Goal: Transaction & Acquisition: Purchase product/service

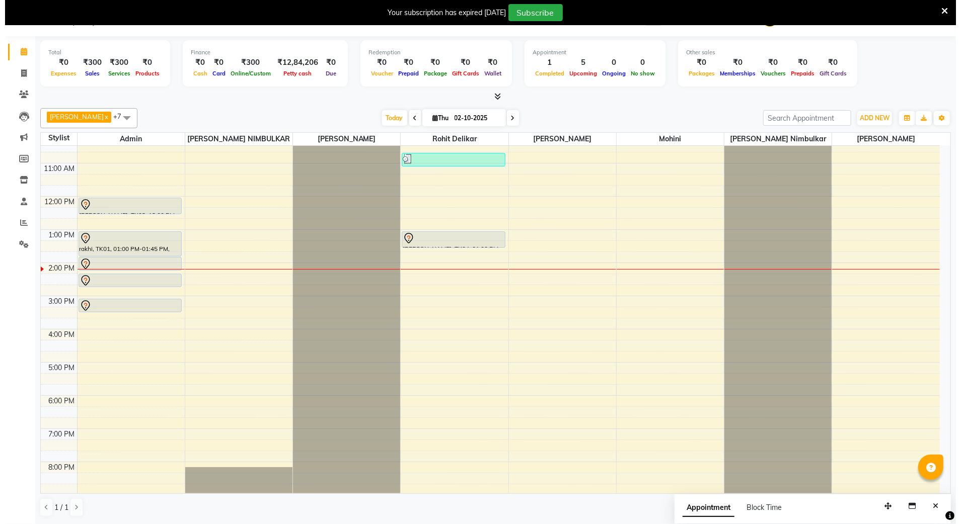
scroll to position [91, 0]
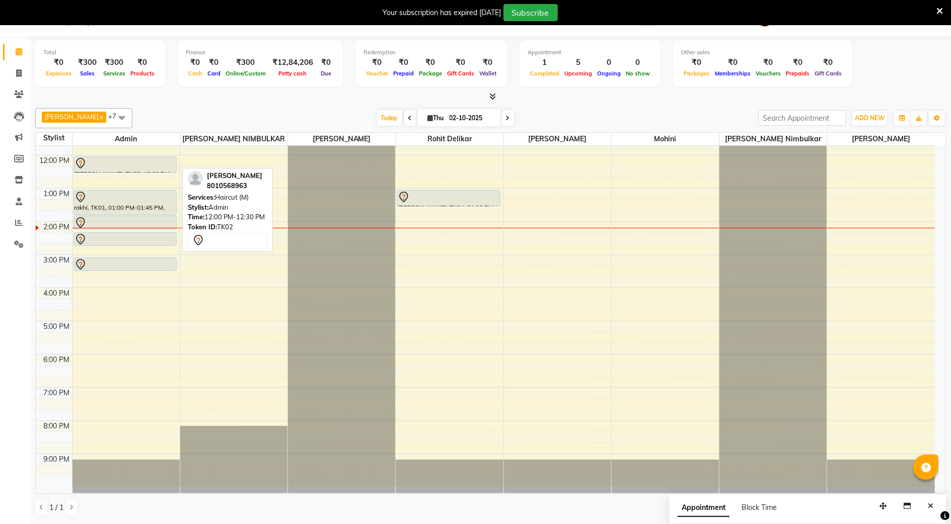
click at [139, 164] on div at bounding box center [125, 164] width 102 height 12
select select "7"
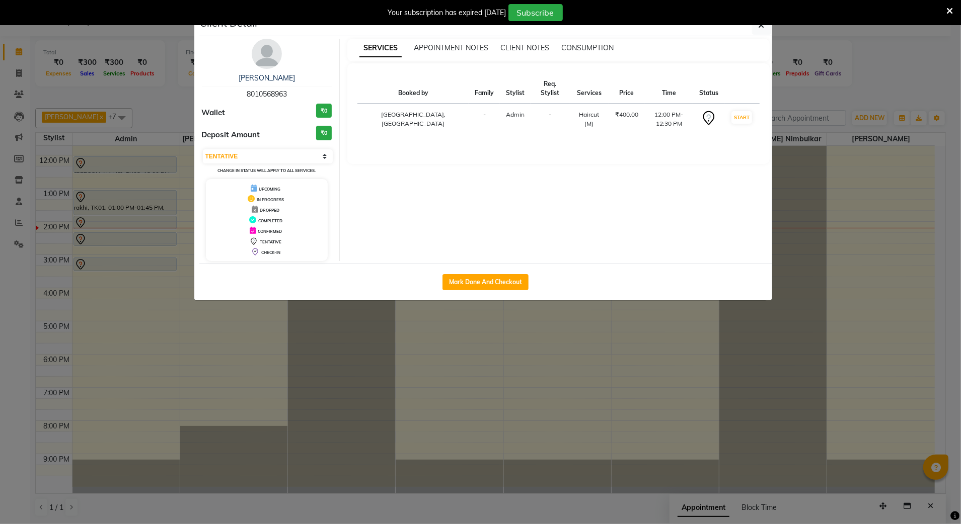
click at [139, 164] on ngb-modal-window "Client Detail [PERSON_NAME] 8010568963 Wallet ₹0 Deposit Amount ₹0 Select IN SE…" at bounding box center [480, 262] width 961 height 524
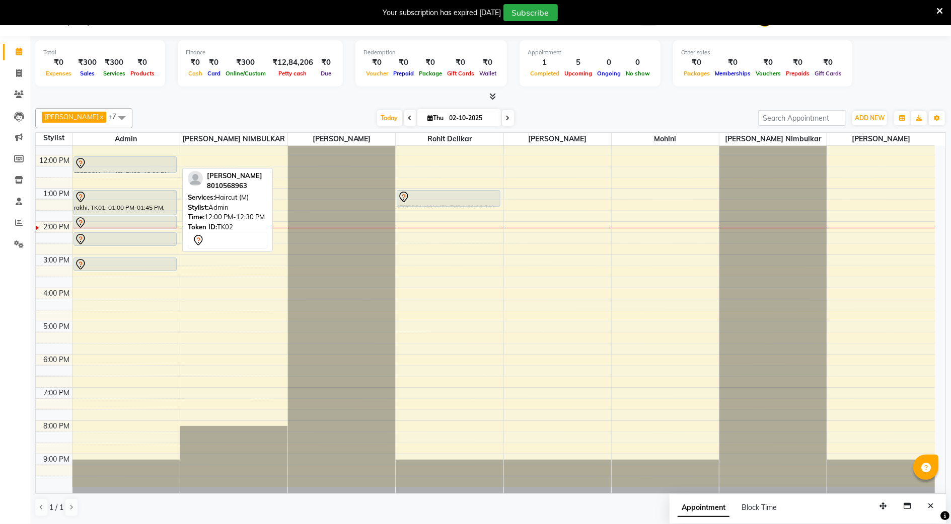
click at [139, 164] on div at bounding box center [125, 164] width 102 height 12
select select "7"
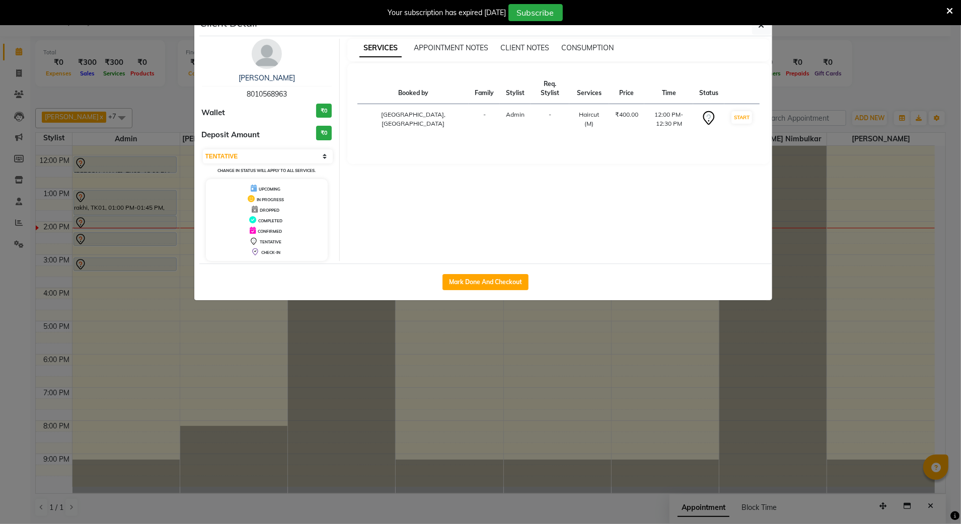
click at [506, 296] on div "Mark Done And Checkout" at bounding box center [485, 282] width 573 height 37
click at [511, 280] on button "Mark Done And Checkout" at bounding box center [485, 282] width 86 height 16
select select "service"
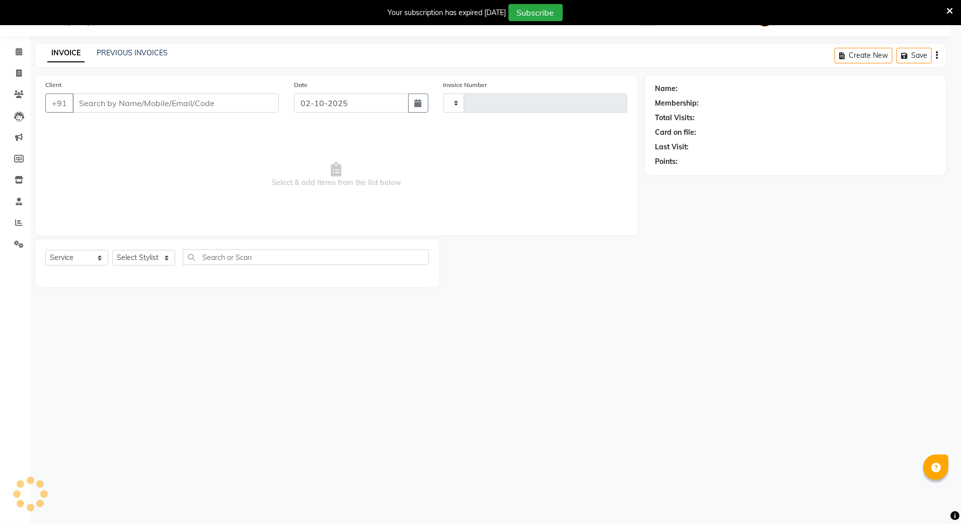
type input "3887"
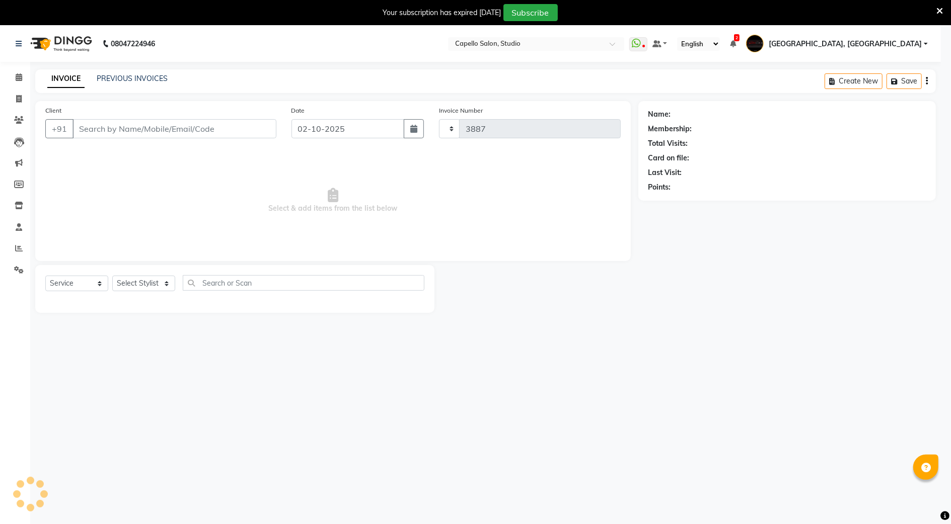
select select "847"
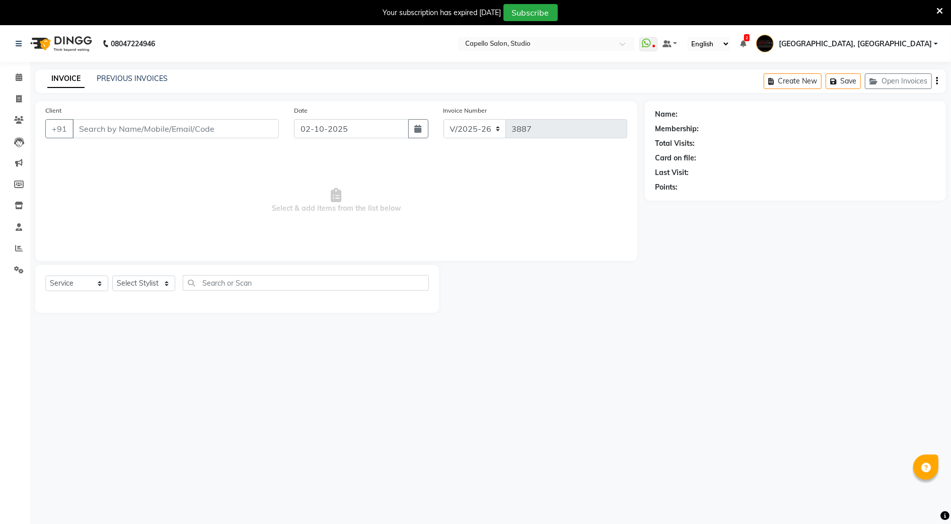
type input "8010568963"
select select "14652"
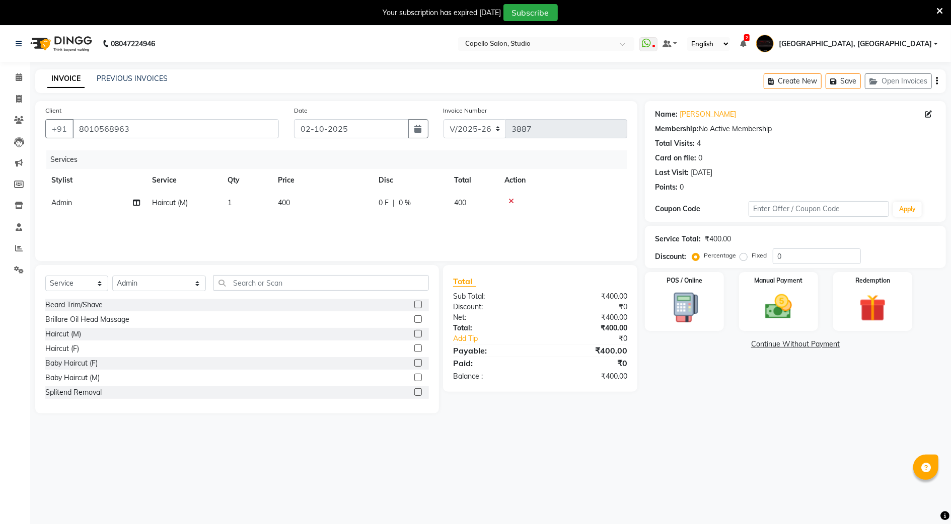
click at [52, 204] on span "Admin" at bounding box center [61, 202] width 21 height 9
click at [86, 208] on select "Admin AMIT SHENDE ANKIT Capello Studio, Shivaji Nagar DIVYANI NIMBULKAR Geetika…" at bounding box center [95, 206] width 89 height 16
select select "36848"
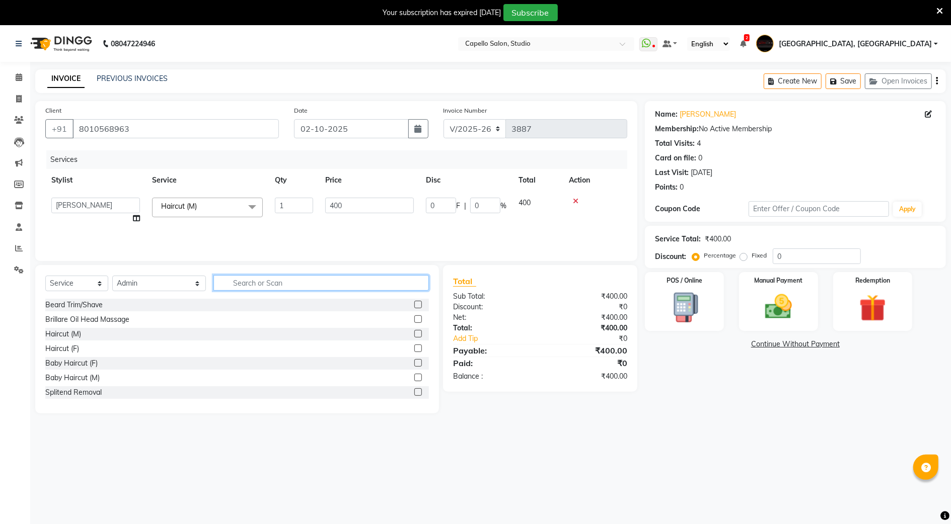
click at [358, 289] on input "text" at bounding box center [320, 283] width 215 height 16
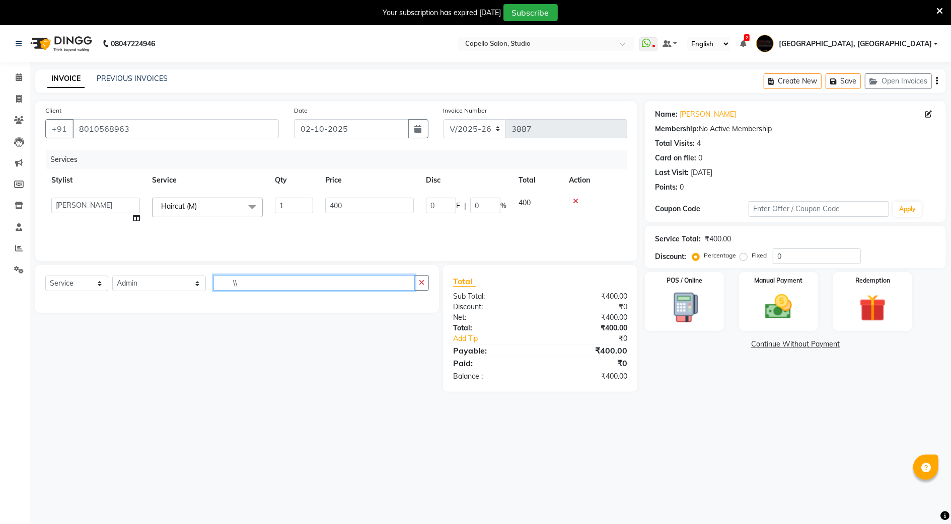
type input "\"
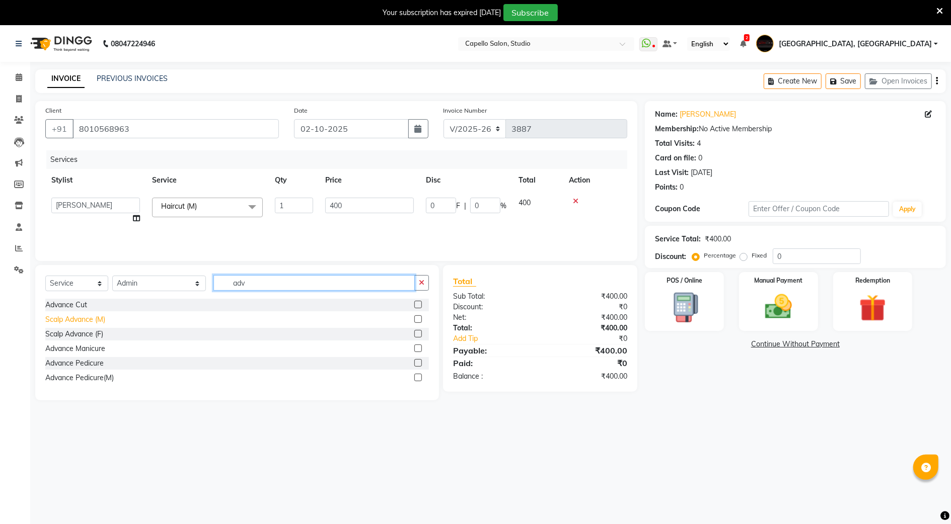
type input "adv"
click at [83, 323] on div "Scalp Advance (M)" at bounding box center [75, 320] width 60 height 11
checkbox input "false"
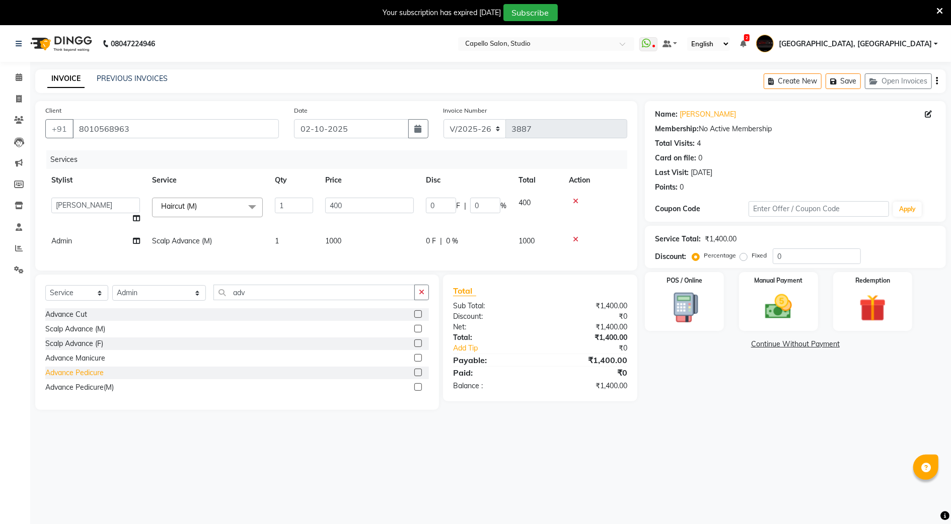
click at [75, 378] on div "Advance Pedicure" at bounding box center [74, 373] width 58 height 11
checkbox input "false"
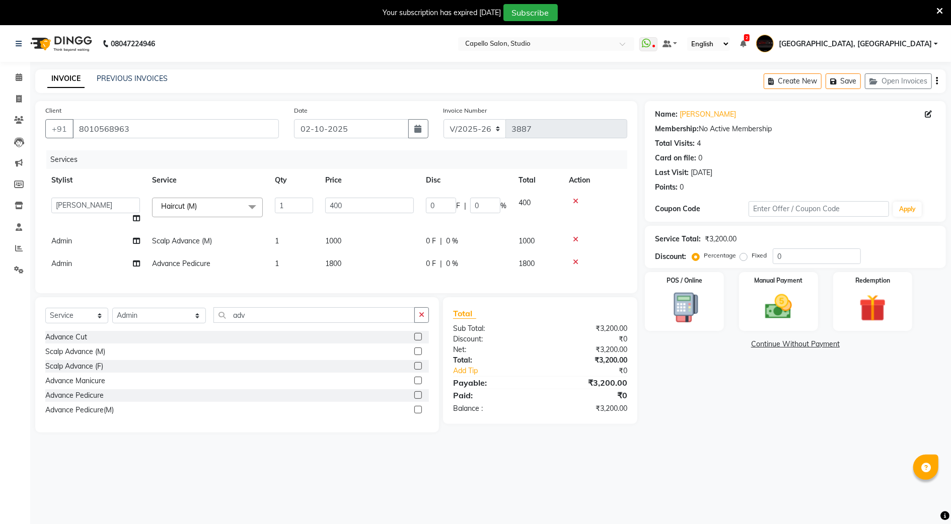
click at [577, 240] on icon at bounding box center [576, 239] width 6 height 7
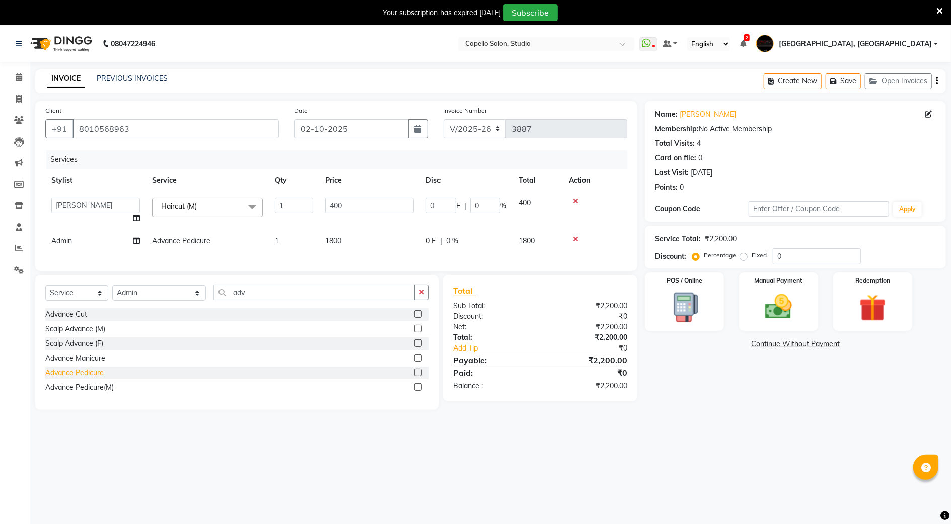
drag, startPoint x: 77, startPoint y: 399, endPoint x: 94, endPoint y: 404, distance: 17.4
click at [79, 393] on div "Advance Pedicure(M)" at bounding box center [79, 387] width 68 height 11
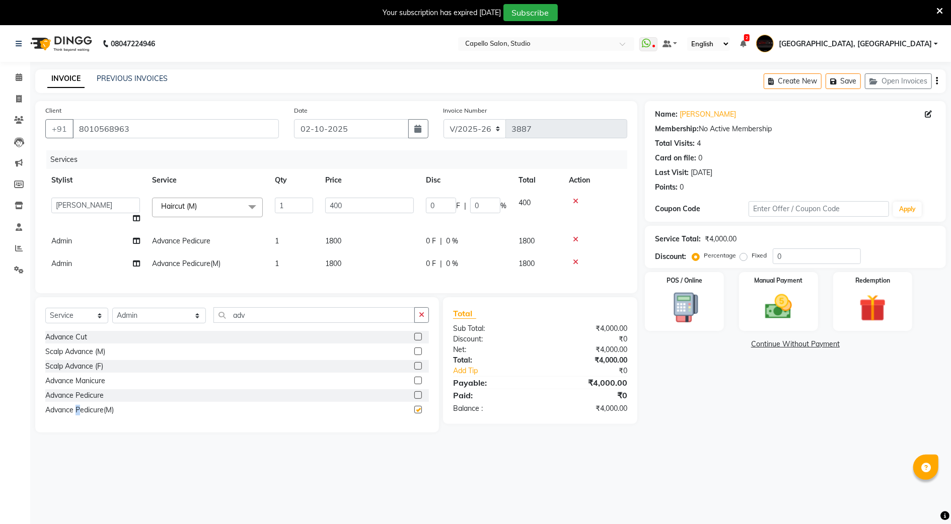
checkbox input "false"
click at [574, 237] on icon at bounding box center [576, 239] width 6 height 7
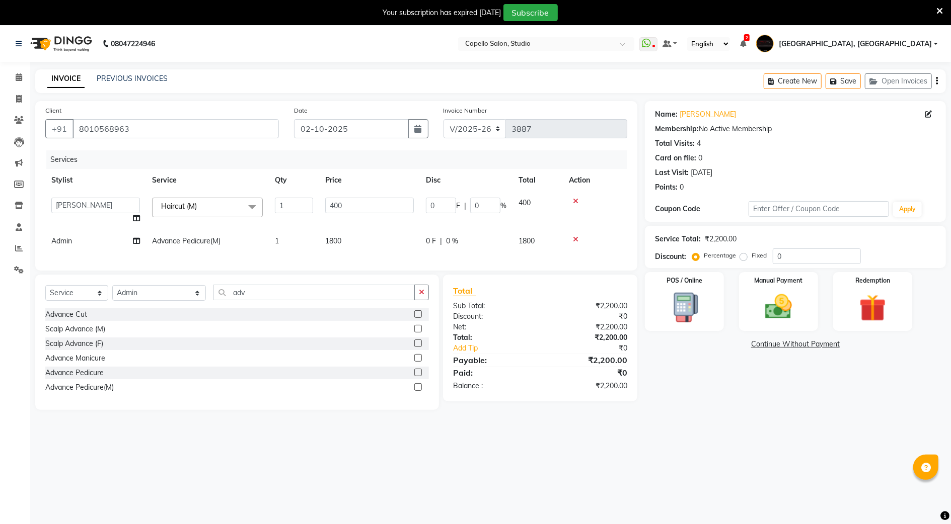
click at [63, 235] on td "Admin" at bounding box center [95, 241] width 101 height 23
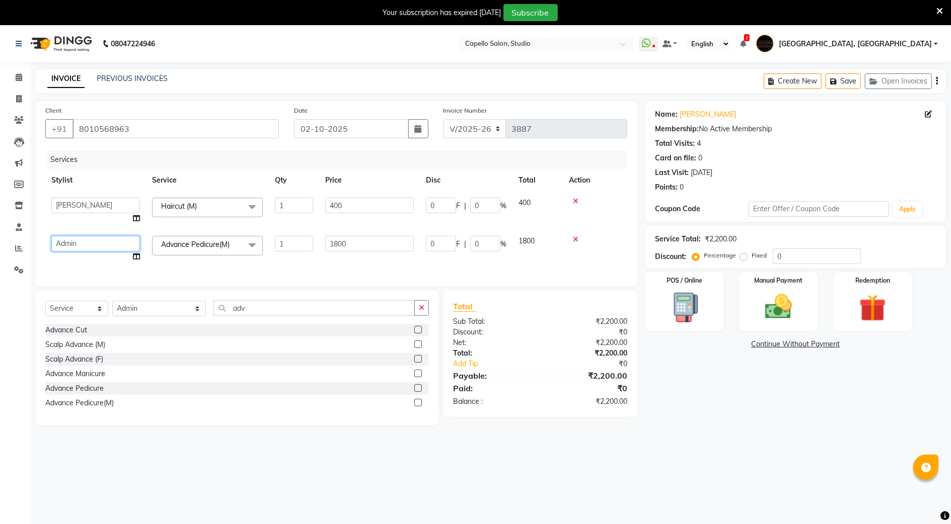
click at [71, 244] on select "Admin AMIT SHENDE ANKIT Capello Studio, Shivaji Nagar DIVYANI NIMBULKAR Geetika…" at bounding box center [95, 244] width 89 height 16
select select "85681"
click at [252, 316] on input "adv" at bounding box center [313, 308] width 201 height 16
type input "a"
type input "cla"
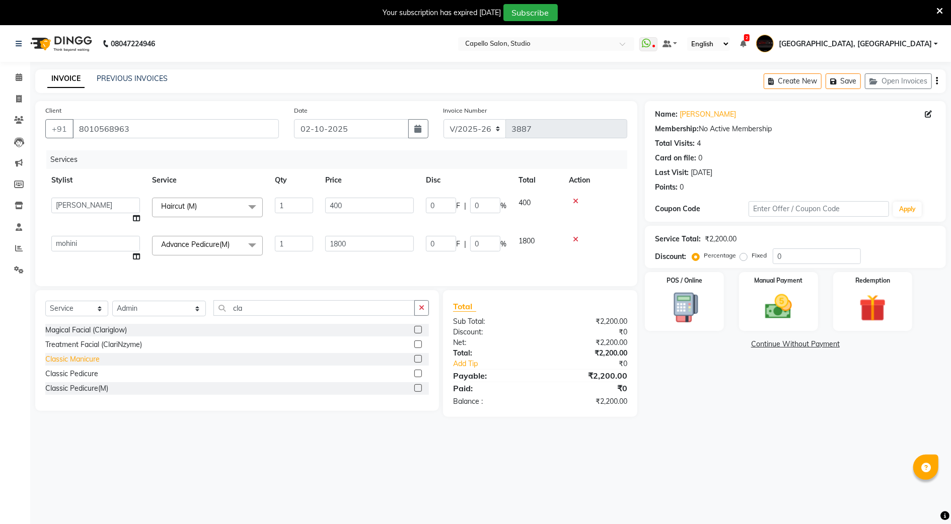
click at [94, 365] on div "Classic Manicure" at bounding box center [72, 359] width 54 height 11
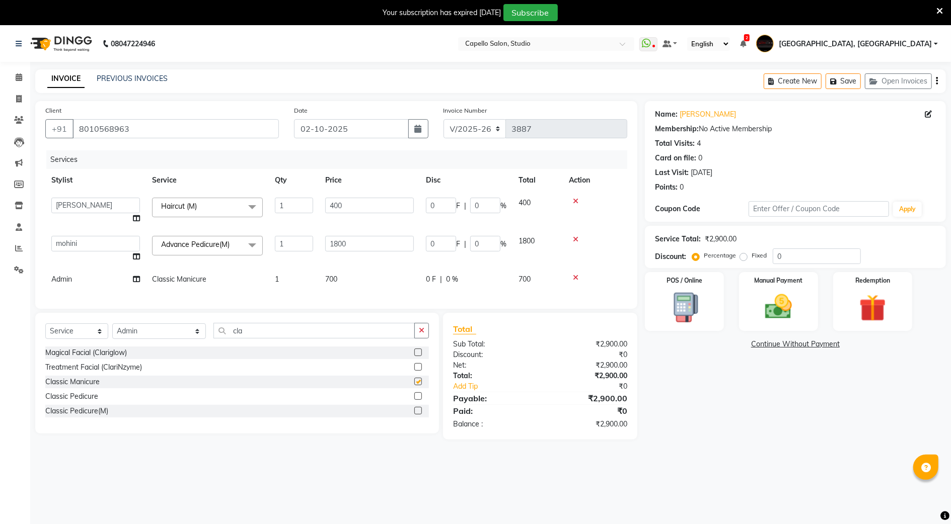
checkbox input "false"
click at [53, 281] on span "Admin" at bounding box center [61, 279] width 21 height 9
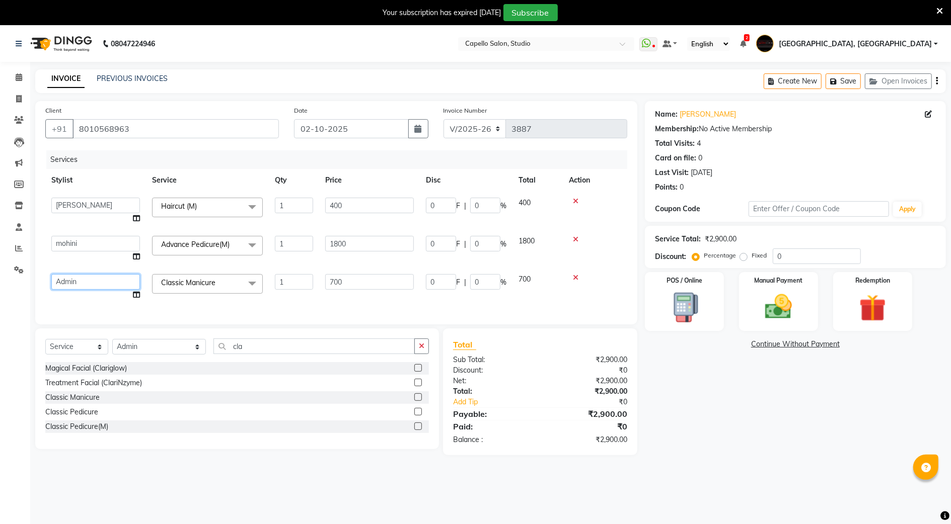
click at [55, 282] on select "Admin AMIT SHENDE ANKIT Capello Studio, Shivaji Nagar DIVYANI NIMBULKAR Geetika…" at bounding box center [95, 282] width 89 height 16
select select "36848"
click at [82, 286] on select "Admin AMIT SHENDE ANKIT Capello Studio, Shivaji Nagar DIVYANI NIMBULKAR Geetika…" at bounding box center [95, 282] width 89 height 16
select select "14454"
click at [112, 355] on select "Select Stylist Admin [PERSON_NAME] [PERSON_NAME] Studio, Shivaji Nagar [PERSON_…" at bounding box center [159, 347] width 94 height 16
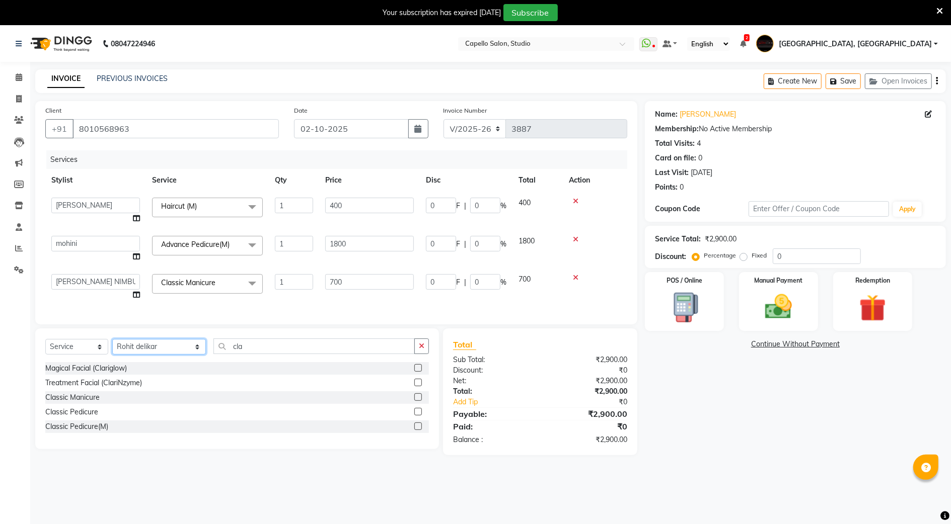
click at [112, 349] on select "Select Stylist Admin [PERSON_NAME] [PERSON_NAME] Studio, Shivaji Nagar [PERSON_…" at bounding box center [159, 347] width 94 height 16
click at [161, 352] on select "Select Stylist Admin [PERSON_NAME] [PERSON_NAME] Studio, Shivaji Nagar [PERSON_…" at bounding box center [159, 347] width 94 height 16
select select "36848"
click at [112, 349] on select "Select Stylist Admin [PERSON_NAME] [PERSON_NAME] Studio, Shivaji Nagar [PERSON_…" at bounding box center [159, 347] width 94 height 16
click at [268, 354] on input "cla" at bounding box center [313, 347] width 201 height 16
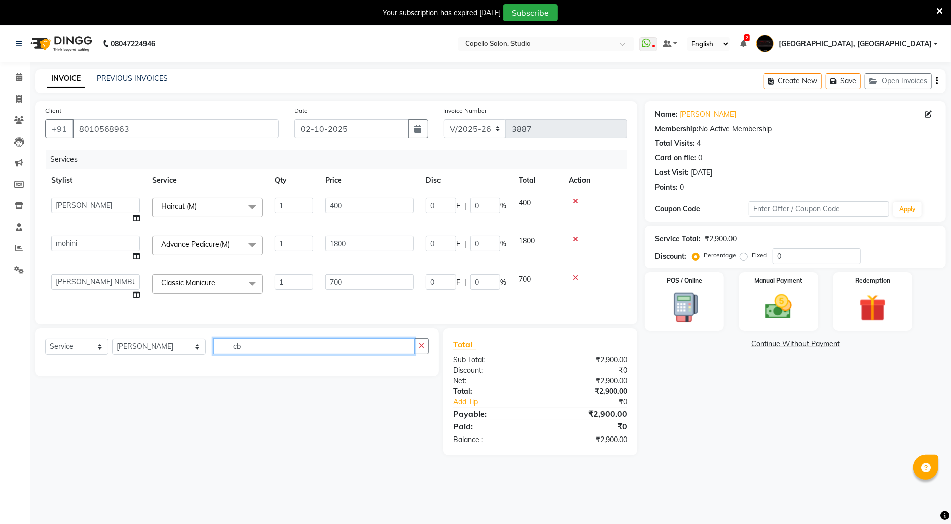
type input "c"
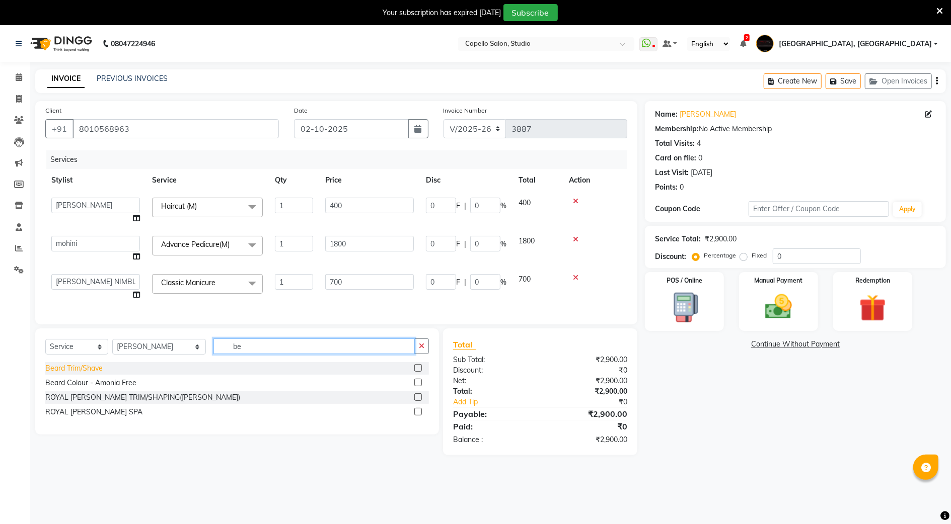
type input "be"
click at [59, 374] on div "Beard Trim/Shave" at bounding box center [73, 368] width 57 height 11
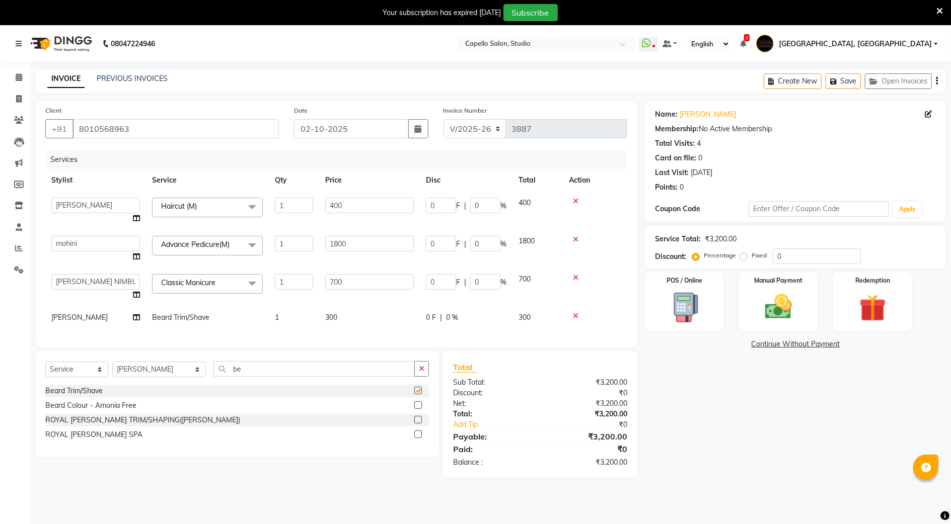
checkbox input "false"
click at [153, 377] on select "Select Stylist Admin [PERSON_NAME] [PERSON_NAME] Studio, Shivaji Nagar [PERSON_…" at bounding box center [159, 370] width 94 height 16
click at [112, 372] on select "Select Stylist Admin [PERSON_NAME] [PERSON_NAME] Studio, Shivaji Nagar [PERSON_…" at bounding box center [159, 370] width 94 height 16
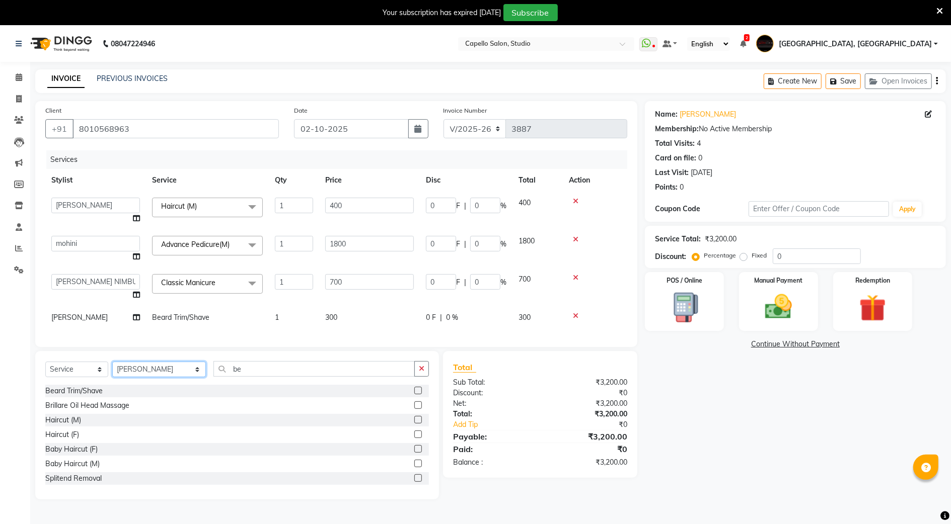
click at [144, 375] on select "Select Stylist Admin [PERSON_NAME] [PERSON_NAME] Studio, Shivaji Nagar [PERSON_…" at bounding box center [159, 370] width 94 height 16
select select "14454"
click at [112, 372] on select "Select Stylist Admin AMIT SHENDE ANKIT Capello Studio, Shivaji Nagar DIVYANI NI…" at bounding box center [159, 370] width 94 height 16
click at [256, 377] on input "be" at bounding box center [313, 369] width 201 height 16
type input "b"
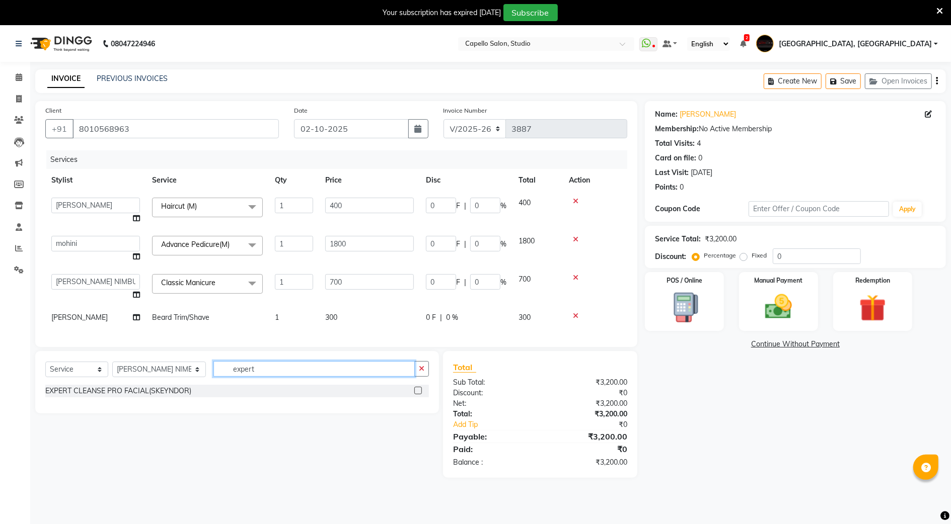
type input "expert"
click at [417, 395] on label at bounding box center [418, 391] width 8 height 8
click at [417, 395] on input "checkbox" at bounding box center [417, 391] width 7 height 7
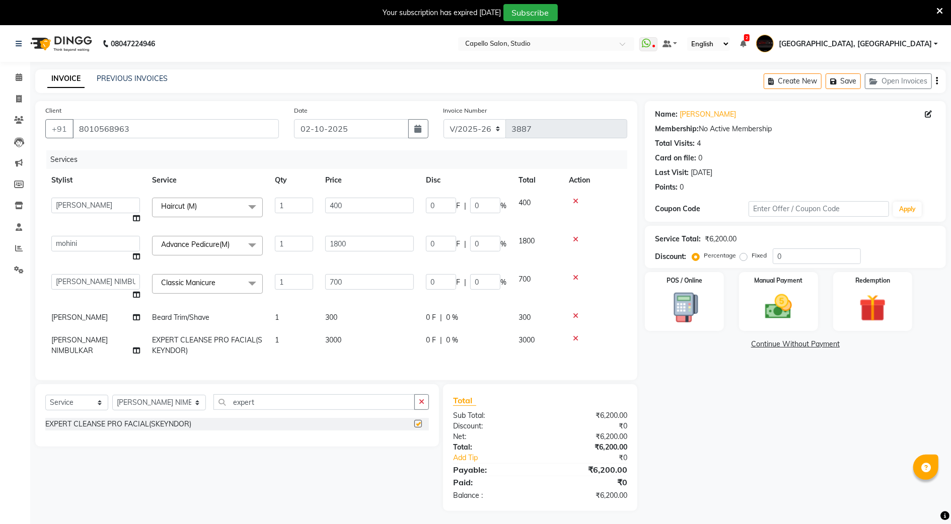
checkbox input "false"
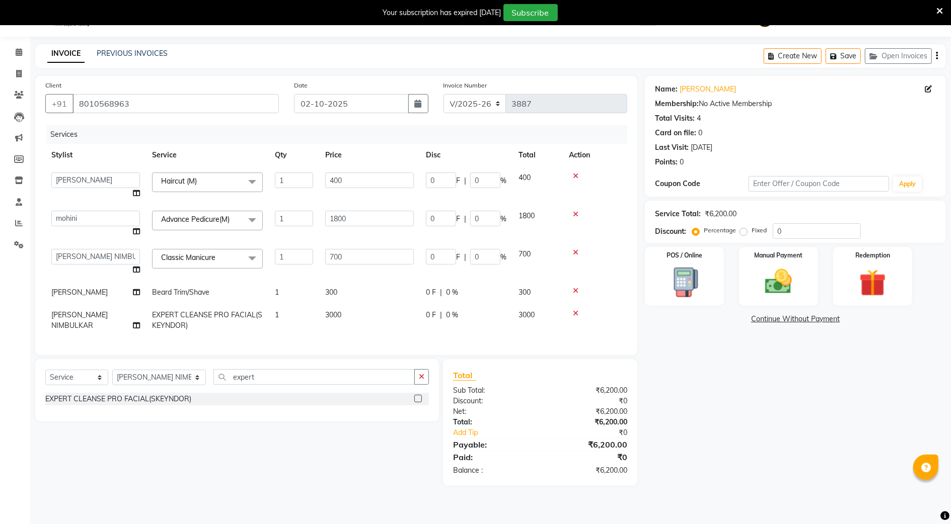
click at [792, 464] on div "Name: Santunu Membership: No Active Membership Total Visits: 4 Card on file: 0 …" at bounding box center [799, 281] width 309 height 410
click at [690, 402] on div "Name: Santunu Membership: No Active Membership Total Visits: 4 Card on file: 0 …" at bounding box center [799, 281] width 309 height 410
click at [799, 286] on img at bounding box center [778, 282] width 46 height 33
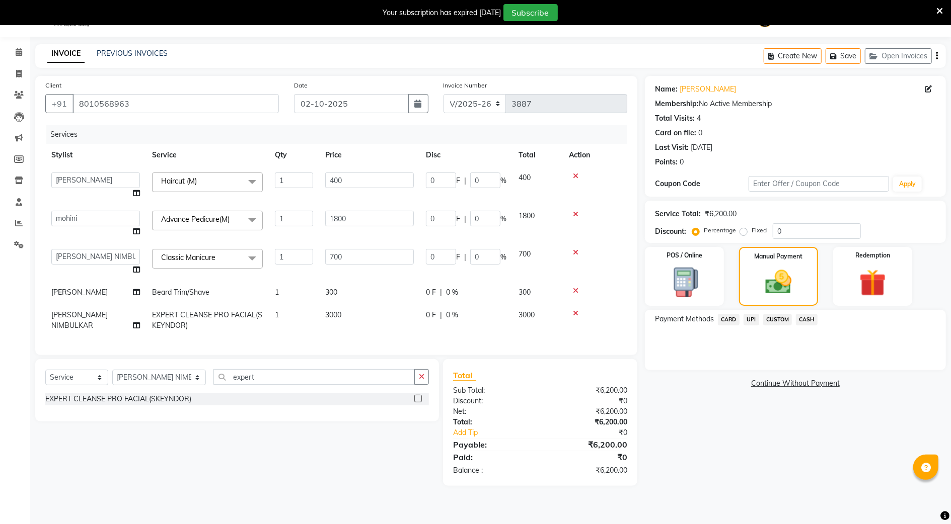
click at [808, 424] on div "Name: Santunu Membership: No Active Membership Total Visits: 4 Card on file: 0 …" at bounding box center [799, 281] width 309 height 410
click at [749, 319] on span "UPI" at bounding box center [751, 320] width 16 height 12
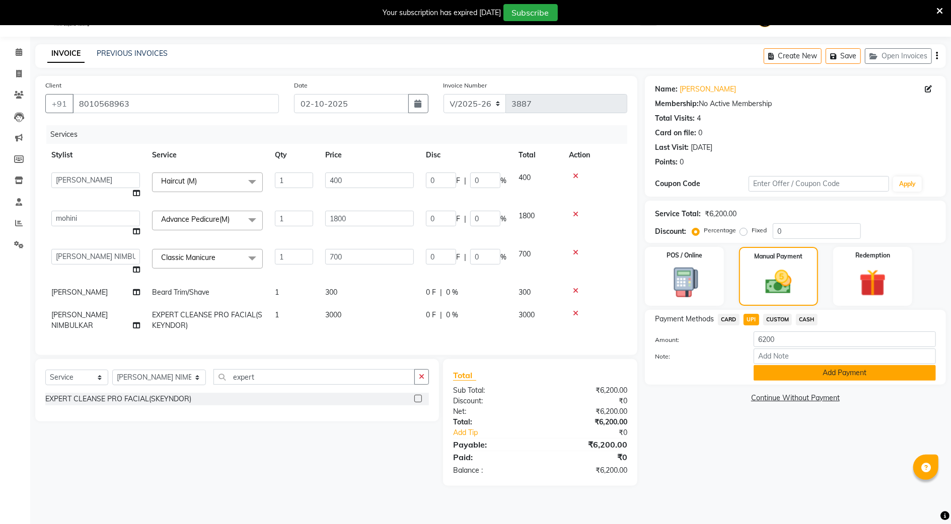
click at [789, 377] on button "Add Payment" at bounding box center [844, 373] width 182 height 16
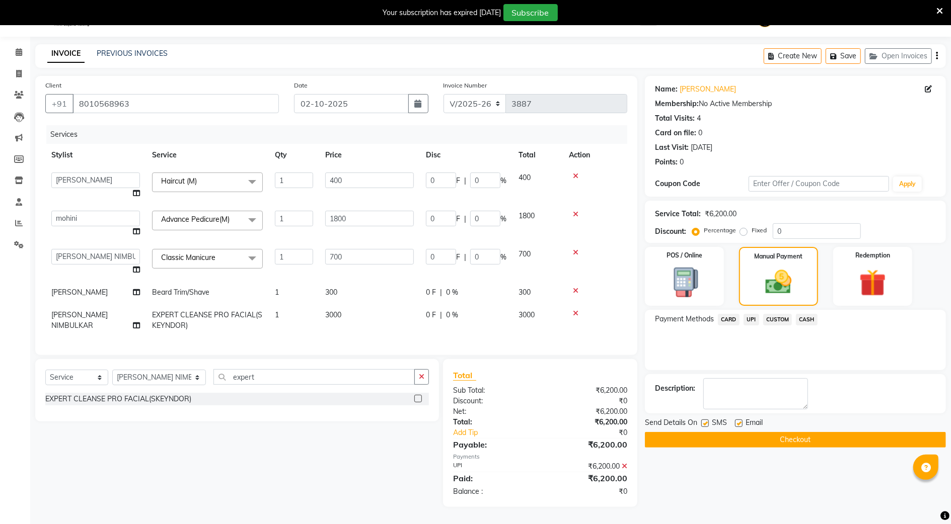
click at [804, 444] on button "Checkout" at bounding box center [795, 440] width 301 height 16
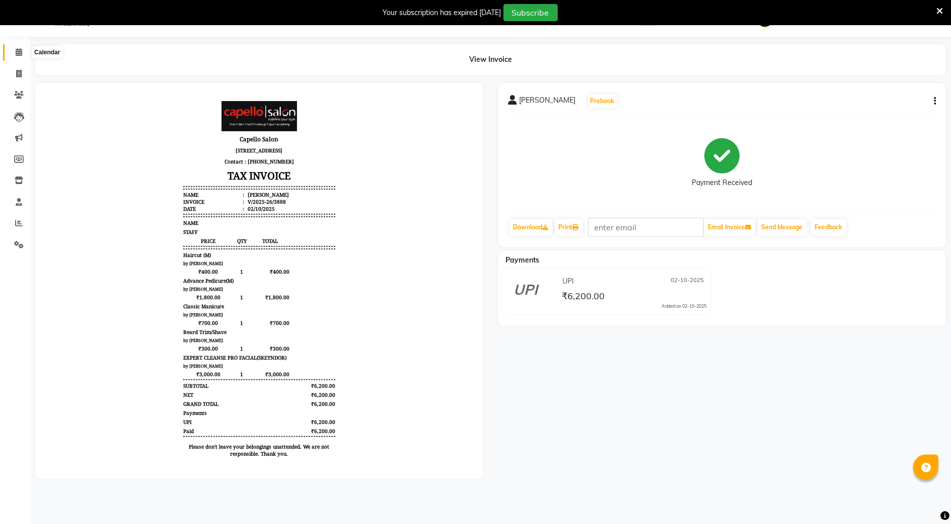
click at [13, 51] on span at bounding box center [19, 53] width 18 height 12
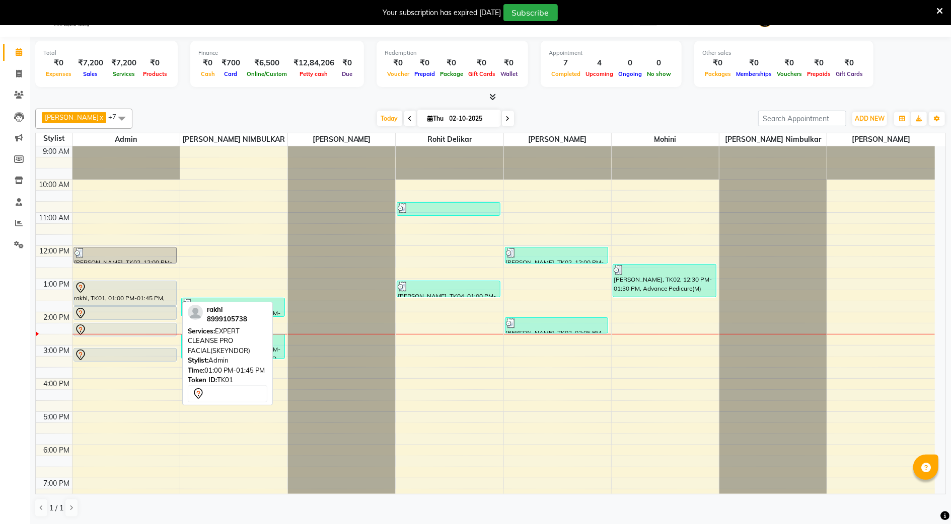
click at [87, 294] on div at bounding box center [125, 288] width 102 height 12
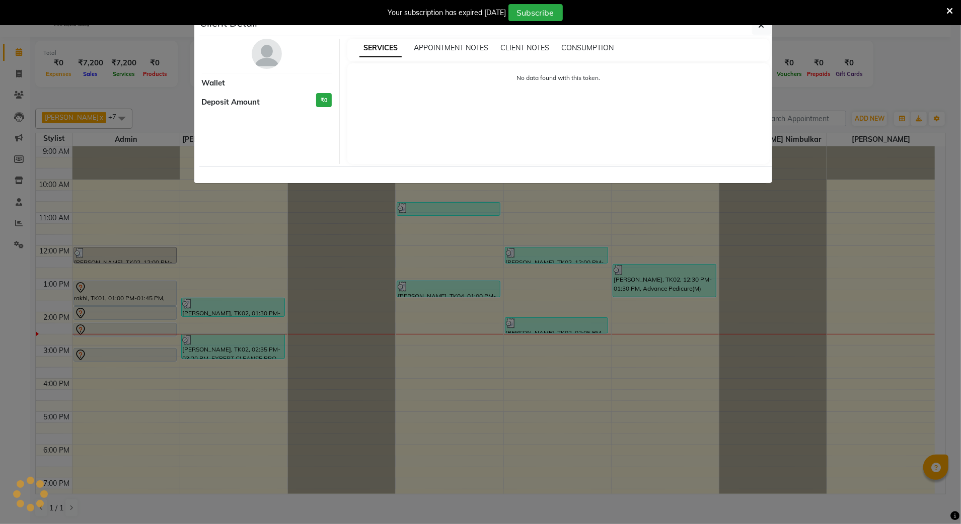
select select "7"
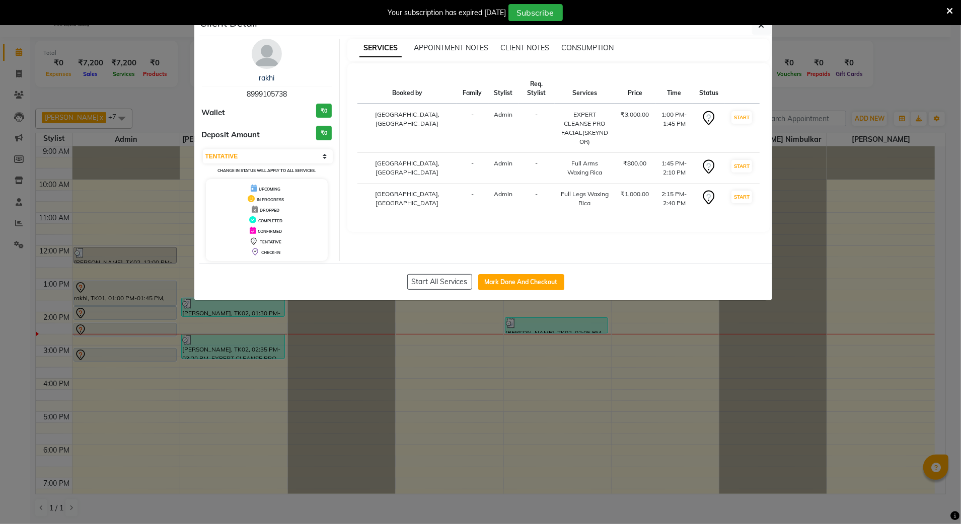
click at [87, 294] on ngb-modal-window "Client Detail rakhi 8999105738 Wallet ₹0 Deposit Amount ₹0 Select IN SERVICE CO…" at bounding box center [480, 262] width 961 height 524
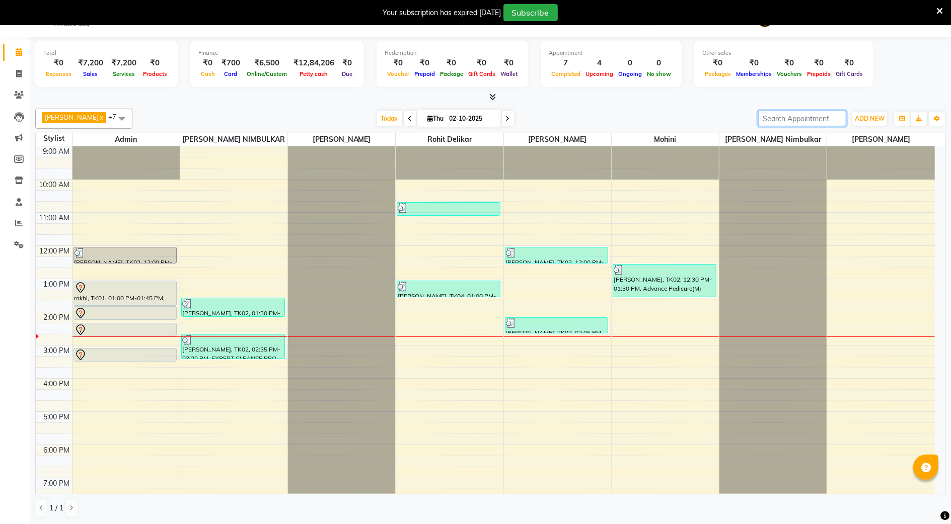
click at [791, 119] on input "search" at bounding box center [802, 119] width 88 height 16
click at [827, 210] on div "9:00 AM 10:00 AM 11:00 AM 12:00 PM 1:00 PM 2:00 PM 3:00 PM 4:00 PM 5:00 PM 6:00…" at bounding box center [485, 361] width 899 height 431
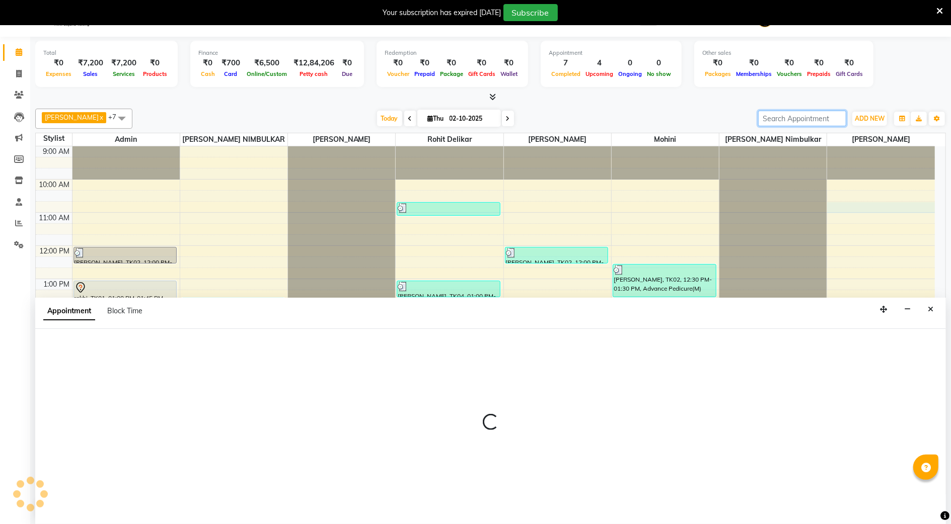
scroll to position [26, 0]
select select "93503"
select select "tentative"
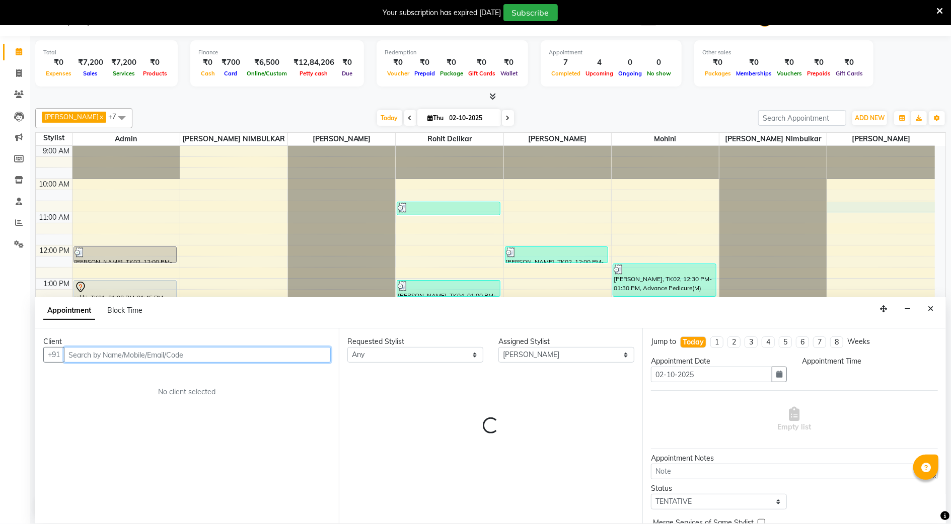
select select "645"
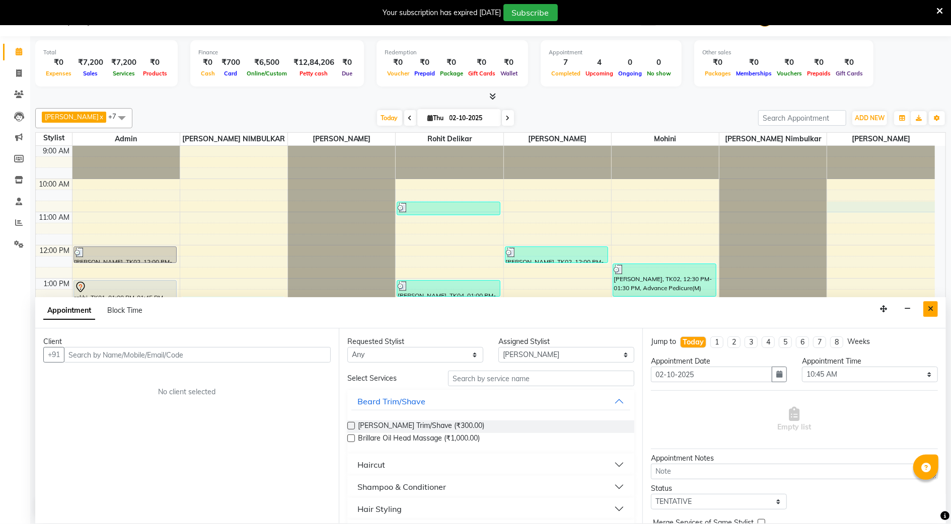
click at [929, 302] on button "Close" at bounding box center [930, 309] width 15 height 16
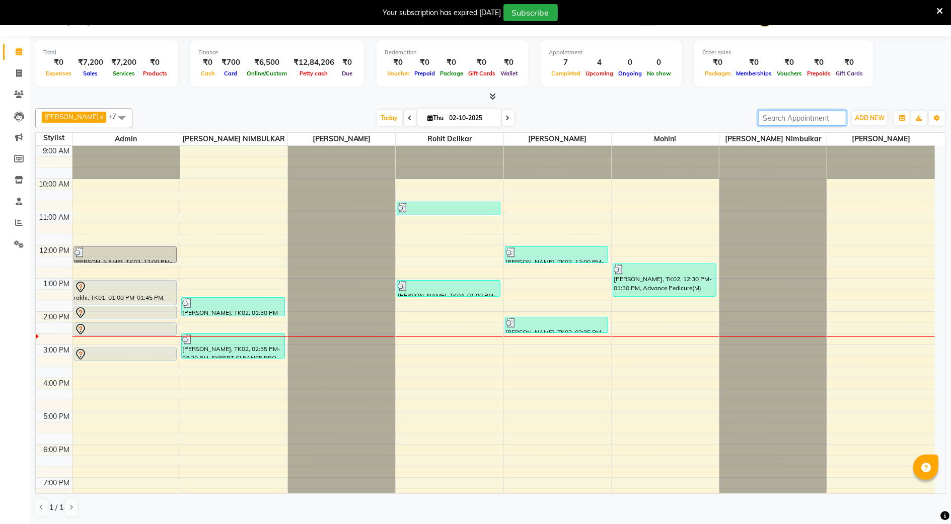
click at [831, 112] on input "search" at bounding box center [802, 118] width 88 height 16
click at [814, 90] on div "Total ₹0 Expenses ₹7,200 Sales ₹7,200 Services ₹0 Products Finance ₹0 Cash ₹700…" at bounding box center [490, 69] width 910 height 66
click at [454, 218] on div "9:00 AM 10:00 AM 11:00 AM 12:00 PM 1:00 PM 2:00 PM 3:00 PM 4:00 PM 5:00 PM 6:00…" at bounding box center [485, 361] width 899 height 431
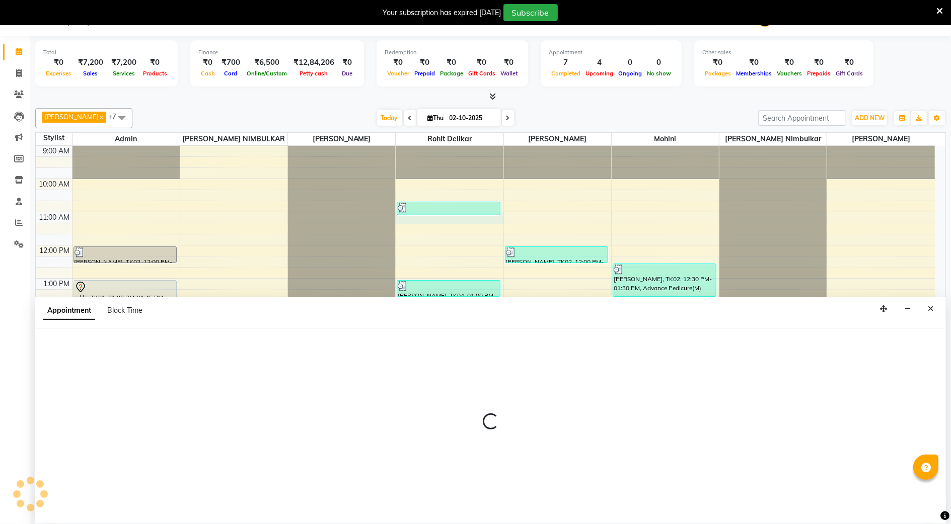
select select "52930"
select select "660"
select select "tentative"
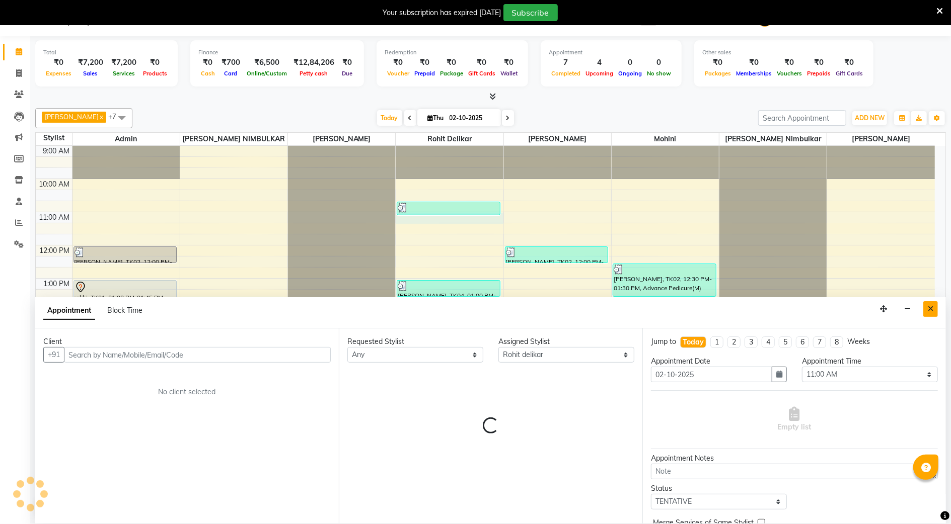
click at [931, 316] on button "Close" at bounding box center [930, 309] width 15 height 16
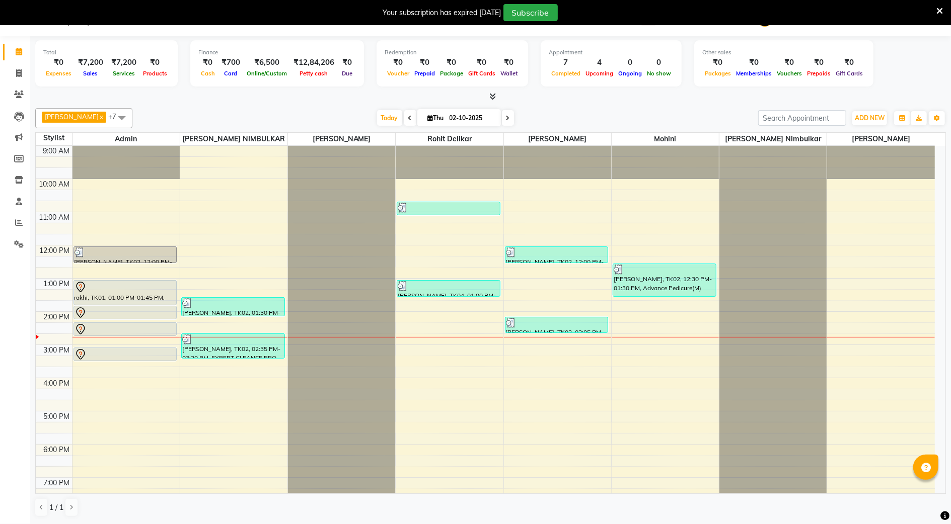
click at [500, 486] on div "9:00 AM 10:00 AM 11:00 AM 12:00 PM 1:00 PM 2:00 PM 3:00 PM 4:00 PM 5:00 PM 6:00…" at bounding box center [485, 361] width 899 height 431
select select "52930"
select select "tentative"
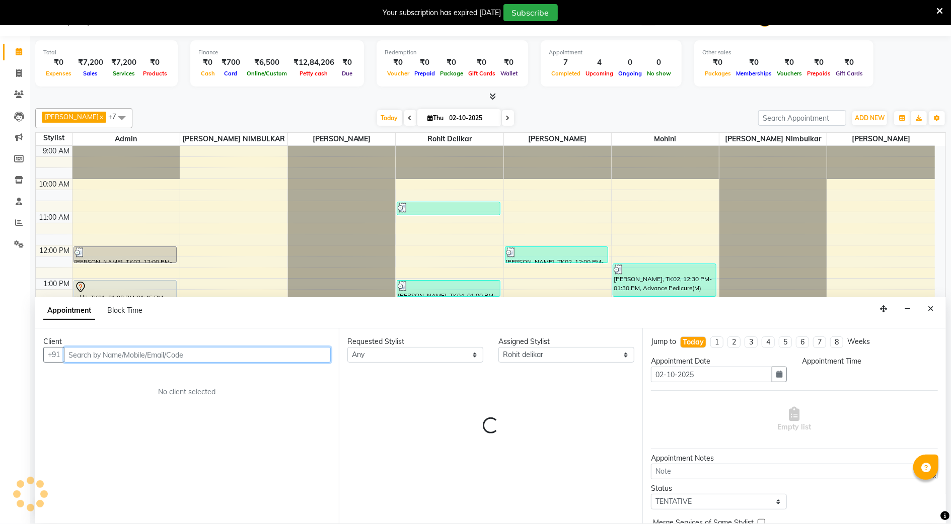
select select "1140"
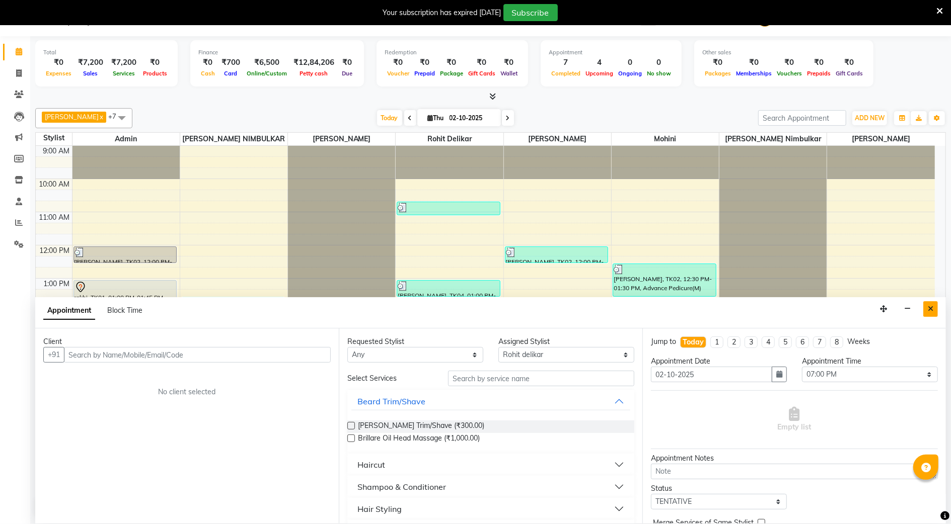
click at [924, 311] on button "Close" at bounding box center [930, 309] width 15 height 16
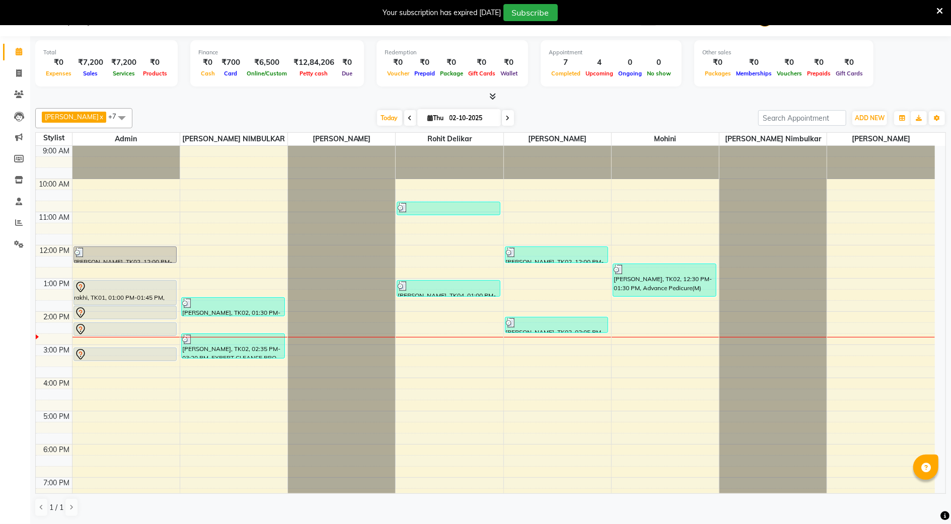
click at [439, 521] on div "Muskan Mishra x Rohit delikar x SANTOSH GADLE x pratik nimbulkar x shubhanshu r…" at bounding box center [490, 312] width 910 height 417
click at [19, 179] on icon at bounding box center [19, 180] width 9 height 8
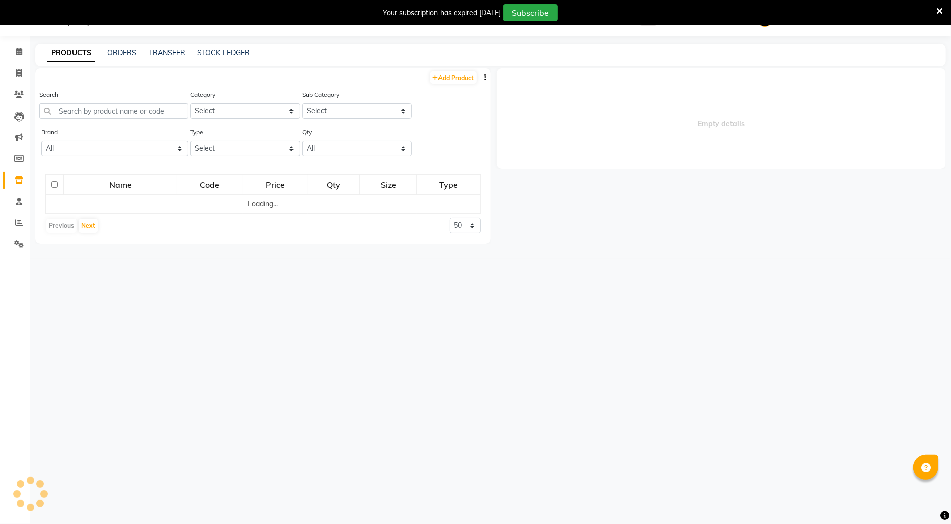
select select
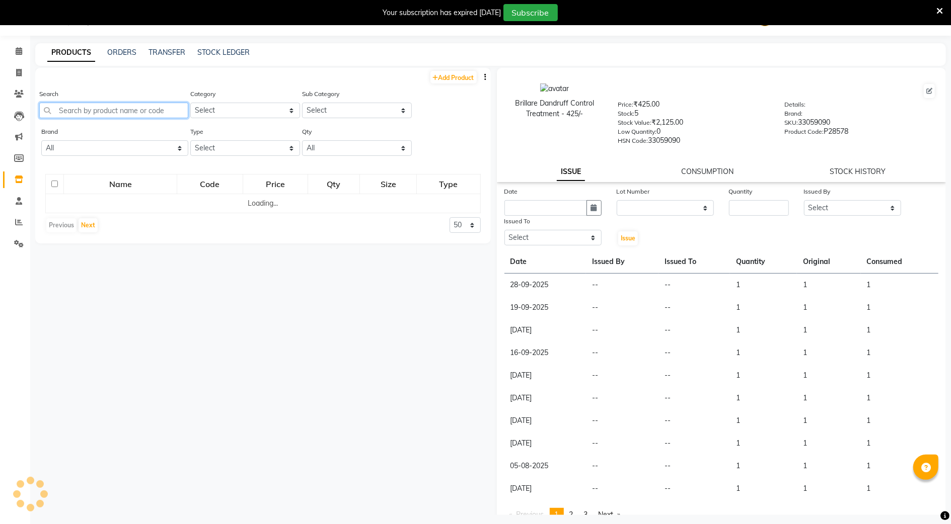
click at [82, 111] on input "text" at bounding box center [113, 111] width 149 height 16
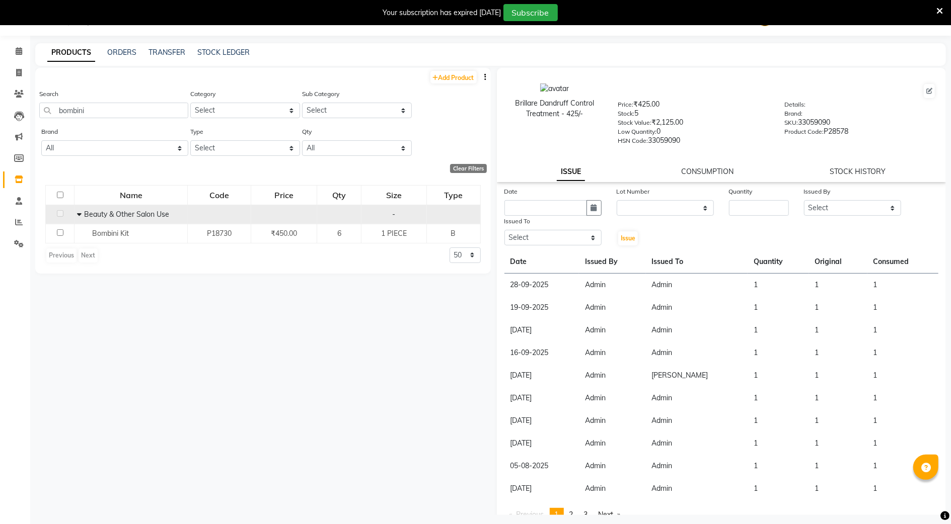
click at [81, 210] on span at bounding box center [80, 214] width 7 height 9
click at [81, 211] on icon at bounding box center [83, 214] width 4 height 7
click at [108, 107] on input "bombini" at bounding box center [113, 111] width 149 height 16
type input "b"
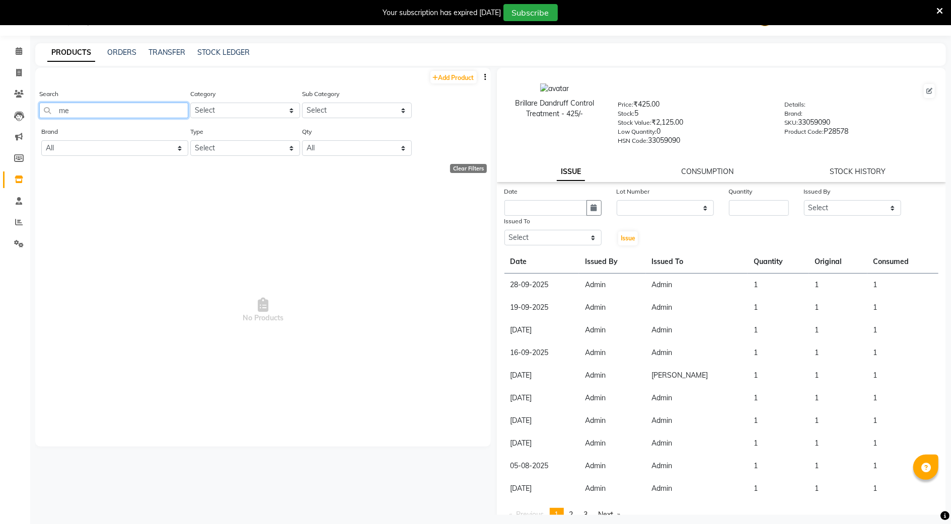
type input "m"
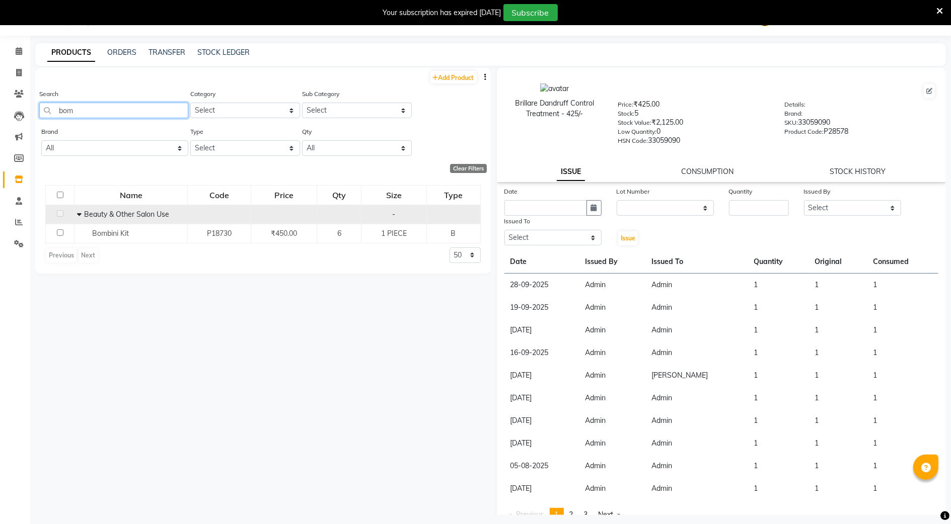
type input "bom"
click at [83, 216] on span at bounding box center [80, 214] width 7 height 9
click at [22, 49] on span at bounding box center [19, 52] width 18 height 12
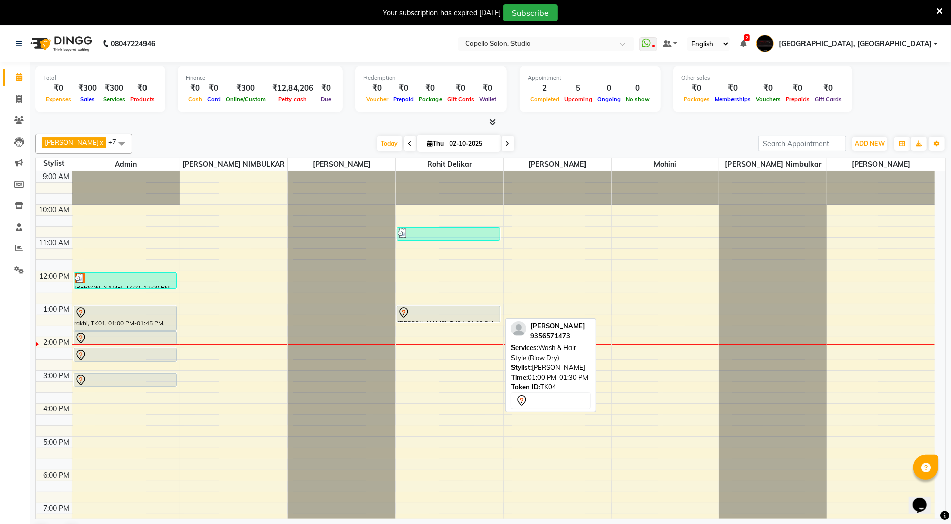
click at [419, 312] on div at bounding box center [449, 313] width 102 height 12
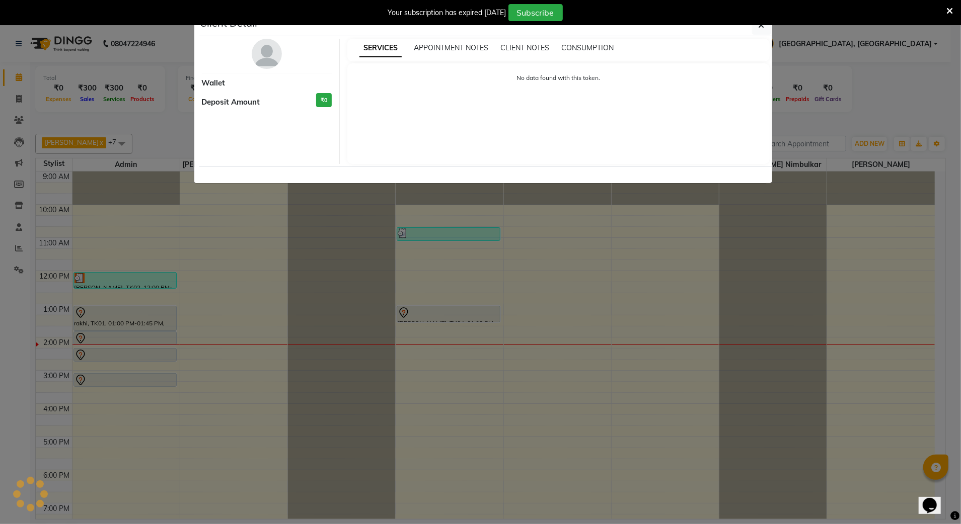
select select "7"
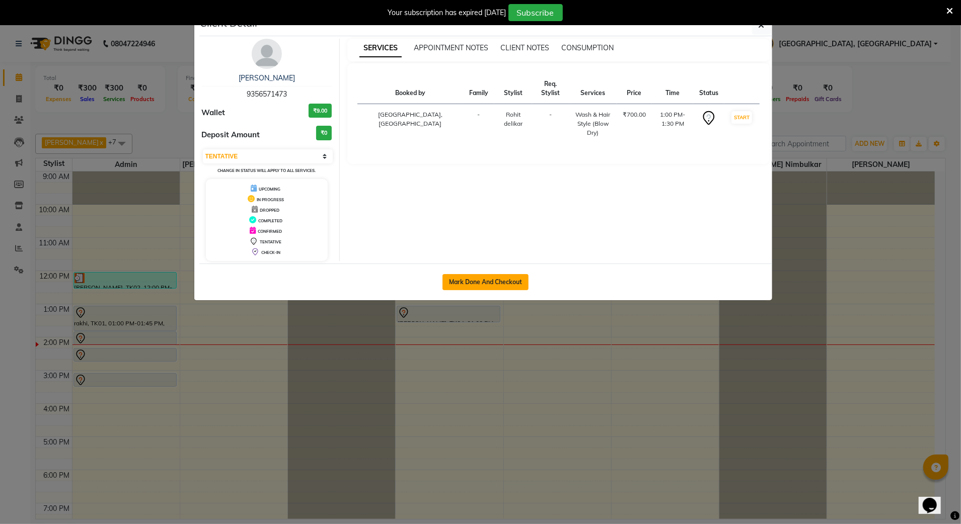
click at [494, 284] on button "Mark Done And Checkout" at bounding box center [485, 282] width 86 height 16
select select "service"
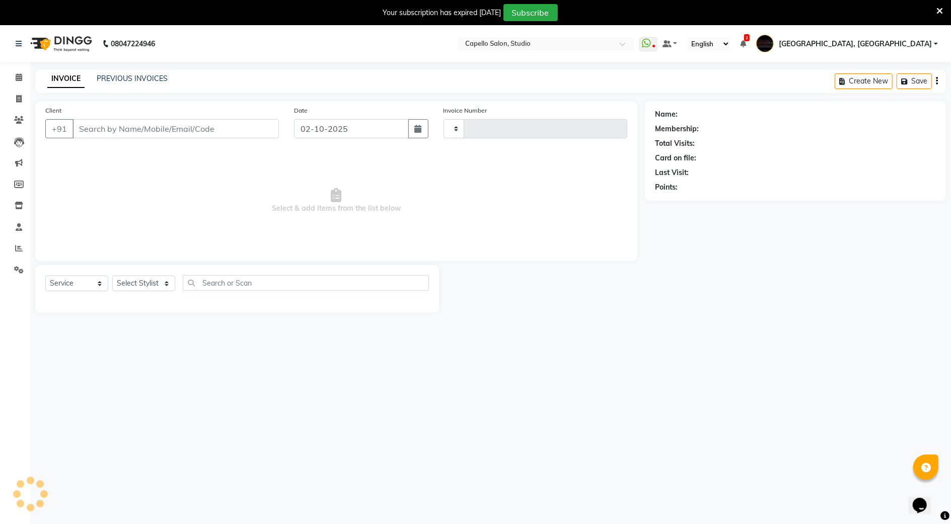
type input "3887"
select select "847"
type input "9356571473"
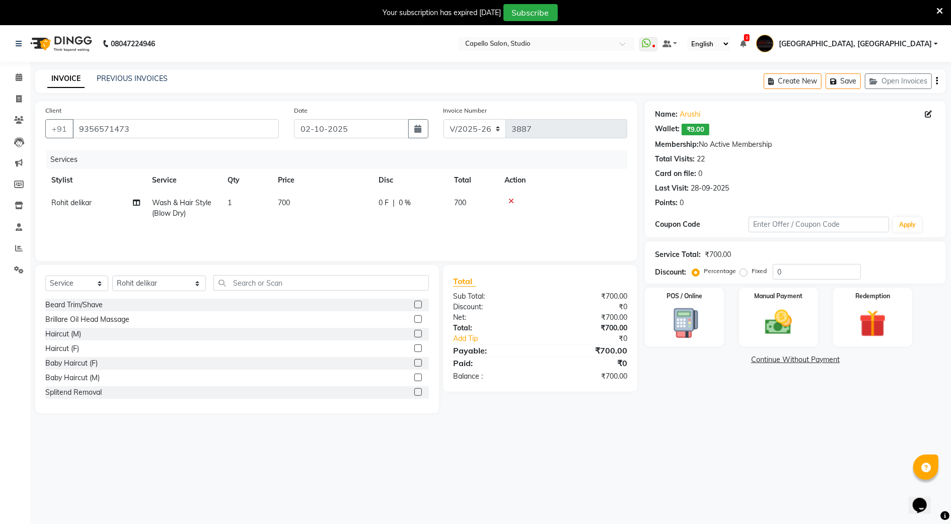
click at [233, 273] on div "Select Service Product Membership Package Voucher Prepaid Gift Card Select Styl…" at bounding box center [237, 339] width 404 height 148
click at [155, 291] on select "Select Stylist Admin [PERSON_NAME] [PERSON_NAME] Studio, Shivaji Nagar [PERSON_…" at bounding box center [159, 284] width 94 height 16
select select "85681"
click at [112, 276] on select "Select Stylist Admin [PERSON_NAME] [PERSON_NAME] Studio, Shivaji Nagar [PERSON_…" at bounding box center [159, 284] width 94 height 16
click at [252, 282] on input "text" at bounding box center [320, 283] width 215 height 16
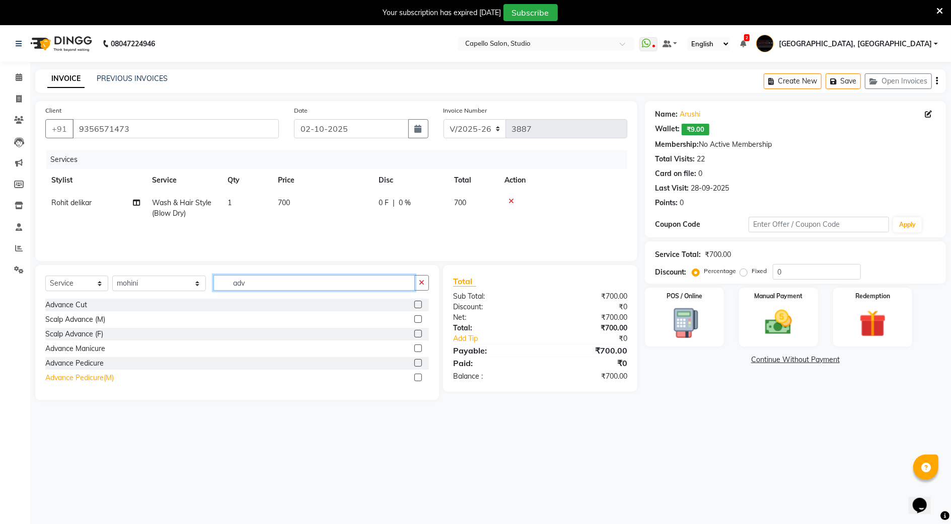
type input "adv"
click at [92, 378] on div "Advance Pedicure(M)" at bounding box center [79, 378] width 68 height 11
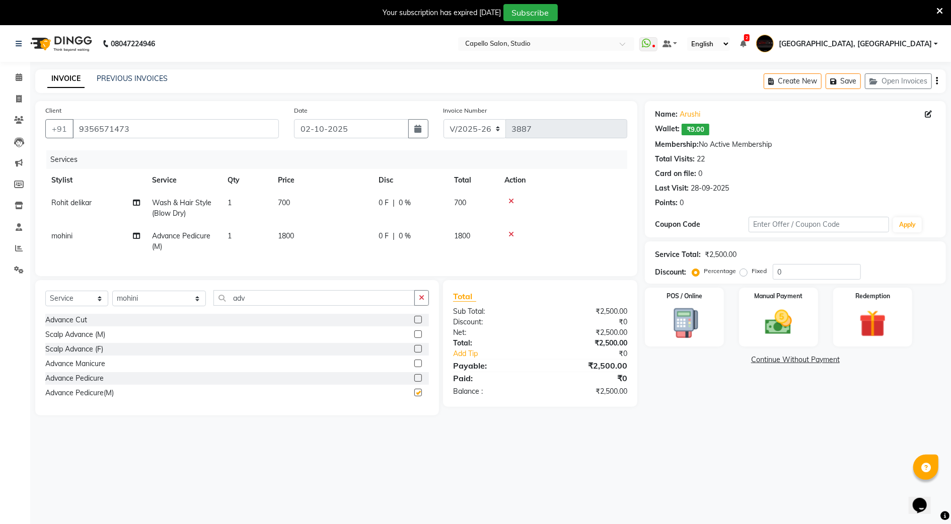
checkbox input "false"
click at [254, 306] on input "adv" at bounding box center [313, 298] width 201 height 16
type input "a"
type input "cla"
click at [76, 355] on div "Classic Manicure" at bounding box center [72, 349] width 54 height 11
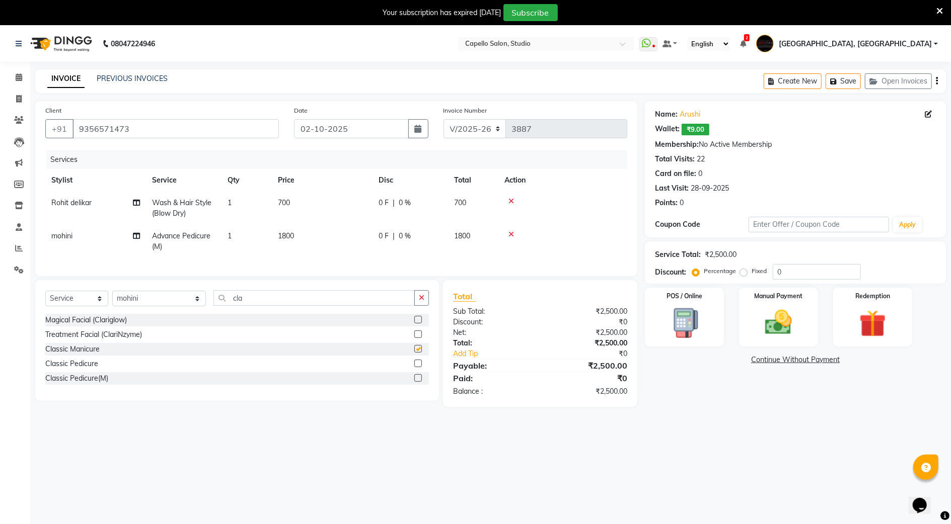
checkbox input "false"
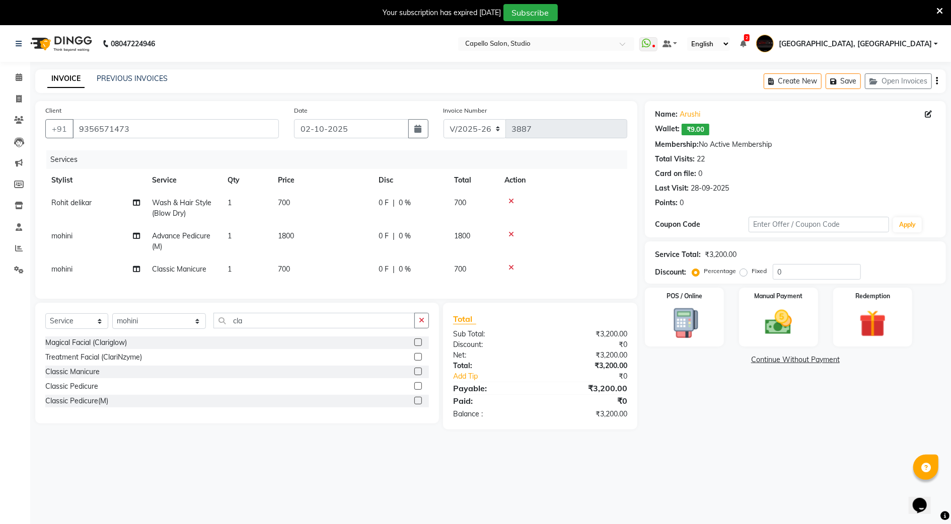
click at [61, 268] on span "mohini" at bounding box center [61, 269] width 21 height 9
select select "85681"
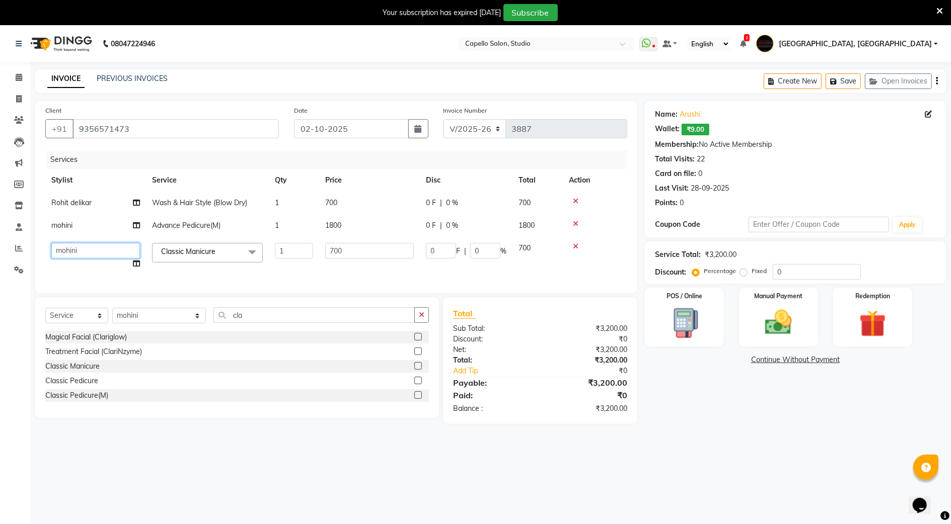
click at [73, 249] on select "Admin [PERSON_NAME] [PERSON_NAME] Studio, Shivaji Nagar [PERSON_NAME] NIMBULKAR…" at bounding box center [95, 251] width 89 height 16
select select "14454"
click at [256, 315] on div "Select Service Product Membership Package Voucher Prepaid Gift Card Select Styl…" at bounding box center [237, 357] width 404 height 121
click at [143, 324] on select "Select Stylist Admin [PERSON_NAME] [PERSON_NAME] Studio, Shivaji Nagar [PERSON_…" at bounding box center [159, 316] width 94 height 16
click at [207, 470] on div "08047224946 Select Location × Capello Salon, Studio WhatsApp Status ✕ Status: D…" at bounding box center [475, 288] width 951 height 524
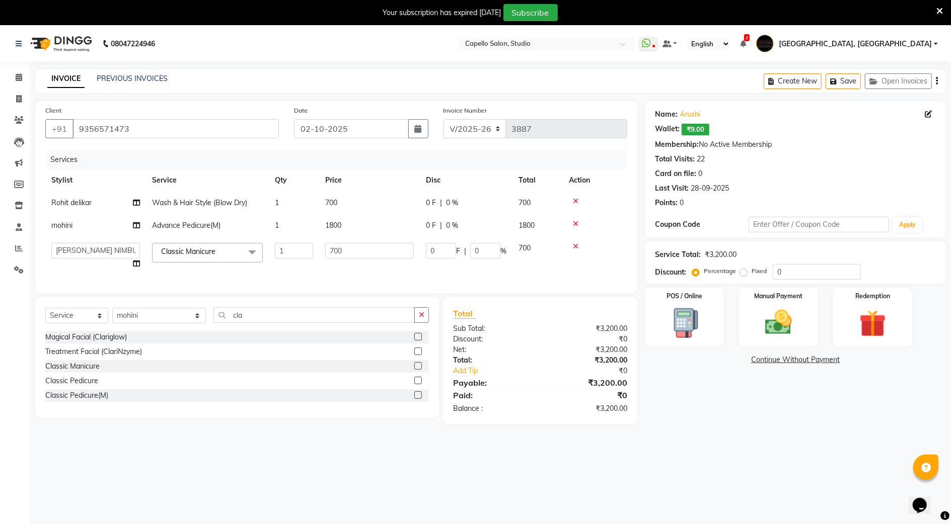
click at [576, 244] on icon at bounding box center [576, 246] width 6 height 7
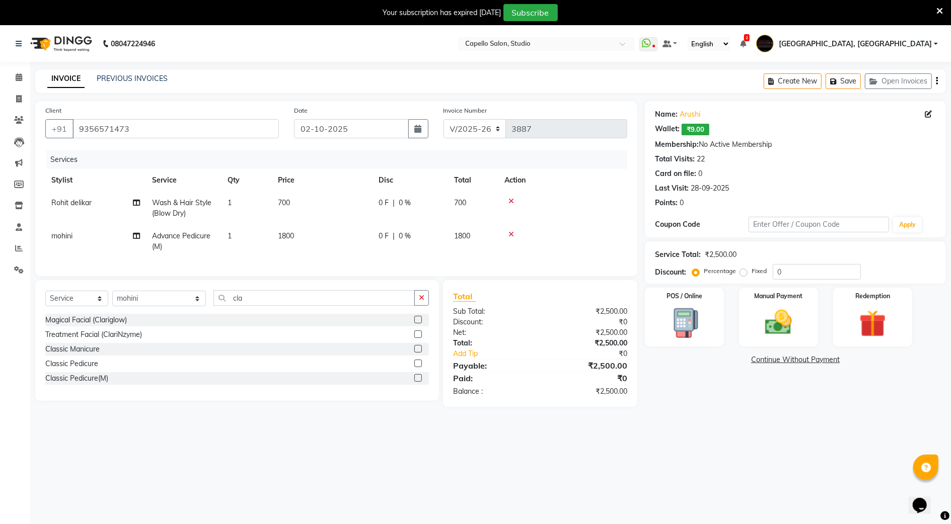
click at [511, 234] on icon at bounding box center [511, 234] width 6 height 7
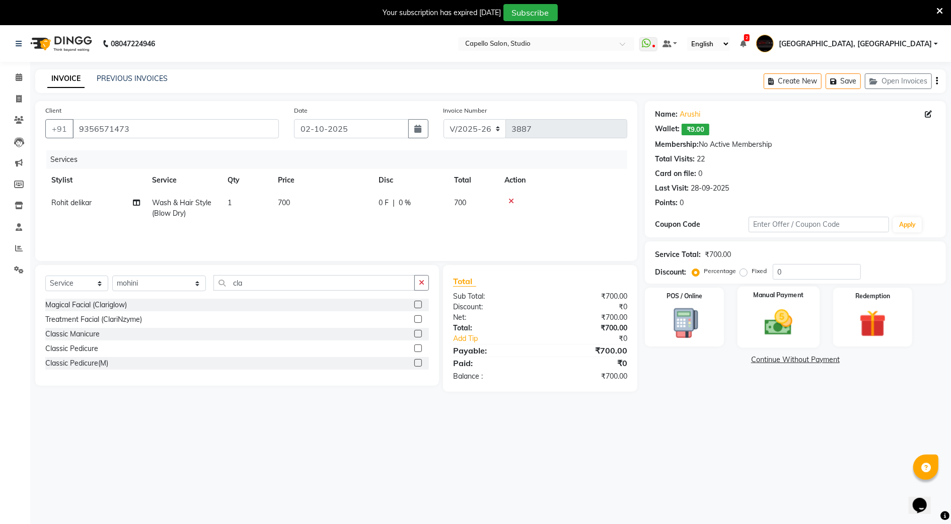
click at [761, 321] on img at bounding box center [778, 323] width 46 height 33
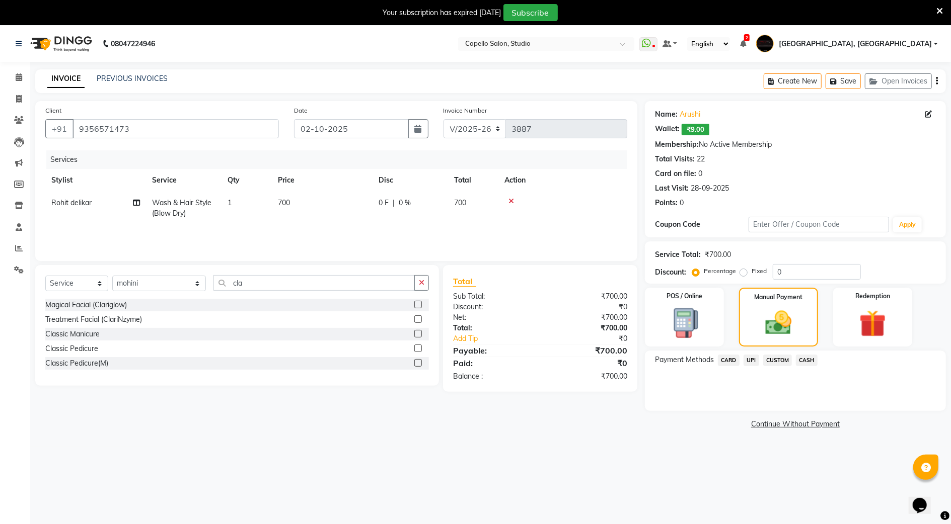
click at [726, 360] on span "CARD" at bounding box center [729, 361] width 22 height 12
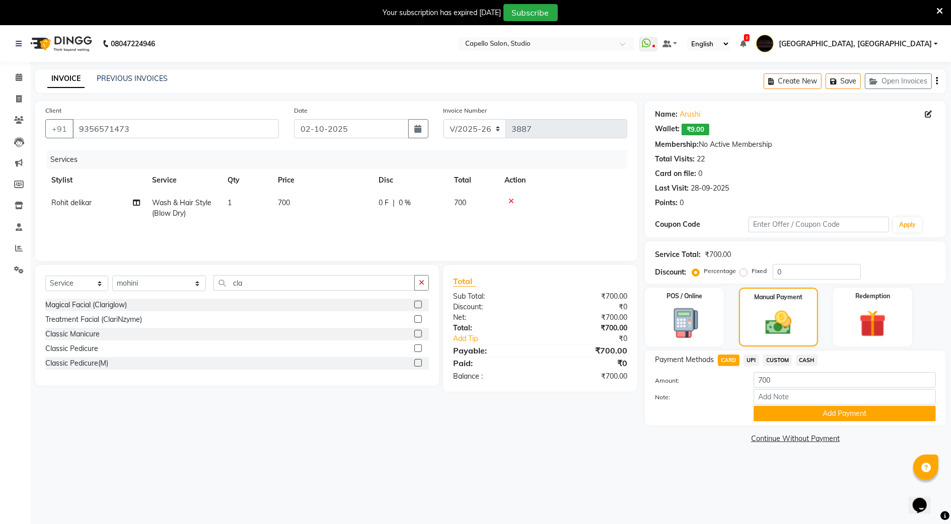
click at [775, 424] on div "Payment Methods CARD UPI CUSTOM CASH Amount: 700 Note: Add Payment" at bounding box center [795, 388] width 301 height 75
click at [777, 413] on button "Add Payment" at bounding box center [844, 414] width 182 height 16
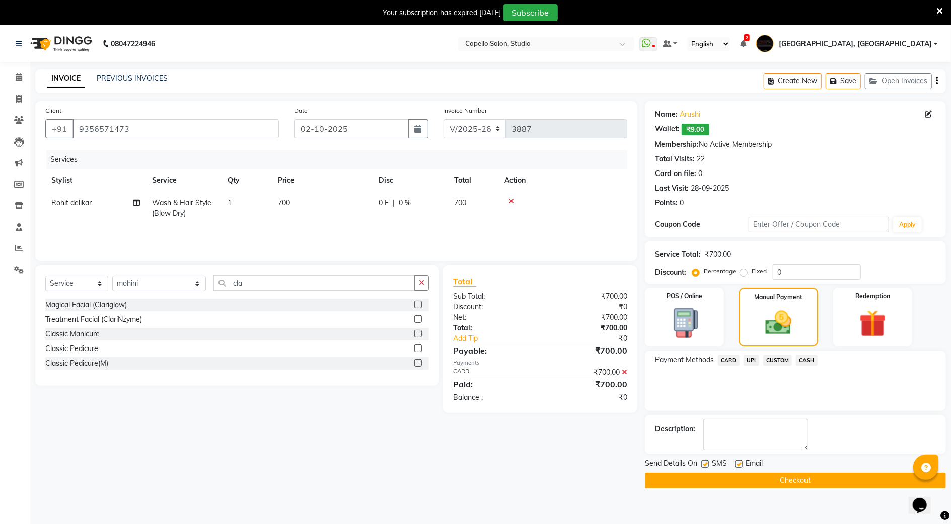
scroll to position [25, 0]
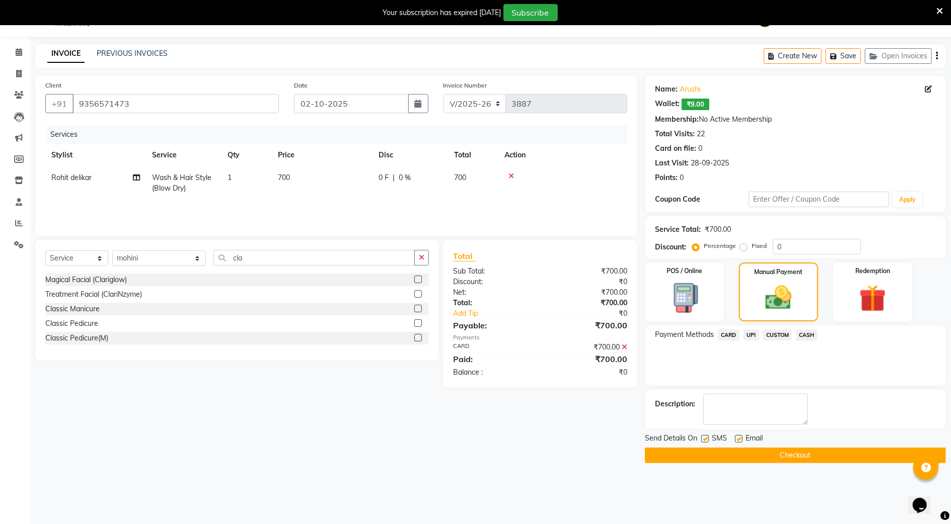
click at [745, 451] on button "Checkout" at bounding box center [795, 456] width 301 height 16
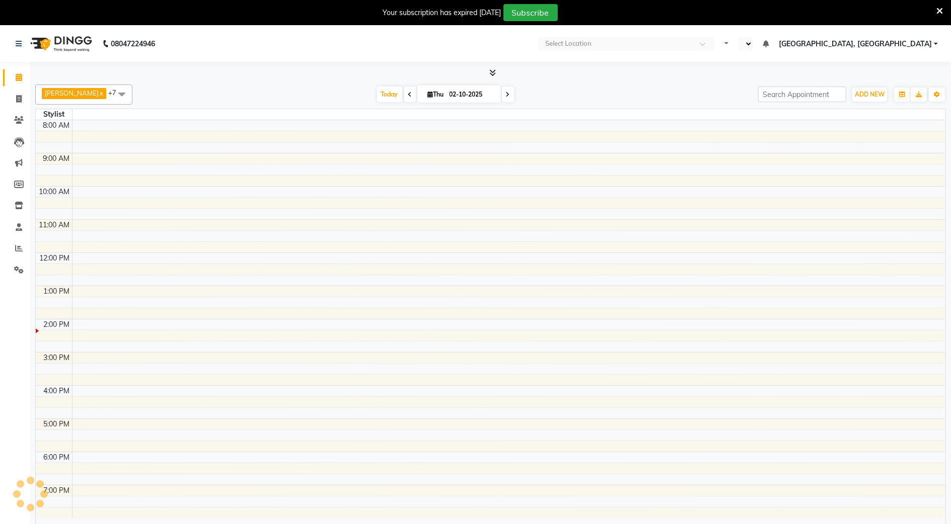
select select "en"
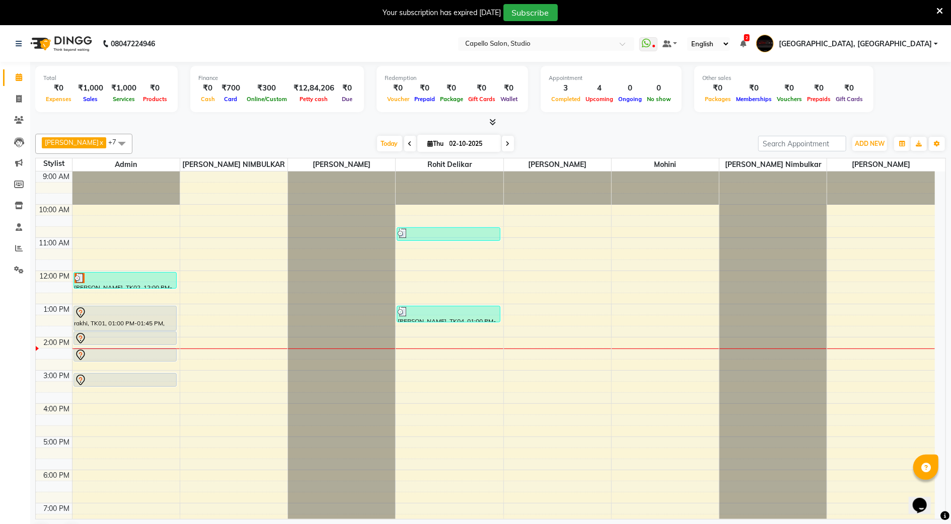
click at [941, 9] on icon at bounding box center [939, 11] width 7 height 9
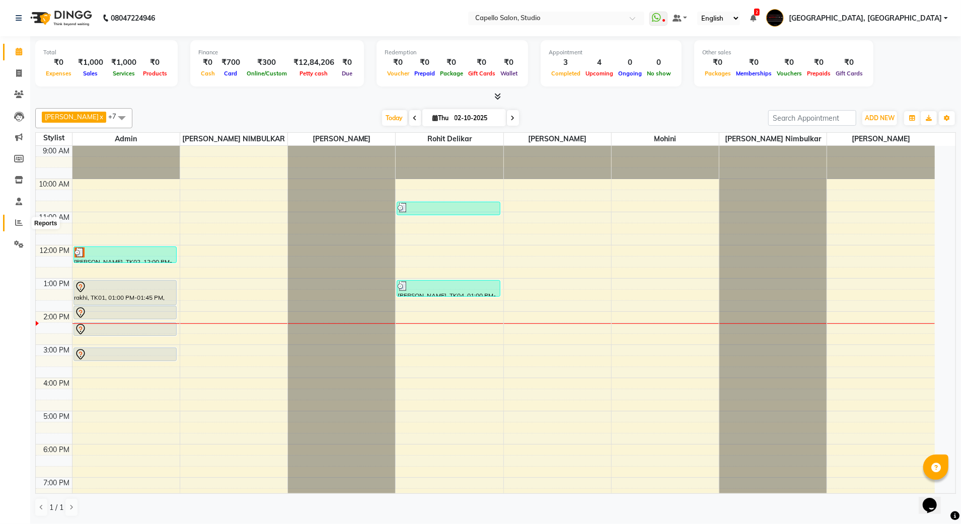
click at [13, 221] on span at bounding box center [19, 223] width 18 height 12
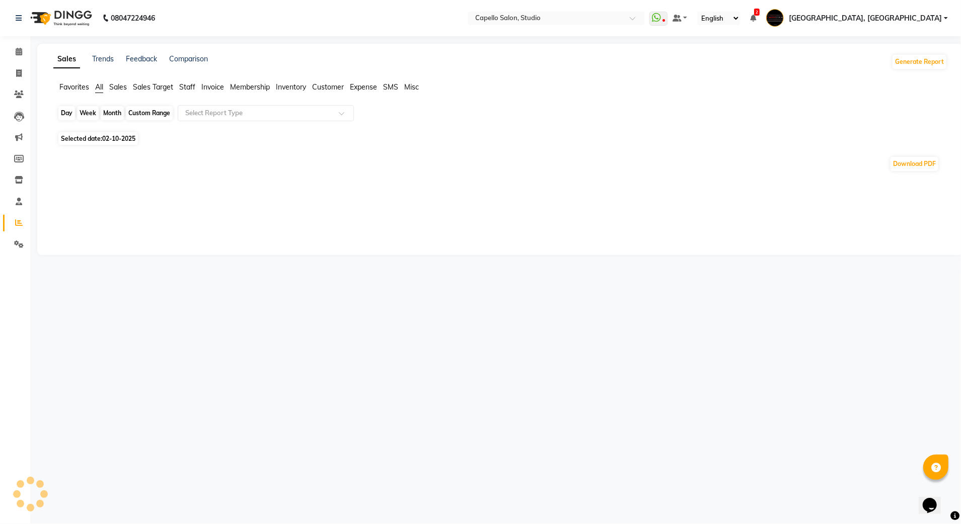
click at [63, 113] on div "Day" at bounding box center [66, 113] width 17 height 14
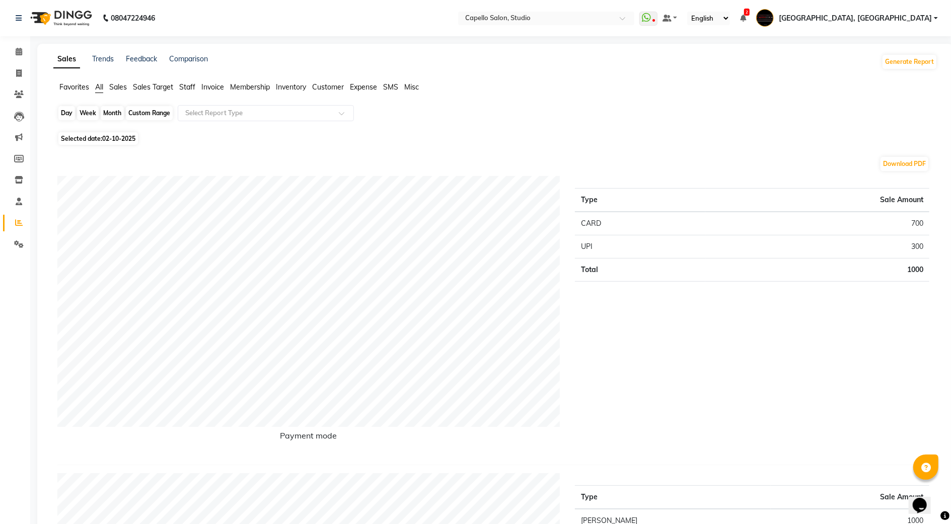
click at [63, 119] on div "Day" at bounding box center [66, 113] width 17 height 14
select select "10"
select select "2025"
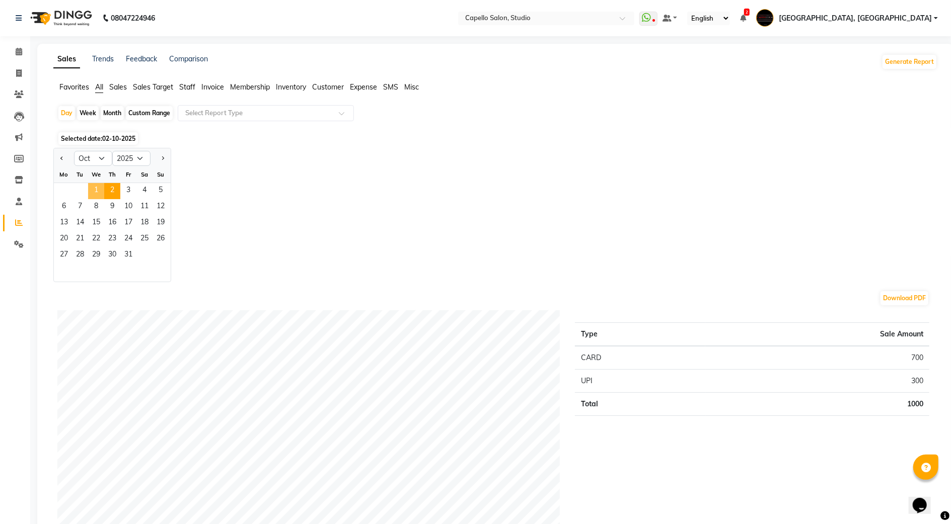
click at [102, 192] on span "1" at bounding box center [96, 191] width 16 height 16
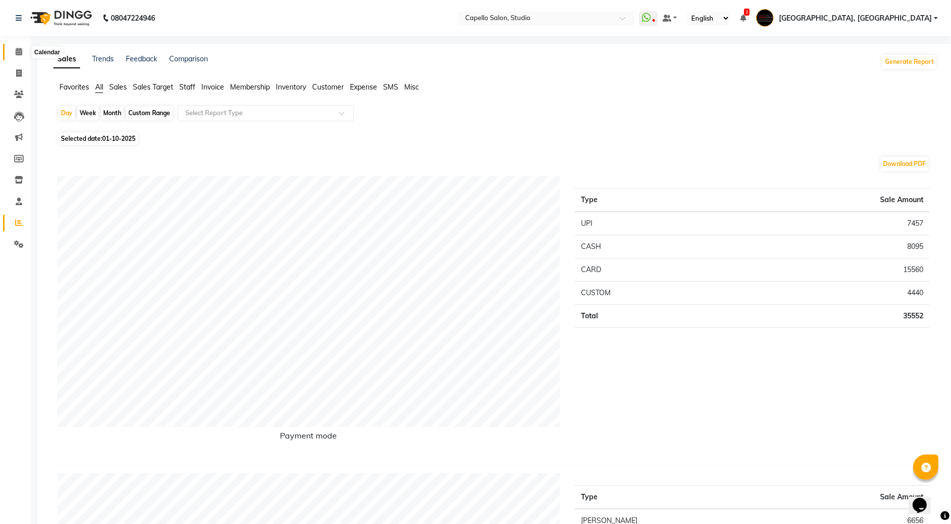
click at [16, 51] on icon at bounding box center [19, 52] width 7 height 8
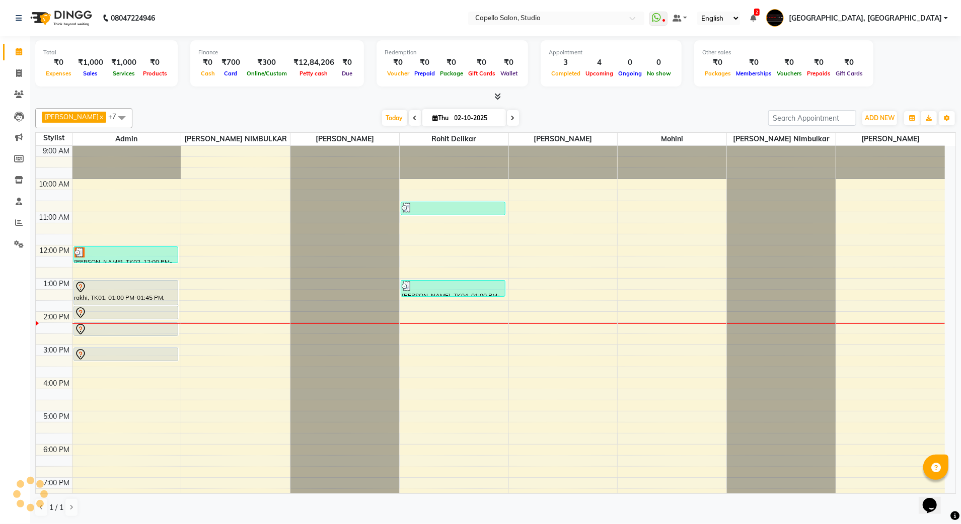
scroll to position [71, 0]
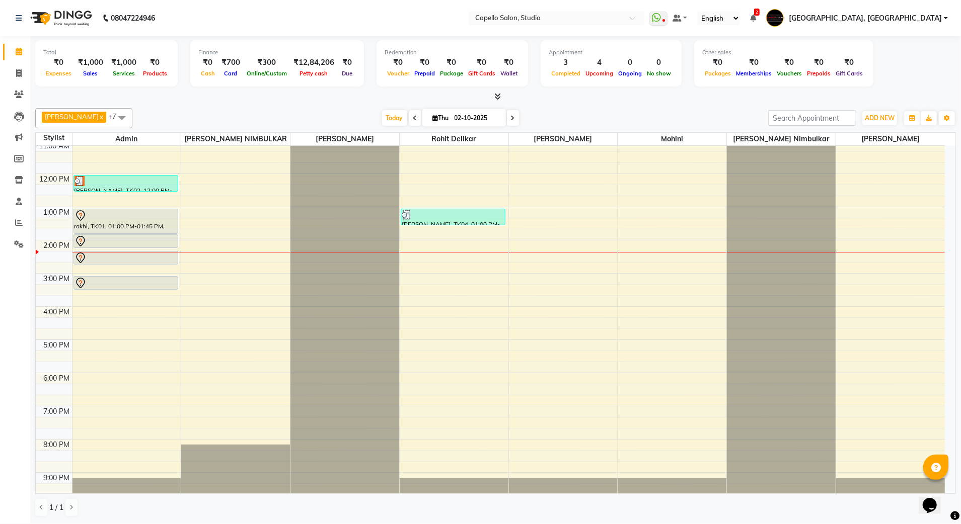
click at [409, 124] on span at bounding box center [415, 118] width 12 height 16
type input "01-10-2025"
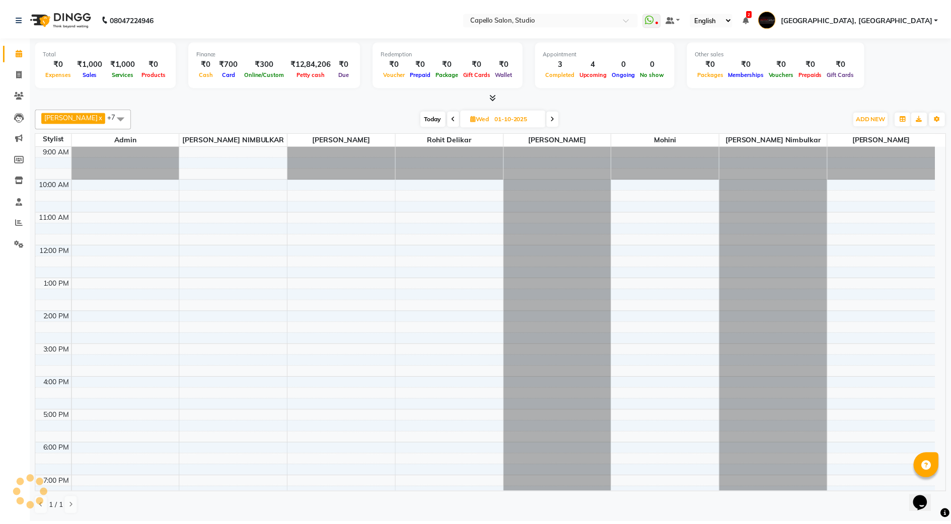
scroll to position [91, 0]
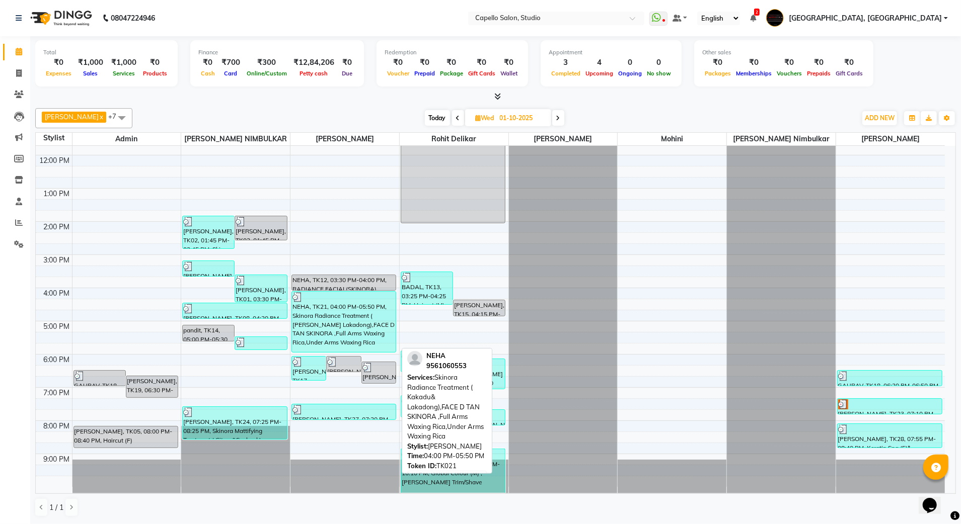
click at [372, 345] on div "NEHA, TK21, 04:00 PM-05:50 PM, Skinora Radiance Treatment ( Kakadu& Lakadong),F…" at bounding box center [344, 322] width 104 height 60
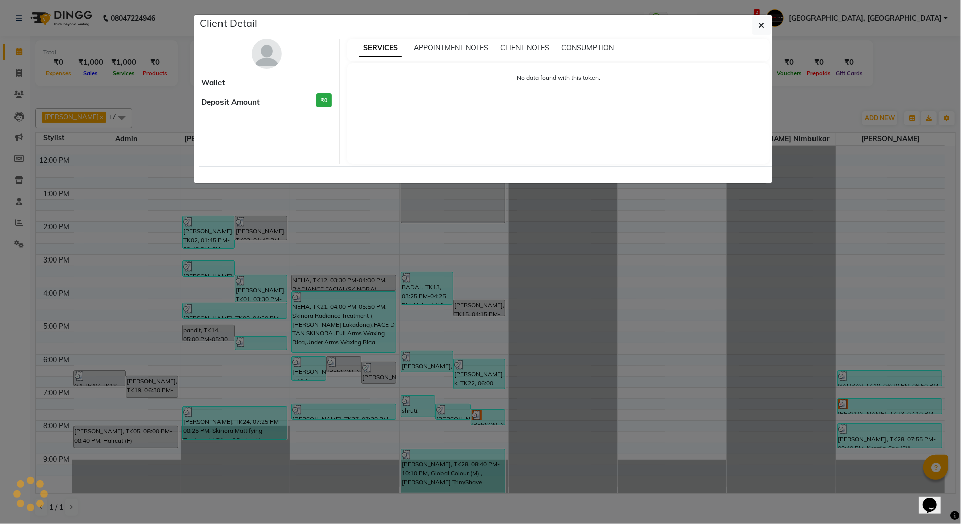
select select "3"
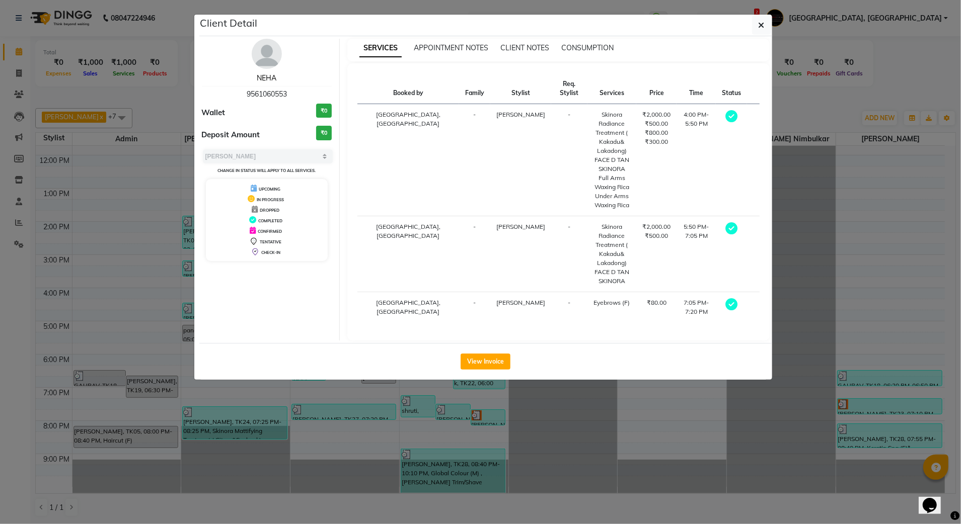
click at [274, 81] on link "NEHA" at bounding box center [267, 77] width 20 height 9
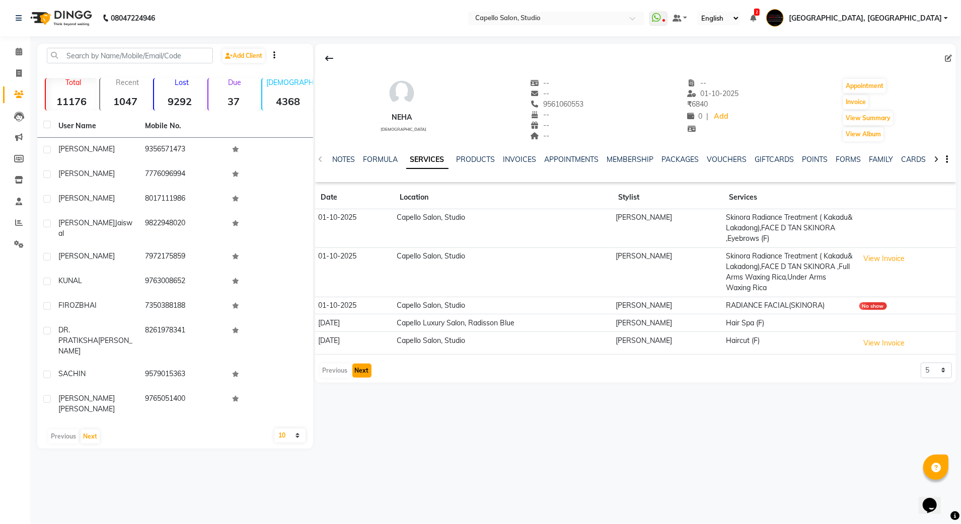
click at [360, 375] on button "Next" at bounding box center [361, 371] width 19 height 14
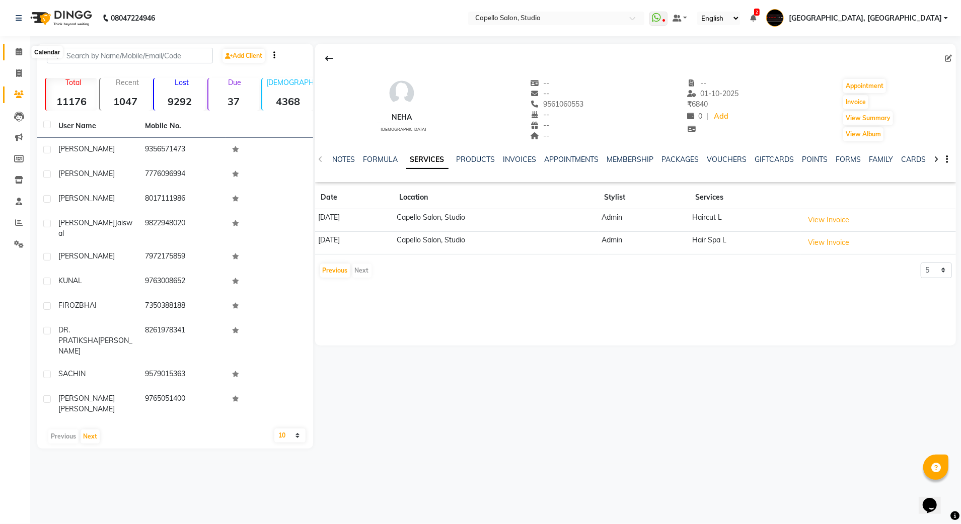
click at [20, 51] on icon at bounding box center [19, 52] width 7 height 8
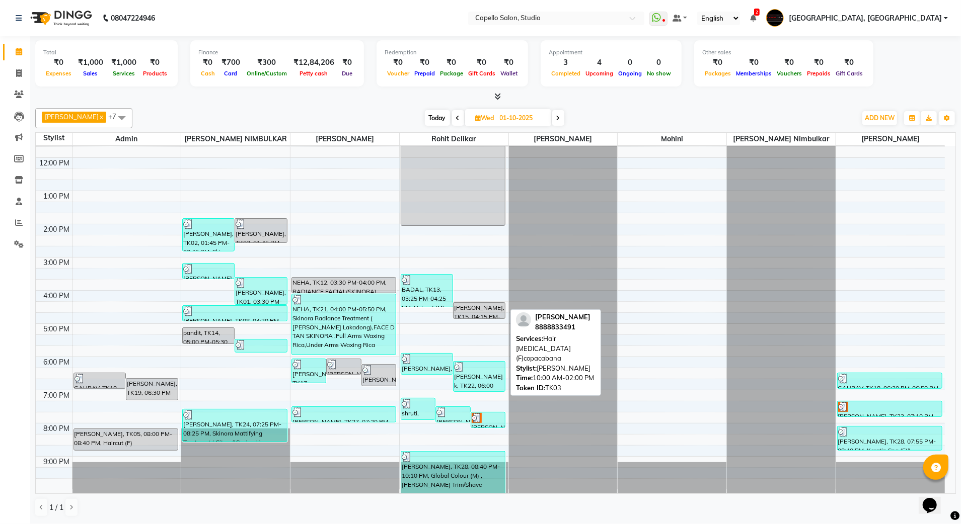
scroll to position [91, 0]
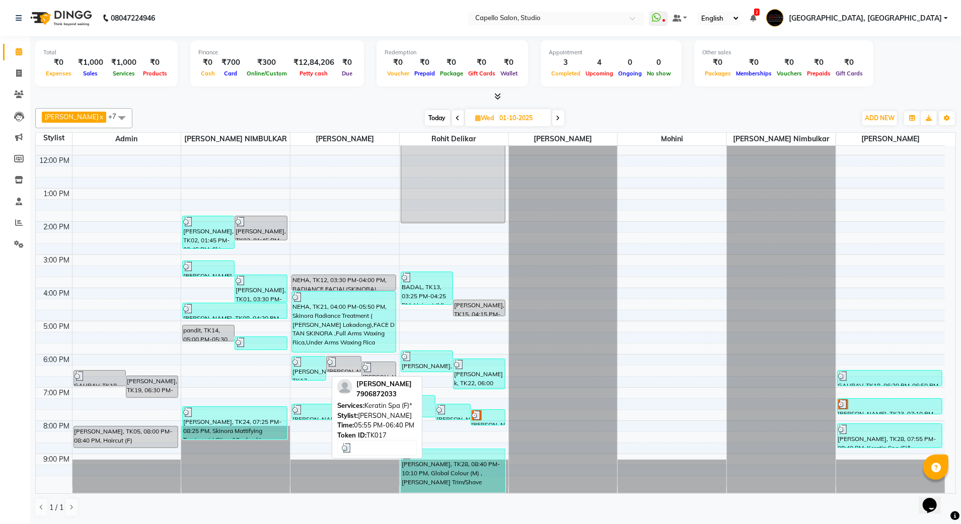
click at [307, 375] on div "AKANKSHA KAUR, TK17, 05:55 PM-06:40 PM, Keratin Spa (F)*" at bounding box center [309, 369] width 34 height 24
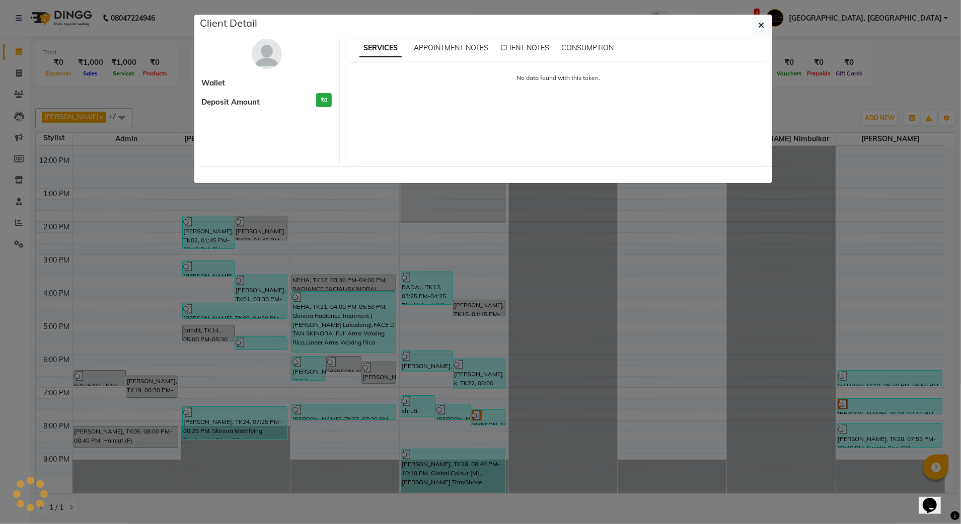
select select "3"
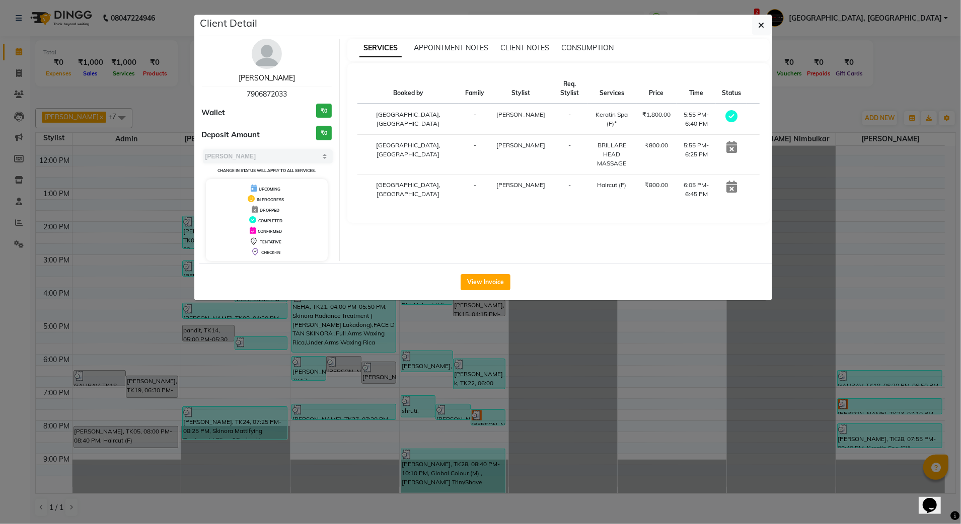
click at [283, 81] on link "AKANKSHA KAUR" at bounding box center [267, 77] width 56 height 9
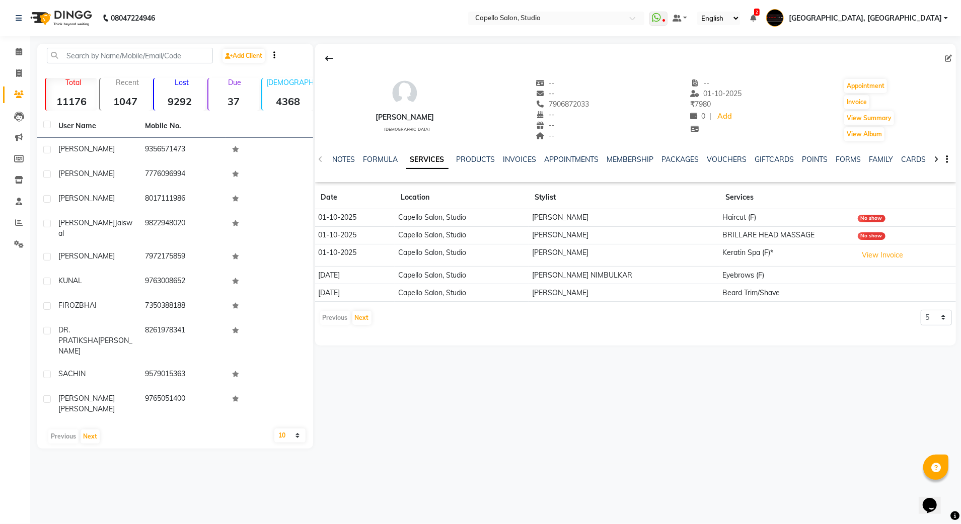
click at [17, 60] on li "Calendar" at bounding box center [15, 52] width 30 height 22
click at [23, 47] on span at bounding box center [19, 52] width 18 height 12
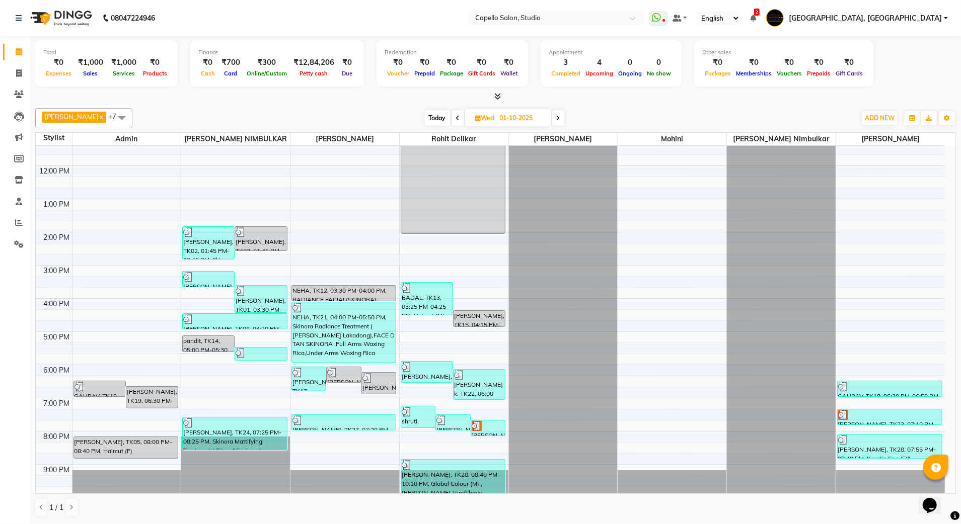
scroll to position [91, 0]
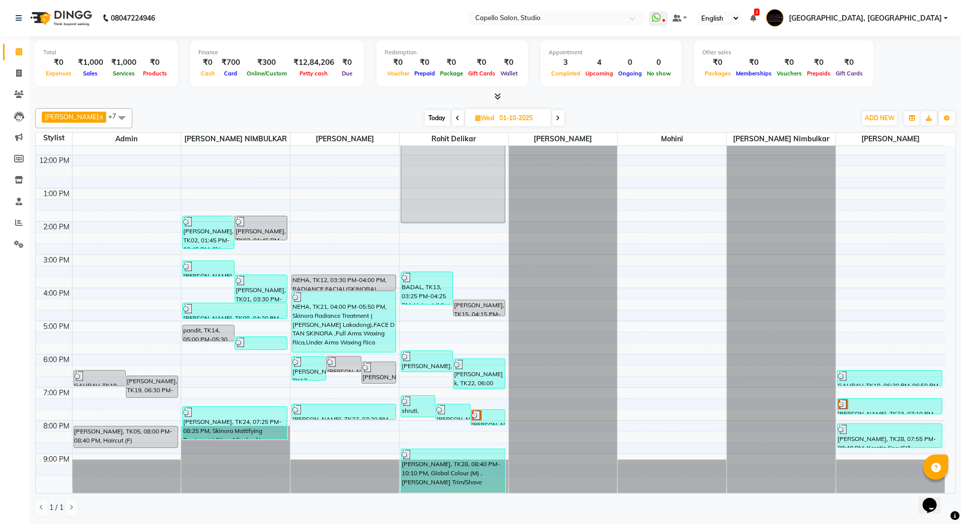
click at [112, 119] on span at bounding box center [122, 117] width 20 height 19
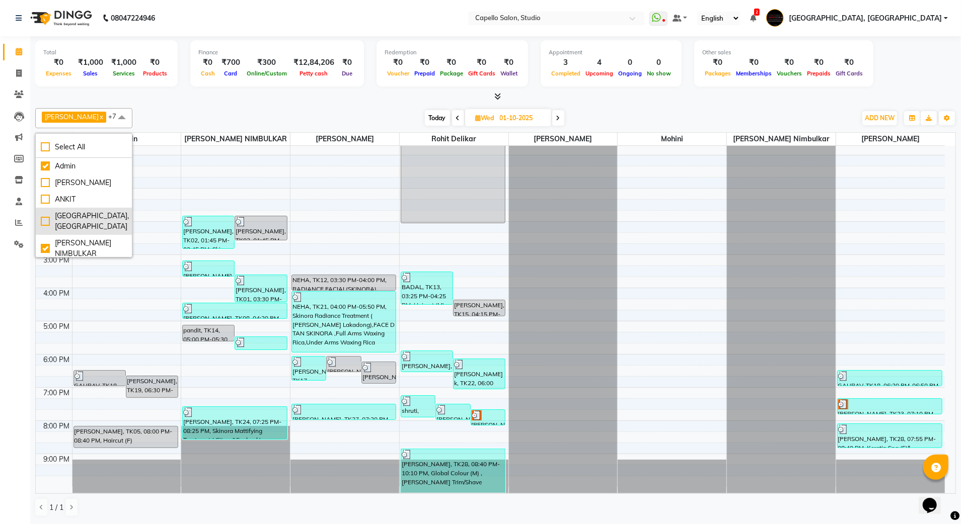
scroll to position [67, 0]
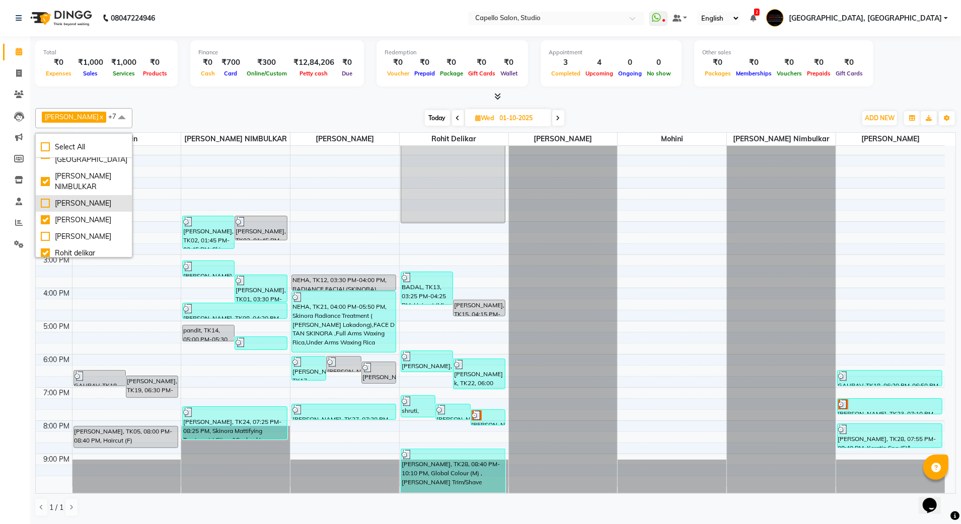
click at [89, 200] on div "[PERSON_NAME]" at bounding box center [84, 203] width 86 height 11
checkbox input "true"
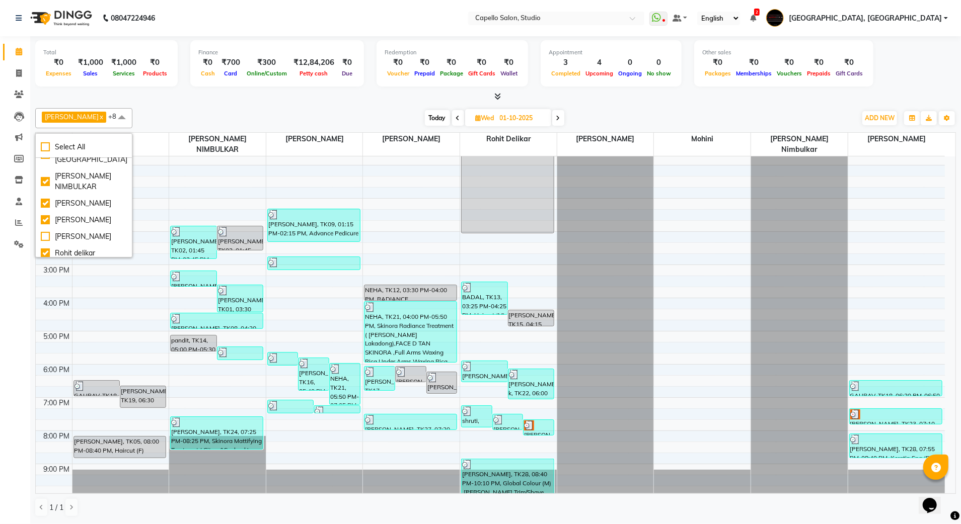
click at [326, 115] on div "Today Wed 01-10-2025" at bounding box center [494, 118] width 714 height 15
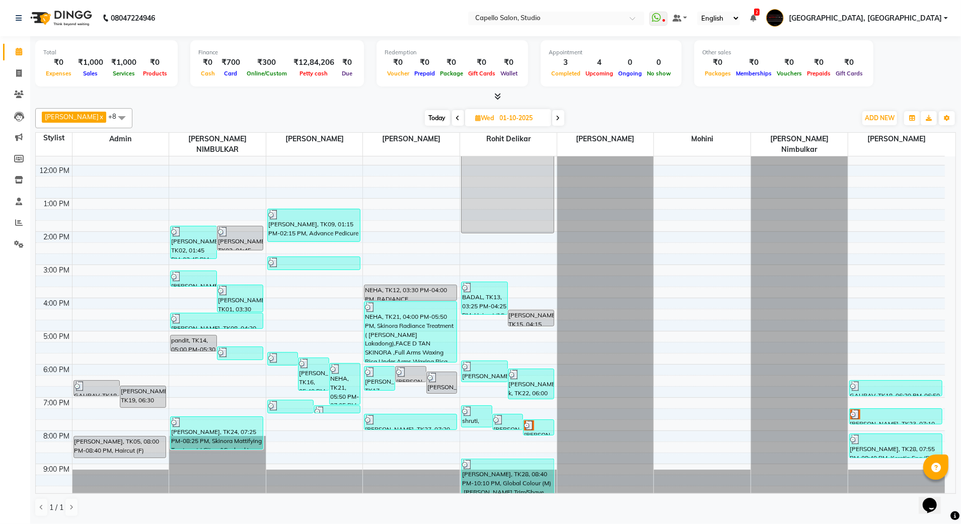
click at [437, 119] on span "Today" at bounding box center [437, 118] width 25 height 16
type input "02-10-2025"
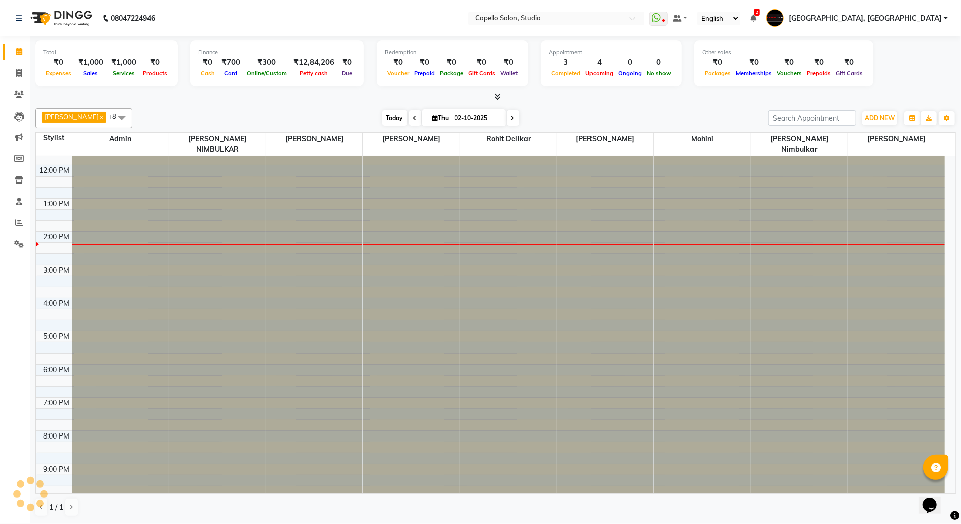
scroll to position [91, 0]
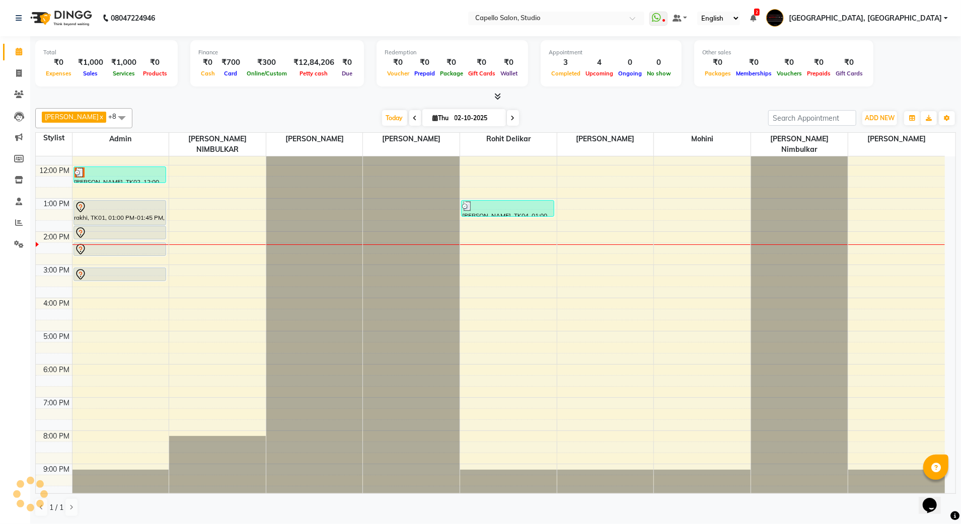
click at [112, 117] on span at bounding box center [122, 117] width 20 height 19
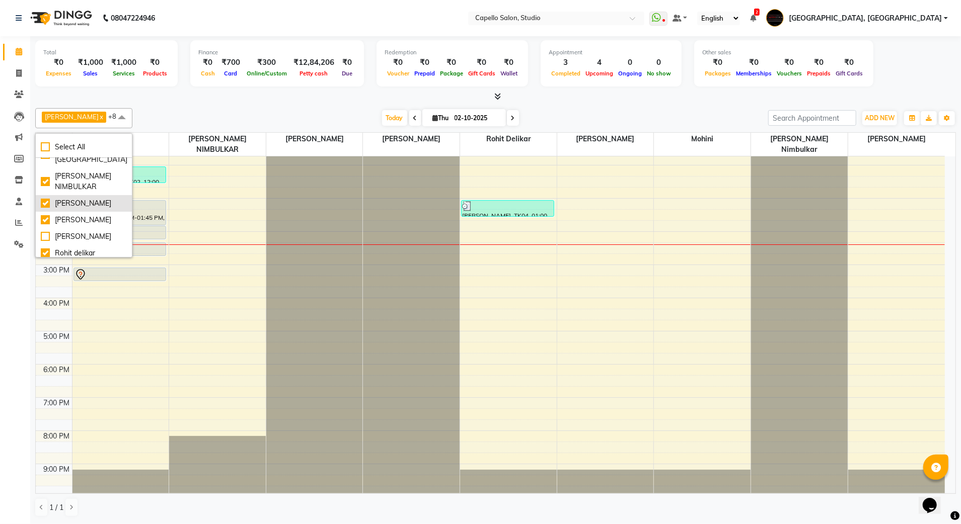
click at [83, 203] on div "[PERSON_NAME]" at bounding box center [84, 203] width 86 height 11
checkbox input "false"
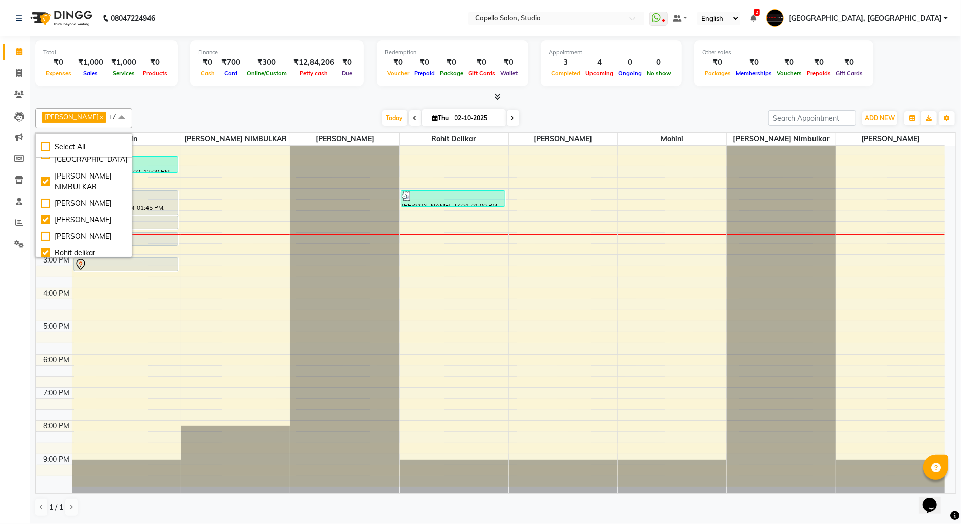
click at [237, 107] on div "Muskan Mishra x Rohit delikar x SANTOSH GADLE x pratik nimbulkar x shubhanshu r…" at bounding box center [495, 312] width 921 height 417
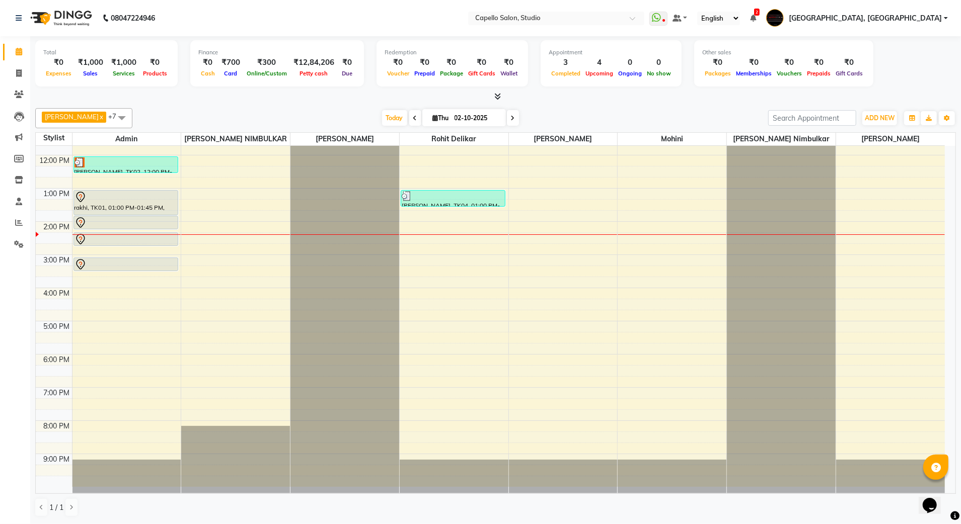
scroll to position [0, 0]
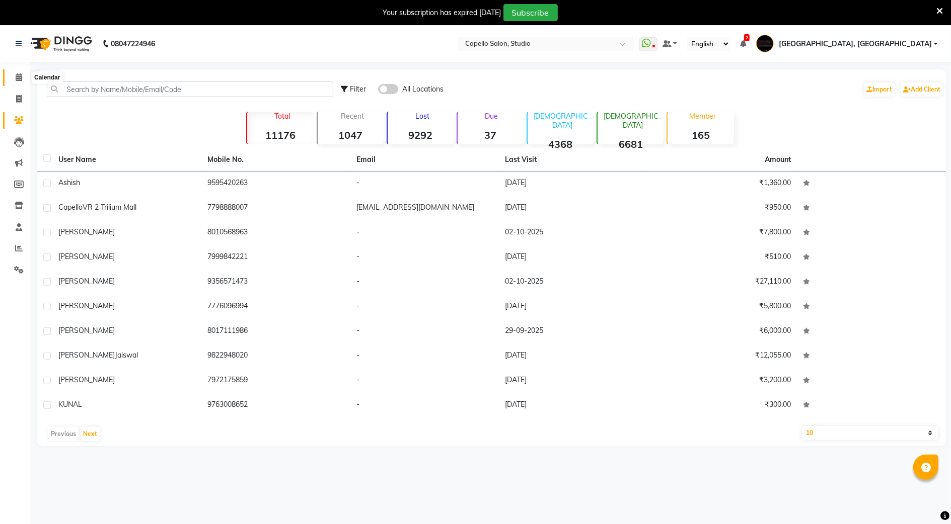
click at [23, 75] on span at bounding box center [19, 78] width 18 height 12
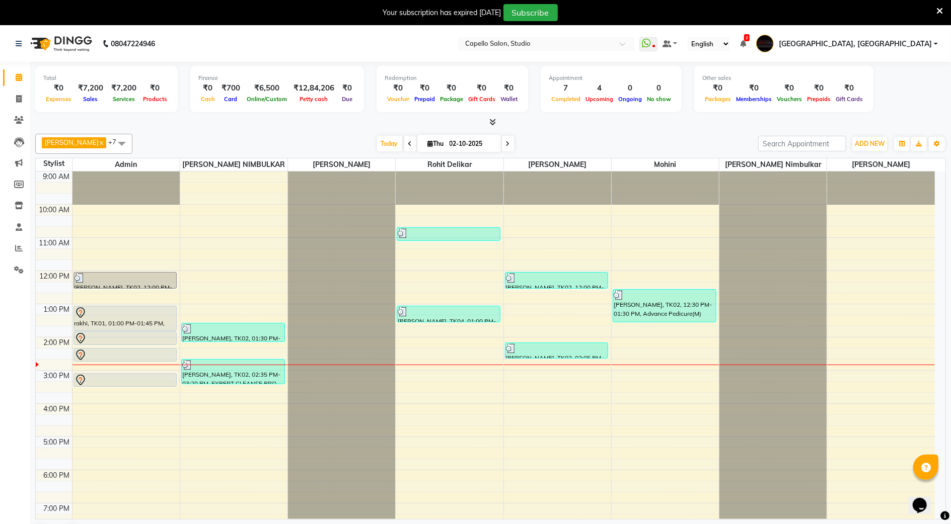
click at [7, 395] on div "Calendar Invoice Clients Leads Marketing Members Inventory Staff Reports Settin…" at bounding box center [68, 294] width 136 height 481
click at [20, 249] on icon at bounding box center [19, 249] width 8 height 8
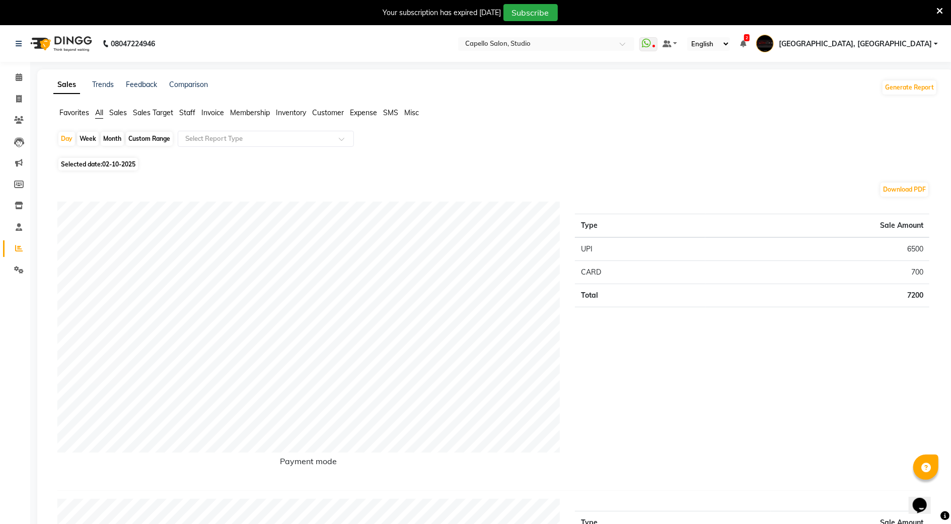
click at [71, 163] on span "Selected date: 02-10-2025" at bounding box center [98, 164] width 80 height 13
select select "10"
select select "2025"
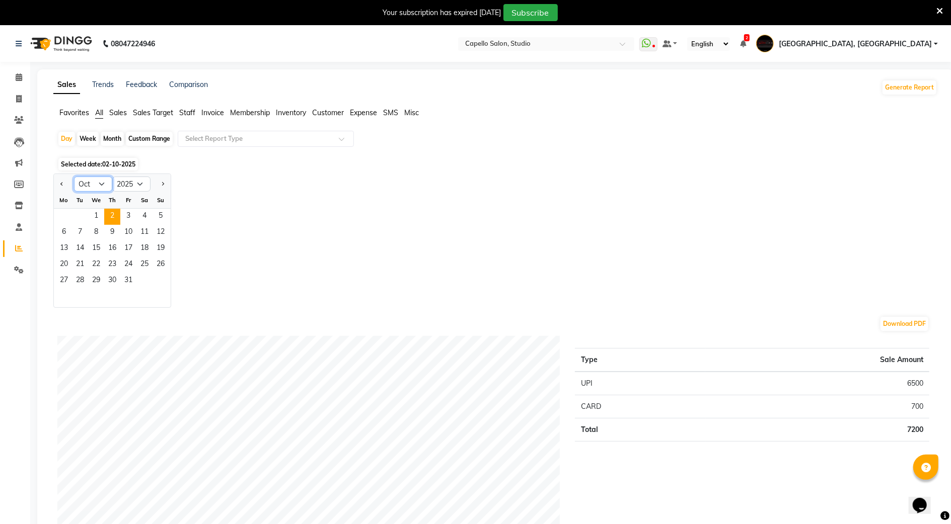
click at [98, 180] on select "Jan Feb Mar Apr May Jun Jul Aug Sep Oct Nov Dec" at bounding box center [93, 184] width 38 height 15
select select "9"
click at [74, 177] on select "Jan Feb Mar Apr May Jun Jul Aug Sep Oct Nov Dec" at bounding box center [93, 184] width 38 height 15
click at [67, 286] on span "29" at bounding box center [64, 281] width 16 height 16
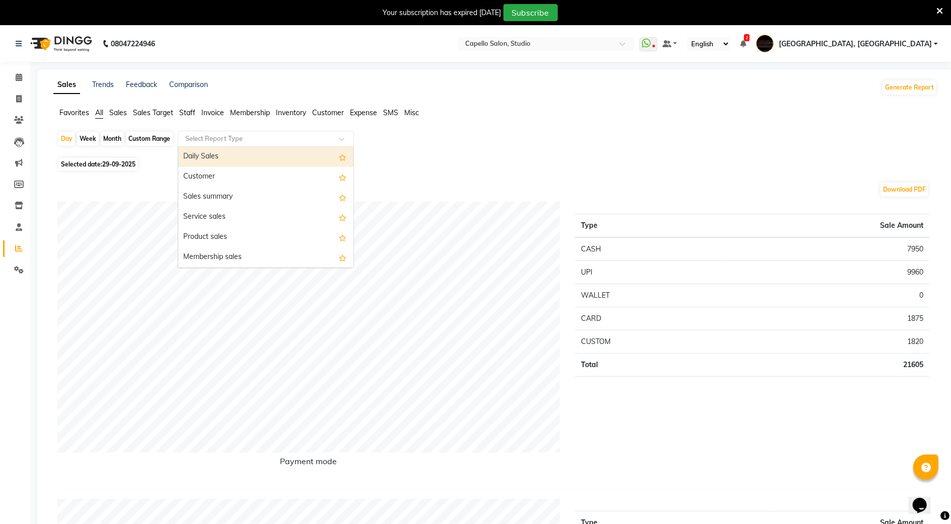
click at [228, 139] on input "text" at bounding box center [255, 139] width 145 height 10
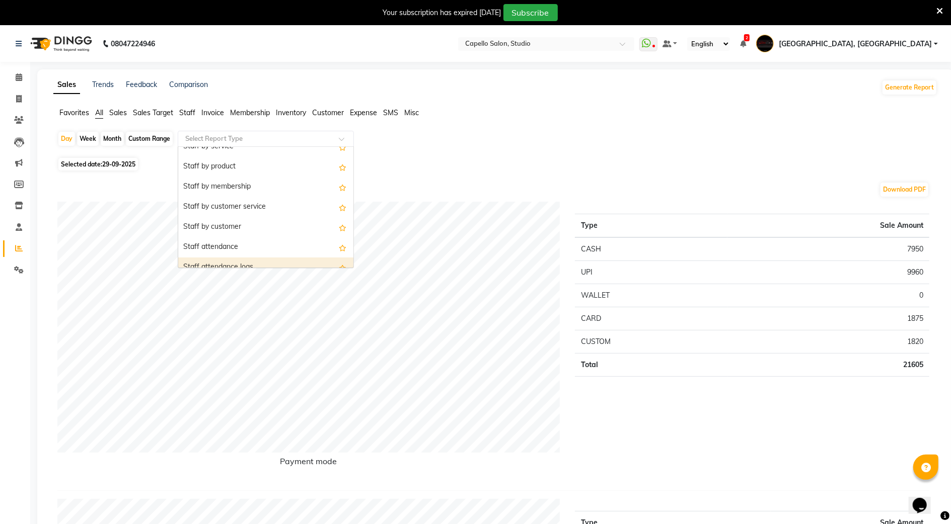
scroll to position [268, 0]
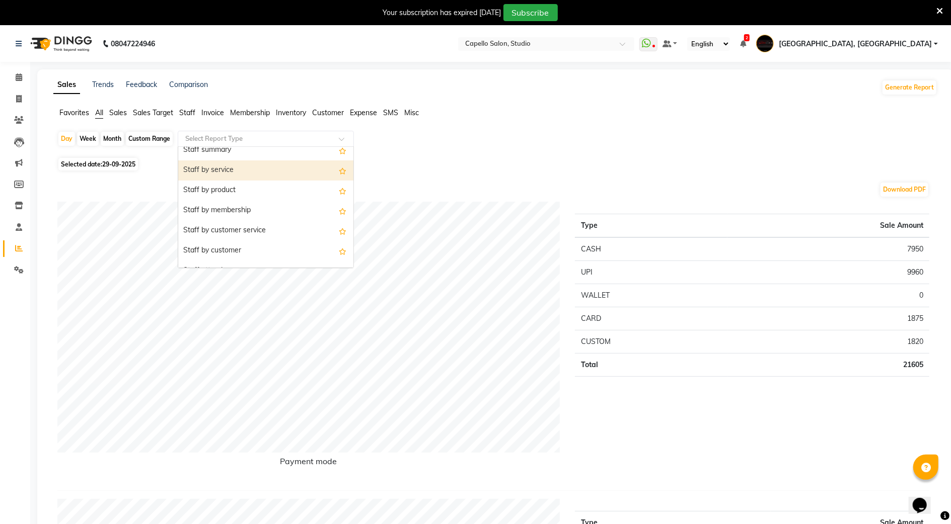
click at [217, 177] on div "Staff by service" at bounding box center [265, 171] width 175 height 20
select select "full_report"
select select "csv"
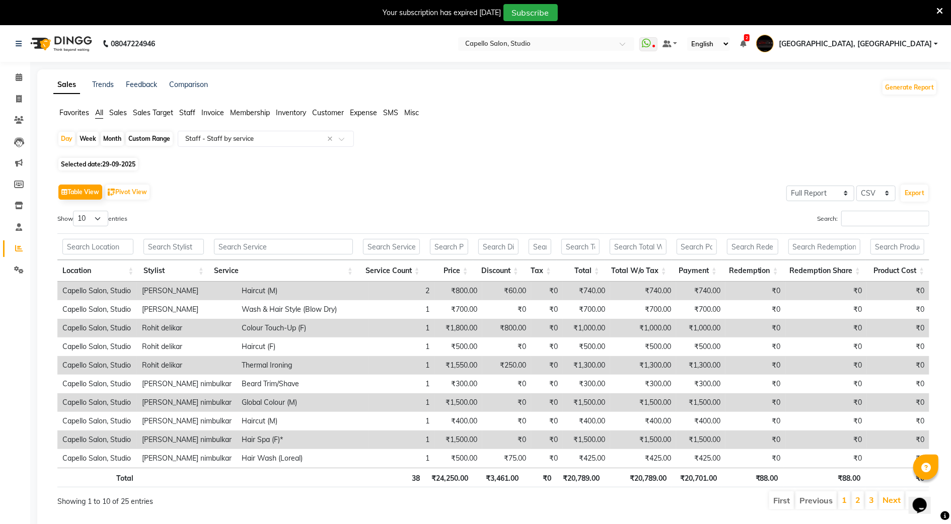
click at [855, 229] on div "Search:" at bounding box center [715, 221] width 428 height 20
click at [854, 222] on input "Search:" at bounding box center [885, 219] width 88 height 16
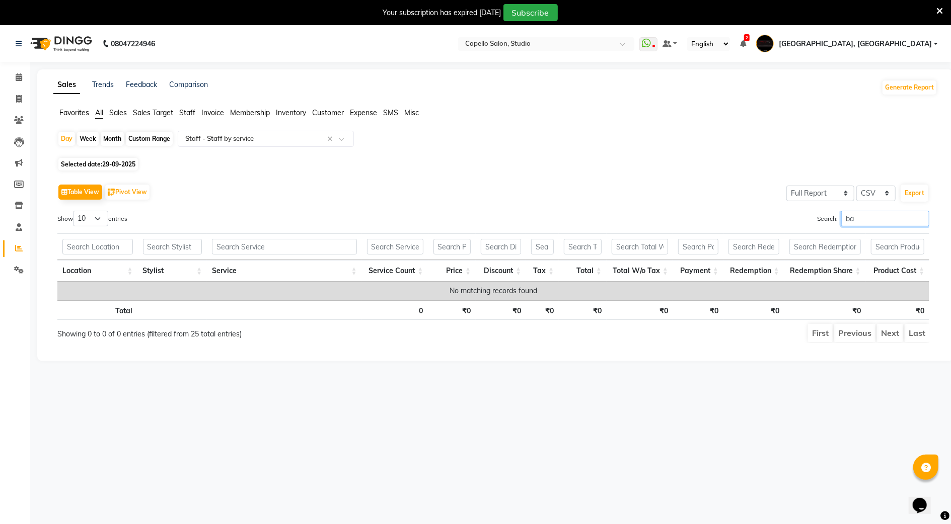
type input "b"
type input "Baby"
click at [16, 73] on icon at bounding box center [19, 77] width 7 height 8
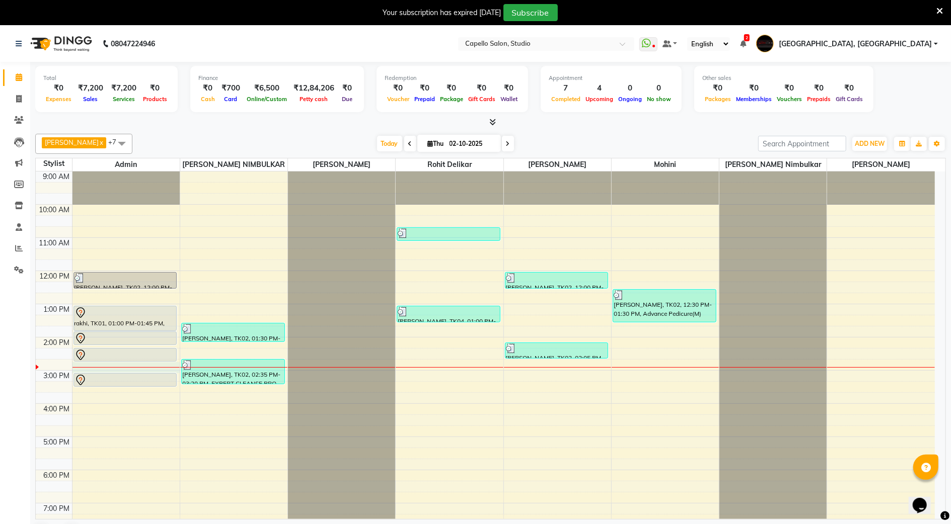
click at [83, 373] on div "9:00 AM 10:00 AM 11:00 AM 12:00 PM 1:00 PM 2:00 PM 3:00 PM 4:00 PM 5:00 PM 6:00…" at bounding box center [485, 387] width 899 height 431
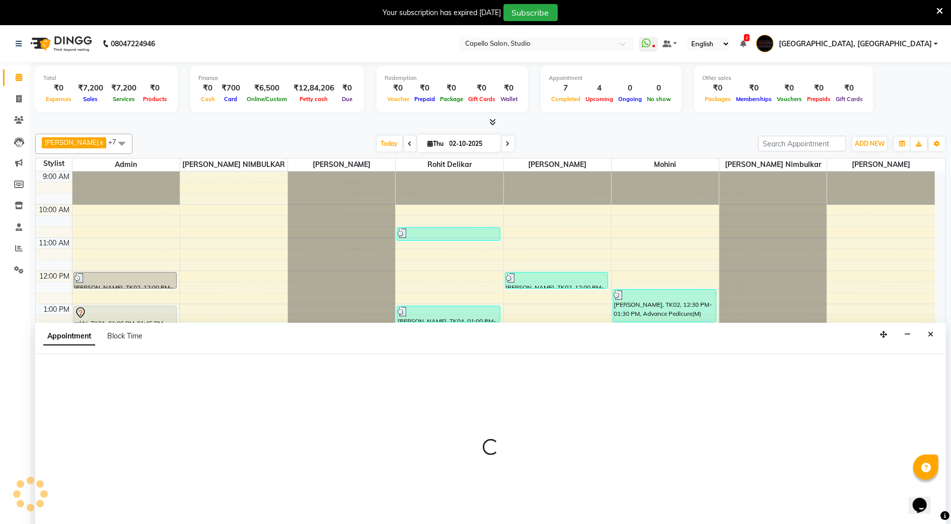
scroll to position [26, 0]
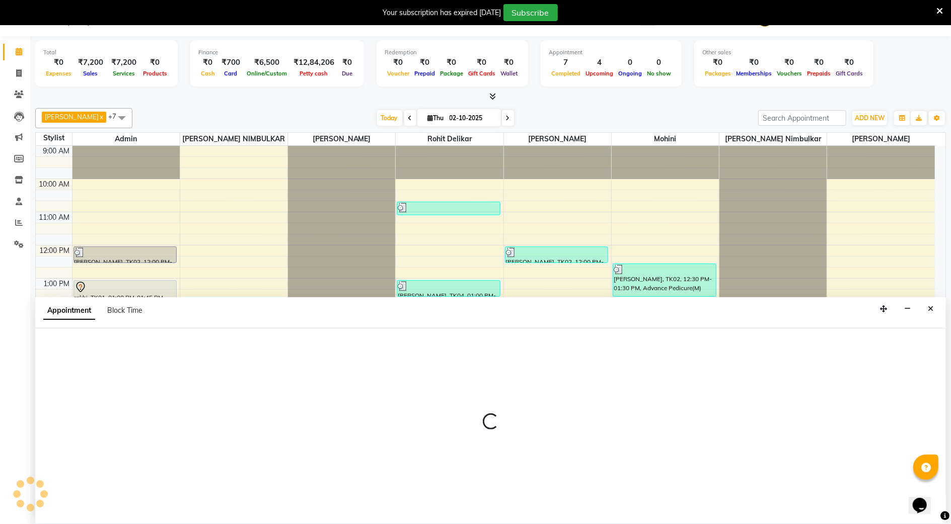
select select "14652"
select select "tentative"
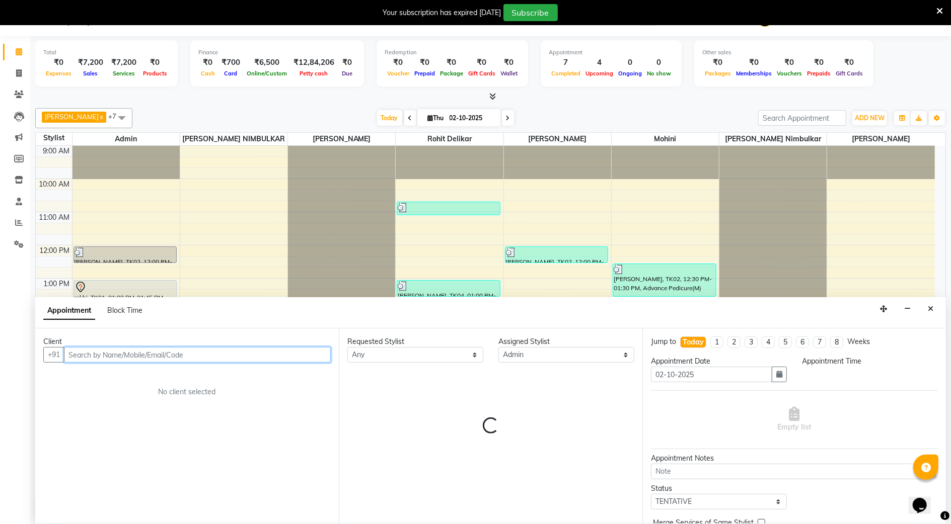
select select "885"
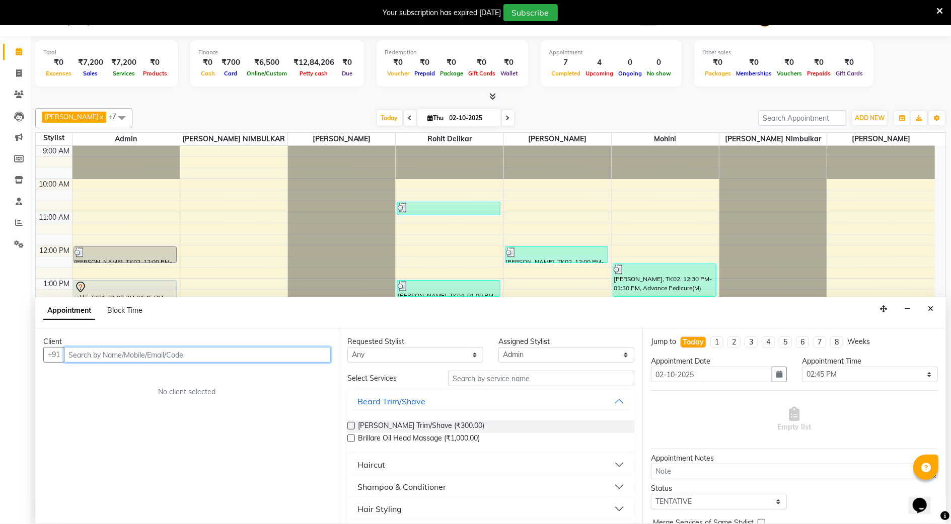
click at [123, 363] on input "text" at bounding box center [197, 355] width 267 height 16
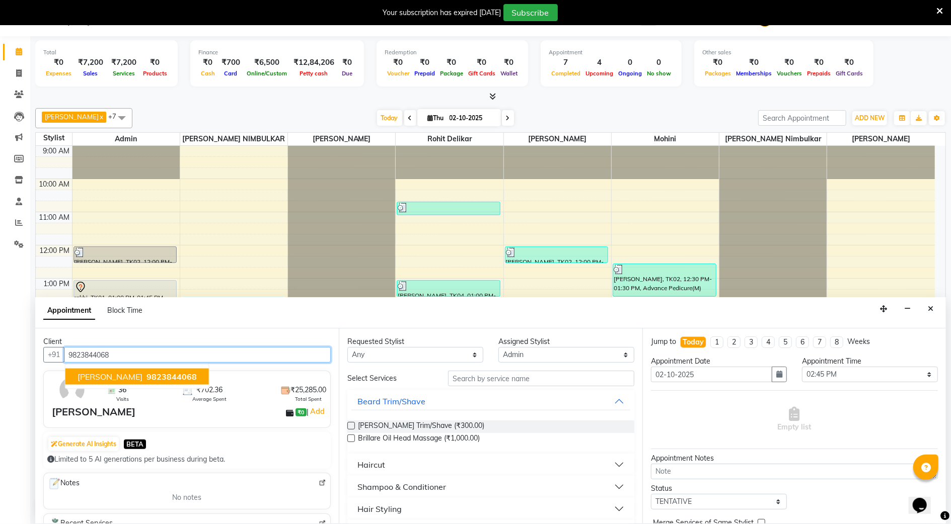
type input "9823844068"
click at [157, 405] on div "36 Visits ₹702.36 Average Spent ₹25,285.00 Total Spent" at bounding box center [192, 389] width 284 height 29
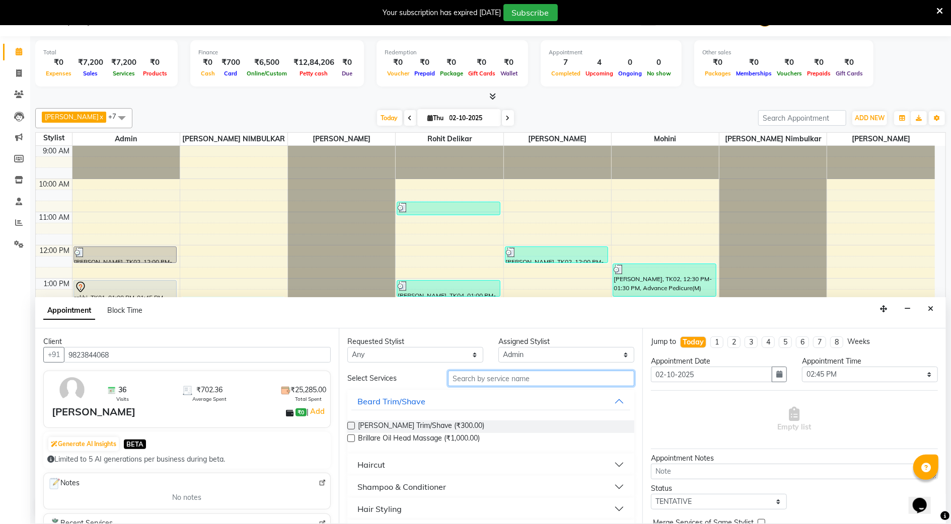
click at [452, 377] on input "text" at bounding box center [541, 379] width 186 height 16
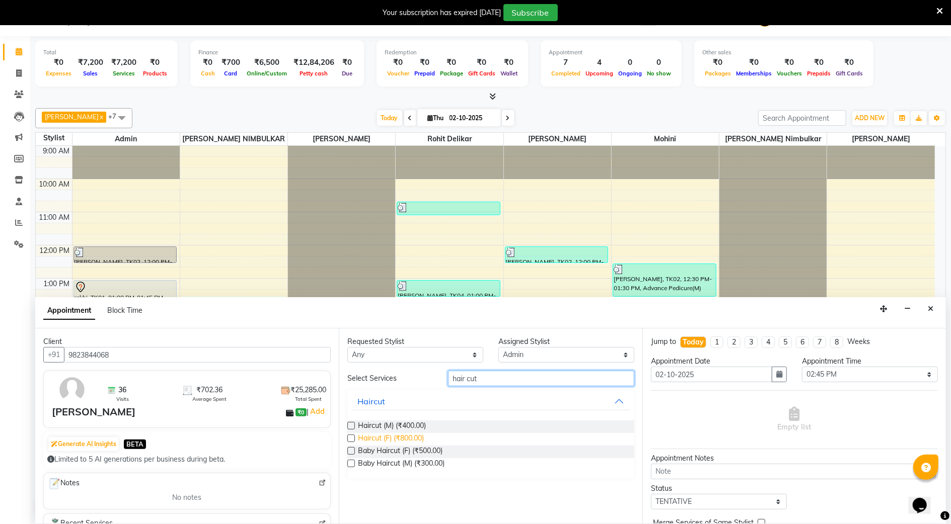
type input "hair cut"
click at [404, 439] on span "Haircut (F) (₹800.00)" at bounding box center [391, 439] width 66 height 13
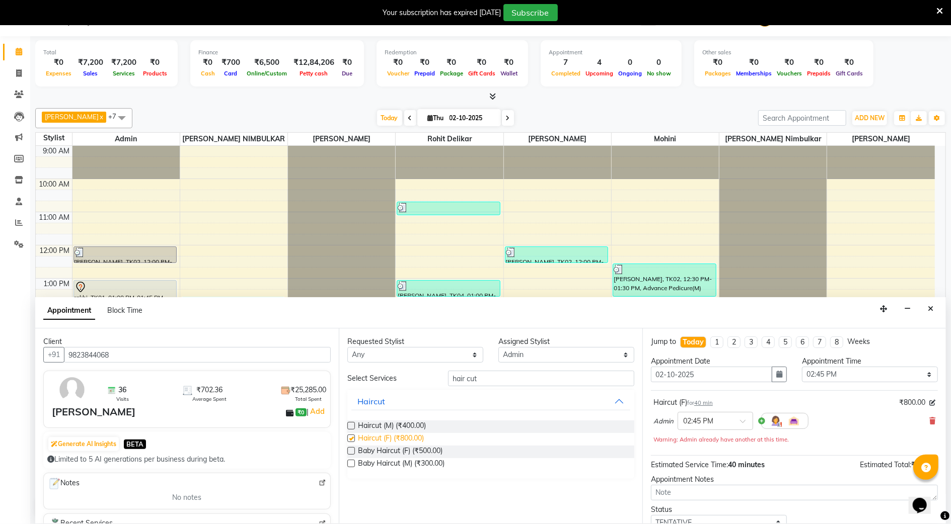
checkbox input "false"
click at [893, 379] on select "Select 10:00 AM 10:15 AM 10:30 AM 10:45 AM 11:00 AM 11:15 AM 11:30 AM 11:45 AM …" at bounding box center [870, 375] width 136 height 16
select select "900"
click at [802, 368] on select "Select 10:00 AM 10:15 AM 10:30 AM 10:45 AM 11:00 AM 11:15 AM 11:30 AM 11:45 AM …" at bounding box center [870, 375] width 136 height 16
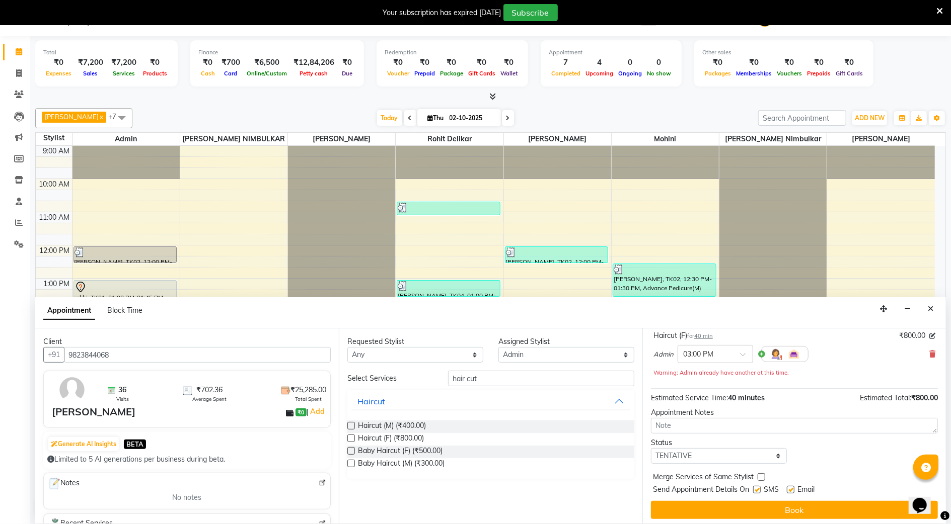
click at [686, 516] on button "Book" at bounding box center [794, 510] width 287 height 18
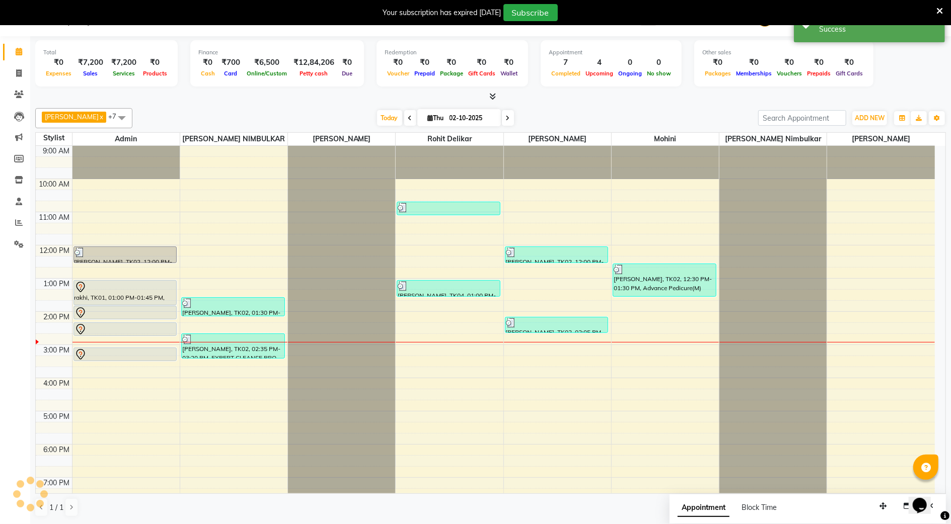
scroll to position [0, 0]
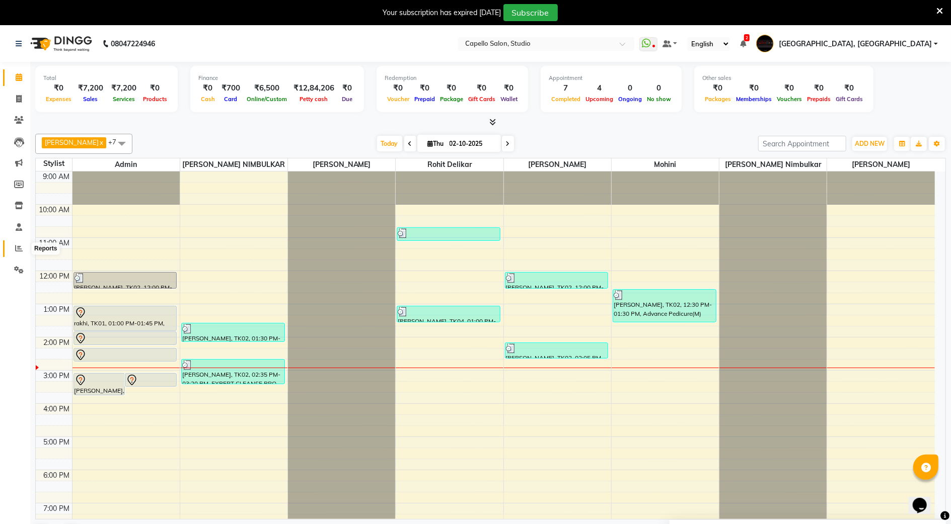
click at [10, 248] on span at bounding box center [19, 249] width 18 height 12
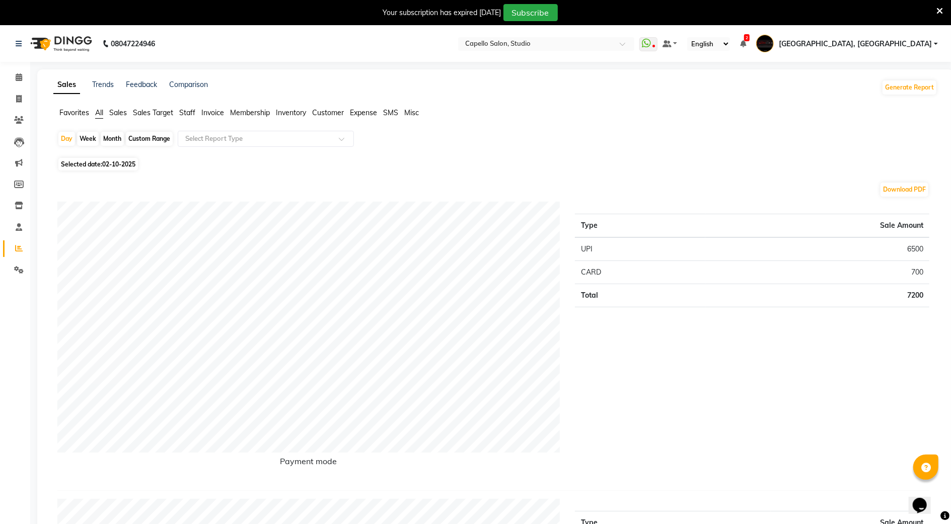
click at [88, 164] on span "Selected date: 02-10-2025" at bounding box center [98, 164] width 80 height 13
select select "10"
select select "2025"
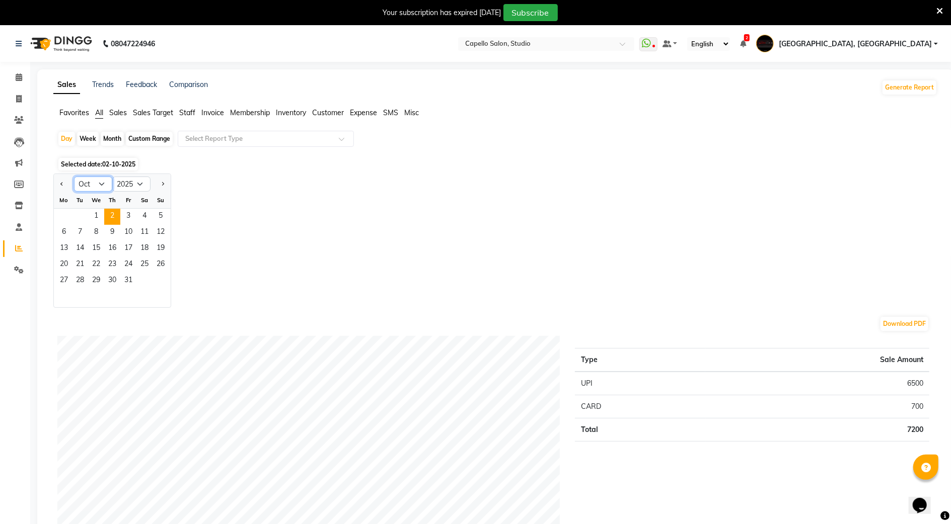
click at [99, 187] on select "Jan Feb Mar Apr May Jun Jul Aug Sep Oct Nov Dec" at bounding box center [93, 184] width 38 height 15
select select "9"
click at [74, 177] on select "Jan Feb Mar Apr May Jun Jul Aug Sep Oct Nov Dec" at bounding box center [93, 184] width 38 height 15
click at [68, 280] on span "29" at bounding box center [64, 281] width 16 height 16
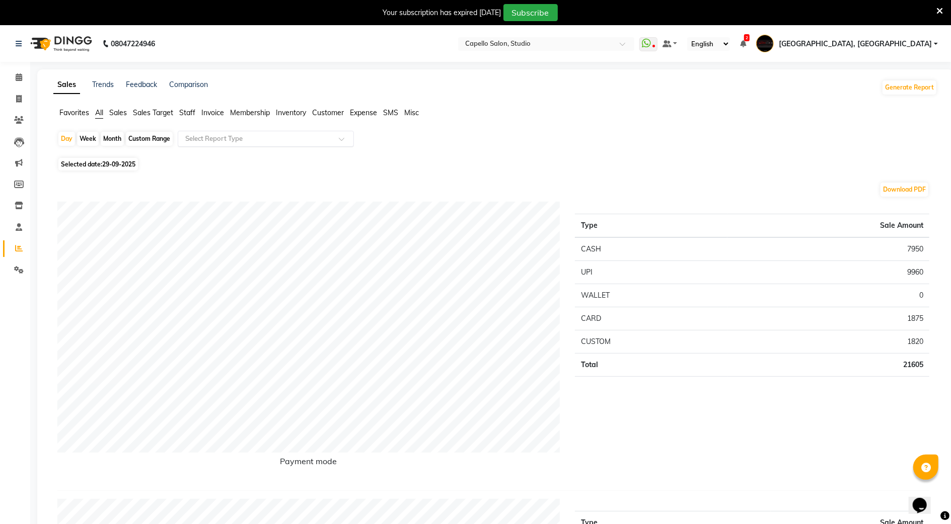
click at [256, 142] on input "text" at bounding box center [255, 139] width 145 height 10
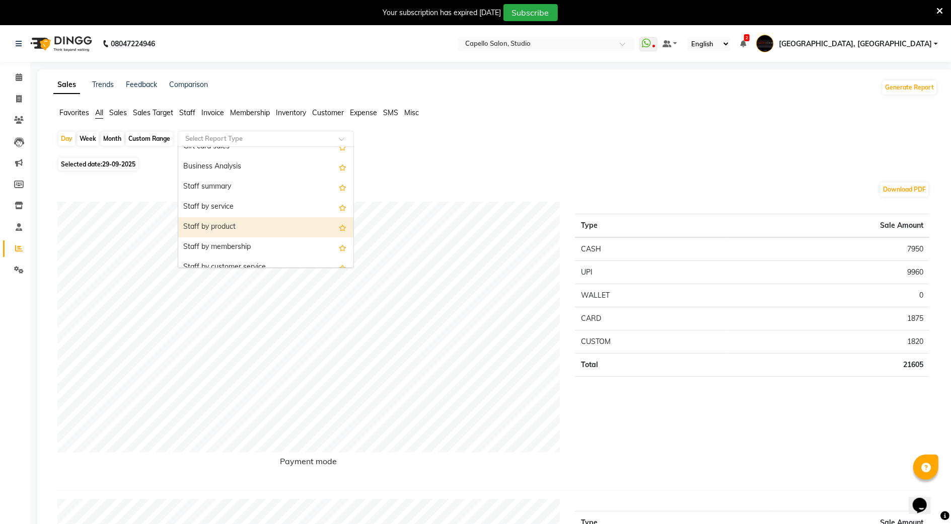
scroll to position [201, 0]
click at [204, 235] on div "Staff by service" at bounding box center [265, 237] width 175 height 20
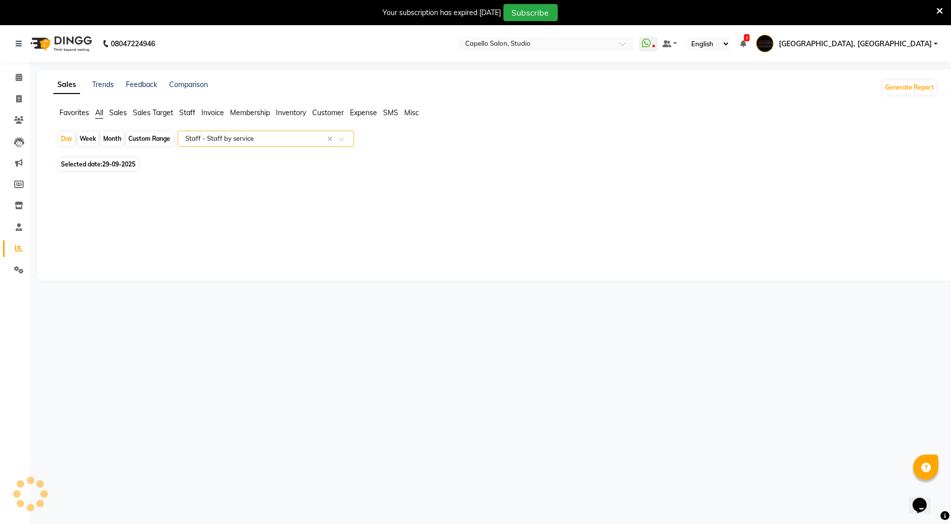
select select "full_report"
select select "csv"
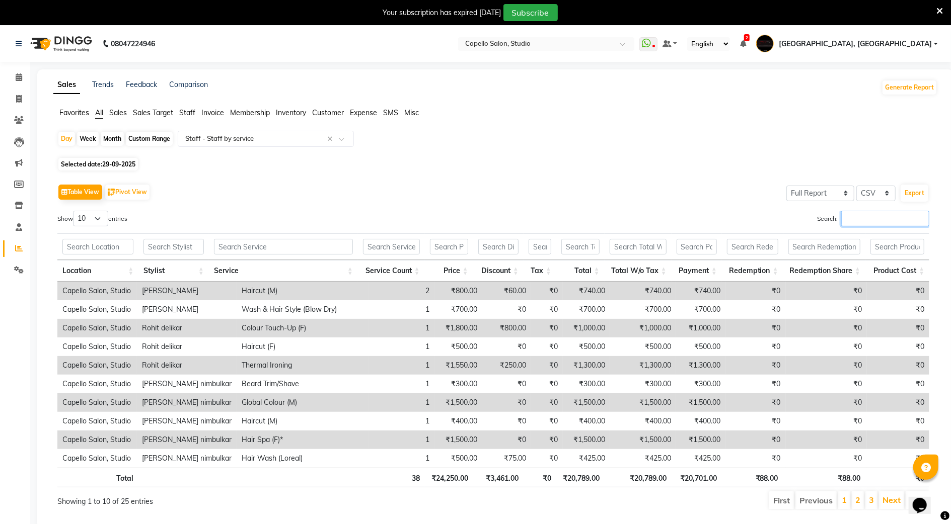
click at [858, 220] on input "Search:" at bounding box center [885, 219] width 88 height 16
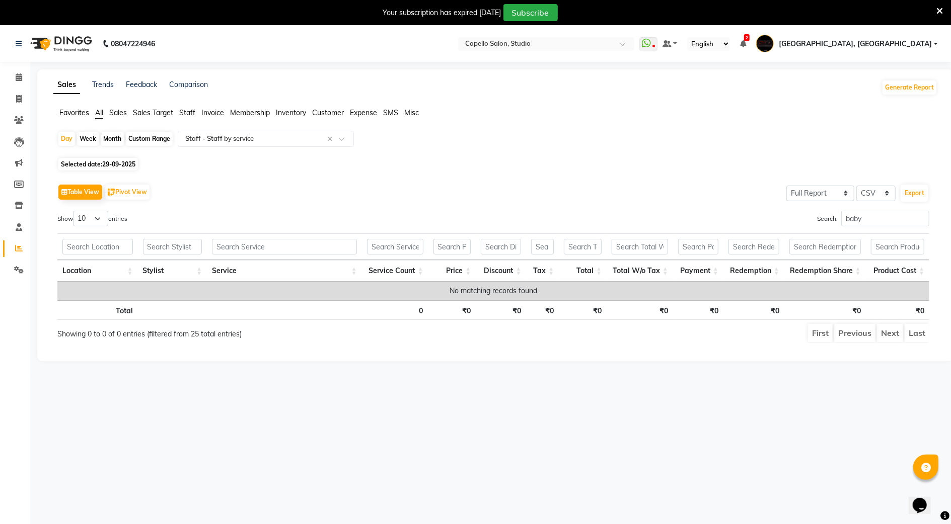
click at [870, 206] on div "Table View Pivot View Select Full Report Filtered Report Select CSV PDF Export …" at bounding box center [493, 263] width 872 height 162
click at [873, 220] on input "baby" at bounding box center [885, 219] width 88 height 16
type input "b"
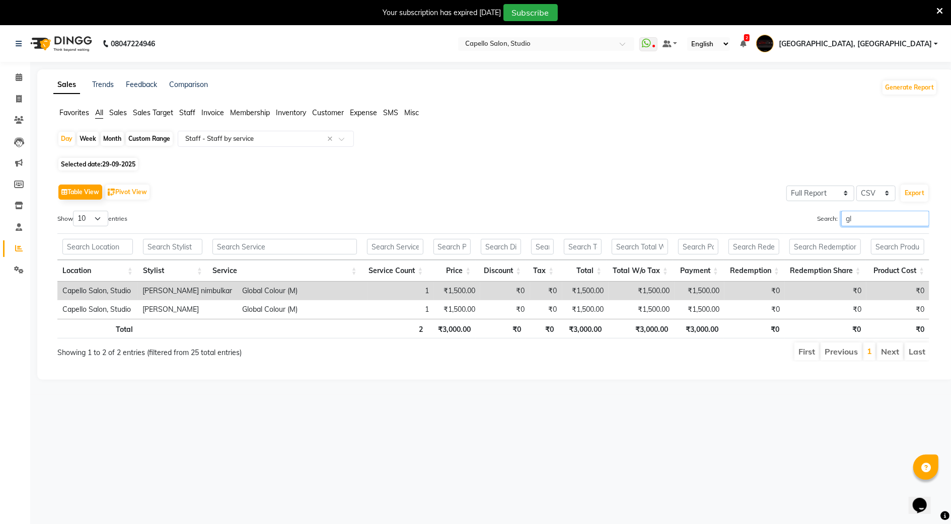
type input "g"
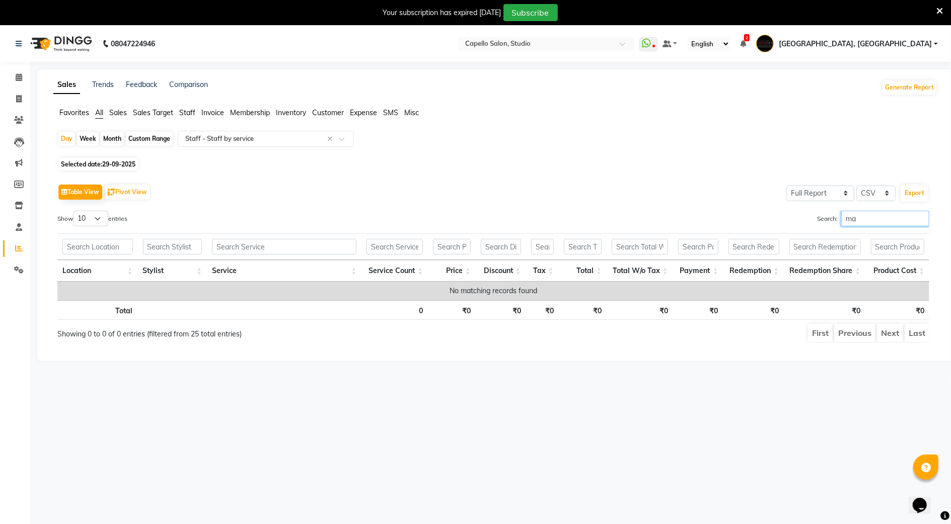
type input "m"
click at [858, 222] on input "brill" at bounding box center [885, 219] width 88 height 16
type input "b"
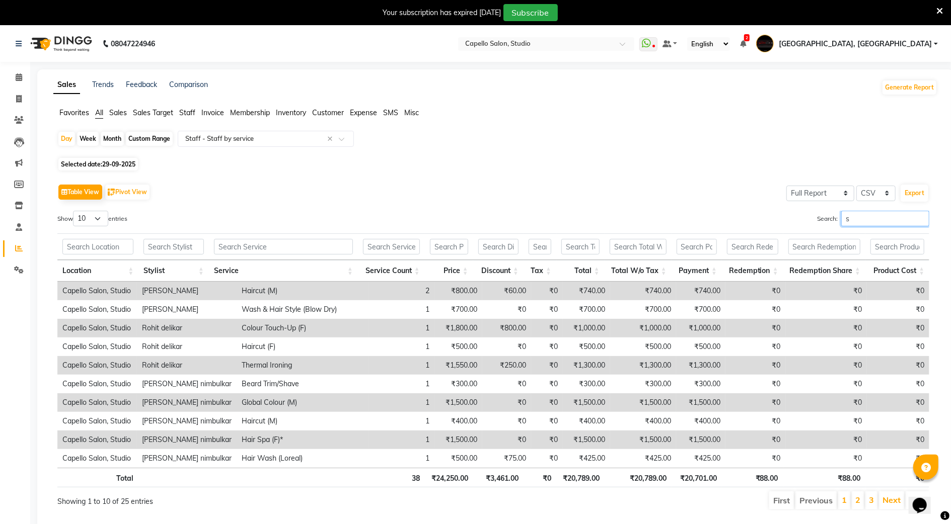
type input "s"
click at [16, 79] on icon at bounding box center [19, 77] width 7 height 8
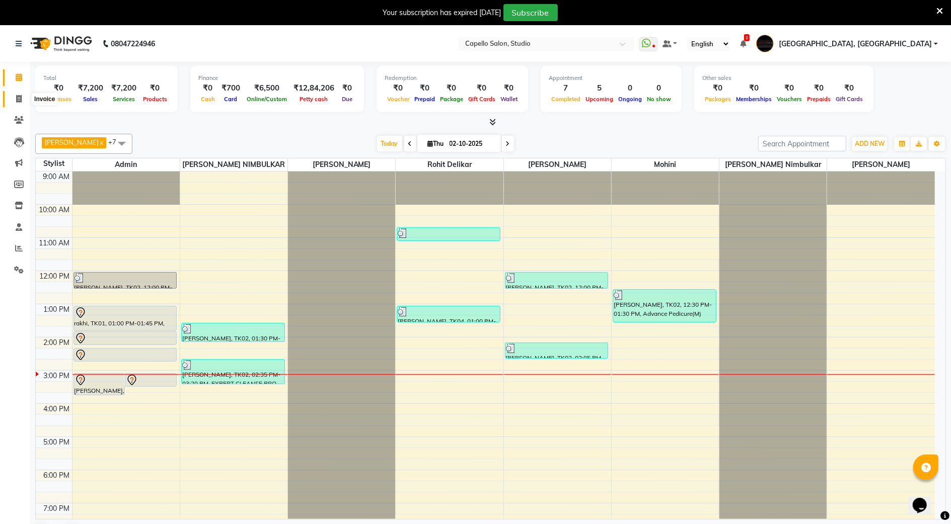
click at [15, 95] on span at bounding box center [19, 100] width 18 height 12
select select "service"
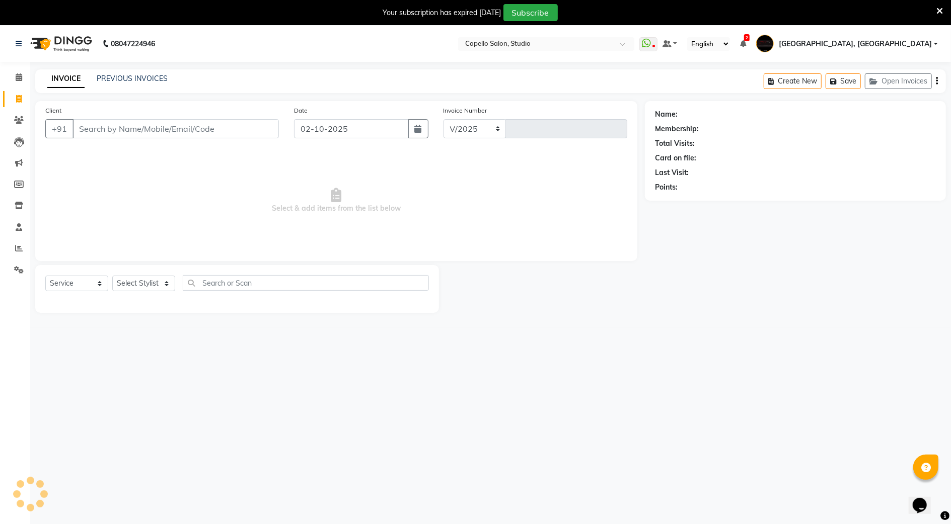
select select "847"
type input "3889"
click at [113, 130] on input "Client" at bounding box center [175, 128] width 206 height 19
type input "8799995335"
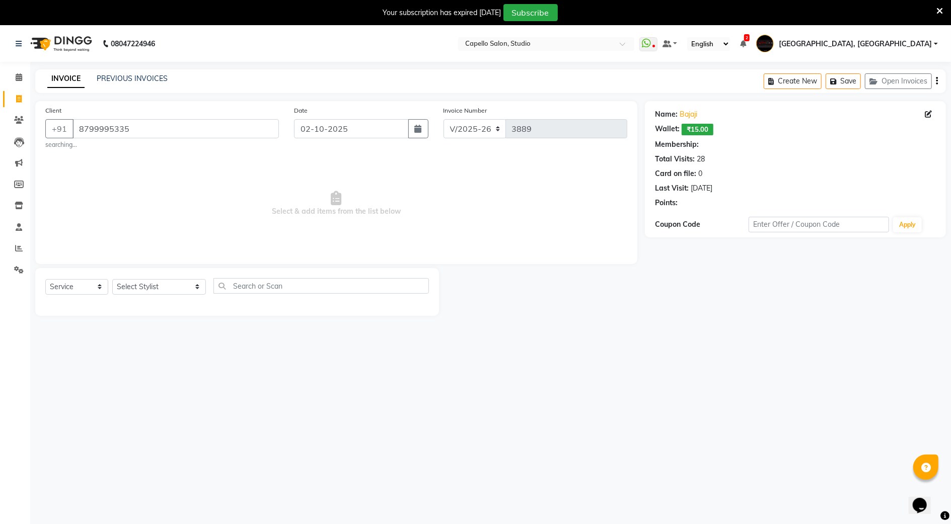
select select "1: Object"
drag, startPoint x: 212, startPoint y: 295, endPoint x: 221, endPoint y: 282, distance: 15.5
click at [219, 286] on div "Select Service Product Membership Package Voucher Prepaid Gift Card Select Styl…" at bounding box center [237, 290] width 384 height 24
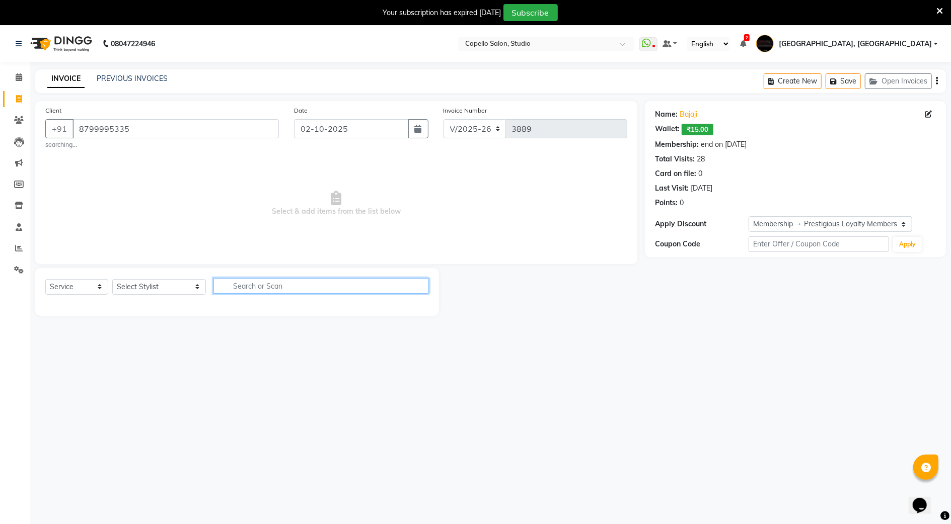
click at [221, 288] on input "text" at bounding box center [320, 286] width 215 height 16
type input "hair"
click at [145, 284] on select "Select Stylist Admin [PERSON_NAME] [PERSON_NAME] Studio, Shivaji Nagar [PERSON_…" at bounding box center [159, 287] width 94 height 16
select select "93503"
click at [112, 279] on select "Select Stylist Admin [PERSON_NAME] [PERSON_NAME] Studio, Shivaji Nagar [PERSON_…" at bounding box center [159, 287] width 94 height 16
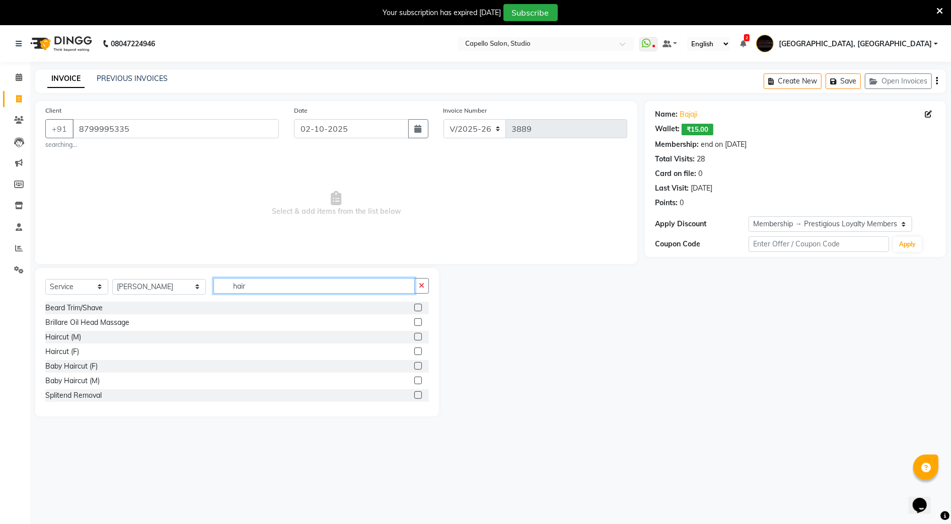
click at [244, 284] on input "hair" at bounding box center [313, 286] width 201 height 16
type input "h"
type input "haircut"
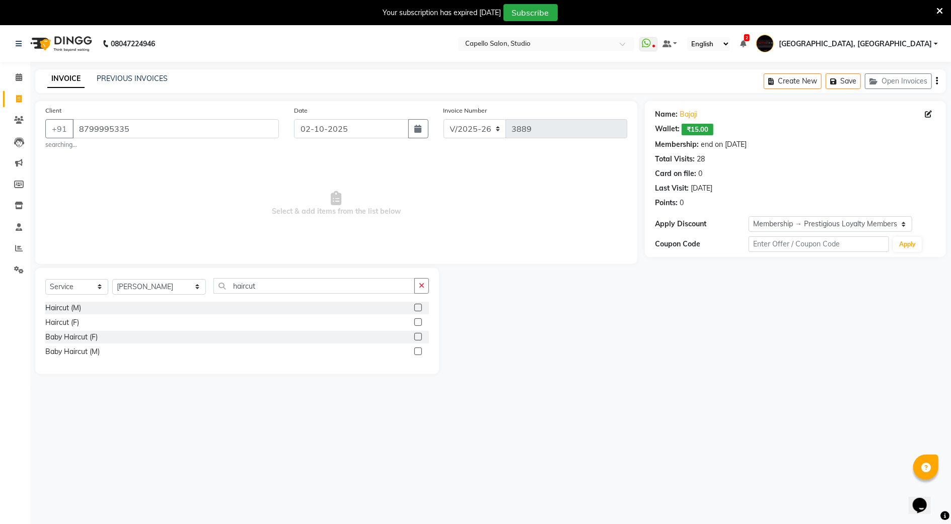
click at [116, 307] on div "Haircut (M)" at bounding box center [237, 308] width 384 height 13
click at [415, 308] on label at bounding box center [418, 308] width 8 height 8
click at [415, 308] on input "checkbox" at bounding box center [417, 308] width 7 height 7
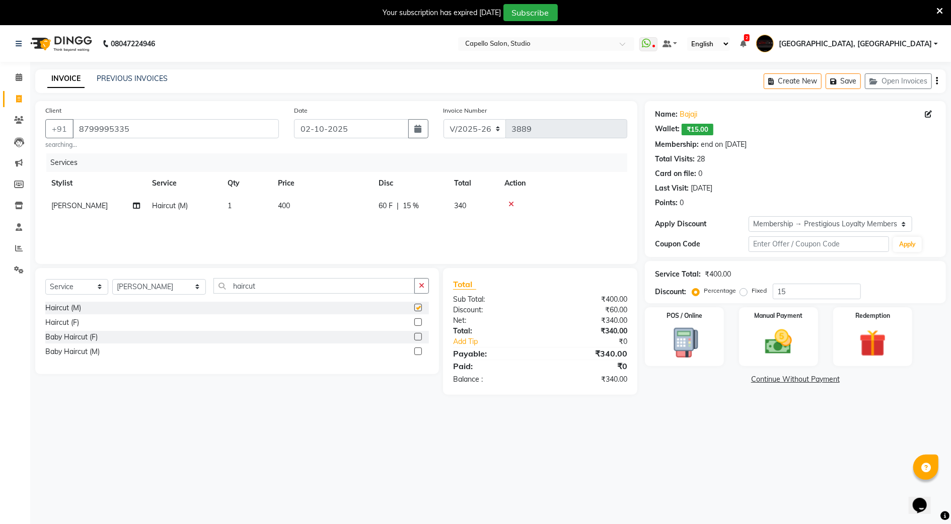
checkbox input "false"
click at [242, 290] on input "haircut" at bounding box center [313, 286] width 201 height 16
type input "h"
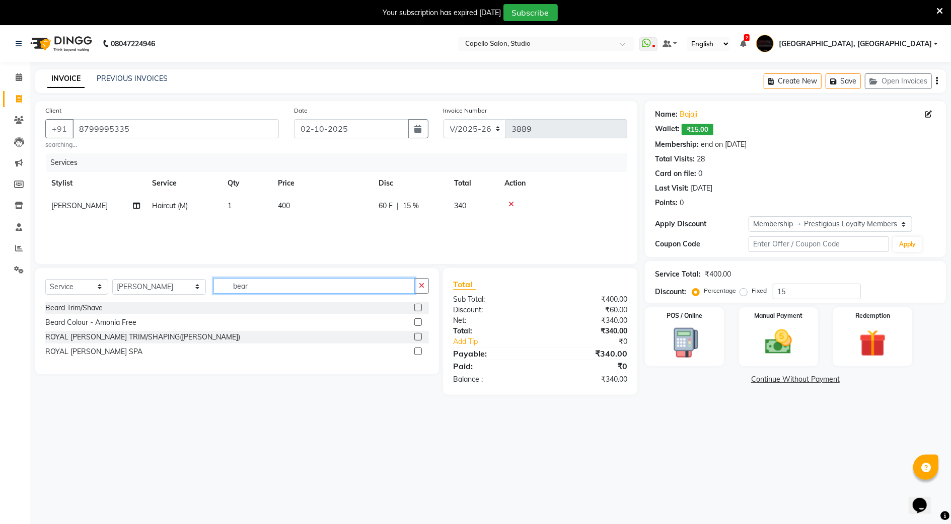
type input "bear"
click at [264, 306] on div "Beard Trim/Shave" at bounding box center [237, 308] width 384 height 13
click at [419, 310] on label at bounding box center [418, 308] width 8 height 8
click at [419, 310] on input "checkbox" at bounding box center [417, 308] width 7 height 7
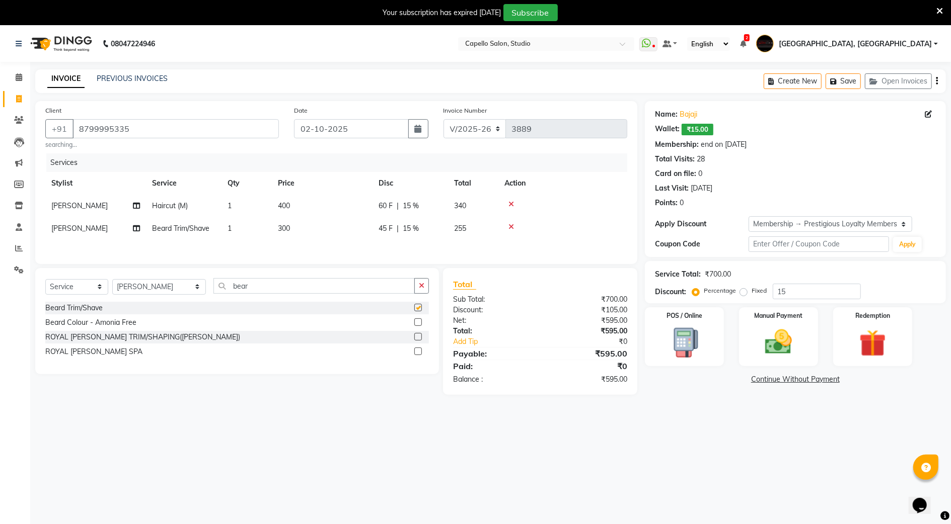
checkbox input "false"
click at [764, 336] on img at bounding box center [778, 342] width 46 height 33
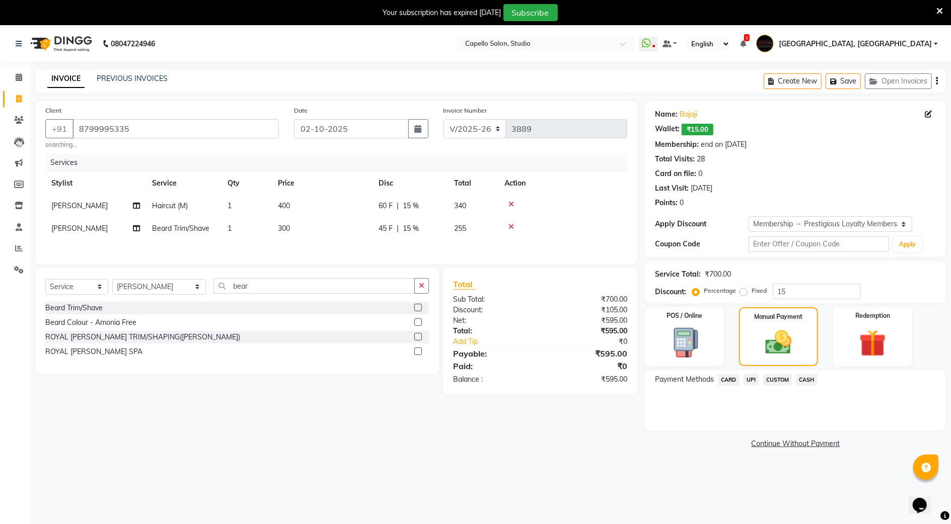
click at [806, 376] on span "CASH" at bounding box center [807, 380] width 22 height 12
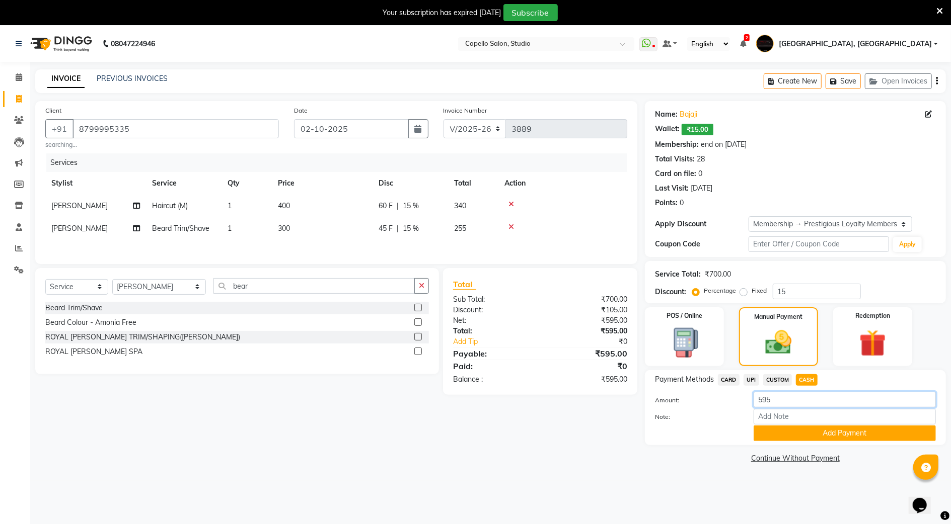
click at [803, 401] on input "595" at bounding box center [844, 400] width 182 height 16
type input "5"
type input "600"
click at [840, 437] on button "Add Payment" at bounding box center [844, 434] width 182 height 16
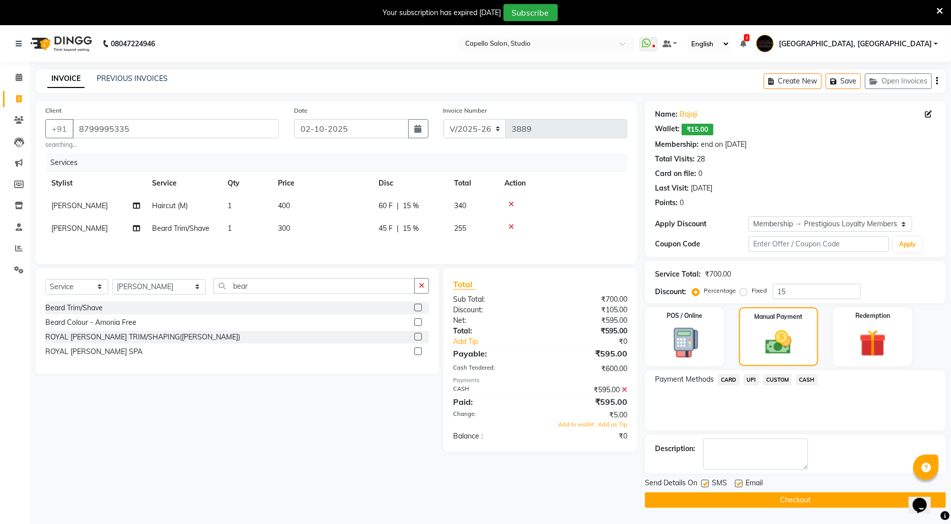
click at [587, 429] on div "Add to wallet Add as Tip" at bounding box center [539, 425] width 189 height 9
click at [587, 428] on span "Add to wallet" at bounding box center [576, 424] width 36 height 7
click at [724, 494] on button "Checkout" at bounding box center [795, 501] width 301 height 16
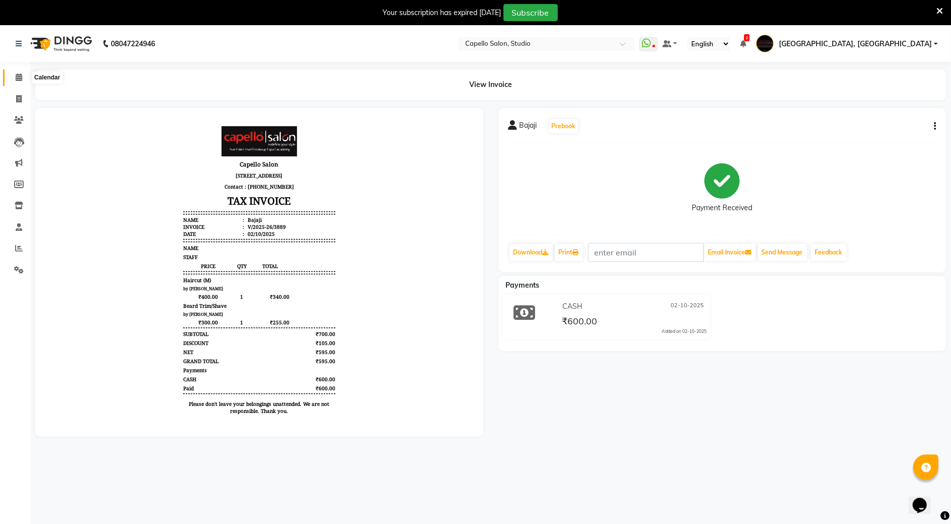
click at [22, 75] on span at bounding box center [19, 78] width 18 height 12
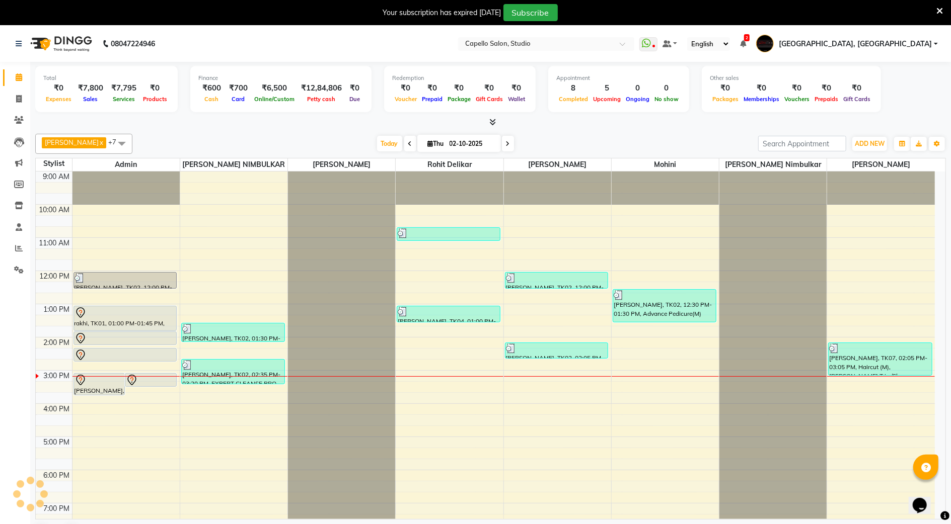
scroll to position [71, 0]
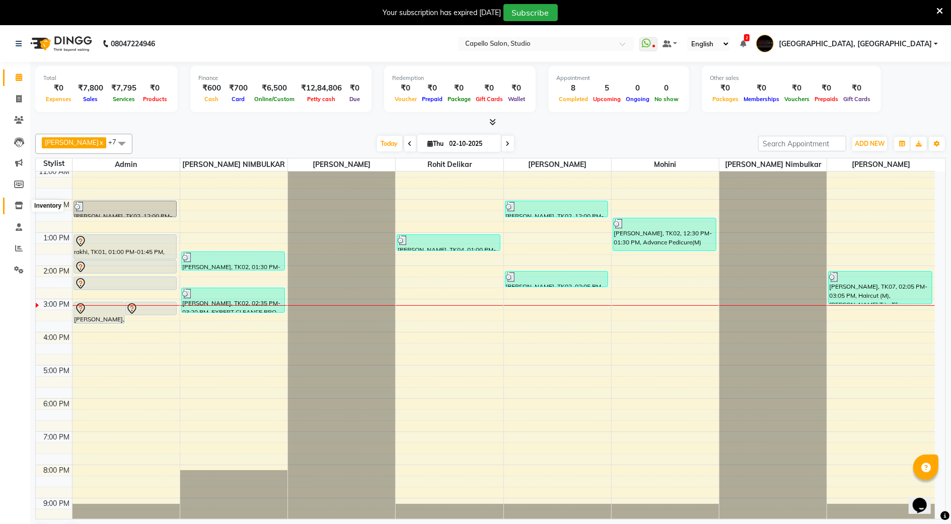
click at [17, 208] on icon at bounding box center [19, 206] width 9 height 8
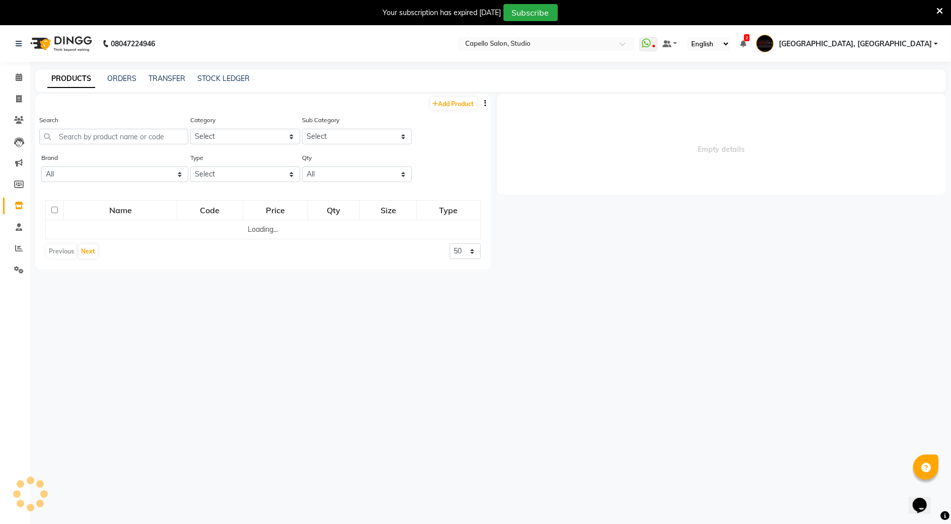
select select
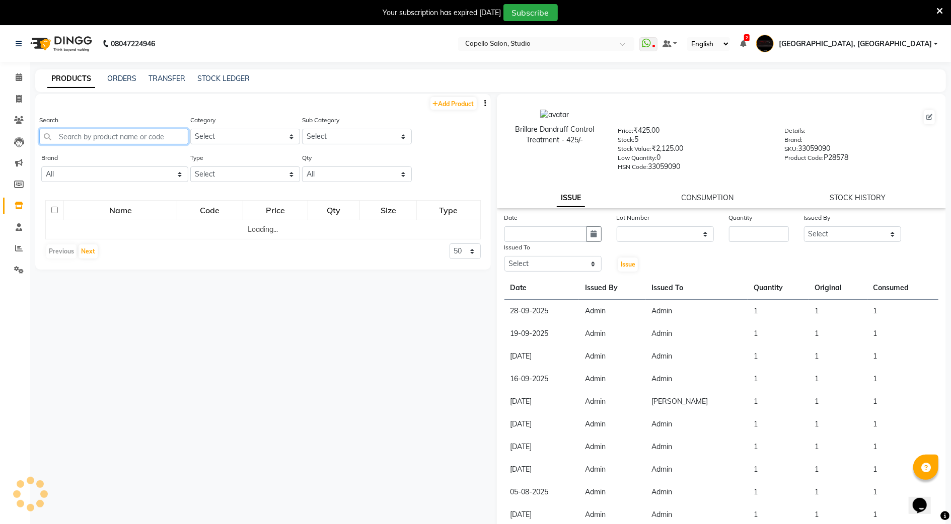
click at [66, 129] on input "text" at bounding box center [113, 137] width 149 height 16
type input "b"
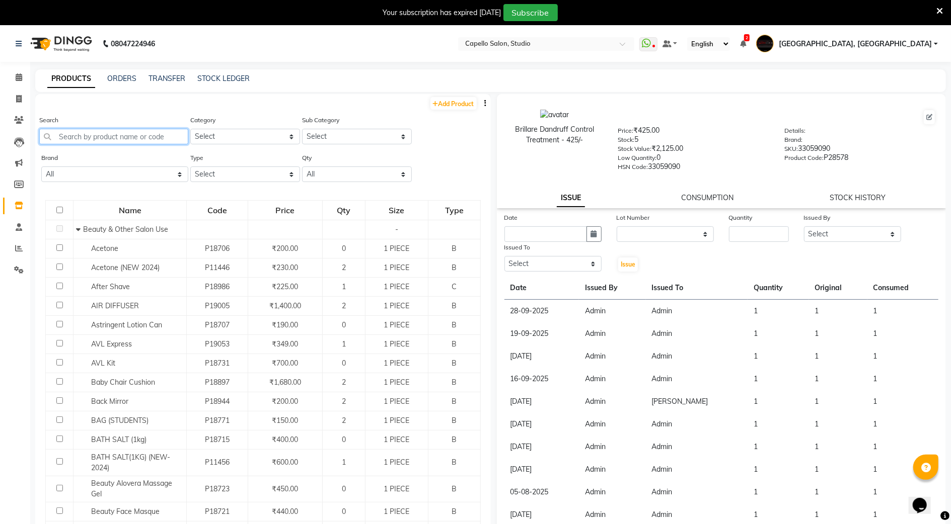
click at [125, 137] on input "text" at bounding box center [113, 137] width 149 height 16
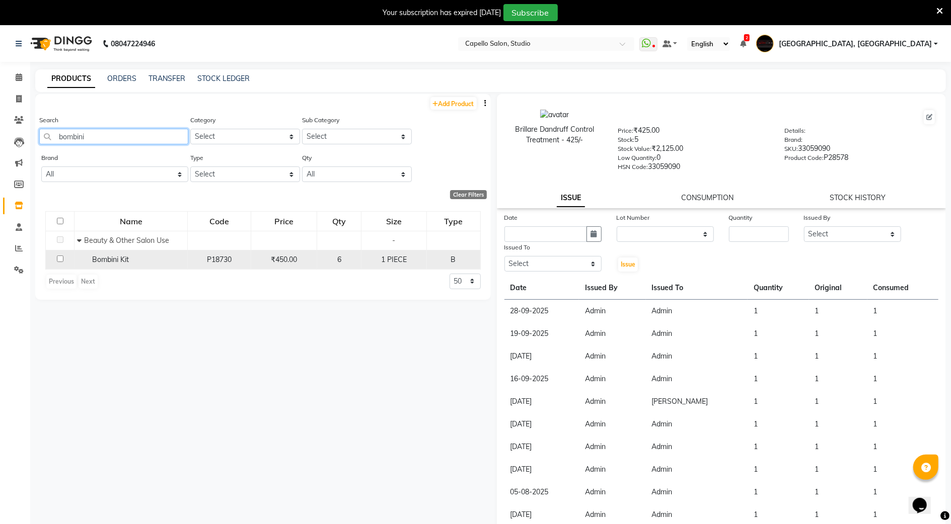
type input "bombini"
click at [176, 263] on div "Bombini Kit" at bounding box center [131, 260] width 108 height 11
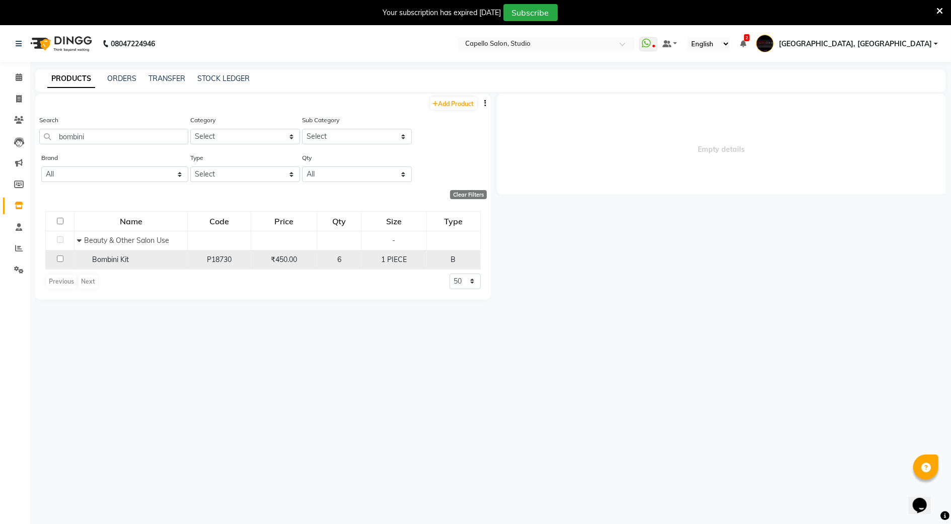
select select
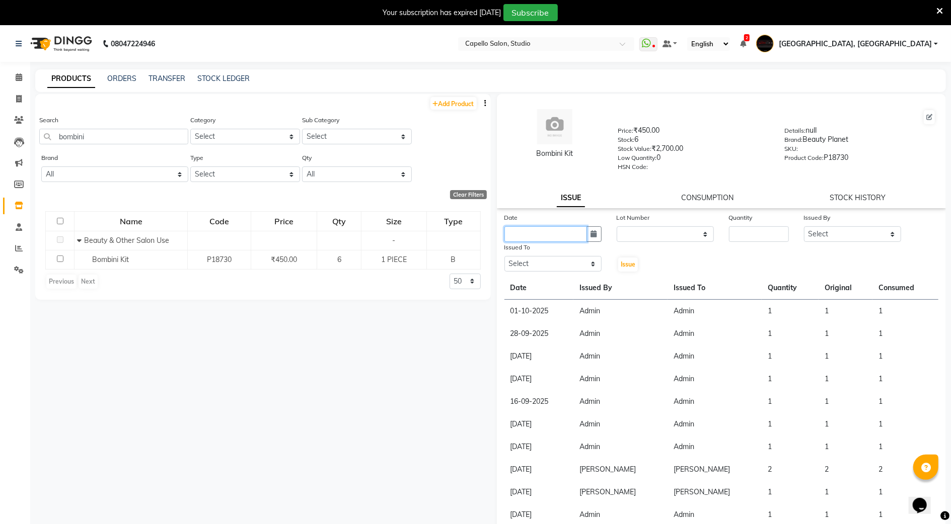
click at [521, 232] on input "text" at bounding box center [545, 234] width 83 height 16
select select "10"
select select "2025"
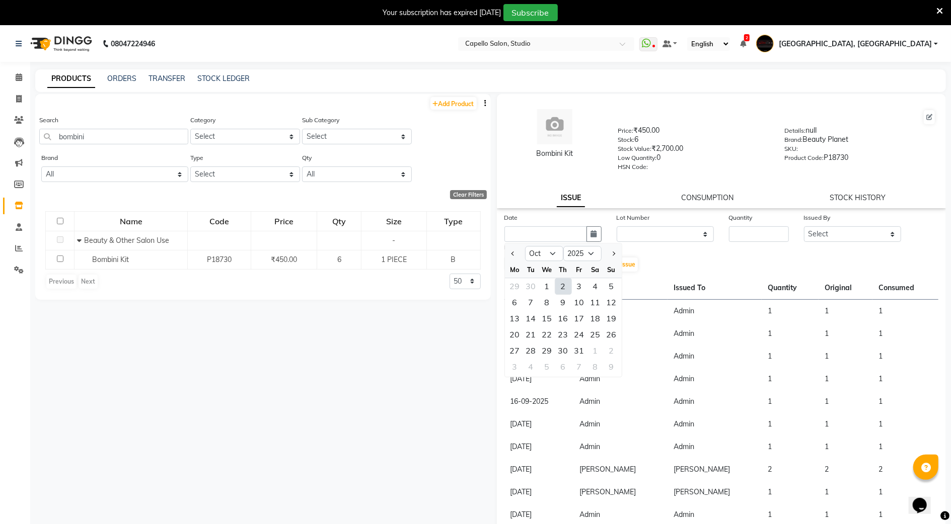
click at [564, 285] on div "2" at bounding box center [563, 286] width 16 height 16
type input "02-10-2025"
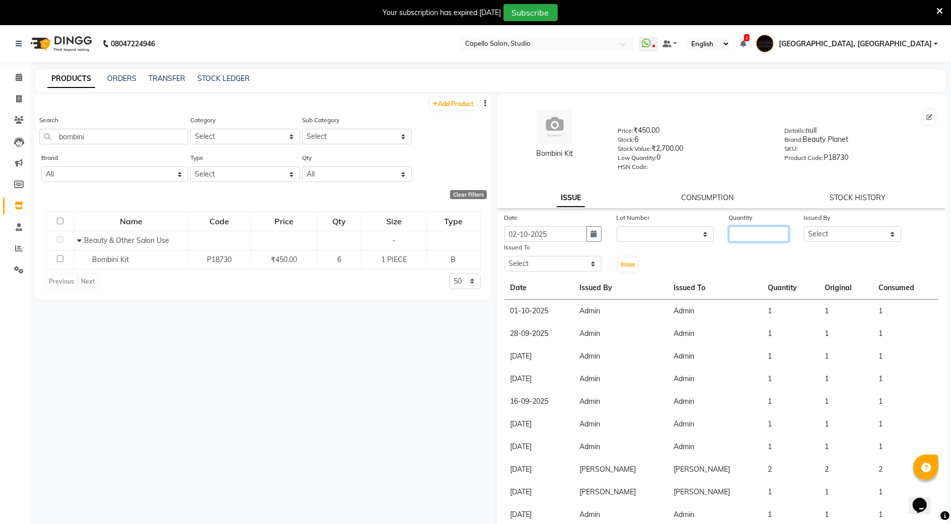
click at [757, 229] on input "number" at bounding box center [759, 234] width 60 height 16
type input "1"
click at [846, 232] on select "Select Admin AMIT SHENDE ANKIT Capello Studio, Shivaji Nagar DIVYANI NIMBULKAR …" at bounding box center [852, 234] width 97 height 16
select select "14652"
click at [804, 226] on select "Select Admin AMIT SHENDE ANKIT Capello Studio, Shivaji Nagar DIVYANI NIMBULKAR …" at bounding box center [852, 234] width 97 height 16
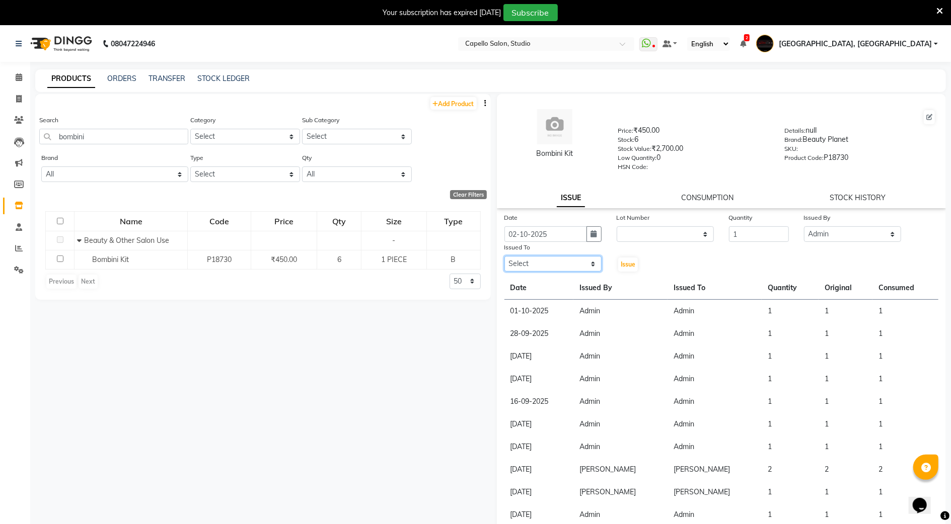
click at [571, 256] on select "Select Admin AMIT SHENDE ANKIT Capello Studio, Shivaji Nagar DIVYANI NIMBULKAR …" at bounding box center [552, 264] width 97 height 16
select select "14652"
click at [504, 256] on select "Select Admin AMIT SHENDE ANKIT Capello Studio, Shivaji Nagar DIVYANI NIMBULKAR …" at bounding box center [552, 264] width 97 height 16
click at [627, 268] on button "Issue" at bounding box center [628, 265] width 20 height 14
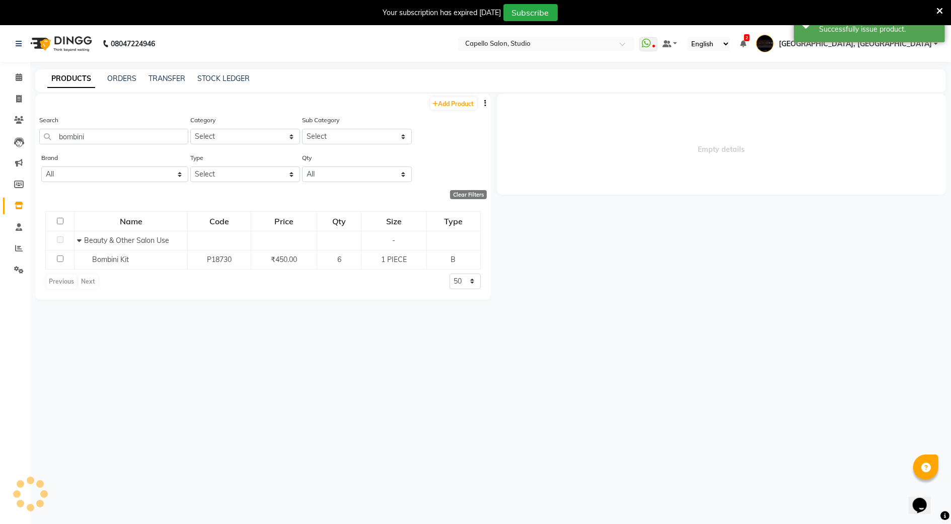
select select
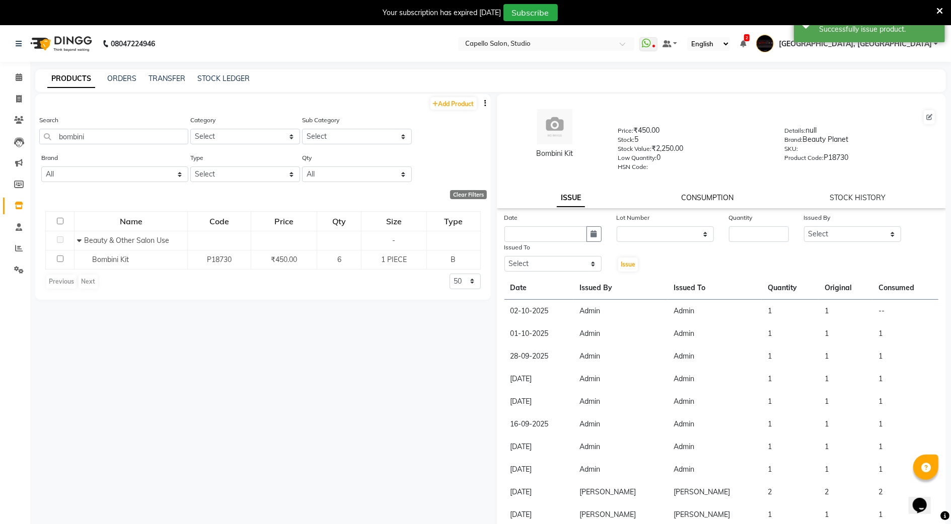
click at [705, 193] on link "CONSUMPTION" at bounding box center [707, 197] width 52 height 9
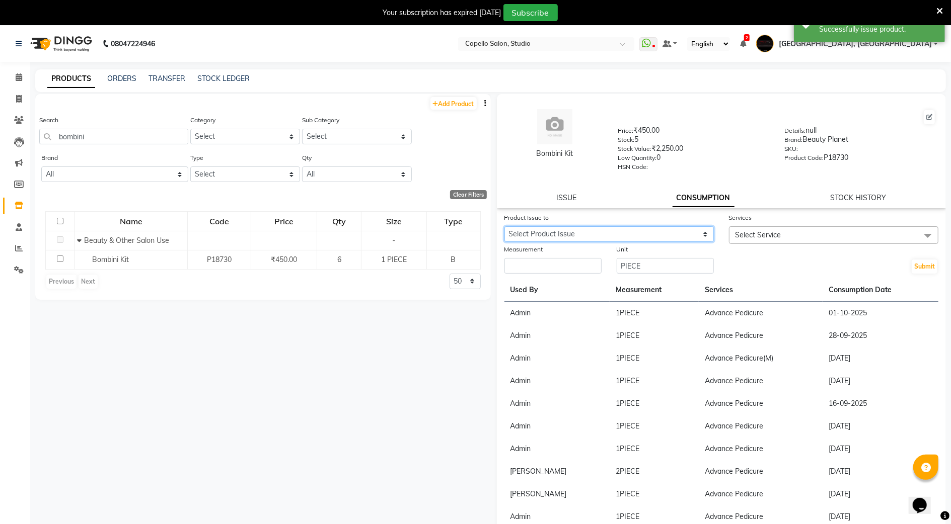
click at [577, 226] on select "Select Product Issue 2025-10-02, Issued to: Admin, Balance: 1" at bounding box center [608, 234] width 209 height 16
select select "1279474"
click at [504, 226] on select "Select Product Issue 2025-10-02, Issued to: Admin, Balance: 1" at bounding box center [608, 234] width 209 height 16
click at [754, 226] on span "Select Service" at bounding box center [833, 235] width 209 height 18
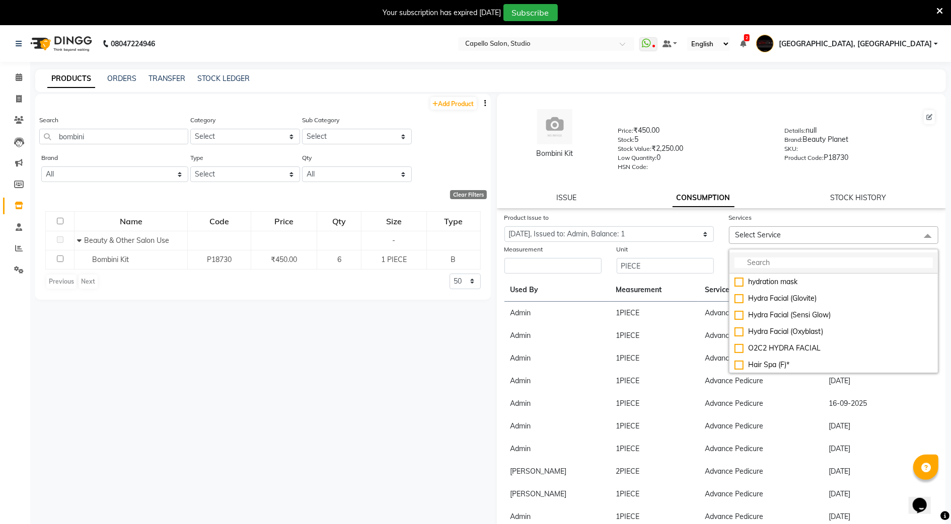
click at [767, 258] on input "multiselect-search" at bounding box center [833, 263] width 198 height 11
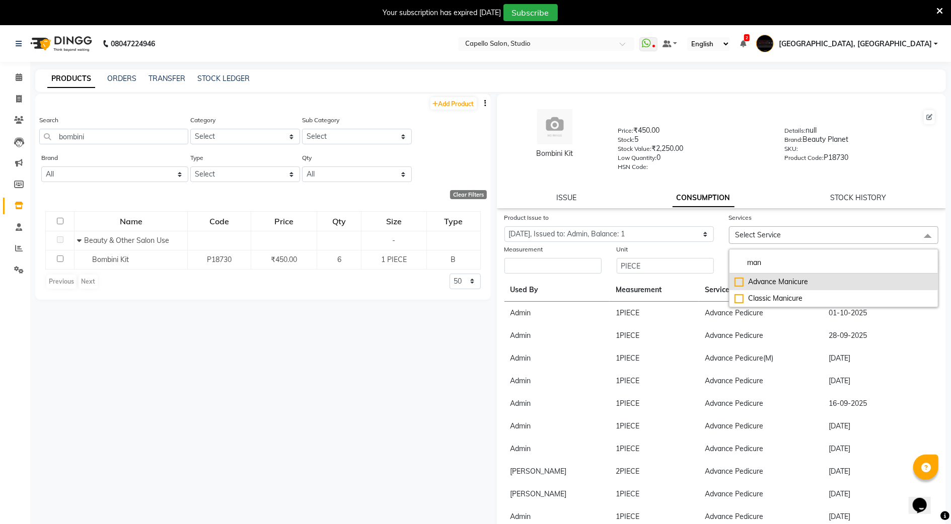
type input "man"
click at [745, 277] on div "Advance Manicure" at bounding box center [833, 282] width 198 height 11
checkbox input "true"
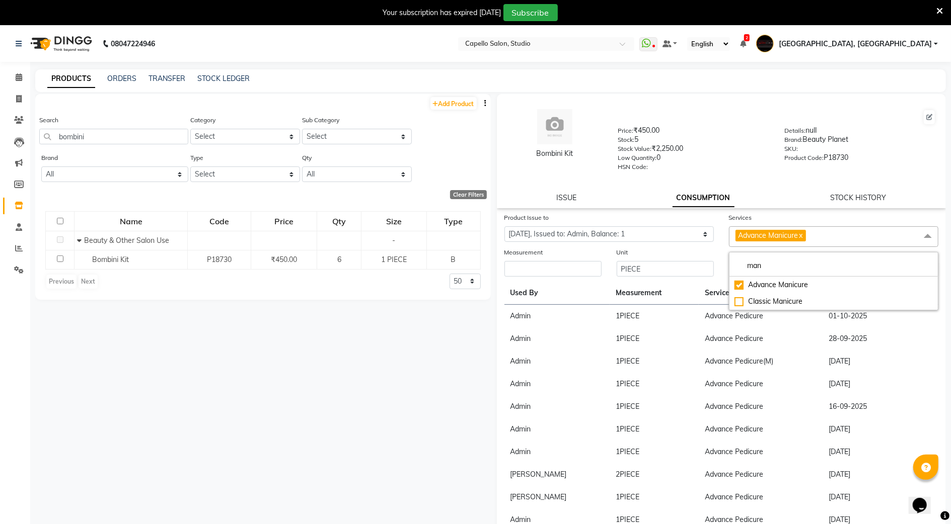
click at [521, 260] on div "Measurement" at bounding box center [552, 254] width 97 height 14
click at [520, 270] on input "number" at bounding box center [552, 269] width 97 height 16
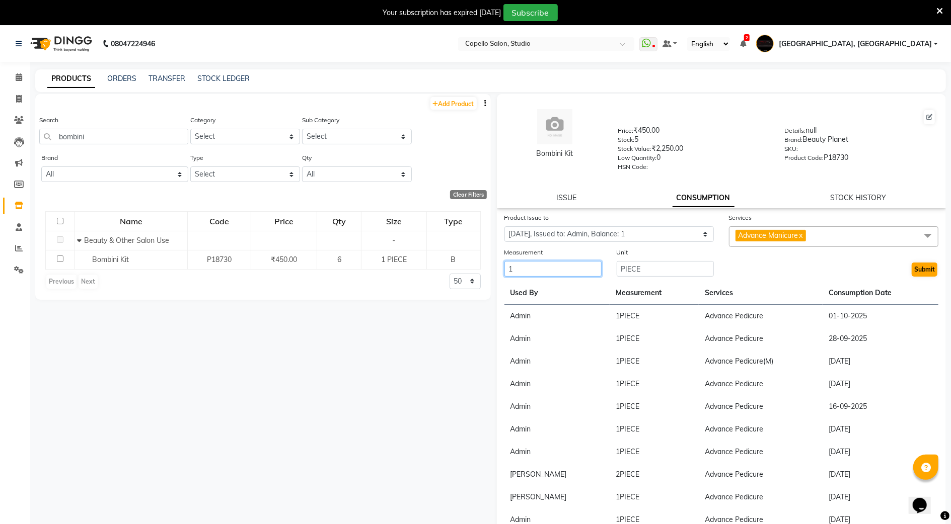
type input "1"
click at [914, 271] on button "Submit" at bounding box center [924, 270] width 26 height 14
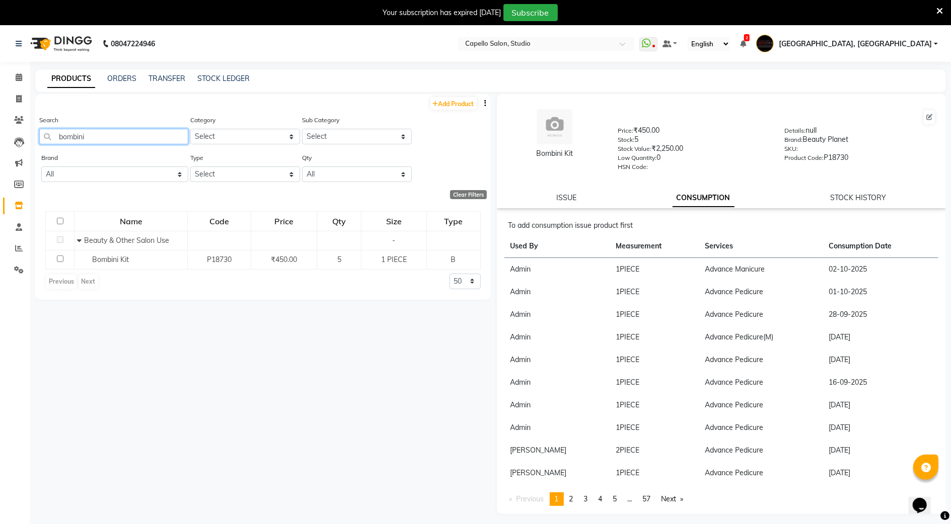
click at [105, 132] on input "bombini" at bounding box center [113, 137] width 149 height 16
type input "b"
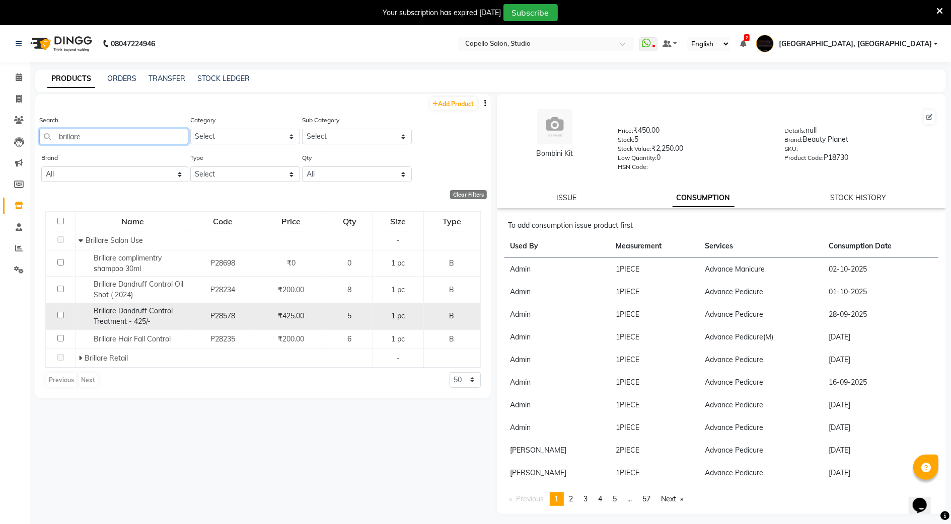
type input "brillare"
click at [113, 320] on span "Brillare Dandruff Control Treatment - 425/-" at bounding box center [133, 317] width 79 height 20
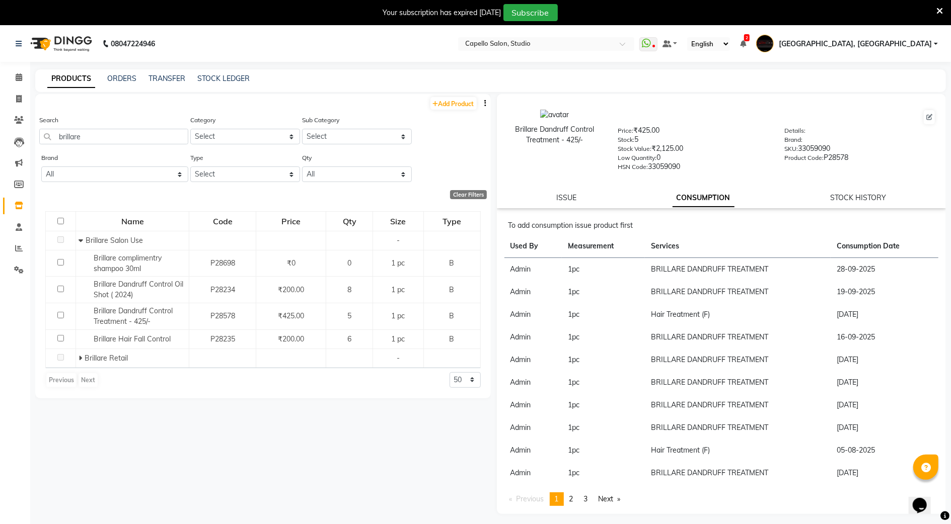
click at [27, 77] on li "Calendar" at bounding box center [15, 78] width 30 height 22
click at [13, 73] on span at bounding box center [19, 78] width 18 height 12
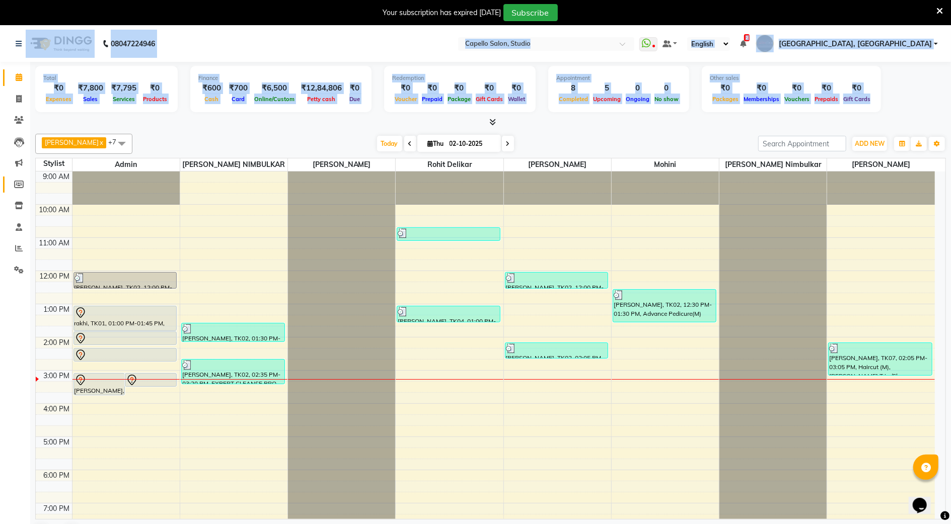
drag, startPoint x: -3, startPoint y: 133, endPoint x: 5, endPoint y: 188, distance: 55.4
click at [0, 151] on html "08047224946 Select Location × Capello Salon, Studio WhatsApp Status ✕ Status: D…" at bounding box center [475, 262] width 951 height 524
click at [17, 212] on link "Inventory" at bounding box center [15, 206] width 24 height 17
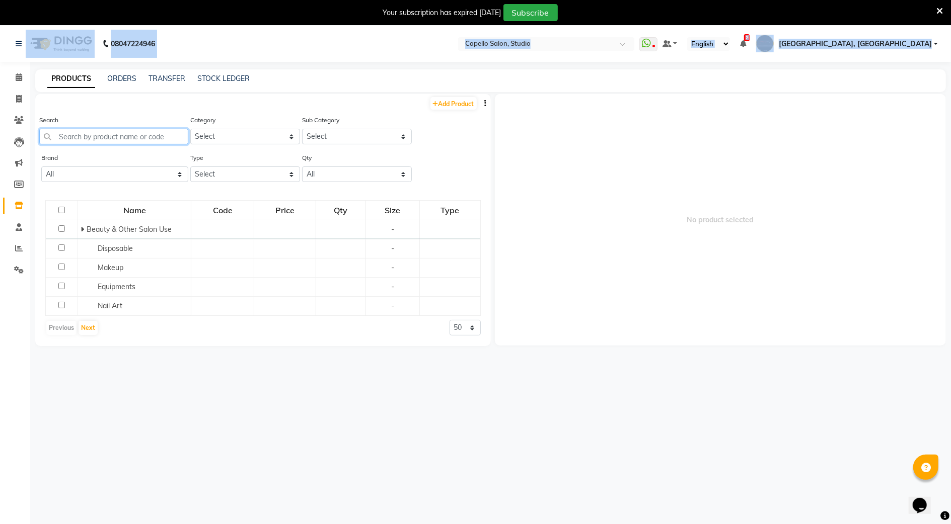
click at [98, 129] on input "text" at bounding box center [113, 137] width 149 height 16
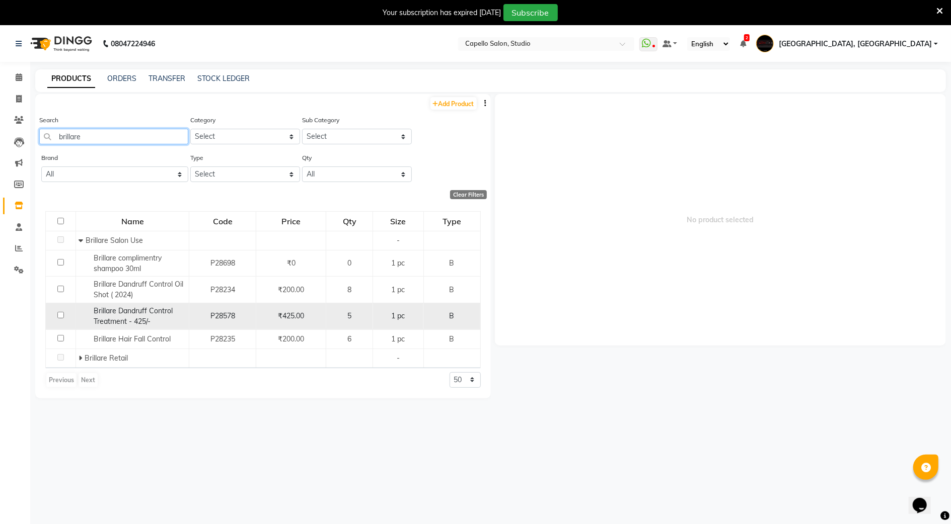
type input "brillare"
click at [104, 315] on span "Brillare Dandruff Control Treatment - 425/-" at bounding box center [133, 317] width 79 height 20
select select
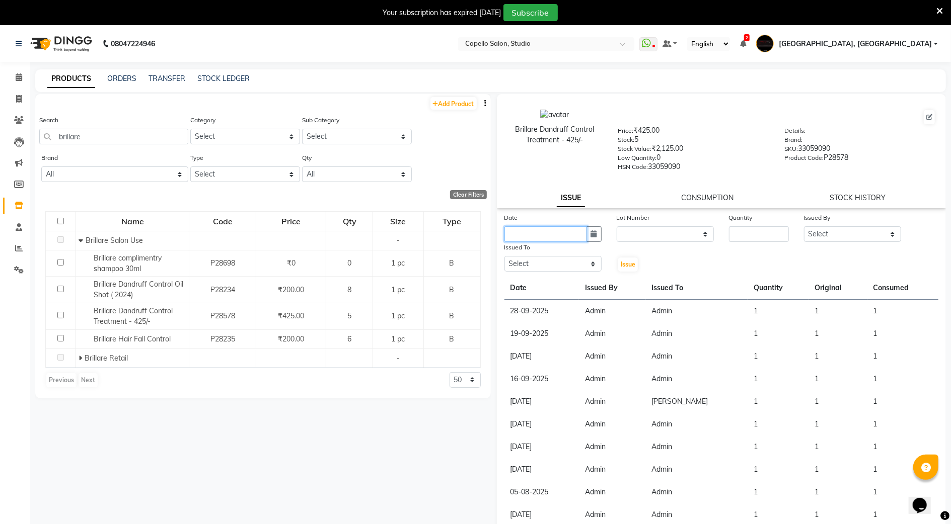
click at [561, 228] on input "text" at bounding box center [545, 234] width 83 height 16
select select "10"
select select "2025"
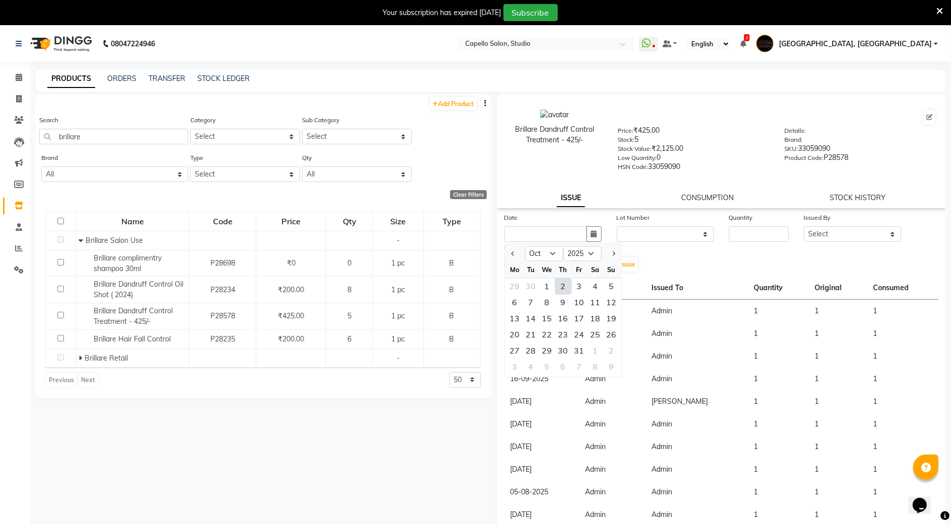
click at [557, 284] on div "2" at bounding box center [563, 286] width 16 height 16
type input "02-10-2025"
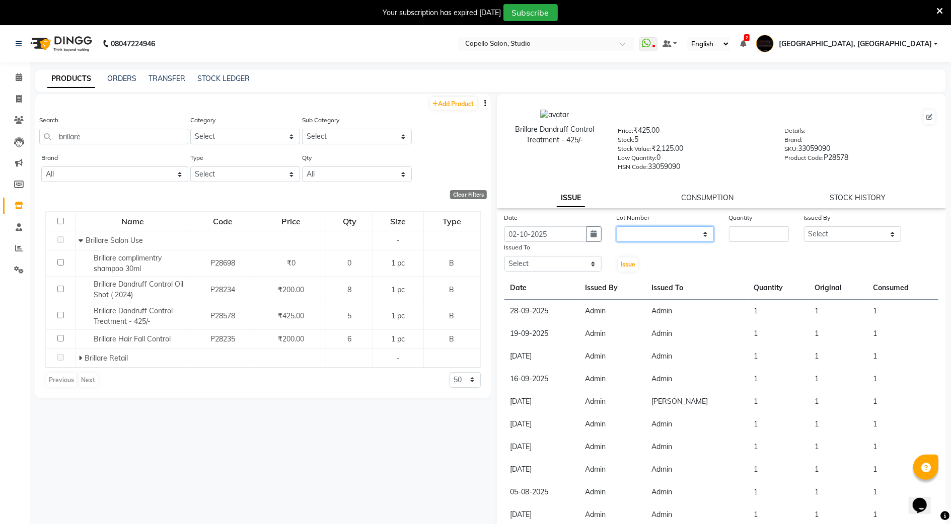
click at [634, 235] on select "None" at bounding box center [665, 234] width 97 height 16
select select "0: null"
click at [617, 226] on select "None" at bounding box center [665, 234] width 97 height 16
click at [753, 232] on input "number" at bounding box center [759, 234] width 60 height 16
type input "1"
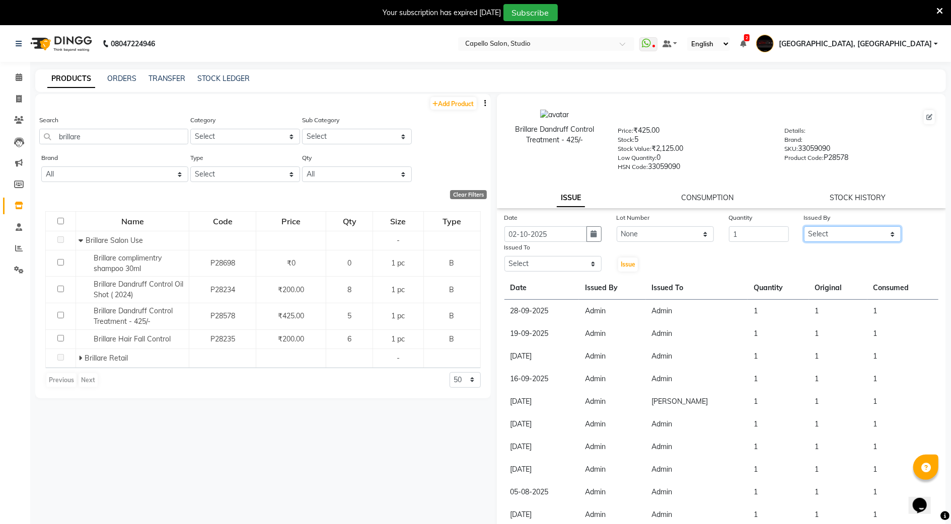
click at [847, 236] on select "Select Admin AMIT SHENDE ANKIT Capello Studio, Shivaji Nagar DIVYANI NIMBULKAR …" at bounding box center [852, 234] width 97 height 16
select select "14652"
click at [804, 226] on select "Select Admin AMIT SHENDE ANKIT Capello Studio, Shivaji Nagar DIVYANI NIMBULKAR …" at bounding box center [852, 234] width 97 height 16
click at [572, 261] on select "Select Admin AMIT SHENDE ANKIT Capello Studio, Shivaji Nagar DIVYANI NIMBULKAR …" at bounding box center [552, 264] width 97 height 16
select select "14652"
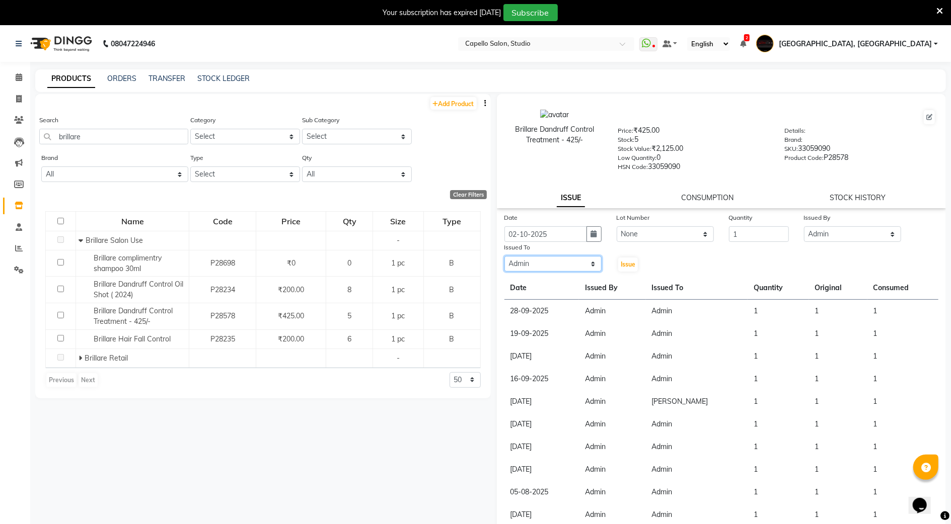
click at [504, 256] on select "Select Admin AMIT SHENDE ANKIT Capello Studio, Shivaji Nagar DIVYANI NIMBULKAR …" at bounding box center [552, 264] width 97 height 16
click at [624, 258] on button "Issue" at bounding box center [628, 265] width 20 height 14
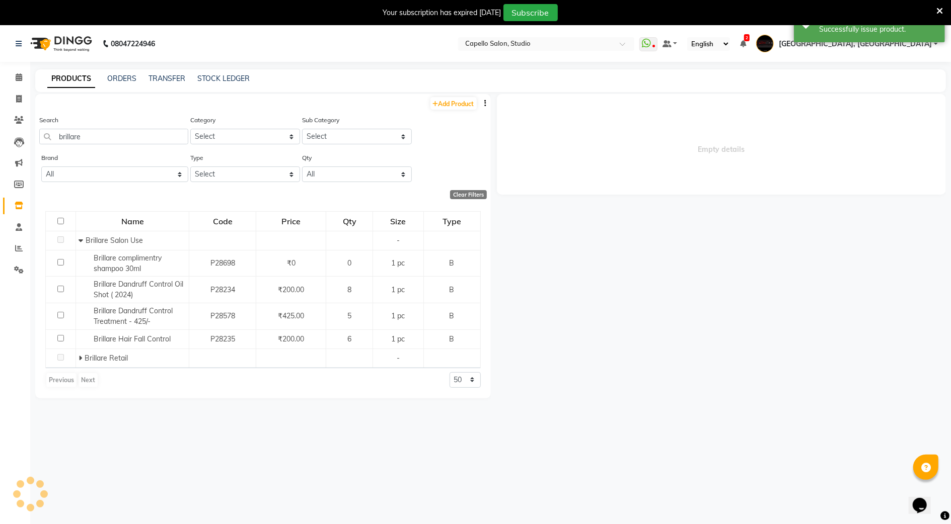
select select
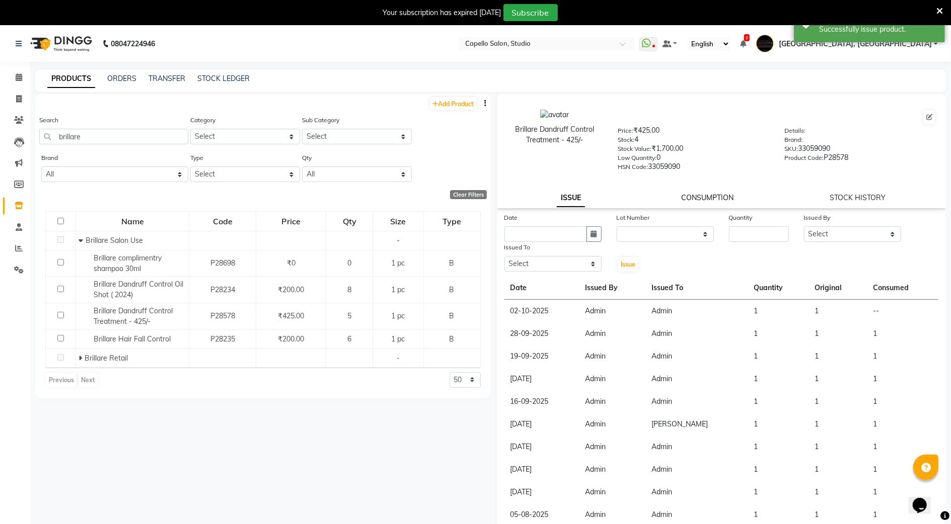
click at [707, 197] on link "CONSUMPTION" at bounding box center [707, 197] width 52 height 9
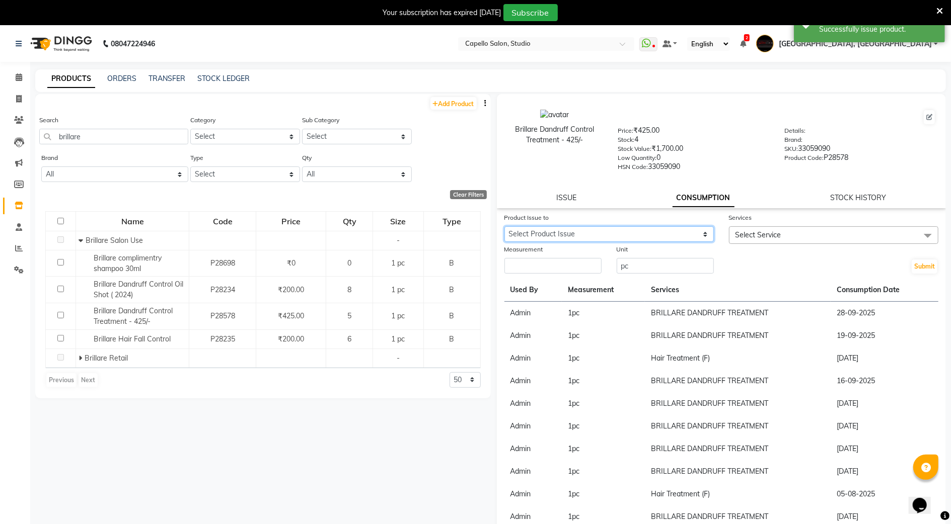
click at [617, 232] on select "Select Product Issue 2025-10-02, Issued to: Admin, Balance: 1" at bounding box center [608, 234] width 209 height 16
select select "1279495"
click at [504, 226] on select "Select Product Issue 2025-10-02, Issued to: Admin, Balance: 1" at bounding box center [608, 234] width 209 height 16
drag, startPoint x: 757, startPoint y: 220, endPoint x: 740, endPoint y: 216, distance: 17.6
click at [758, 220] on div "Services" at bounding box center [833, 219] width 209 height 14
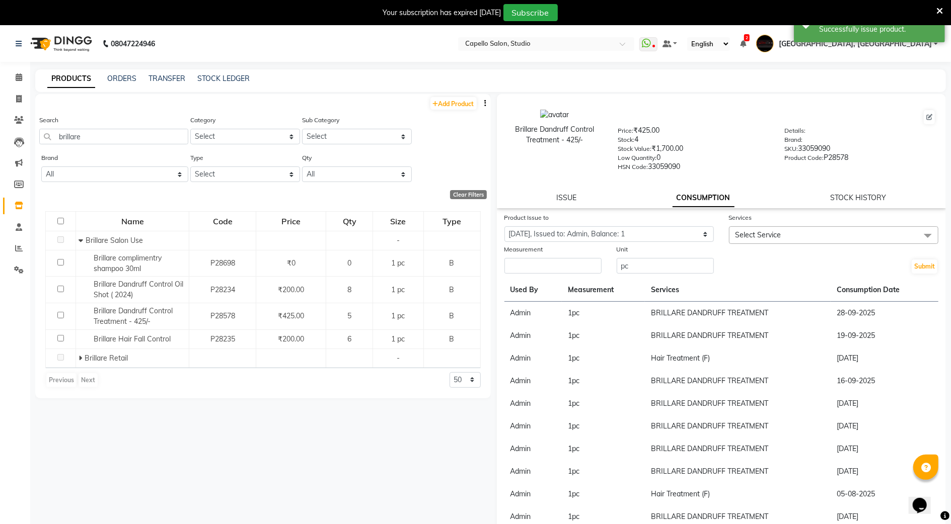
click at [737, 227] on span "Select Service" at bounding box center [833, 235] width 209 height 18
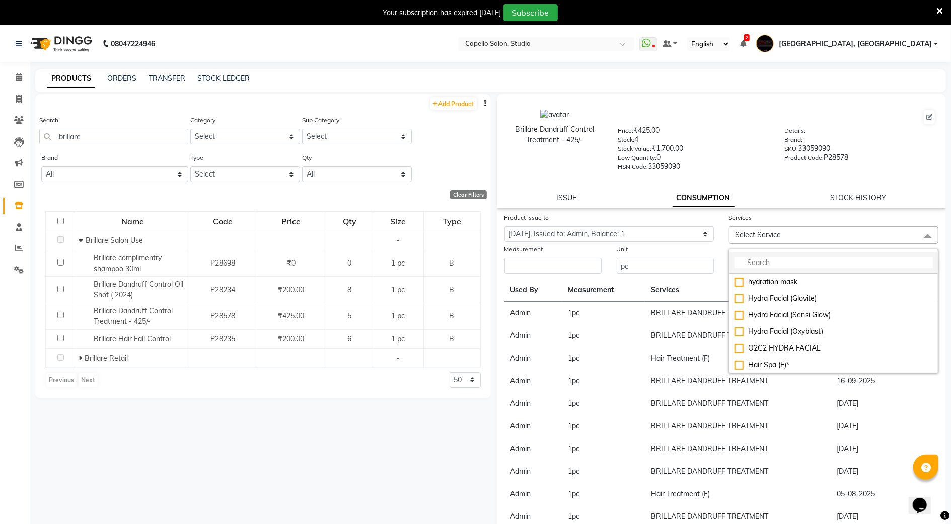
click at [747, 256] on li at bounding box center [833, 263] width 208 height 21
click at [738, 260] on input "multiselect-search" at bounding box center [833, 263] width 198 height 11
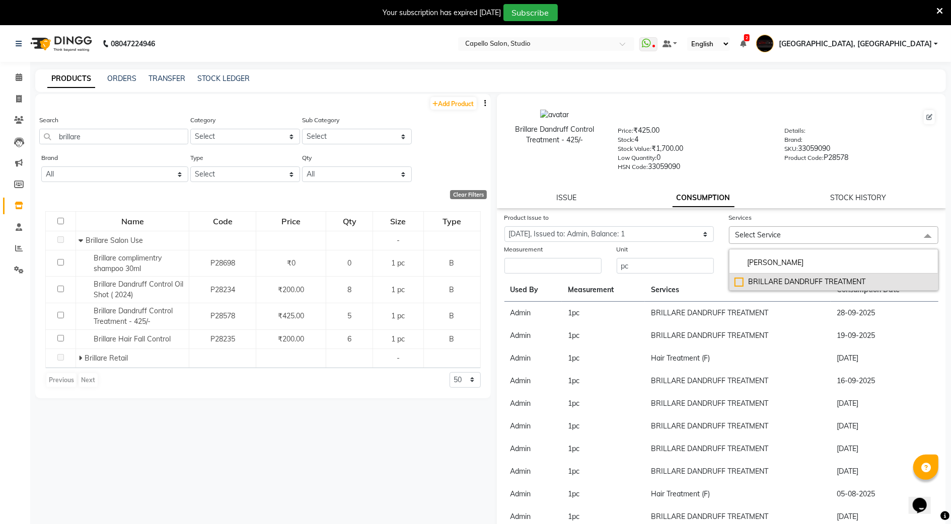
type input "dan"
click at [759, 278] on div "BRILLARE DANDRUFF TREATMENT" at bounding box center [833, 282] width 198 height 11
checkbox input "true"
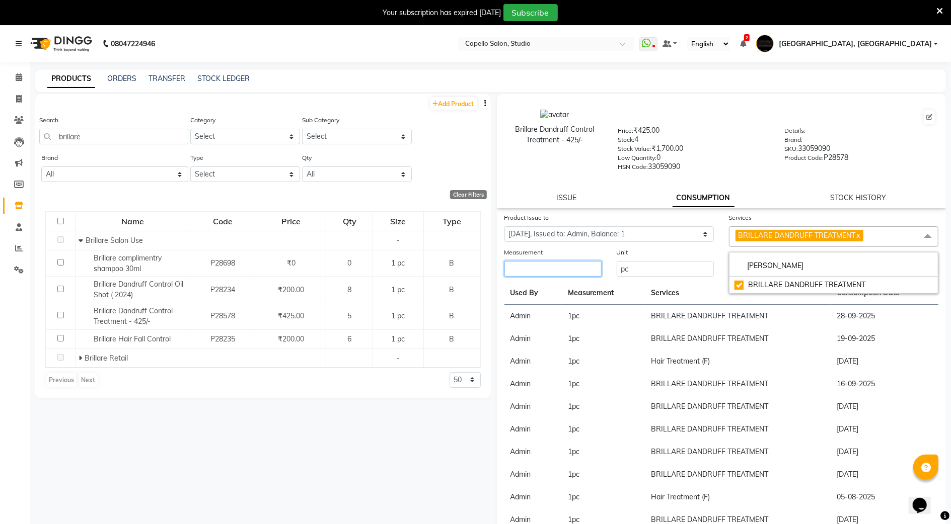
click at [562, 264] on input "number" at bounding box center [552, 269] width 97 height 16
type input "1"
click at [911, 265] on button "Submit" at bounding box center [924, 270] width 26 height 14
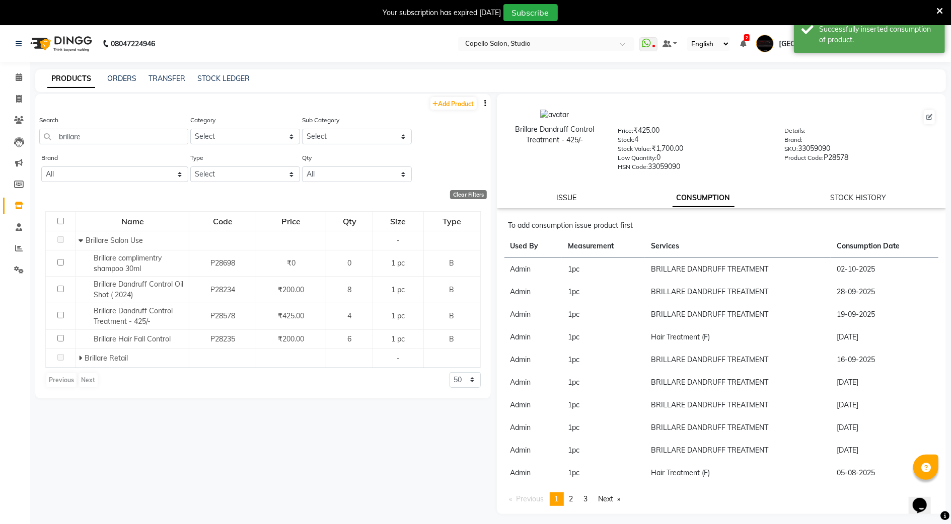
click at [567, 200] on link "ISSUE" at bounding box center [567, 197] width 20 height 9
select select
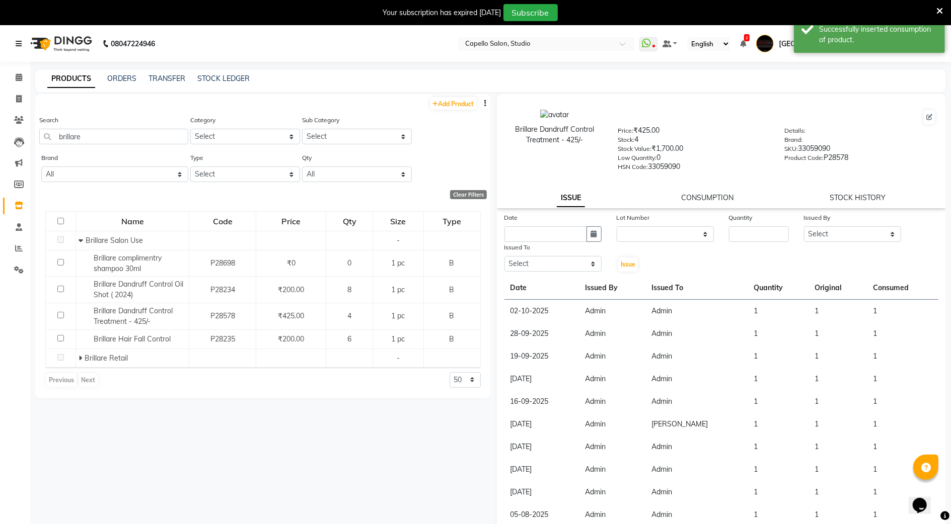
click at [22, 45] on link at bounding box center [21, 44] width 10 height 28
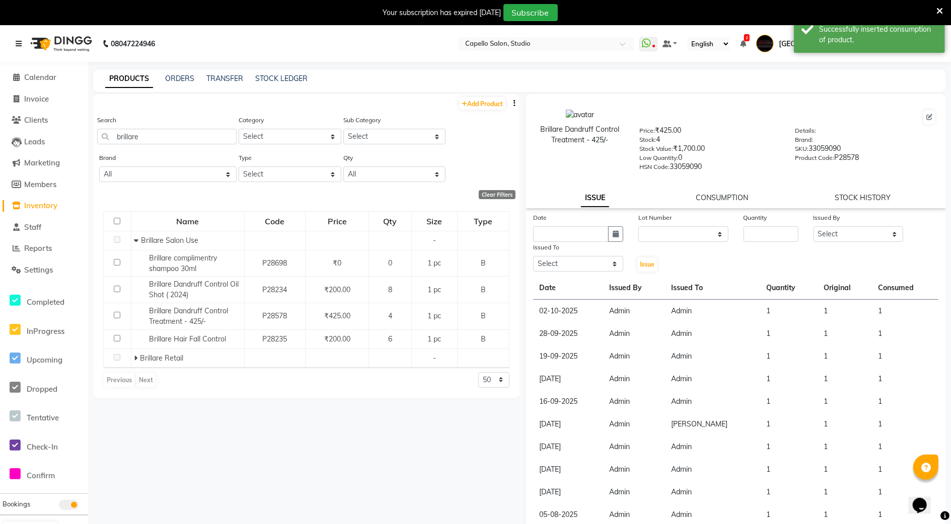
click at [22, 44] on link at bounding box center [21, 44] width 10 height 28
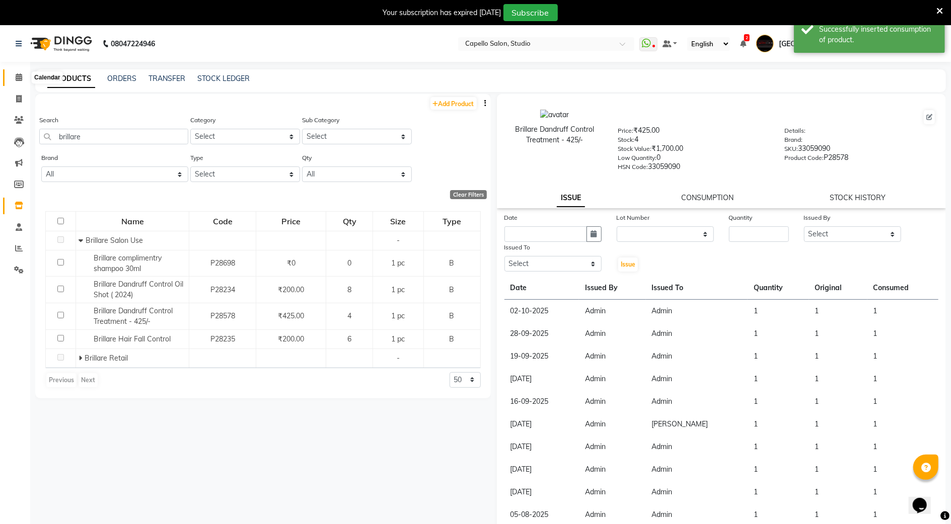
click at [21, 75] on icon at bounding box center [19, 77] width 7 height 8
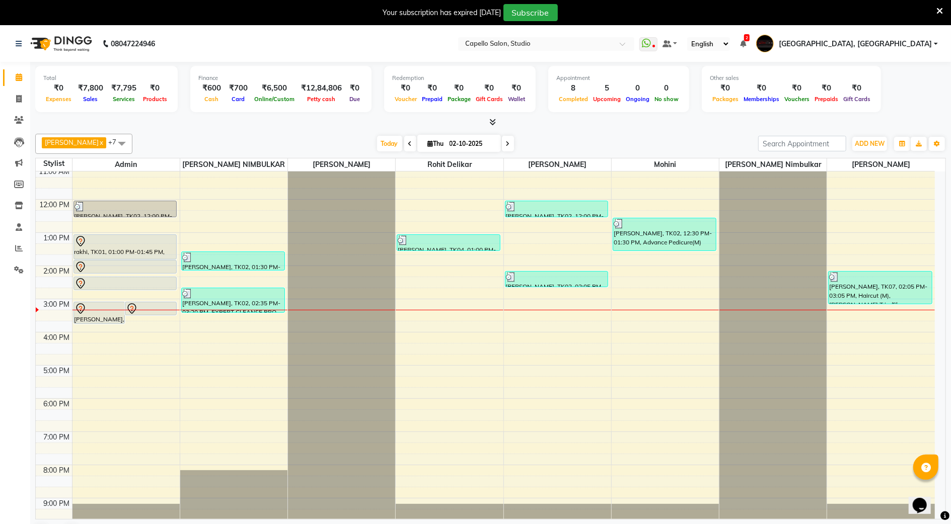
scroll to position [26, 0]
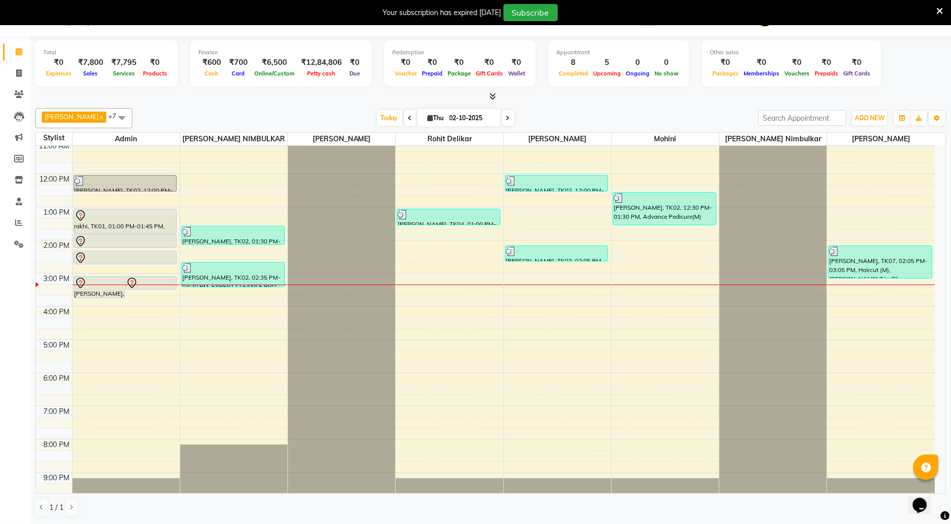
click at [851, 119] on div "ADD NEW Toggle Dropdown Add Appointment Add Invoice Add Expense Add Attendance …" at bounding box center [869, 118] width 37 height 16
click at [855, 115] on span "ADD NEW" at bounding box center [870, 118] width 30 height 8
click at [844, 177] on link "Add Attendance" at bounding box center [847, 177] width 80 height 13
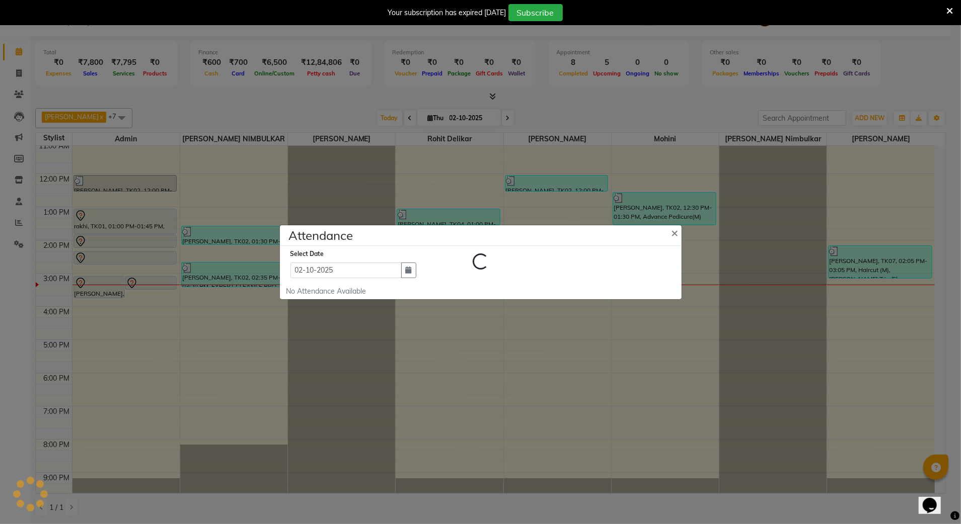
select select "W"
select select "A"
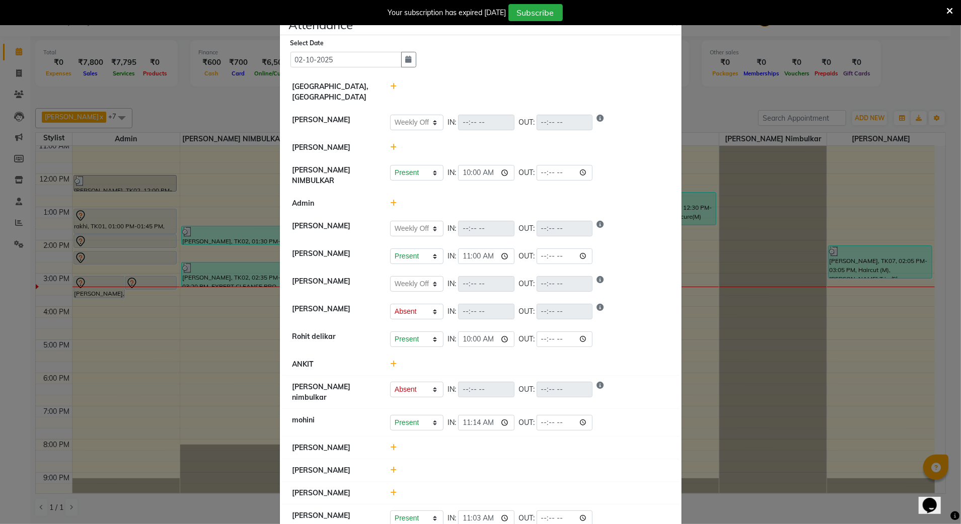
click at [115, 196] on ngb-modal-window "Attendance × Select Date 02-10-2025 Capello Studio, Shivaji Nagar AMIT SHENDE P…" at bounding box center [480, 262] width 961 height 524
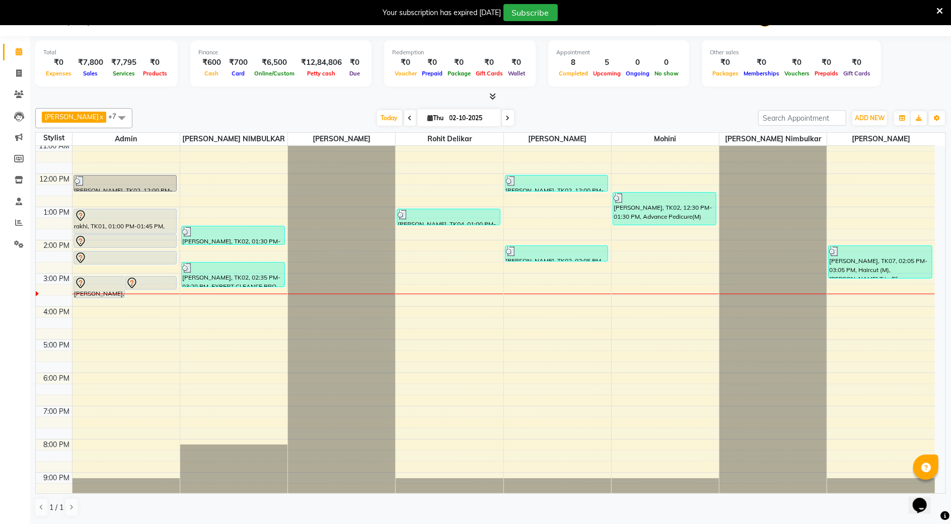
click at [759, 74] on div at bounding box center [772, 74] width 107 height 0
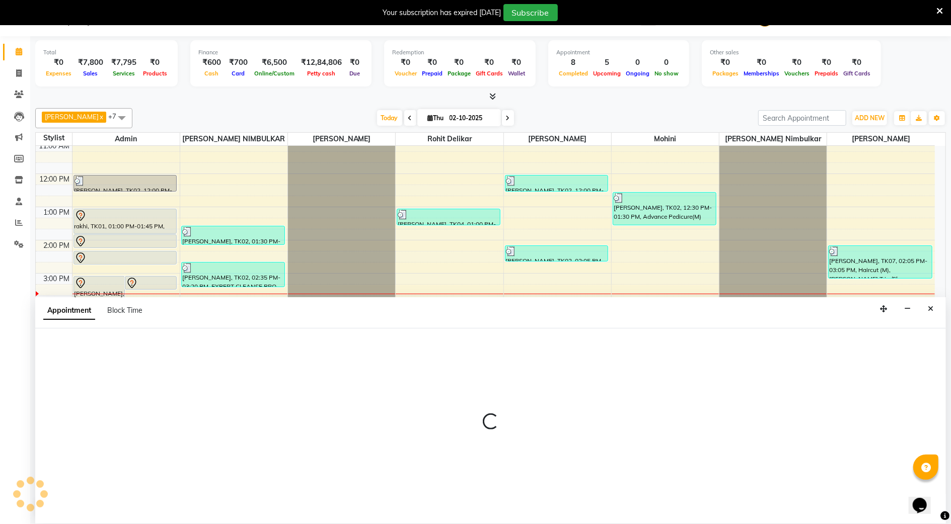
select select "84747"
select select "1065"
select select "tentative"
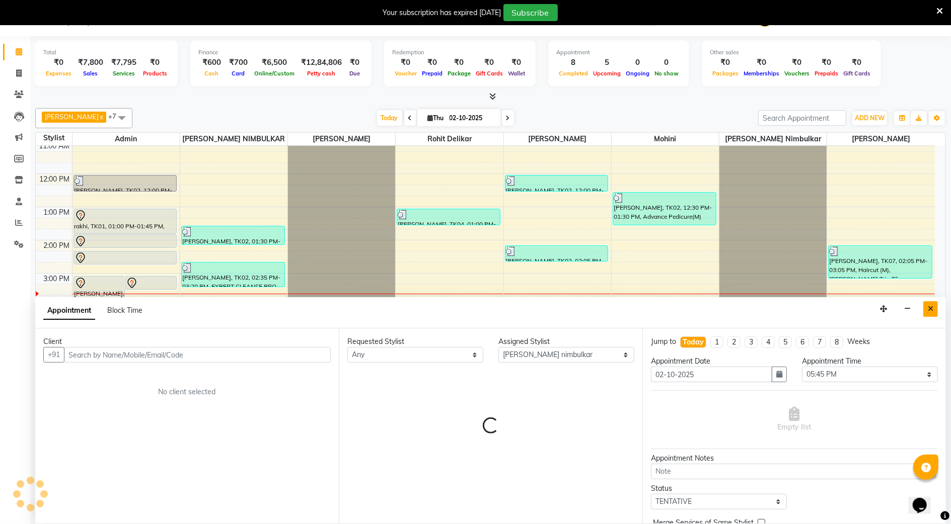
click at [928, 310] on icon "Close" at bounding box center [931, 308] width 6 height 7
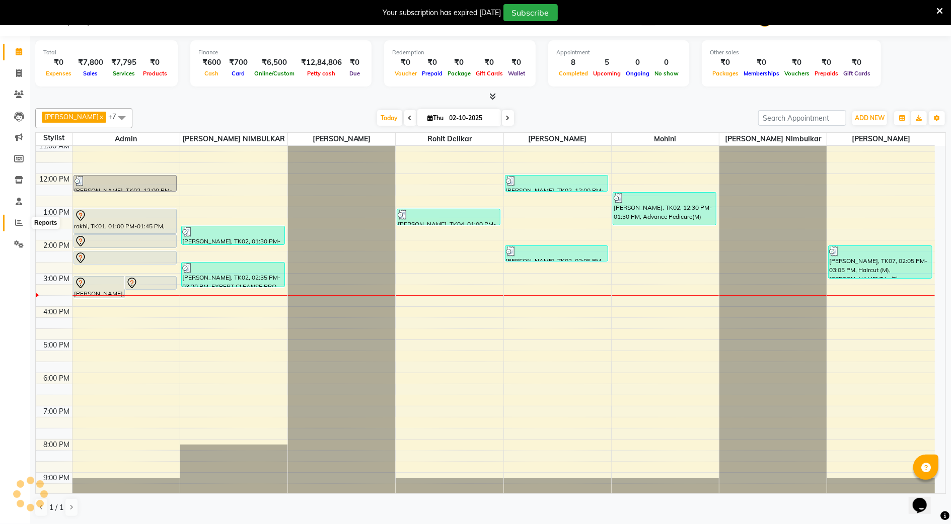
click at [19, 224] on icon at bounding box center [19, 223] width 8 height 8
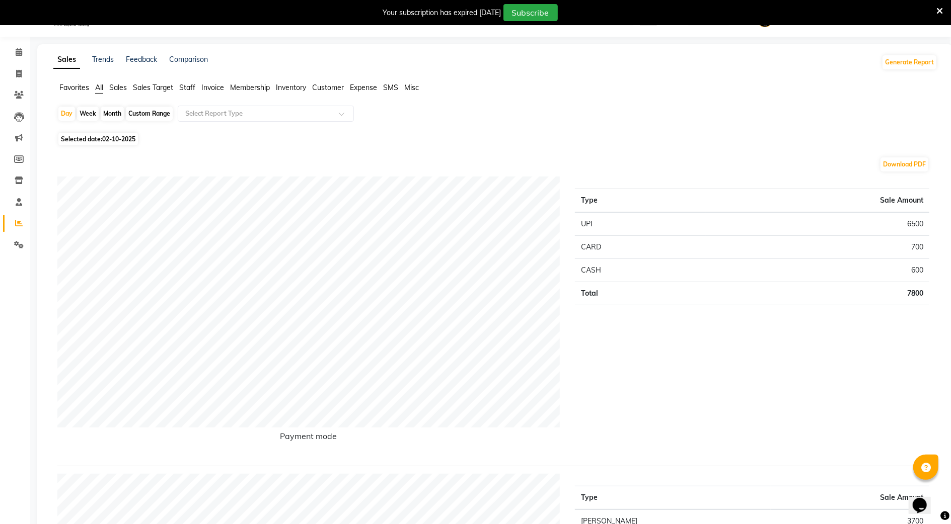
scroll to position [26, 0]
click at [13, 49] on span at bounding box center [19, 52] width 18 height 12
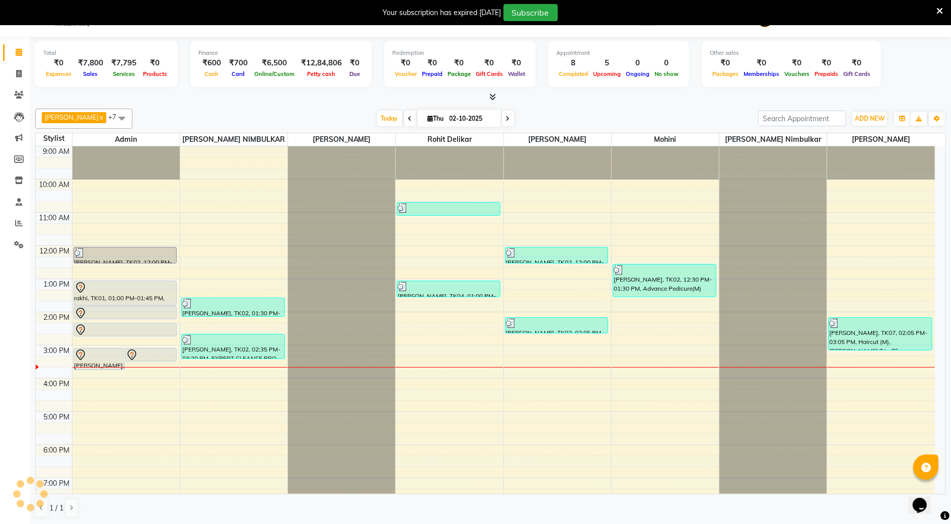
scroll to position [71, 0]
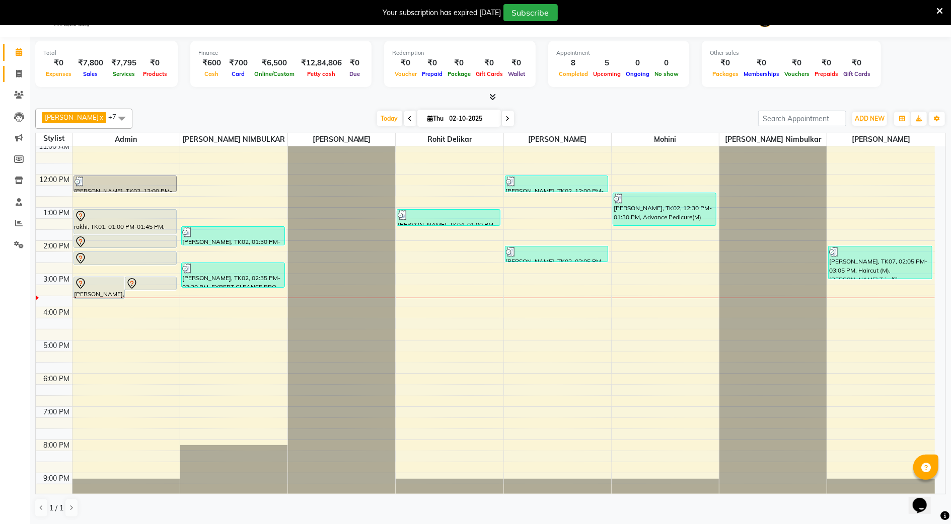
click at [10, 66] on link "Invoice" at bounding box center [15, 74] width 24 height 17
select select "service"
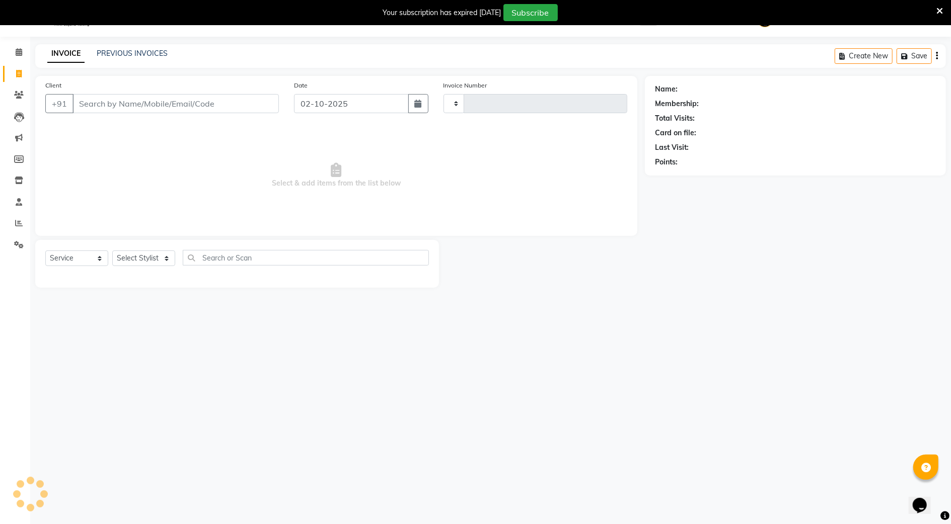
click at [123, 95] on input "Client" at bounding box center [175, 103] width 206 height 19
type input "3890"
select select "847"
type input "8830585017"
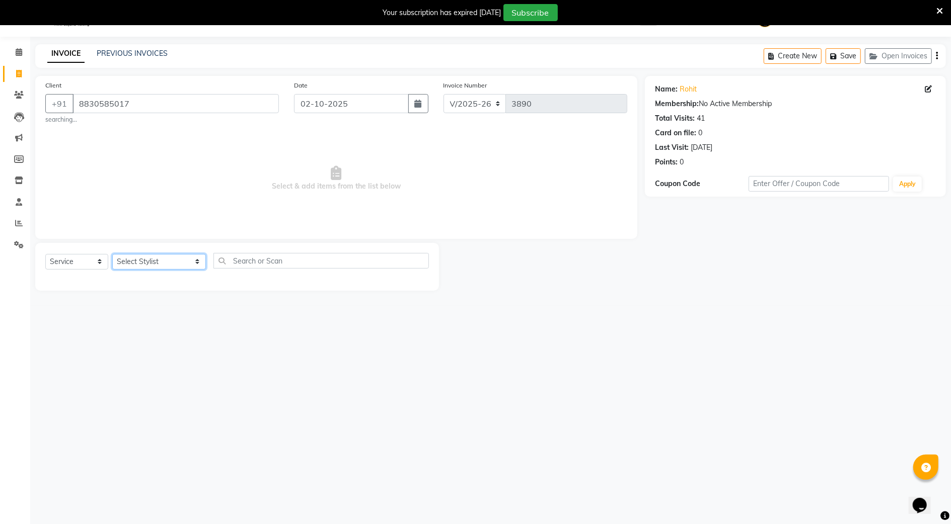
click at [134, 260] on select "Select Stylist Admin AMIT SHENDE ANKIT Capello Studio, Shivaji Nagar DIVYANI NI…" at bounding box center [159, 262] width 94 height 16
select select "36848"
click at [112, 254] on select "Select Stylist Admin AMIT SHENDE ANKIT Capello Studio, Shivaji Nagar DIVYANI NI…" at bounding box center [159, 262] width 94 height 16
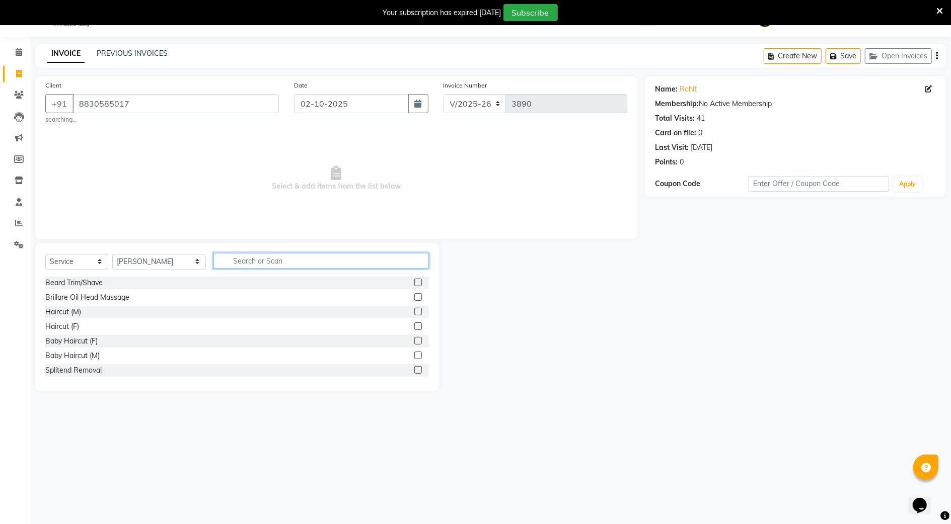
click at [222, 256] on input "text" at bounding box center [320, 261] width 215 height 16
type input "hair"
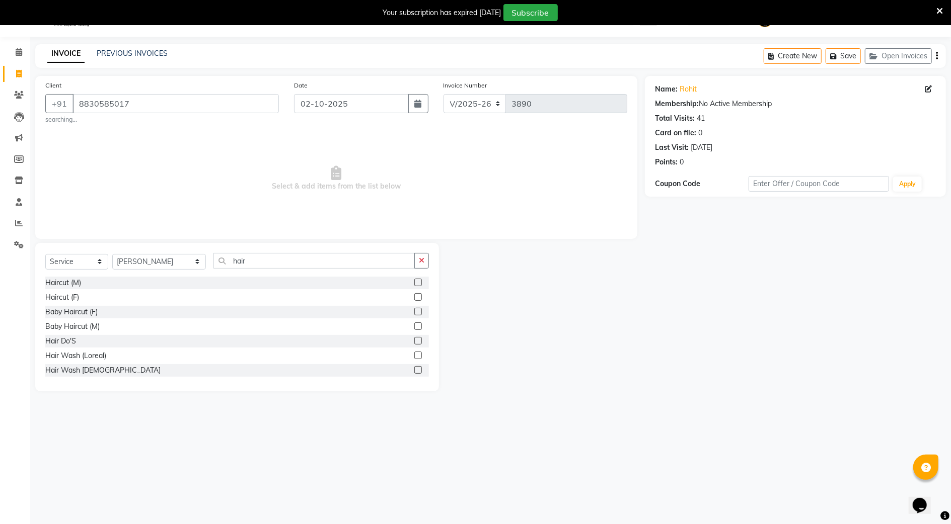
click at [403, 277] on div "Haircut (M)" at bounding box center [237, 283] width 384 height 13
click at [403, 280] on div "Haircut (M)" at bounding box center [237, 283] width 384 height 13
click at [414, 284] on label at bounding box center [418, 283] width 8 height 8
click at [414, 284] on input "checkbox" at bounding box center [417, 283] width 7 height 7
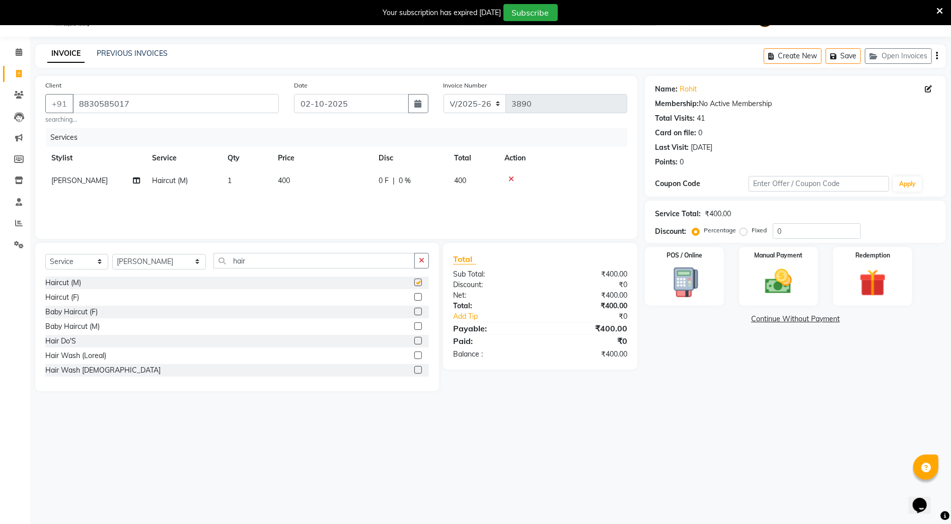
checkbox input "false"
click at [353, 262] on input "hair" at bounding box center [313, 261] width 201 height 16
type input "h"
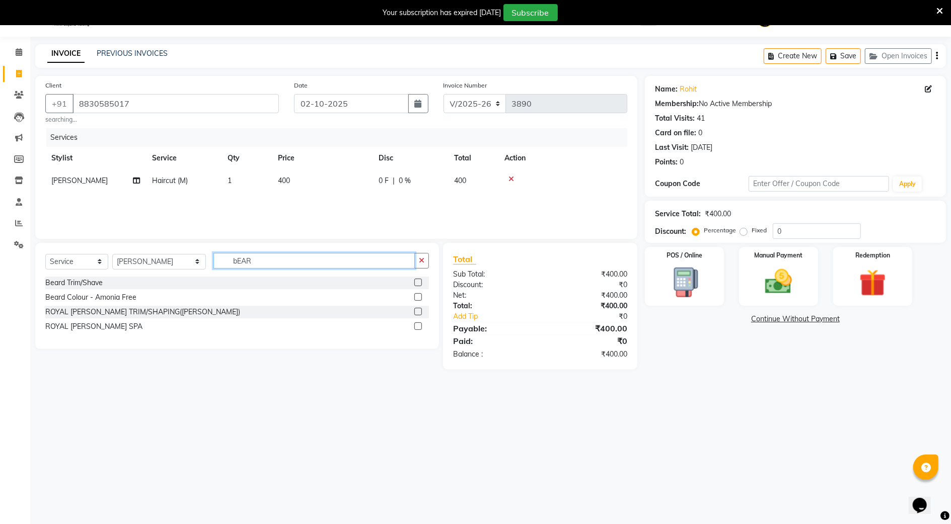
type input "bEAR"
click at [375, 286] on div "Beard Trim/Shave" at bounding box center [237, 283] width 384 height 13
click at [403, 283] on div "Beard Trim/Shave" at bounding box center [237, 283] width 384 height 13
click at [417, 282] on label at bounding box center [418, 283] width 8 height 8
click at [417, 282] on input "checkbox" at bounding box center [417, 283] width 7 height 7
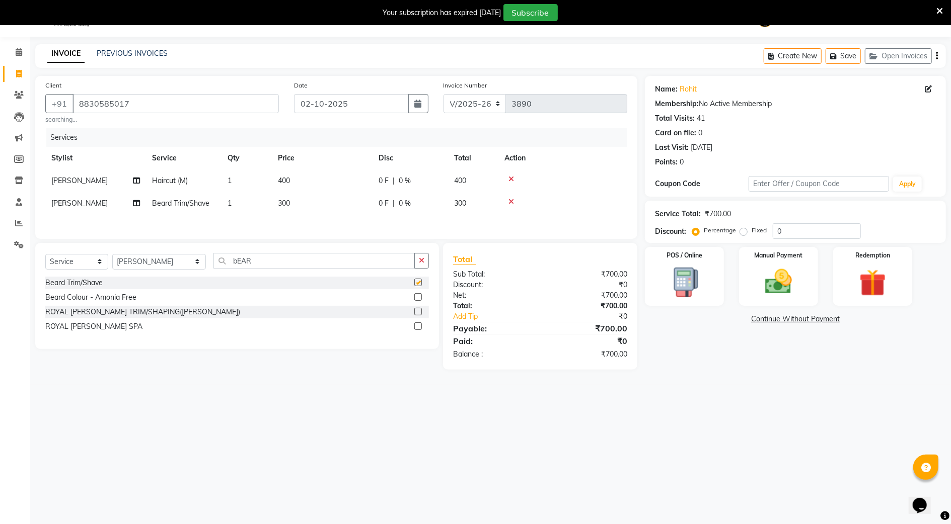
checkbox input "false"
click at [799, 279] on img at bounding box center [778, 282] width 46 height 33
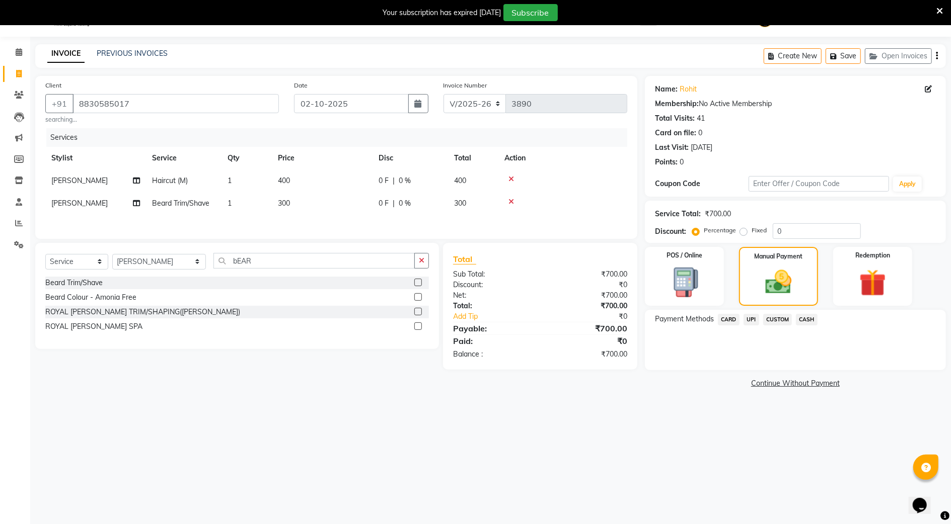
click at [748, 319] on span "UPI" at bounding box center [751, 320] width 16 height 12
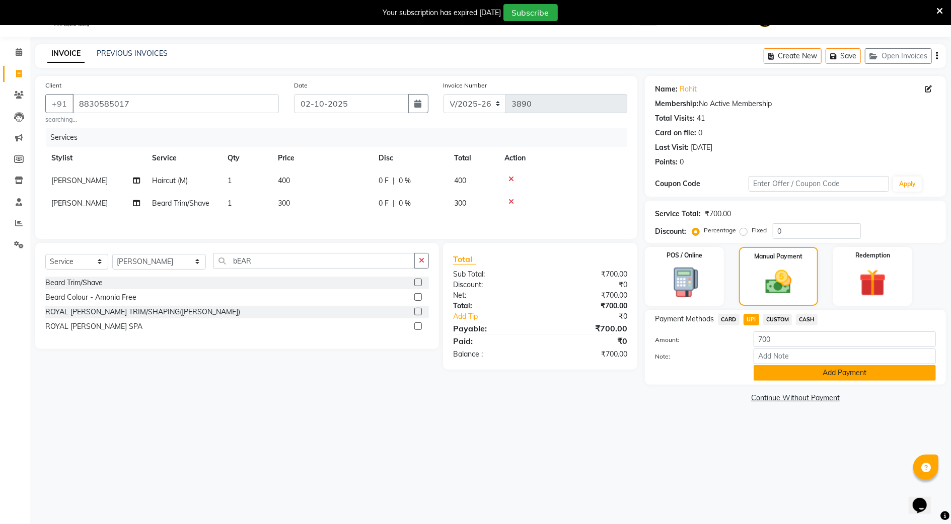
click at [820, 375] on button "Add Payment" at bounding box center [844, 373] width 182 height 16
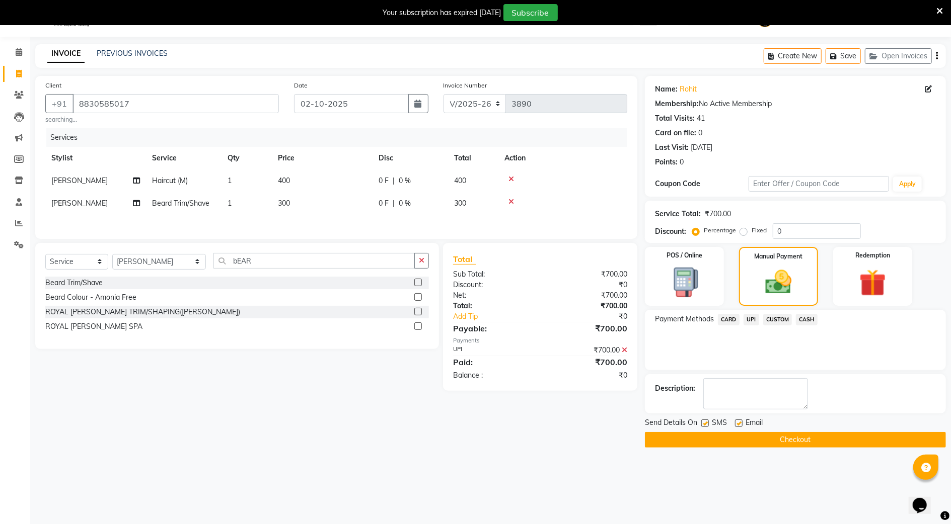
click at [817, 435] on button "Checkout" at bounding box center [795, 440] width 301 height 16
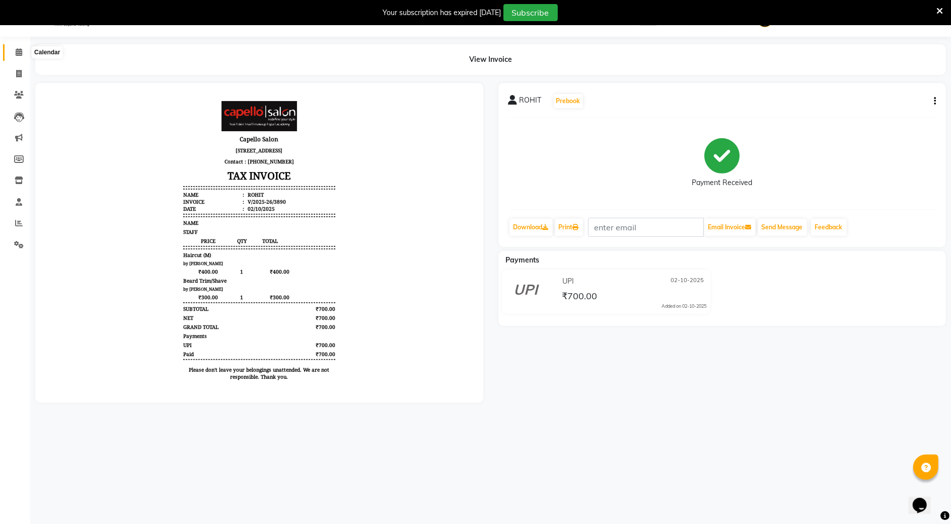
click at [10, 53] on span at bounding box center [19, 53] width 18 height 12
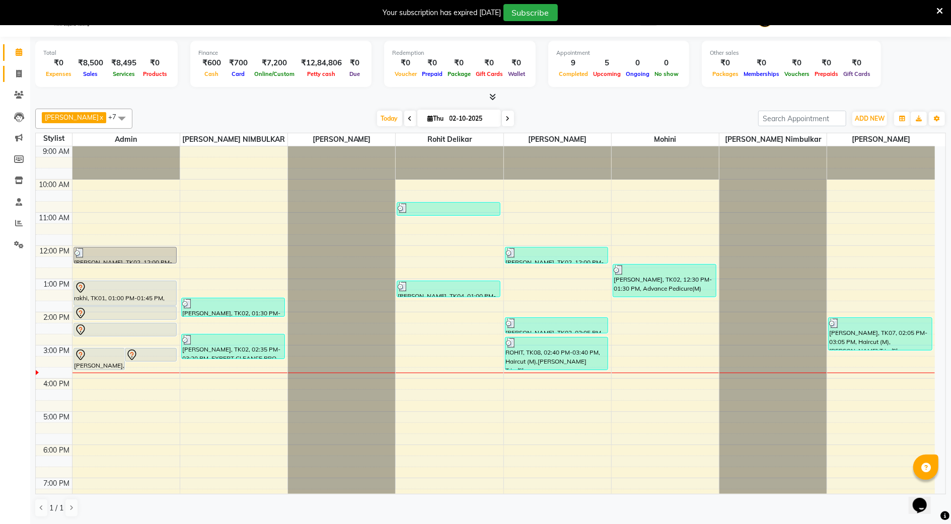
click at [8, 70] on link "Invoice" at bounding box center [15, 74] width 24 height 17
select select "service"
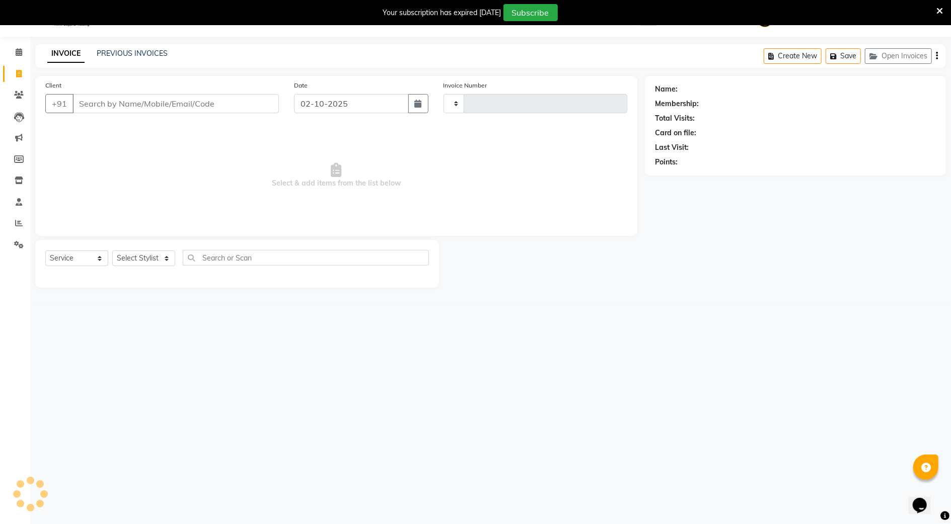
type input "3891"
select select "847"
type input "9823844068"
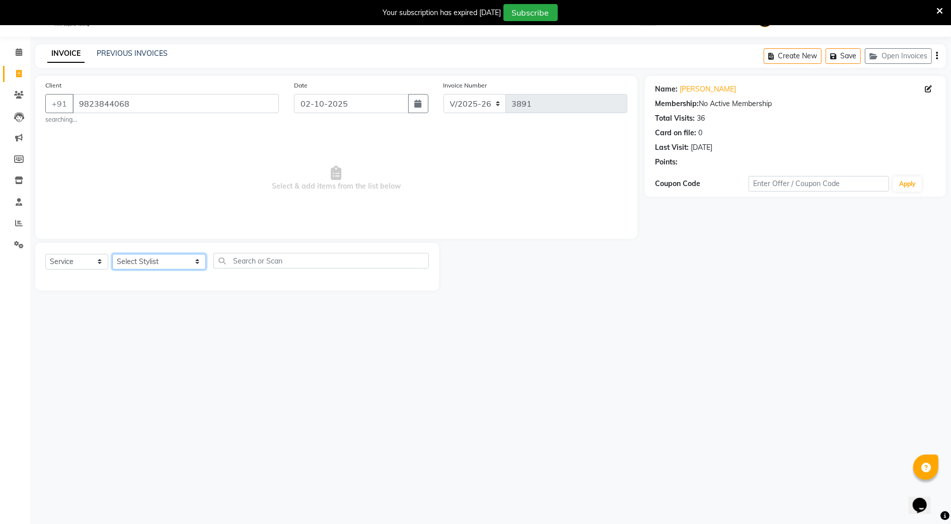
click at [144, 261] on select "Select Stylist Admin AMIT SHENDE ANKIT Capello Studio, Shivaji Nagar DIVYANI NI…" at bounding box center [159, 262] width 94 height 16
select select "52930"
click at [112, 254] on select "Select Stylist Admin AMIT SHENDE ANKIT Capello Studio, Shivaji Nagar DIVYANI NI…" at bounding box center [159, 262] width 94 height 16
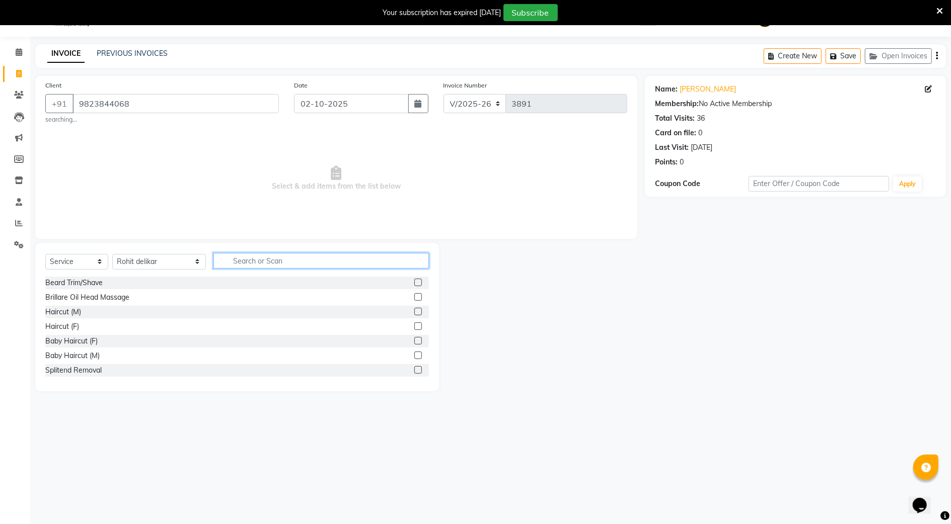
click at [274, 254] on input "text" at bounding box center [320, 261] width 215 height 16
click at [414, 313] on div at bounding box center [421, 312] width 15 height 13
click at [414, 307] on div at bounding box center [421, 312] width 15 height 13
click at [414, 311] on label at bounding box center [418, 312] width 8 height 8
click at [414, 311] on input "checkbox" at bounding box center [417, 312] width 7 height 7
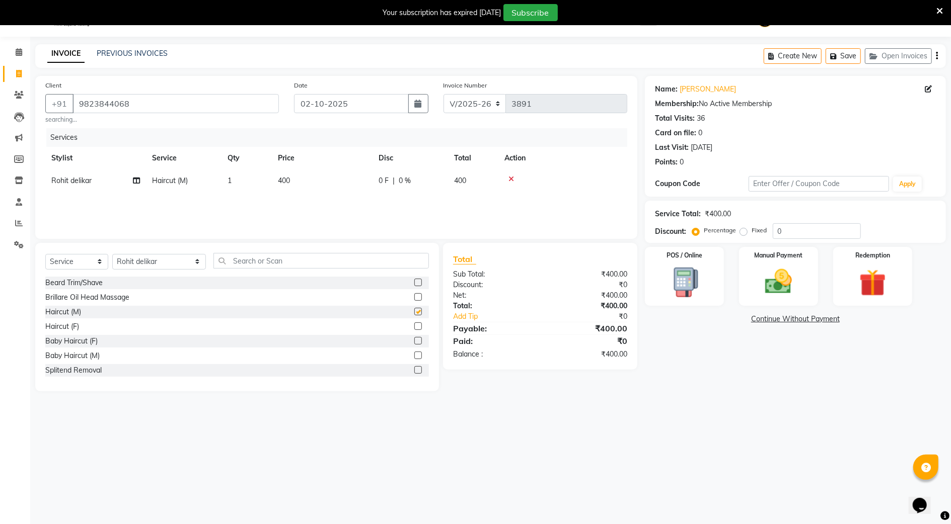
checkbox input "false"
click at [780, 270] on img at bounding box center [778, 282] width 46 height 33
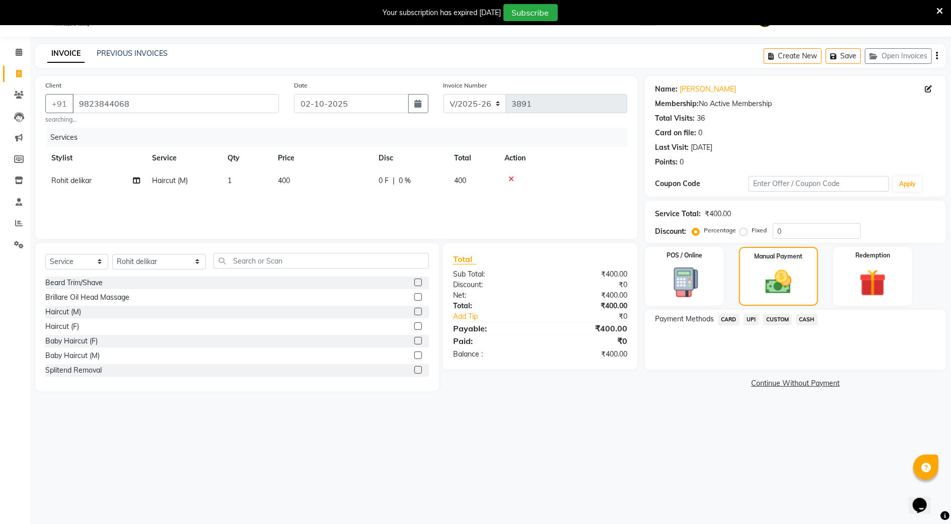
click at [751, 325] on span "UPI" at bounding box center [751, 320] width 16 height 12
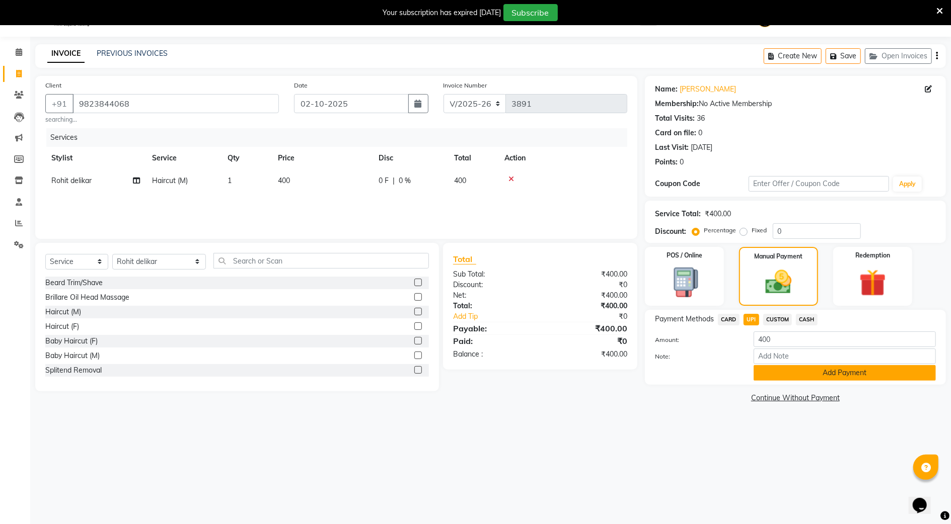
click at [788, 371] on button "Add Payment" at bounding box center [844, 373] width 182 height 16
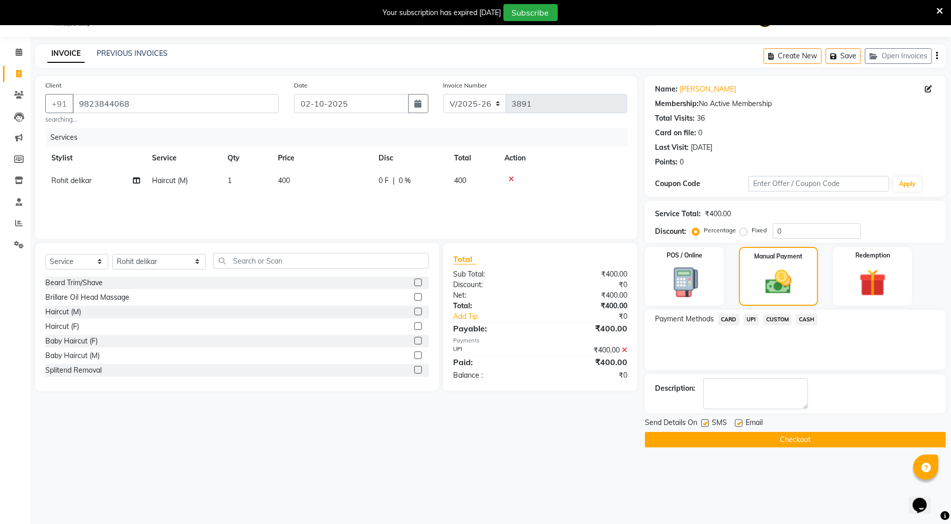
click at [781, 443] on button "Checkout" at bounding box center [795, 440] width 301 height 16
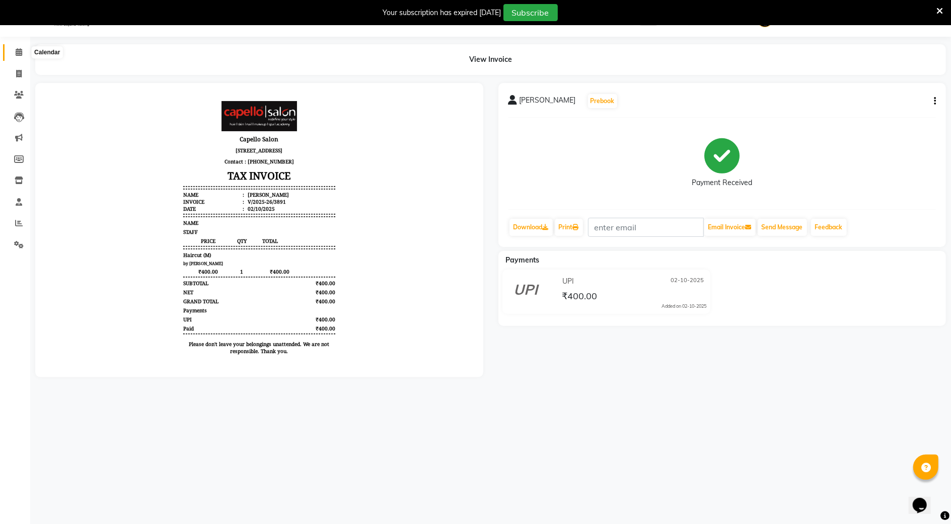
drag, startPoint x: 15, startPoint y: 46, endPoint x: 0, endPoint y: 49, distance: 15.4
click at [15, 47] on span at bounding box center [19, 53] width 18 height 12
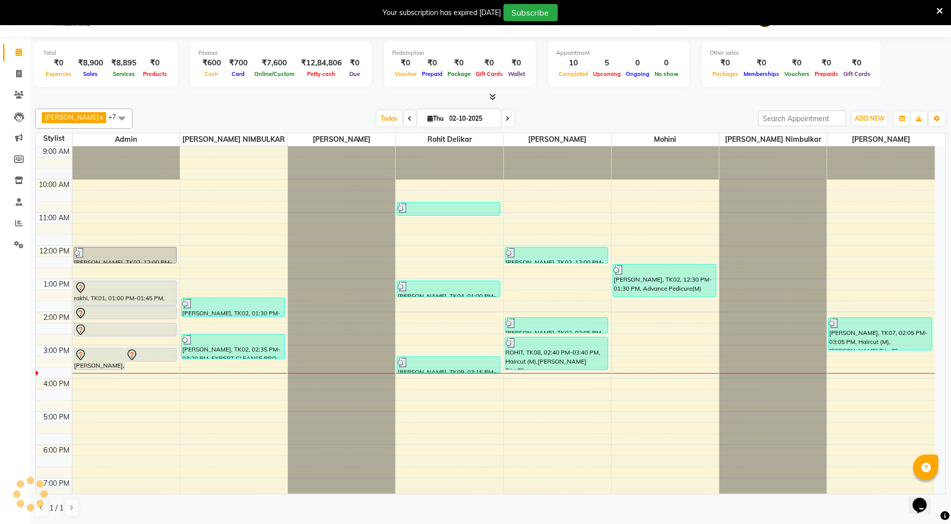
scroll to position [71, 0]
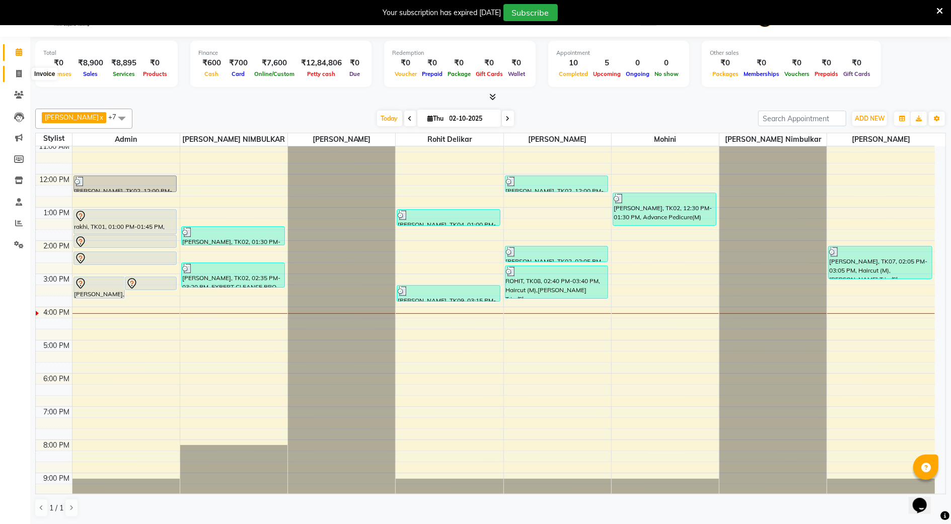
click at [22, 75] on span at bounding box center [19, 74] width 18 height 12
select select "service"
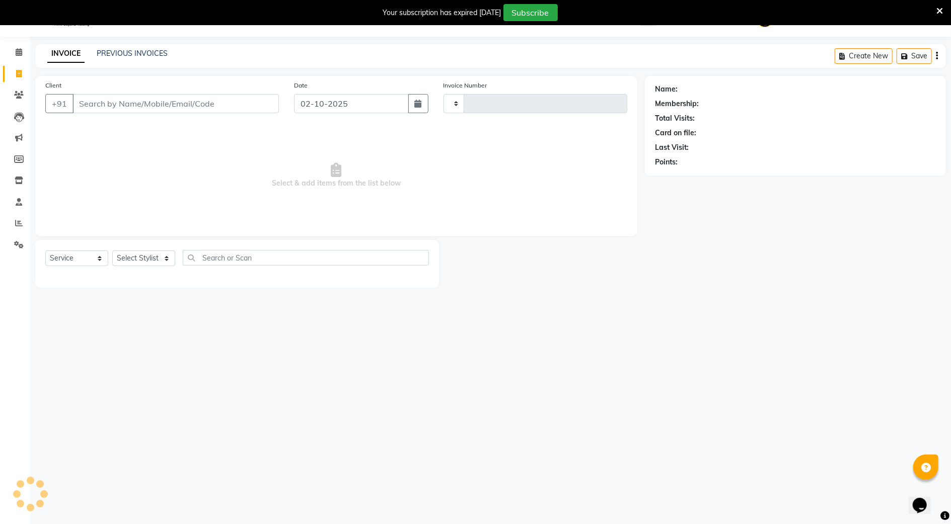
type input "3892"
select select "847"
click at [148, 258] on select "Select Stylist" at bounding box center [143, 259] width 63 height 16
select select "14454"
click at [112, 251] on select "Select Stylist Admin AMIT SHENDE ANKIT Capello Studio, Shivaji Nagar DIVYANI NI…" at bounding box center [159, 259] width 94 height 16
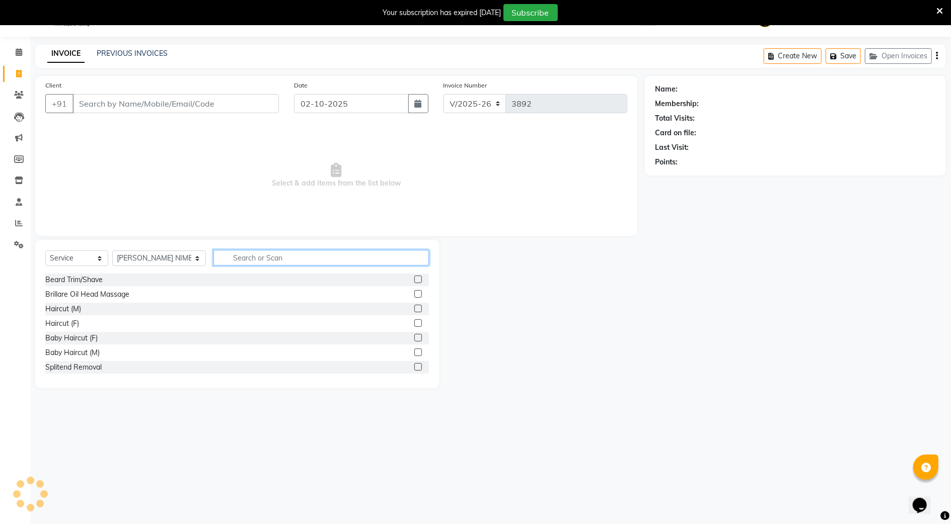
click at [275, 260] on input "text" at bounding box center [320, 258] width 215 height 16
type input "WAX"
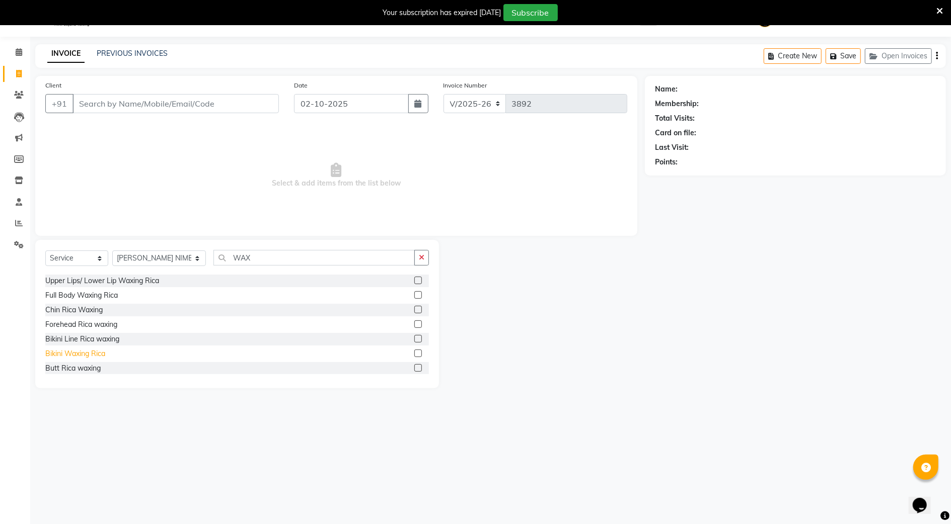
click at [80, 354] on div "Bikini Waxing Rica" at bounding box center [75, 354] width 60 height 11
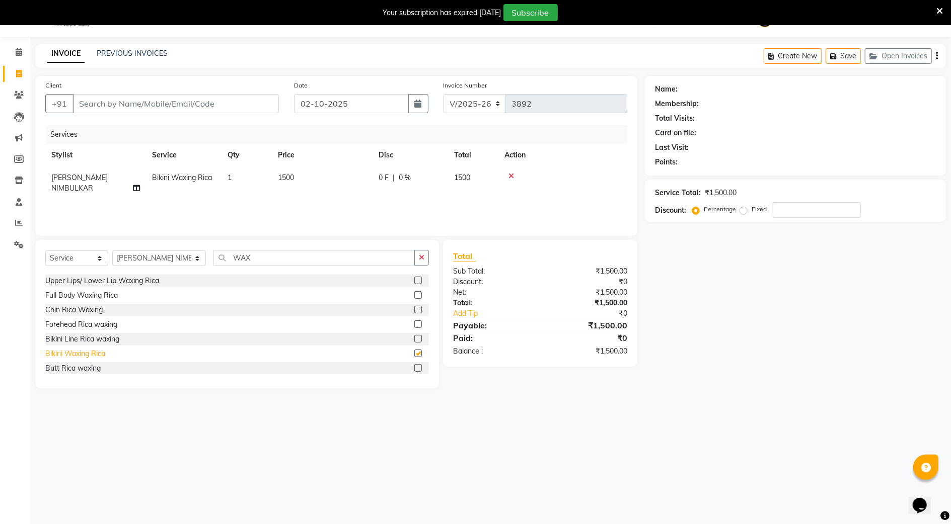
checkbox input "false"
click at [137, 107] on input "Client" at bounding box center [175, 103] width 206 height 19
type input "9"
type input "0"
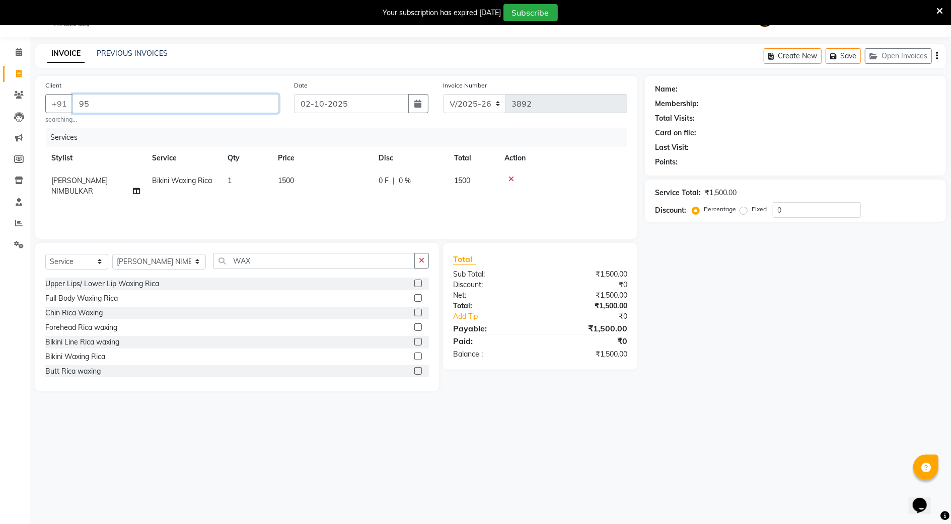
type input "9"
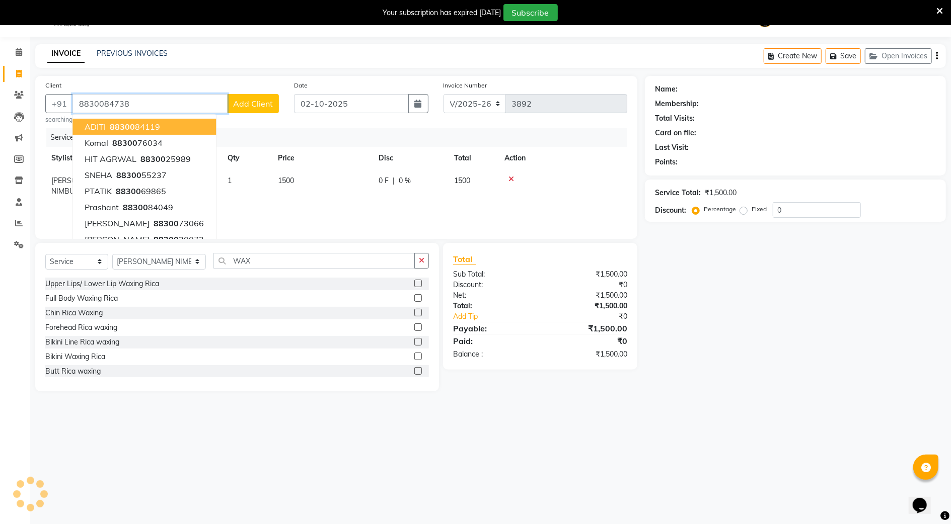
type input "8830084738"
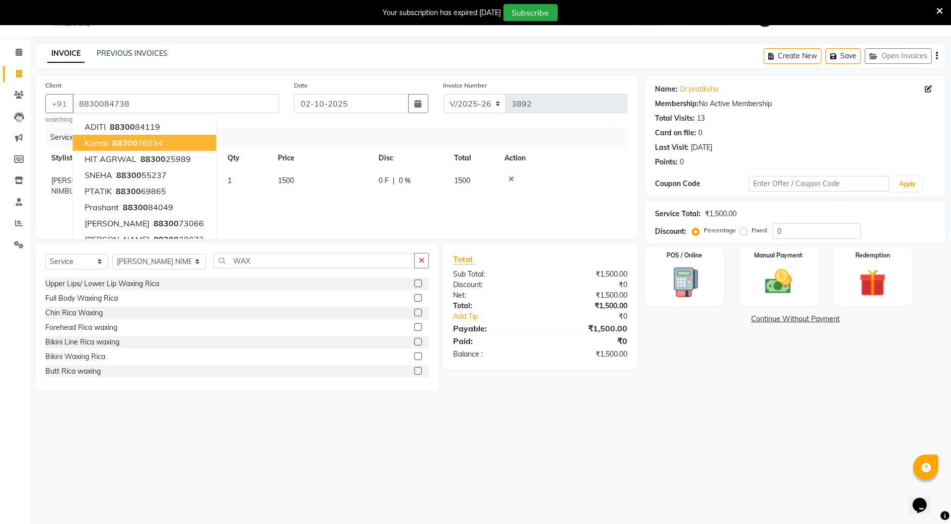
drag, startPoint x: 552, startPoint y: 366, endPoint x: 554, endPoint y: 377, distance: 10.9
click at [553, 375] on div "Total Sub Total: ₹1,500.00 Discount: ₹0 Net: ₹1,500.00 Total: ₹1,500.00 Add Tip…" at bounding box center [542, 317] width 206 height 148
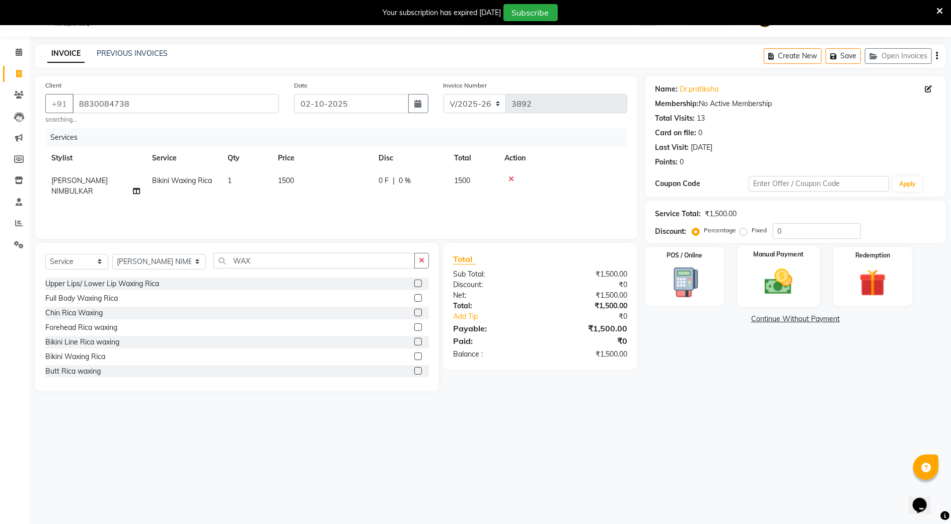
click at [776, 268] on img at bounding box center [778, 282] width 46 height 33
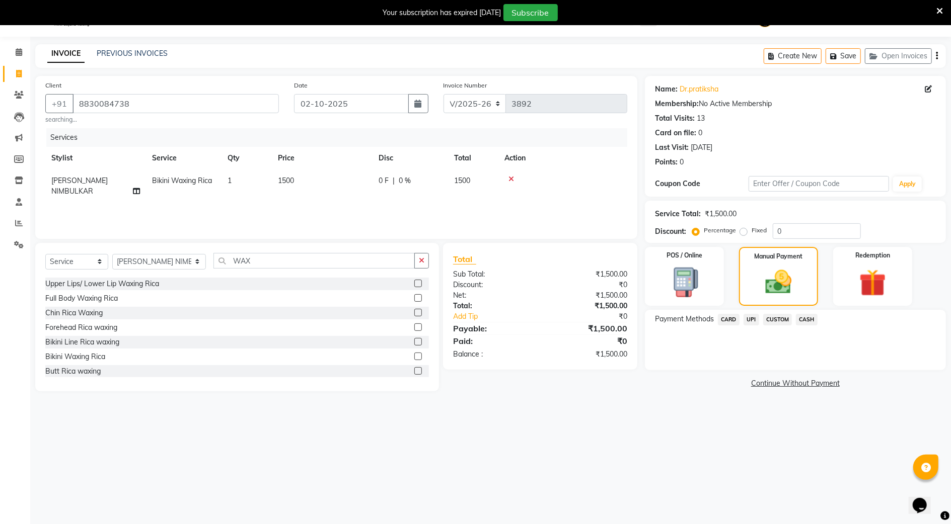
drag, startPoint x: 803, startPoint y: 320, endPoint x: 804, endPoint y: 331, distance: 10.6
click at [803, 323] on span "CASH" at bounding box center [807, 320] width 22 height 12
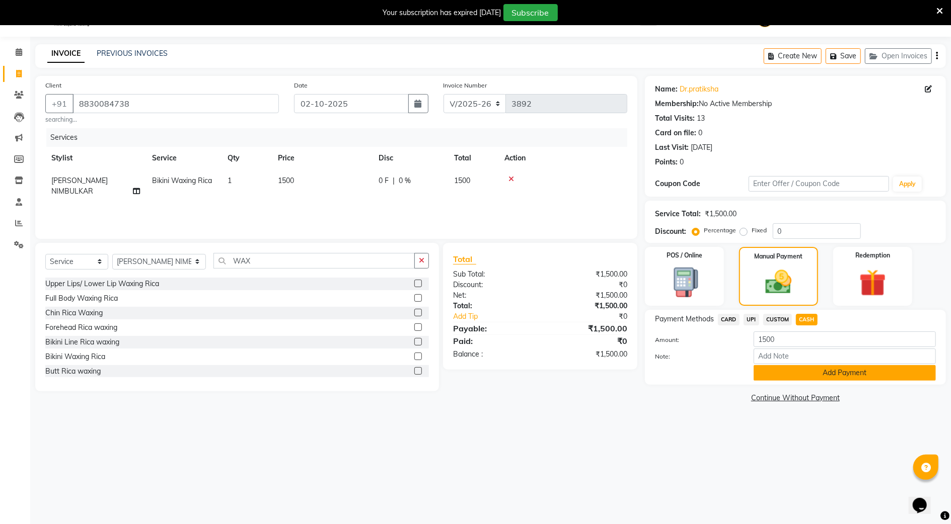
click at [809, 371] on button "Add Payment" at bounding box center [844, 373] width 182 height 16
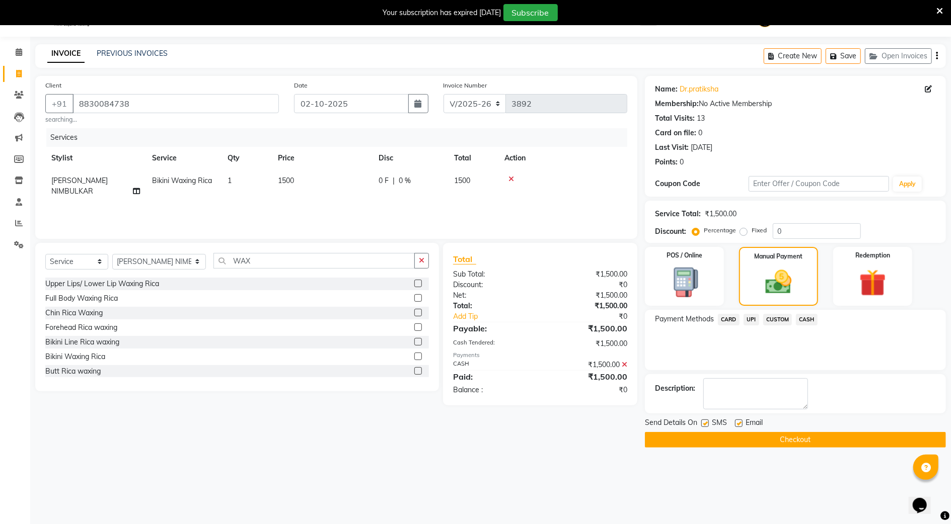
click at [786, 442] on button "Checkout" at bounding box center [795, 440] width 301 height 16
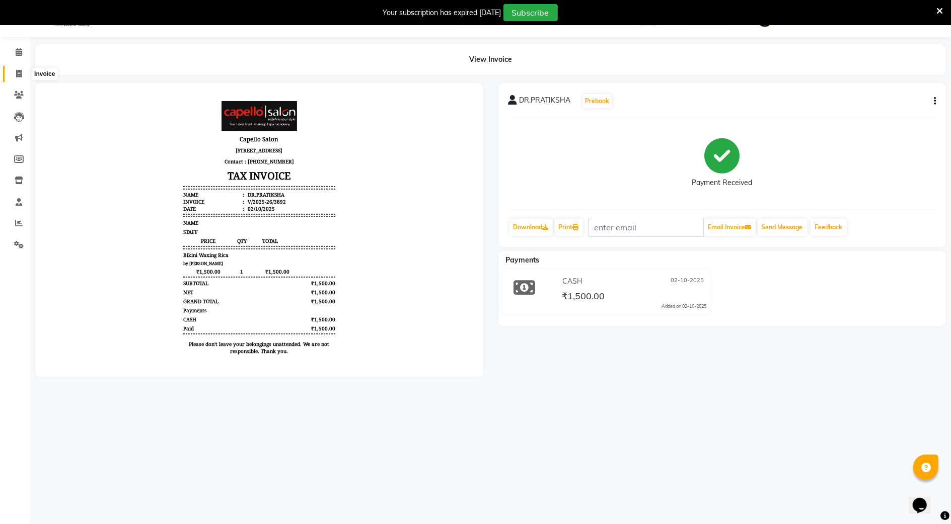
click at [20, 78] on span at bounding box center [19, 74] width 18 height 12
select select "service"
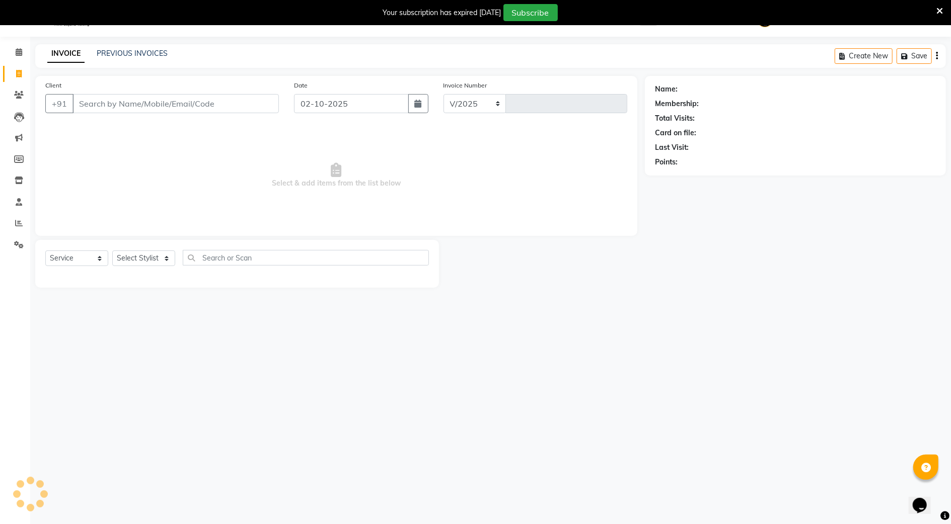
select select "847"
type input "3893"
click at [145, 262] on select "Select Stylist" at bounding box center [143, 259] width 63 height 16
click at [141, 256] on select "Select Stylist" at bounding box center [143, 259] width 63 height 16
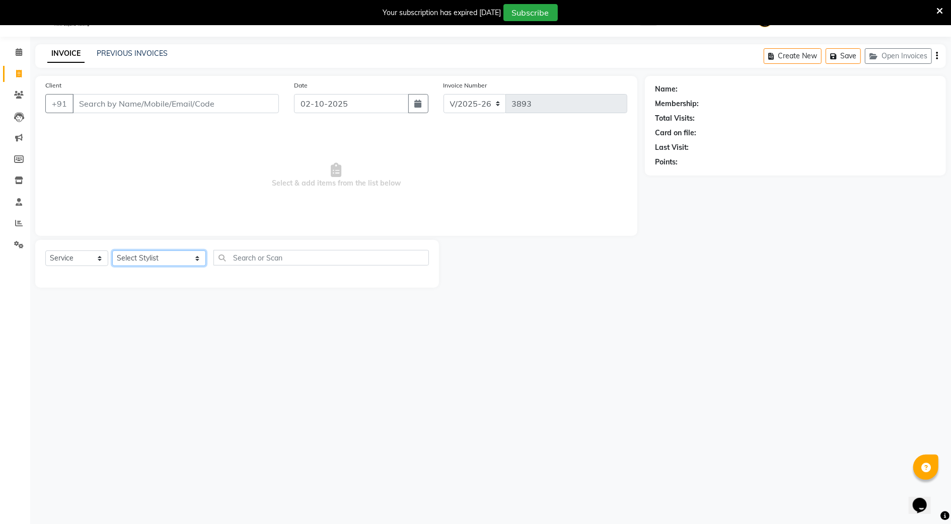
select select "14119"
click at [112, 251] on select "Select Stylist Admin AMIT SHENDE ANKIT Capello Studio, Shivaji Nagar DIVYANI NI…" at bounding box center [159, 259] width 94 height 16
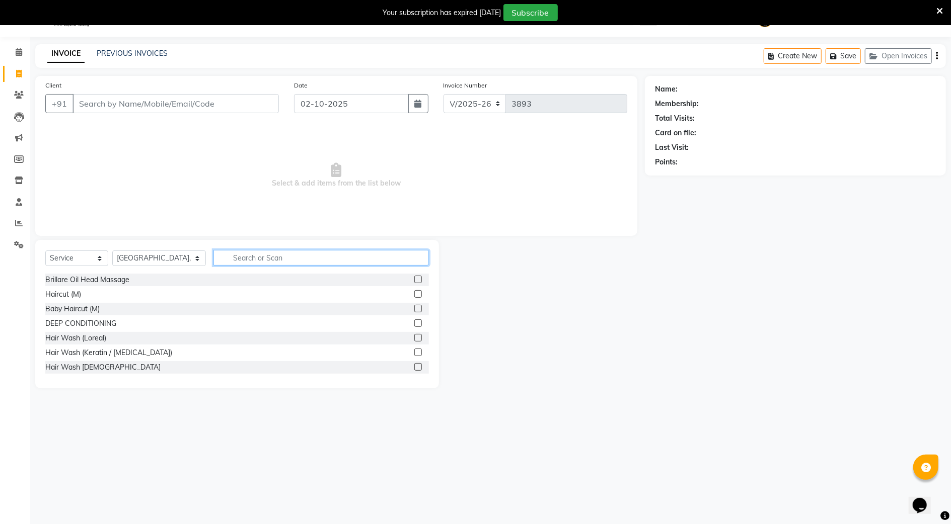
drag, startPoint x: 248, startPoint y: 258, endPoint x: 257, endPoint y: 257, distance: 9.1
click at [254, 257] on input "text" at bounding box center [320, 258] width 215 height 16
click at [263, 255] on input "WAX" at bounding box center [313, 258] width 201 height 16
type input "W"
click at [266, 256] on input "FULL" at bounding box center [313, 258] width 201 height 16
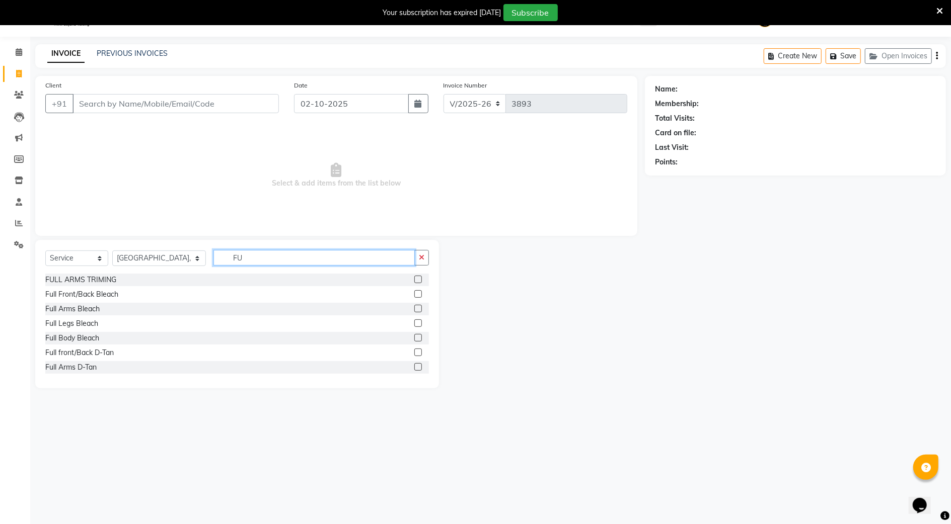
type input "F"
click at [250, 254] on input "WAX" at bounding box center [313, 258] width 201 height 16
type input "WAX"
click at [131, 254] on select "Select Stylist Admin AMIT SHENDE ANKIT Capello Studio, Shivaji Nagar DIVYANI NI…" at bounding box center [159, 259] width 94 height 16
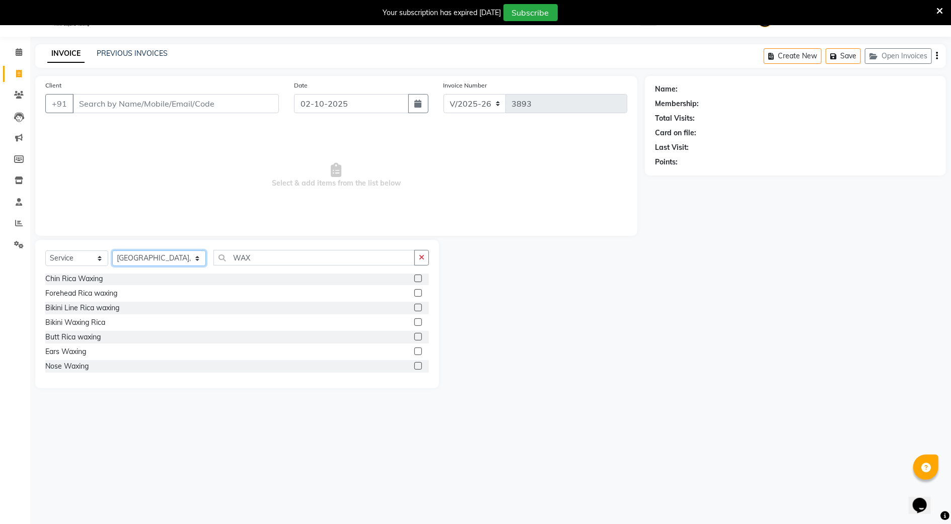
select select "85681"
click at [112, 251] on select "Select Stylist Admin AMIT SHENDE ANKIT Capello Studio, Shivaji Nagar DIVYANI NI…" at bounding box center [159, 259] width 94 height 16
click at [246, 259] on input "WAX" at bounding box center [313, 258] width 201 height 16
type input "W"
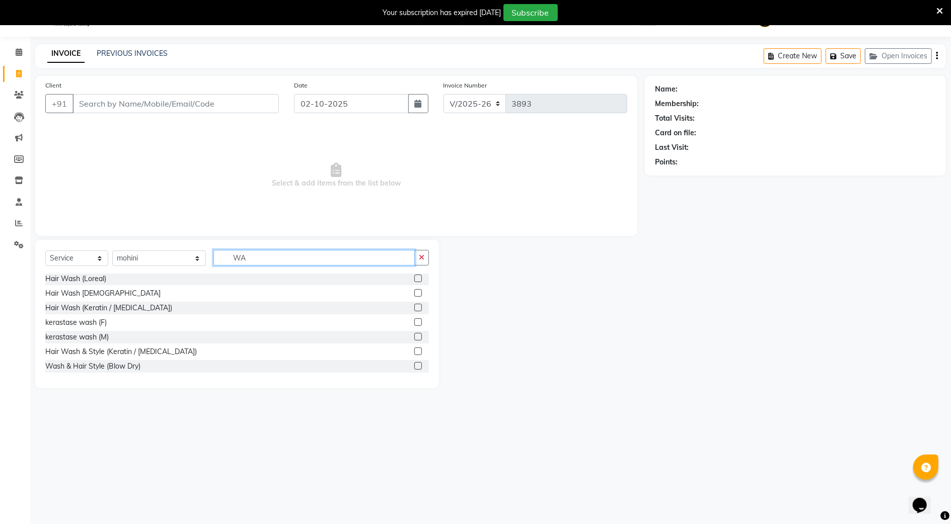
type input "WAX"
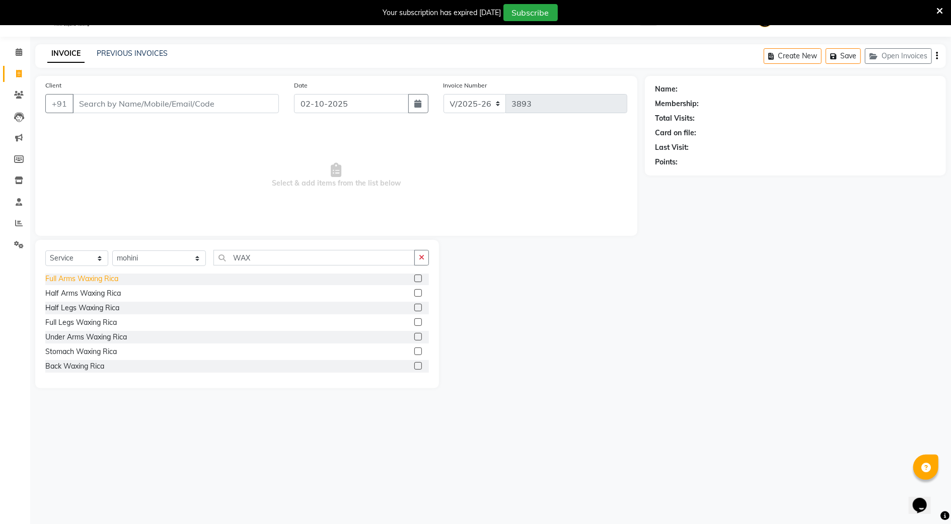
click at [66, 281] on div "Full Arms Waxing Rica" at bounding box center [81, 279] width 73 height 11
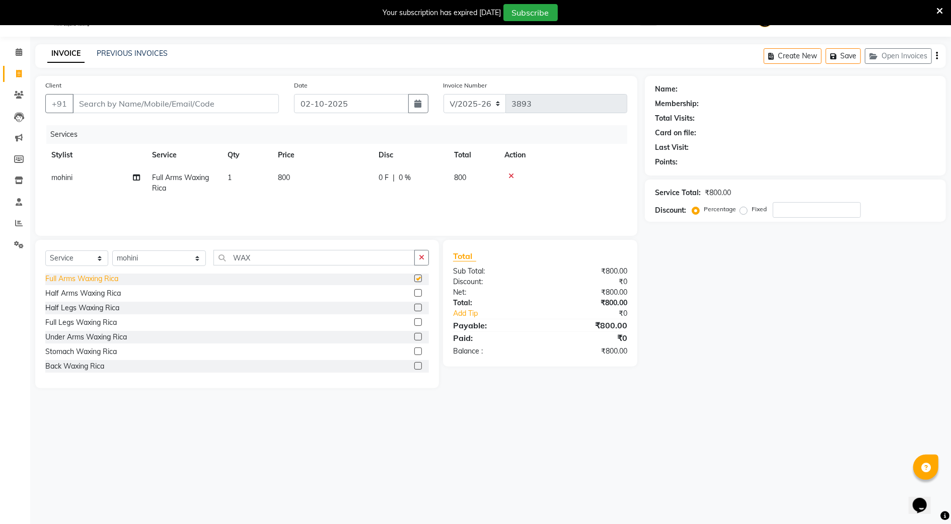
checkbox input "false"
drag, startPoint x: 55, startPoint y: 323, endPoint x: 126, endPoint y: 376, distance: 89.1
click at [57, 327] on div "Full Legs Waxing Rica" at bounding box center [80, 323] width 71 height 11
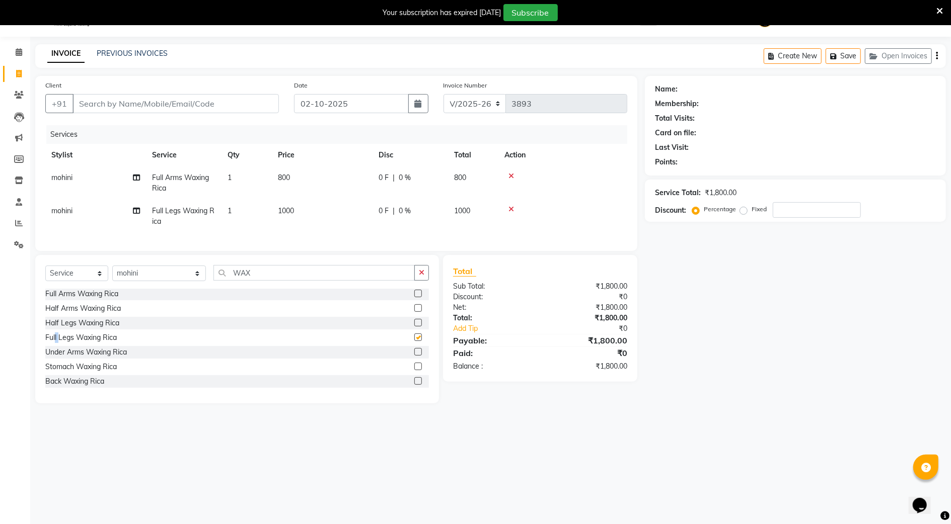
checkbox input "false"
click at [75, 358] on div "Under Arms Waxing Rica" at bounding box center [86, 352] width 82 height 11
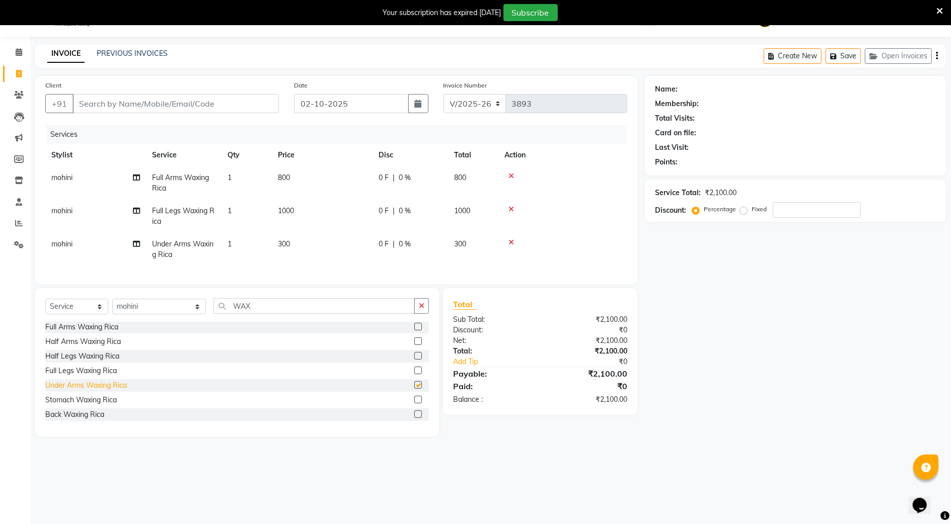
checkbox input "false"
click at [260, 313] on input "WAX" at bounding box center [313, 306] width 201 height 16
type input "W"
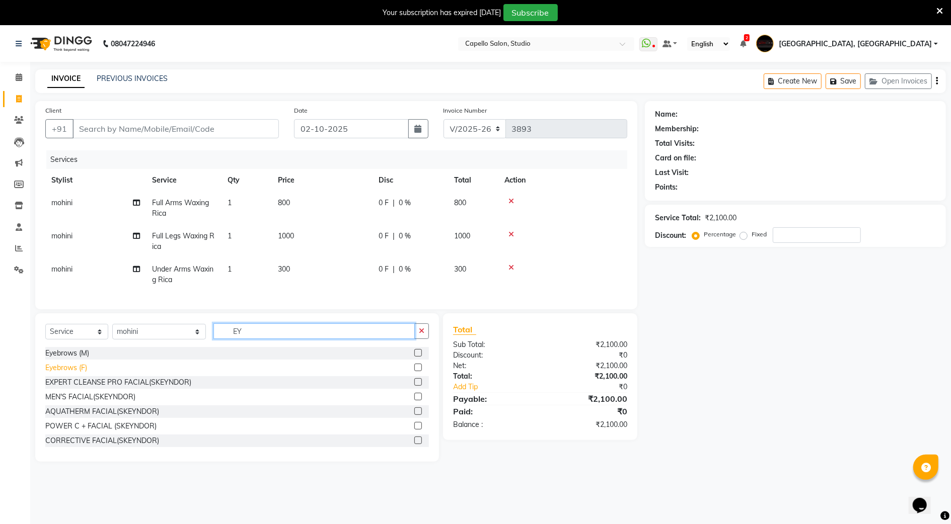
type input "EY"
drag, startPoint x: 59, startPoint y: 377, endPoint x: 65, endPoint y: 389, distance: 13.3
click at [59, 373] on div "Eyebrows (F)" at bounding box center [66, 368] width 42 height 11
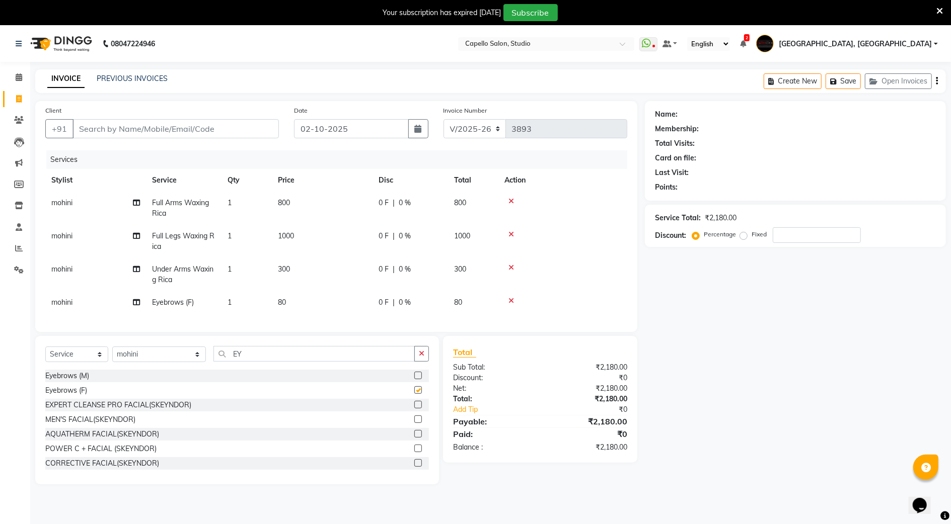
checkbox input "false"
click at [303, 299] on td "80" at bounding box center [322, 302] width 101 height 23
select select "85681"
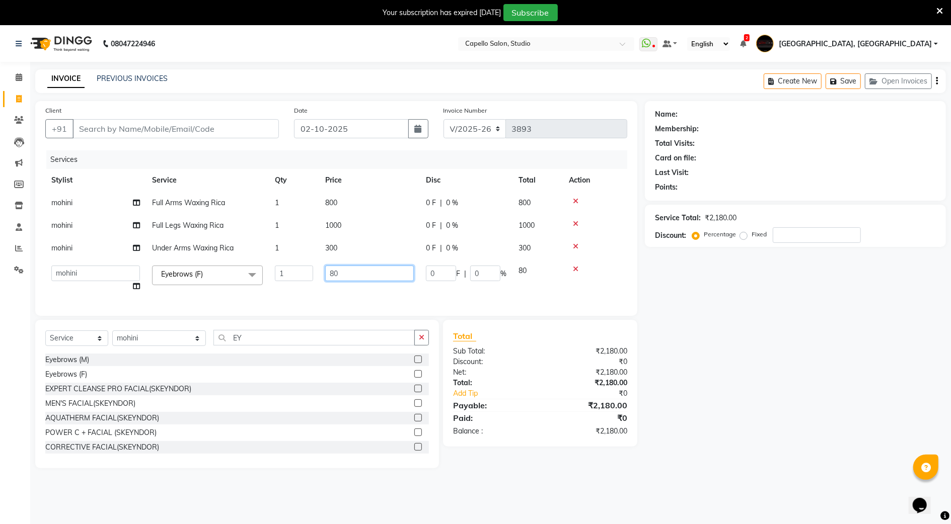
click at [347, 273] on input "80" at bounding box center [369, 274] width 89 height 16
type input "8"
type input "240"
click at [757, 326] on div "Name: Membership: Total Visits: Card on file: Last Visit: Points: Service Total…" at bounding box center [799, 284] width 309 height 367
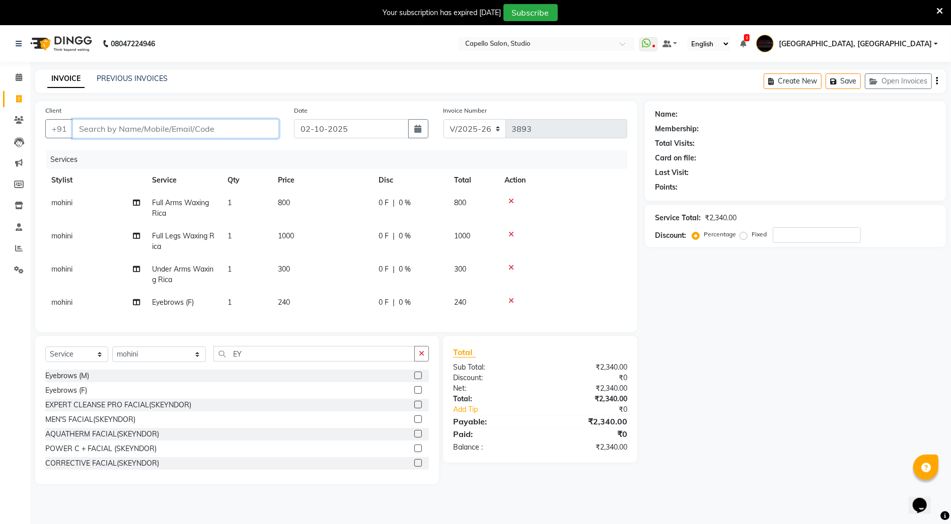
click at [124, 133] on input "Client" at bounding box center [175, 128] width 206 height 19
type input "7"
type input "0"
type input "7028938770"
click at [251, 129] on span "Add Client" at bounding box center [253, 129] width 40 height 10
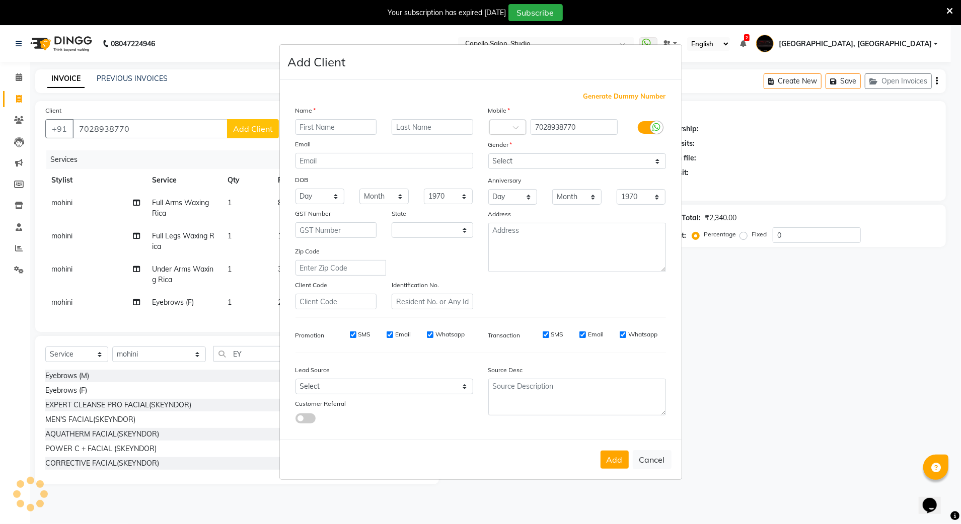
select select "22"
click at [330, 125] on input "text" at bounding box center [336, 127] width 82 height 16
type input "TANVI"
click at [520, 159] on select "Select Male Female Other Prefer Not To Say" at bounding box center [577, 162] width 178 height 16
select select "female"
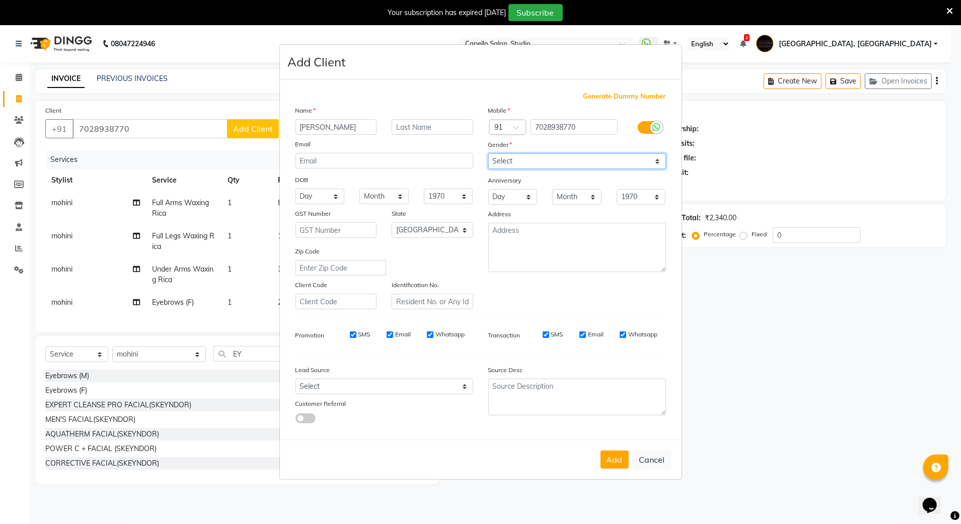
click at [488, 155] on select "Select Male Female Other Prefer Not To Say" at bounding box center [577, 162] width 178 height 16
click at [612, 460] on button "Add" at bounding box center [614, 460] width 28 height 18
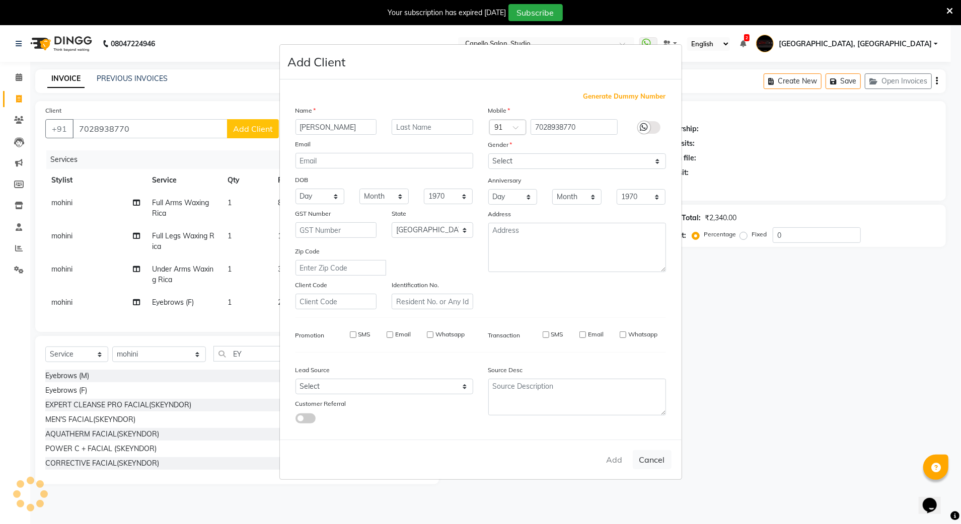
select select
select select "null"
select select
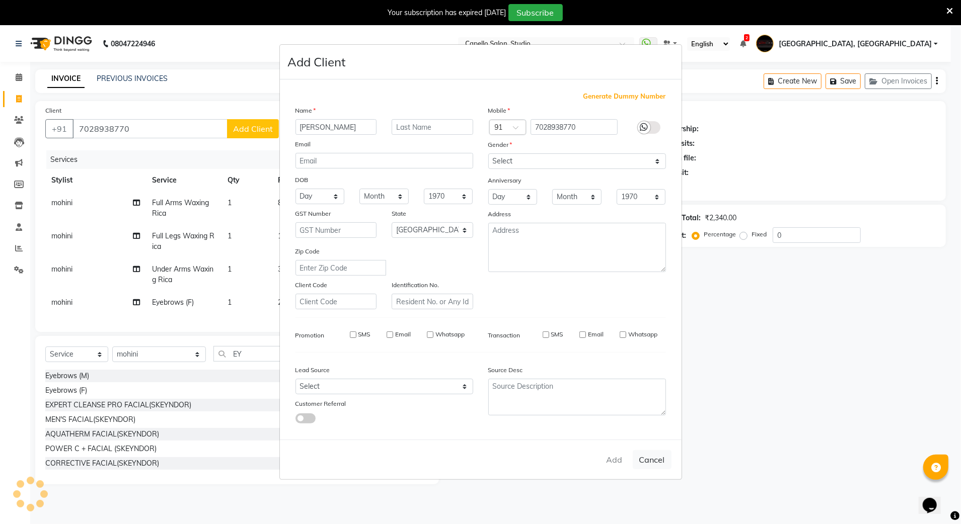
select select
checkbox input "false"
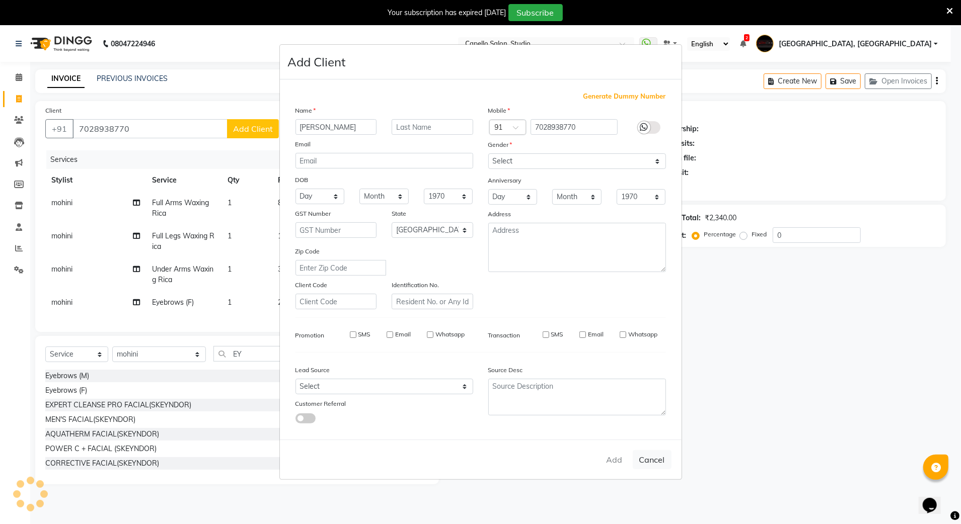
checkbox input "false"
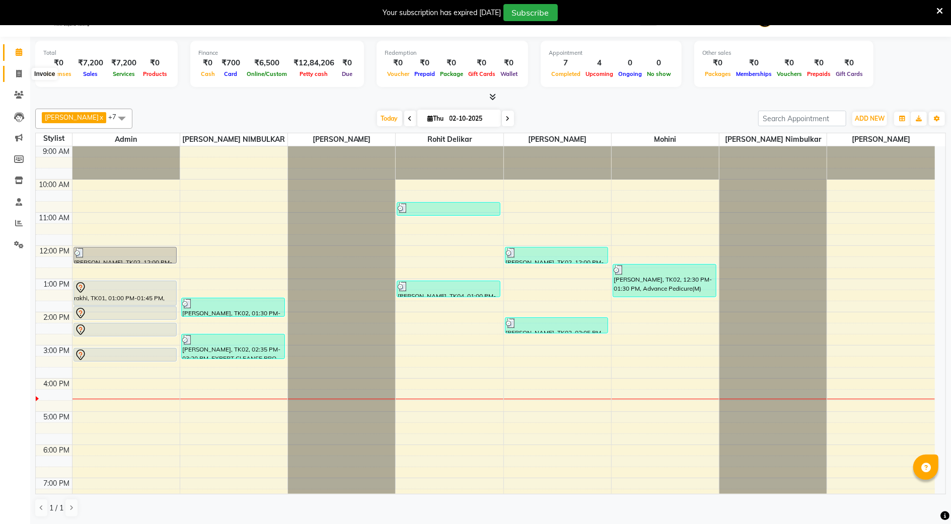
click at [25, 71] on span at bounding box center [19, 74] width 18 height 12
select select "service"
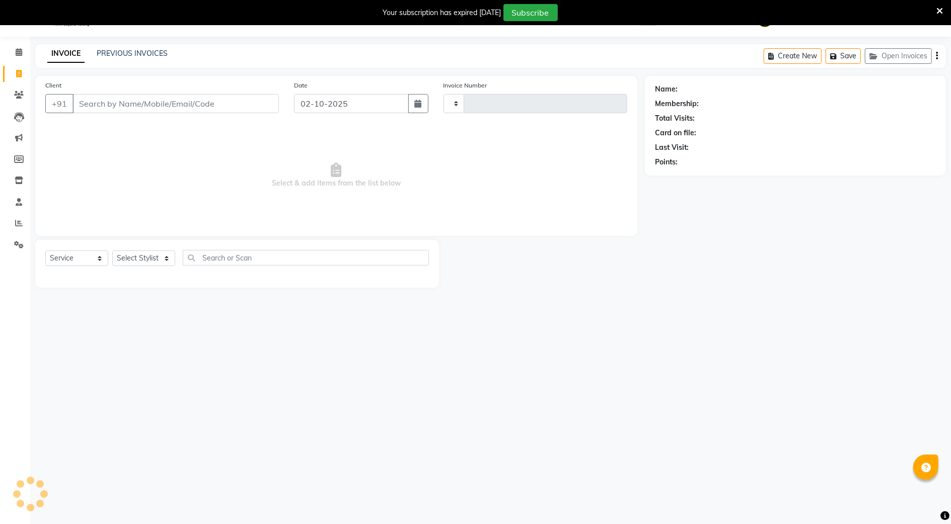
click at [127, 97] on input "Client" at bounding box center [175, 103] width 206 height 19
type input "840"
type input "3893"
select select "847"
type input "8408889355"
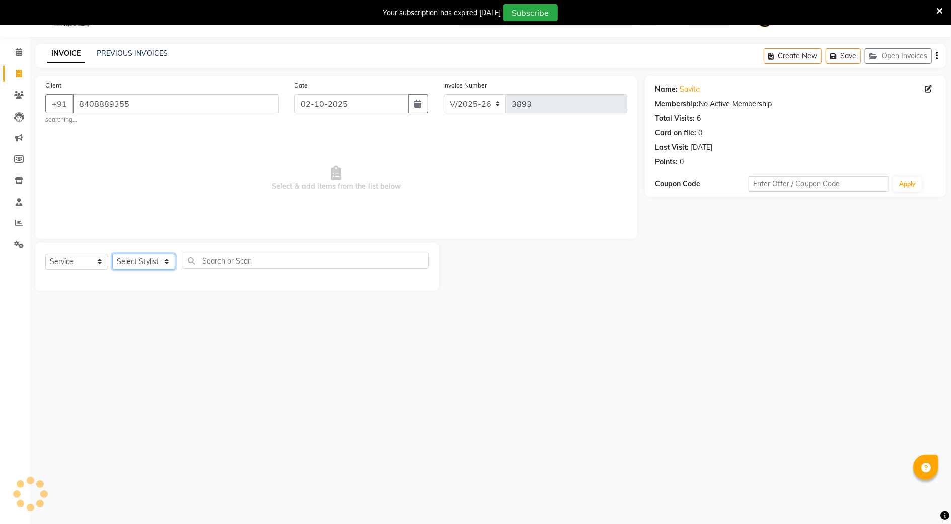
click at [138, 260] on select "Select Stylist" at bounding box center [143, 262] width 63 height 16
click at [126, 258] on select "Select Stylist" at bounding box center [143, 262] width 63 height 16
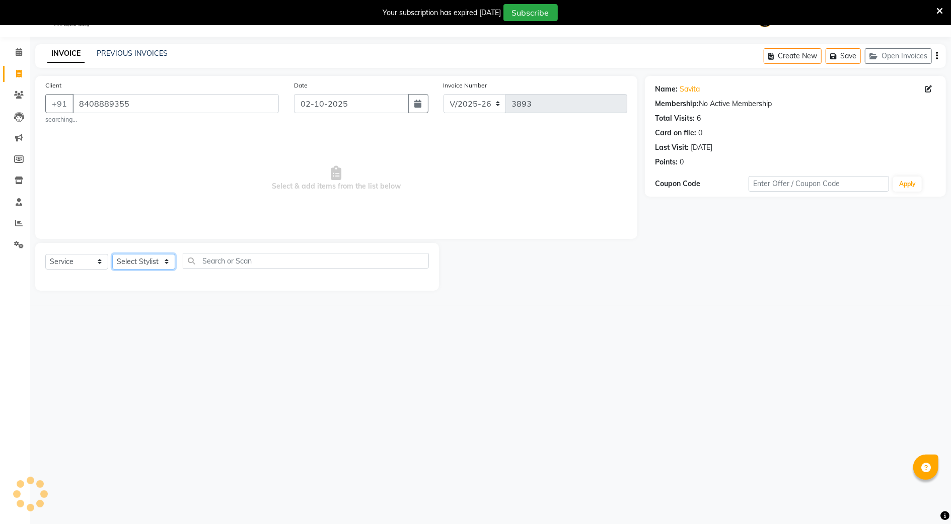
click at [112, 254] on select "Select Stylist" at bounding box center [143, 262] width 63 height 16
click at [168, 264] on select "Select Stylist Admin [PERSON_NAME] [PERSON_NAME] Studio, Shivaji Nagar [PERSON_…" at bounding box center [159, 262] width 94 height 16
select select "14454"
click at [112, 254] on select "Select Stylist Admin [PERSON_NAME] [PERSON_NAME] Studio, Shivaji Nagar [PERSON_…" at bounding box center [159, 262] width 94 height 16
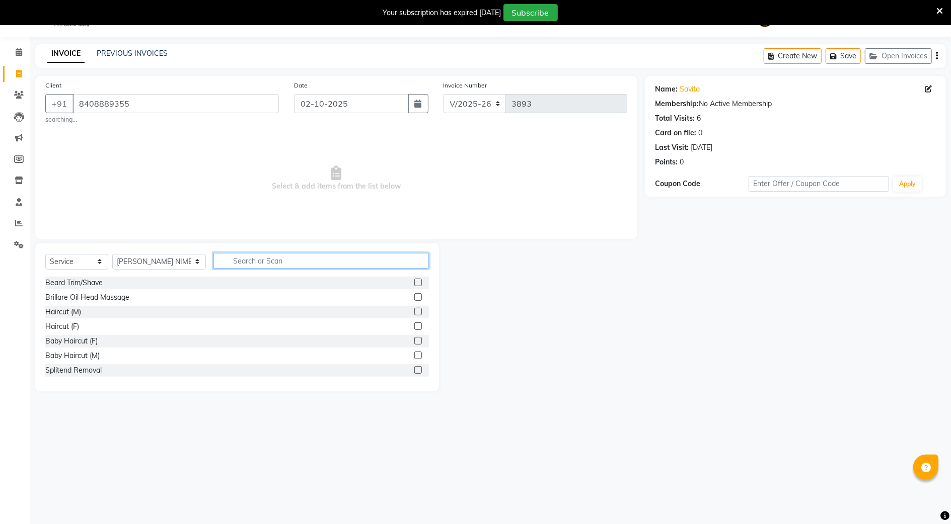
click at [234, 265] on input "text" at bounding box center [320, 261] width 215 height 16
type input "EY"
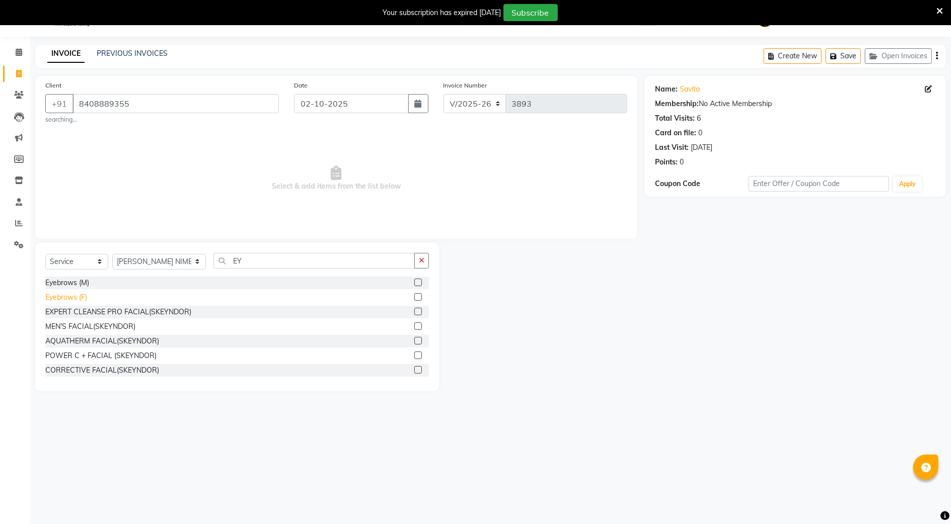
click at [47, 300] on div "Eyebrows (F)" at bounding box center [66, 297] width 42 height 11
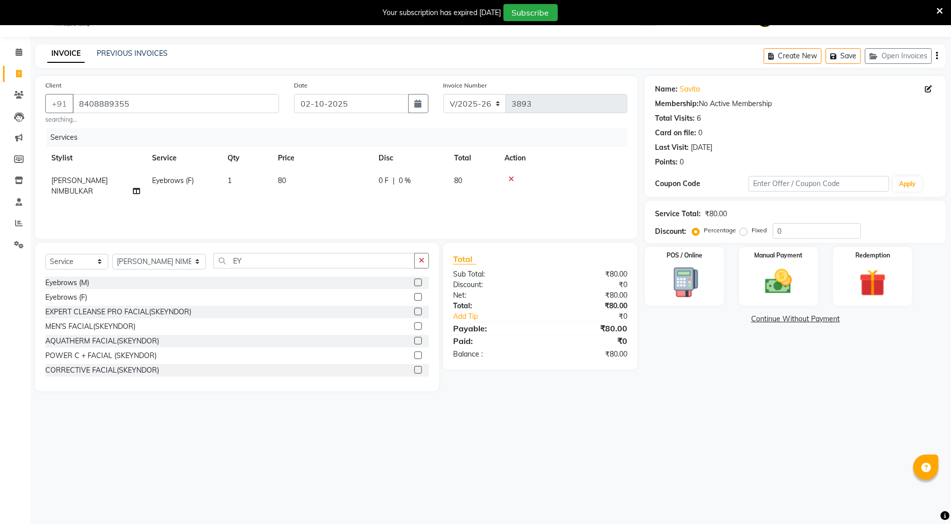
click at [73, 304] on div "Eyebrows (F)" at bounding box center [237, 297] width 384 height 13
click at [70, 294] on div "Eyebrows (F)" at bounding box center [66, 297] width 42 height 11
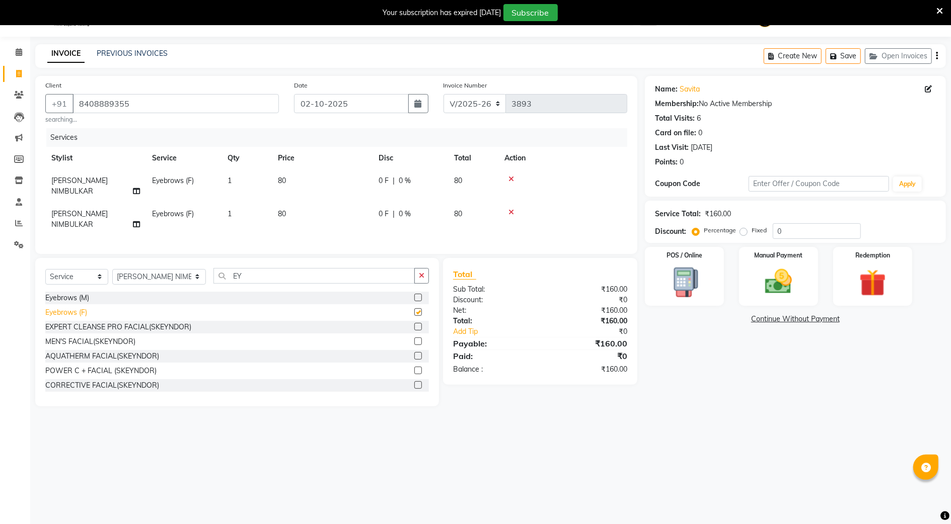
checkbox input "false"
click at [784, 270] on img at bounding box center [778, 282] width 46 height 33
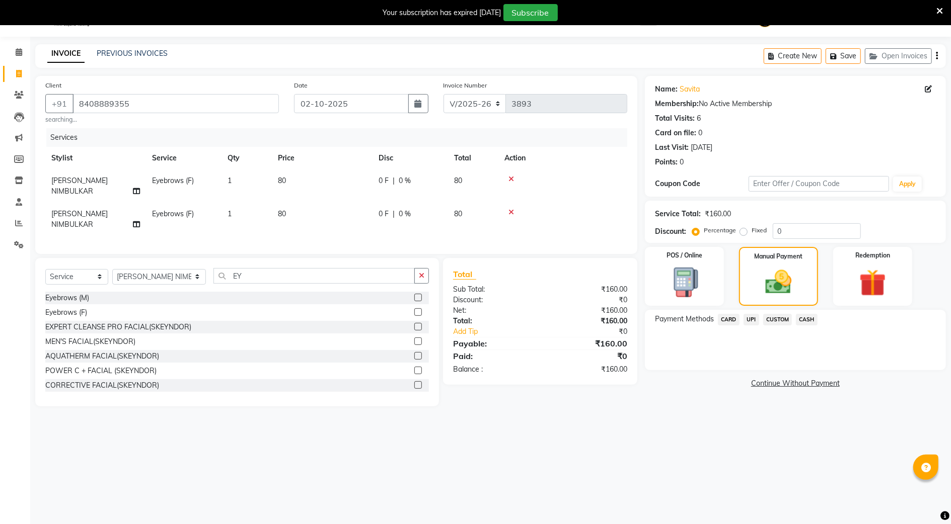
click at [747, 319] on span "UPI" at bounding box center [751, 320] width 16 height 12
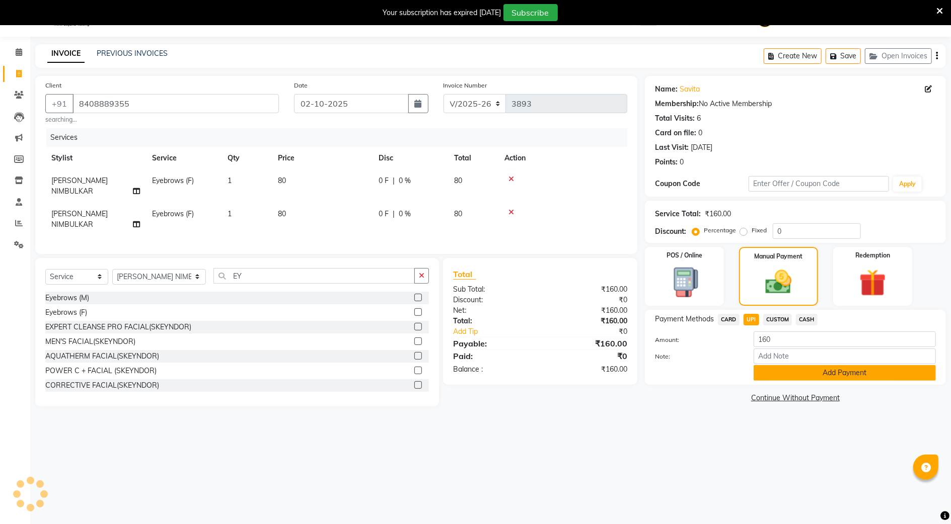
click at [763, 374] on button "Add Payment" at bounding box center [844, 373] width 182 height 16
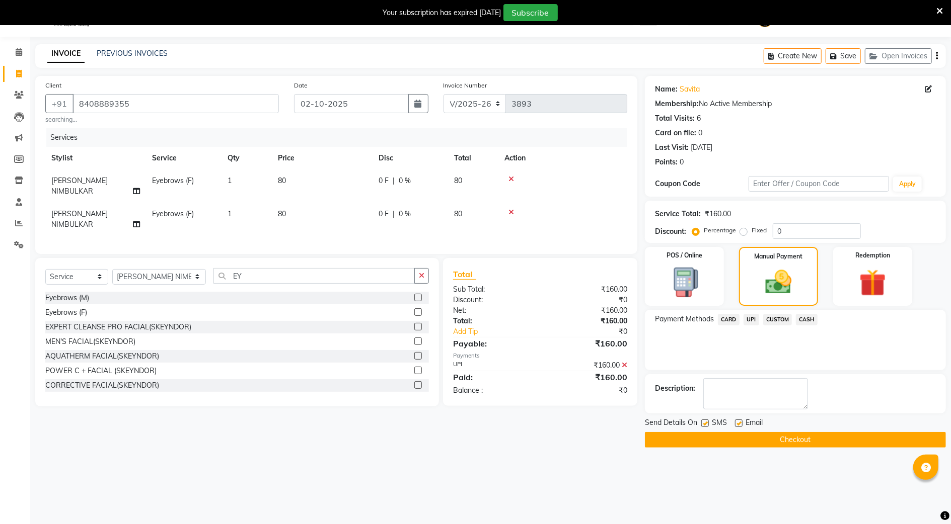
click at [771, 439] on button "Checkout" at bounding box center [795, 440] width 301 height 16
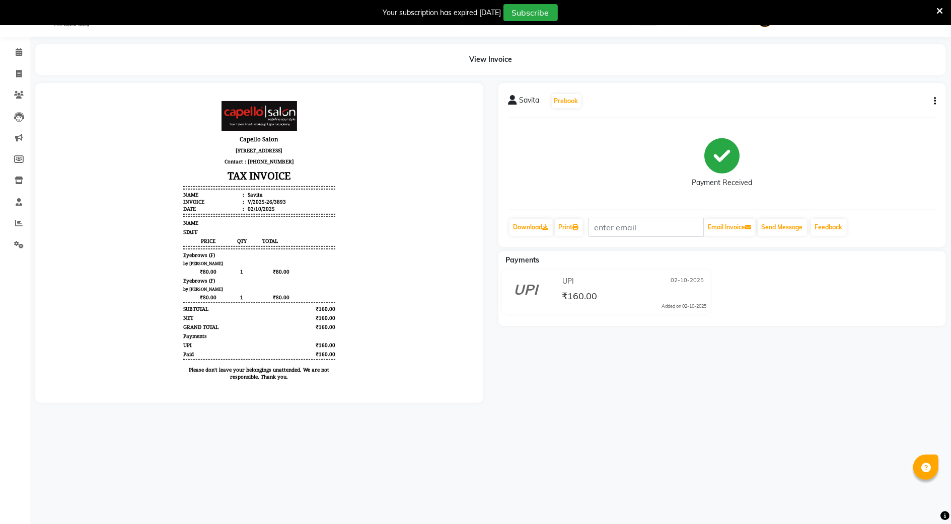
click at [784, 17] on div "Your subscription has expired 1 days ago Subscribe" at bounding box center [470, 12] width 932 height 17
click at [19, 45] on link "Calendar" at bounding box center [15, 52] width 24 height 17
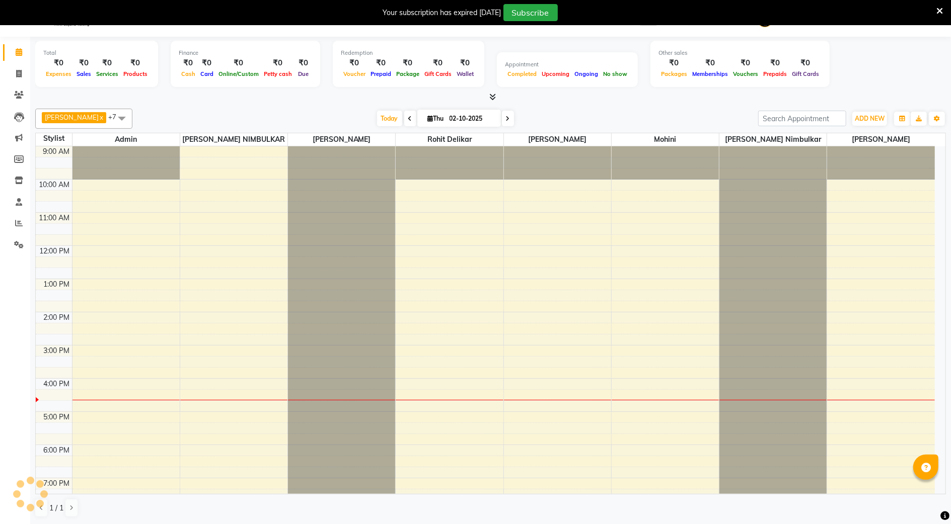
scroll to position [71, 0]
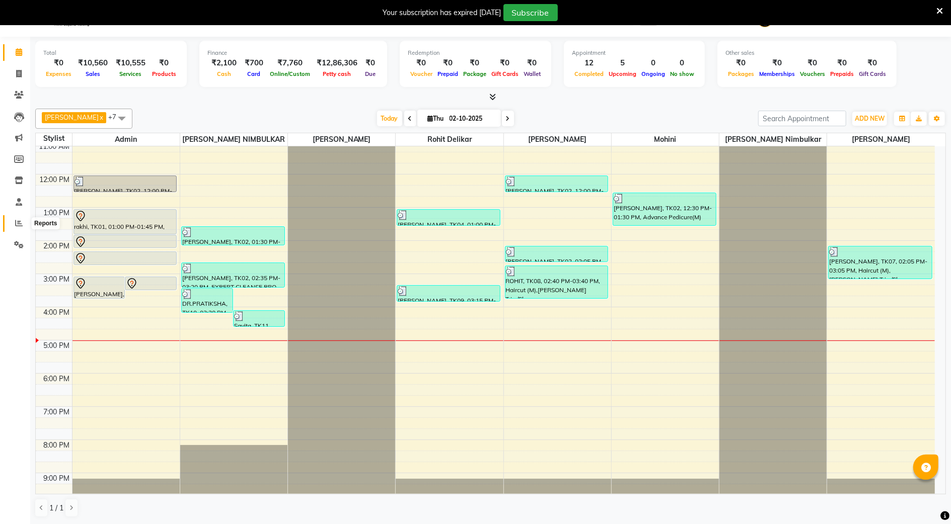
click at [17, 224] on icon at bounding box center [19, 223] width 8 height 8
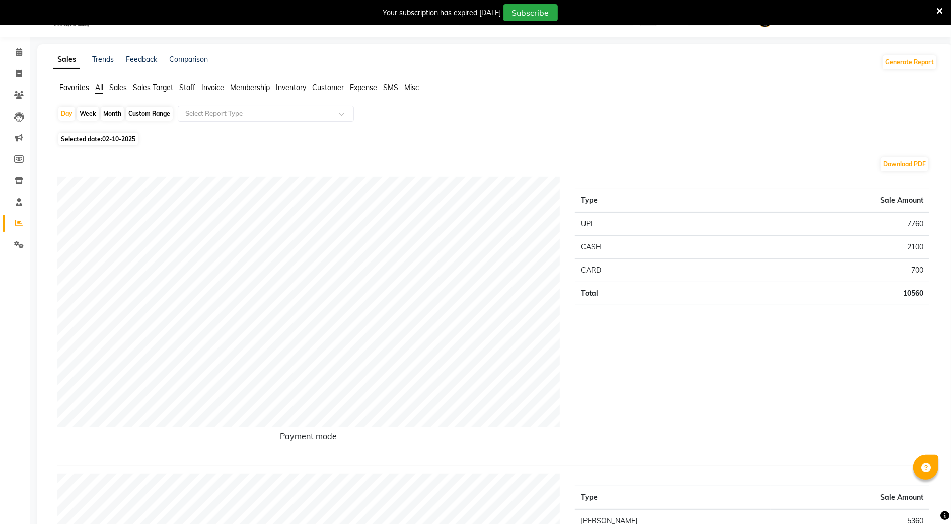
click at [97, 144] on span "Selected date: 02-10-2025" at bounding box center [98, 139] width 80 height 13
select select "10"
select select "2025"
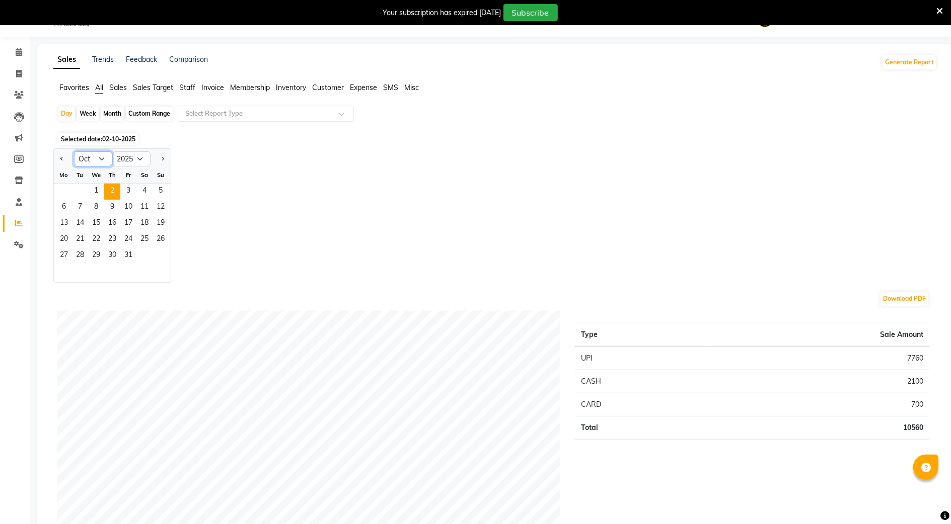
click at [106, 157] on select "Jan Feb Mar Apr May Jun Jul Aug Sep Oct Nov Dec" at bounding box center [93, 158] width 38 height 15
select select "9"
click at [74, 151] on select "Jan Feb Mar Apr May Jun Jul Aug Sep Oct Nov Dec" at bounding box center [93, 158] width 38 height 15
click at [63, 258] on span "29" at bounding box center [64, 256] width 16 height 16
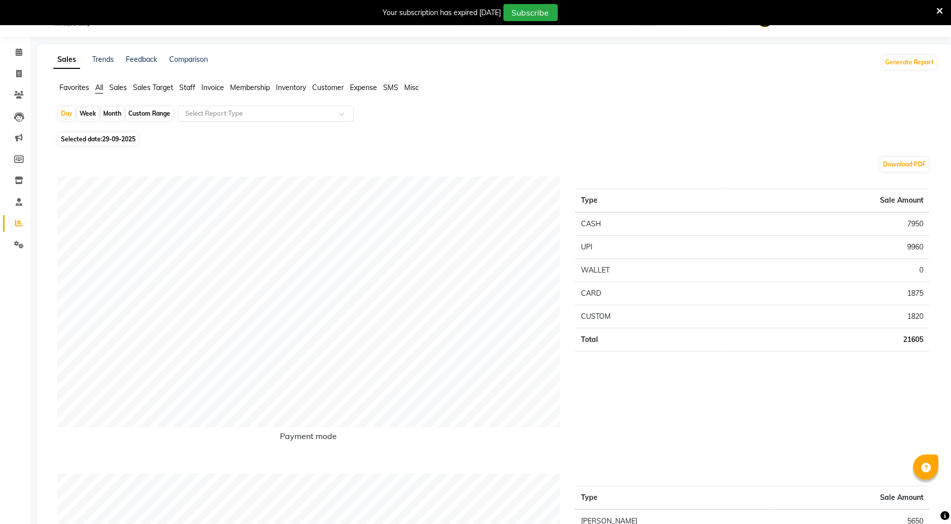
click at [216, 116] on input "text" at bounding box center [255, 114] width 145 height 10
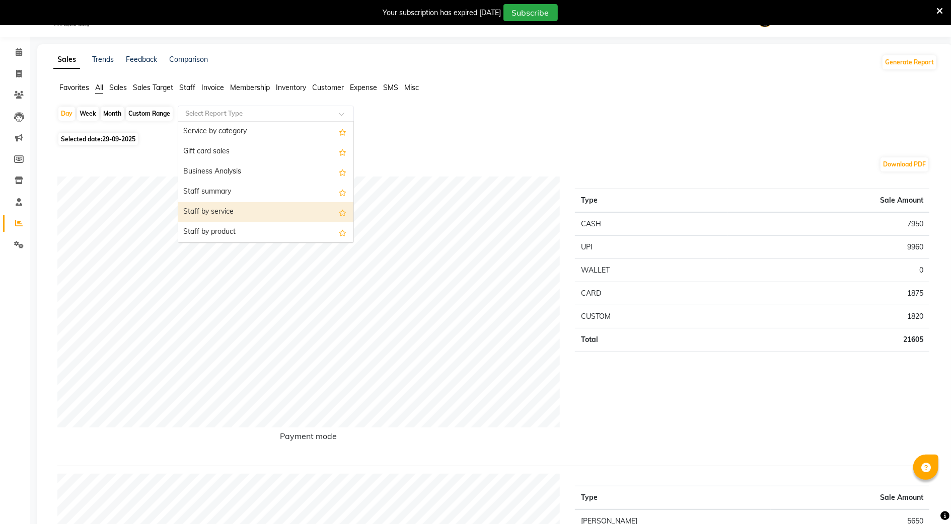
click at [210, 203] on div "Staff by service" at bounding box center [265, 212] width 175 height 20
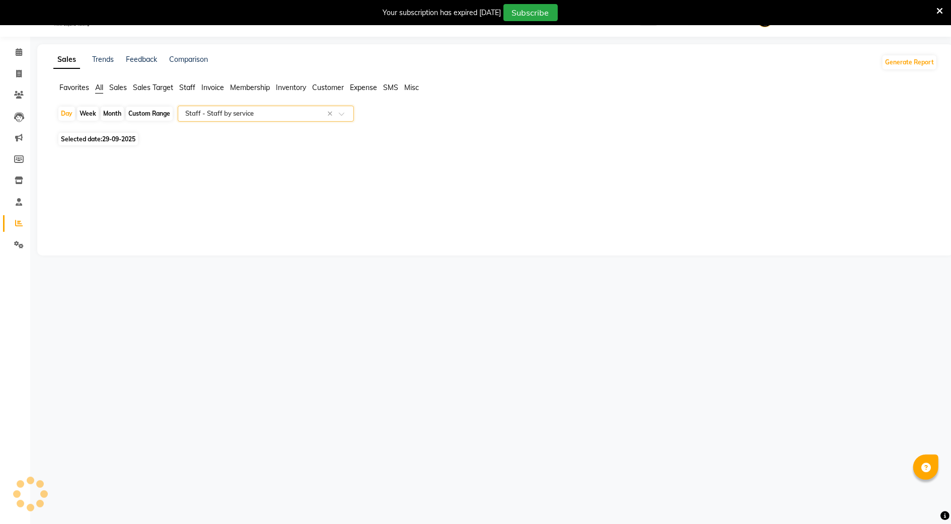
select select "full_report"
select select "csv"
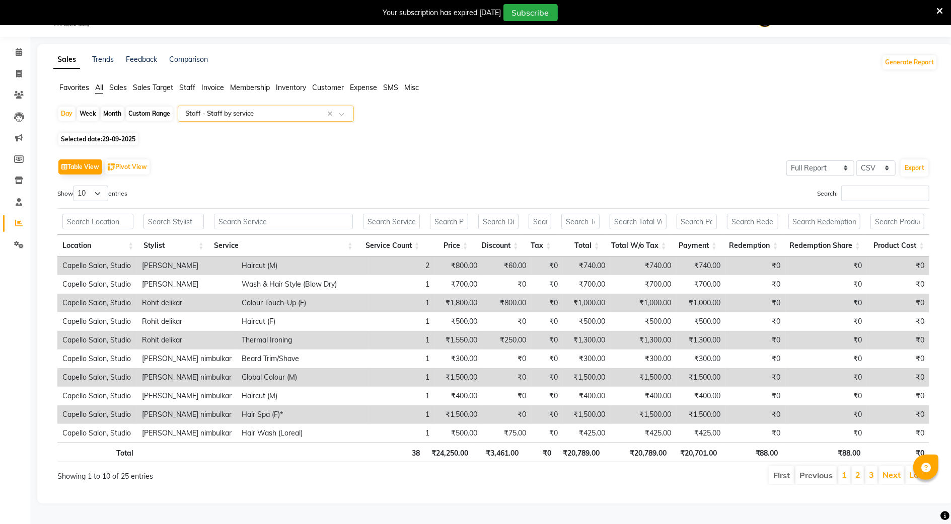
click at [843, 184] on div "Table View Pivot View Select Full Report Filtered Report Select CSV PDF Export …" at bounding box center [493, 321] width 872 height 329
click at [841, 199] on input "Search:" at bounding box center [885, 194] width 88 height 16
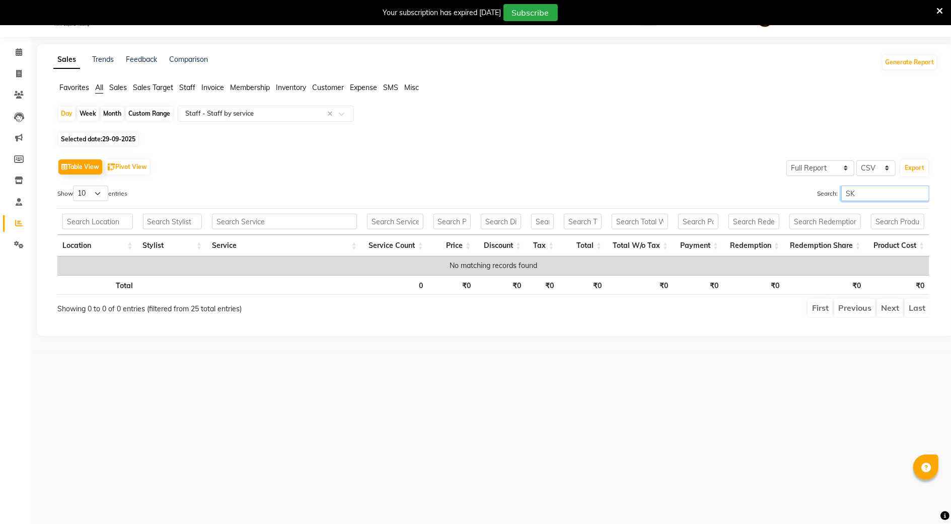
type input "S"
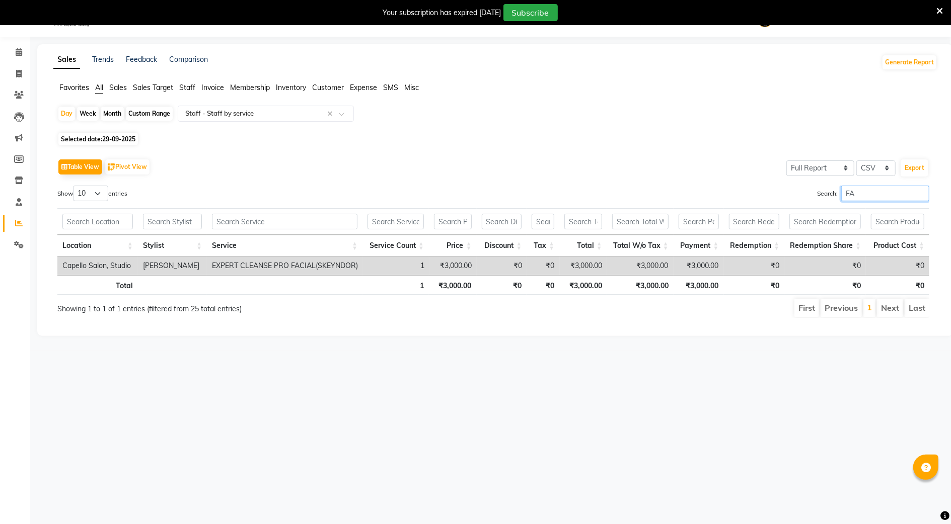
type input "F"
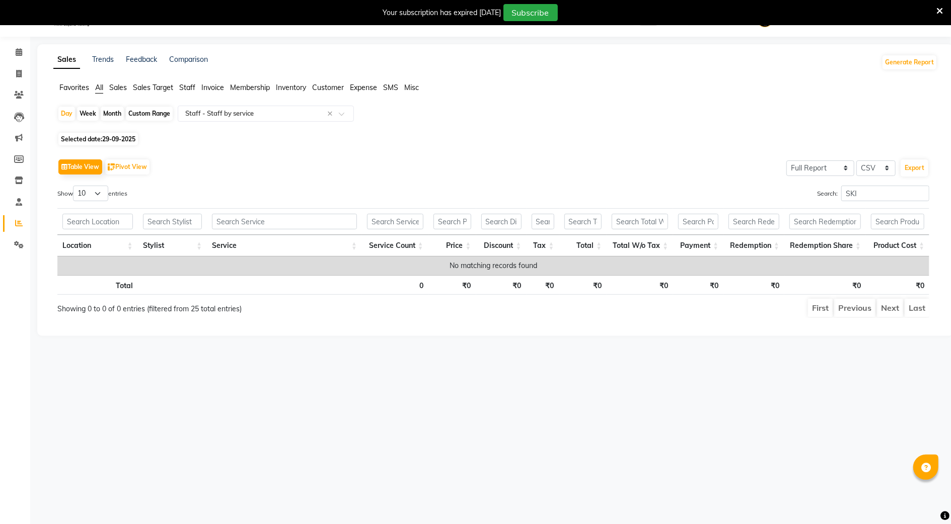
click at [862, 180] on div "Table View Pivot View Select Full Report Filtered Report Select CSV PDF Export …" at bounding box center [493, 238] width 872 height 162
click at [852, 194] on input "SKI" at bounding box center [885, 194] width 88 height 16
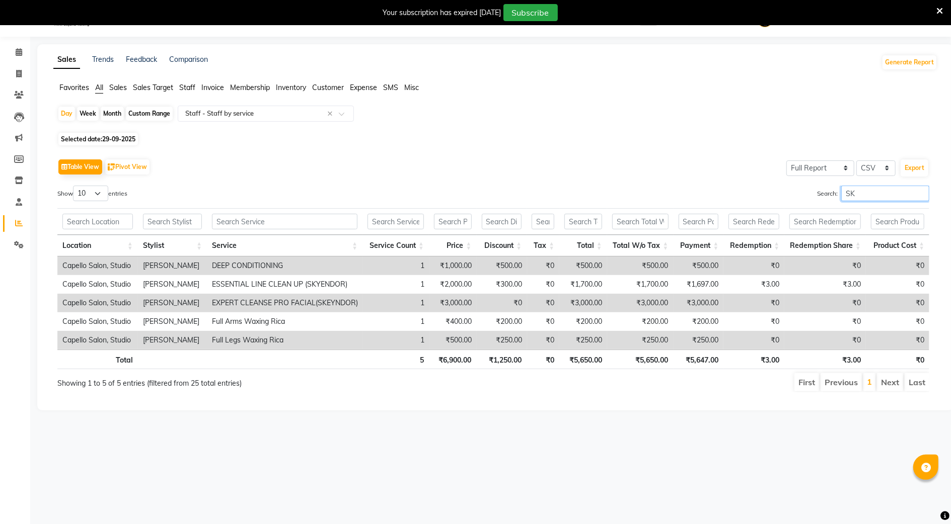
scroll to position [0, 0]
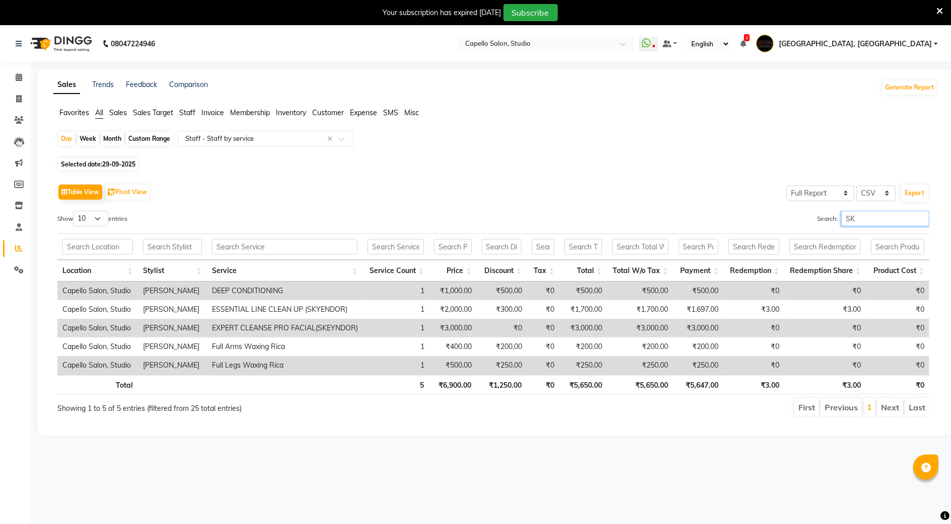
click at [858, 212] on input "SK" at bounding box center [885, 219] width 88 height 16
type input "S"
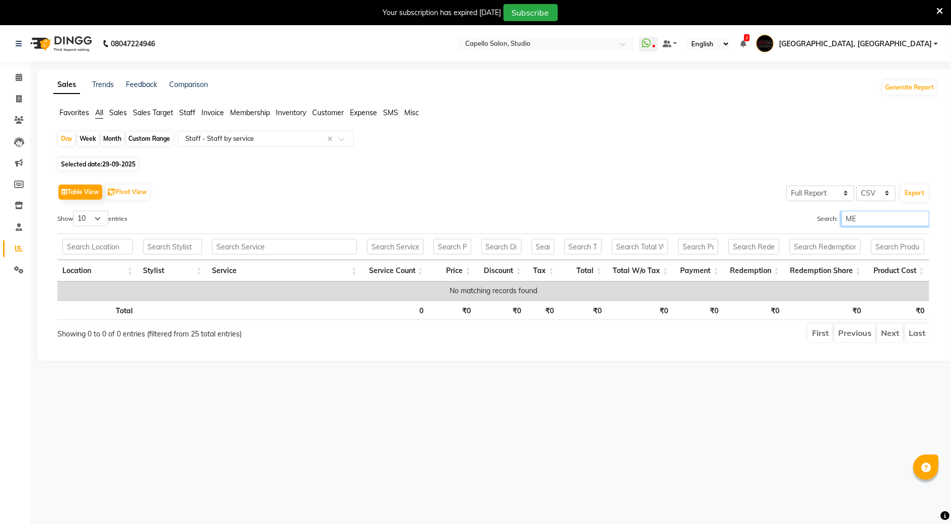
type input "M"
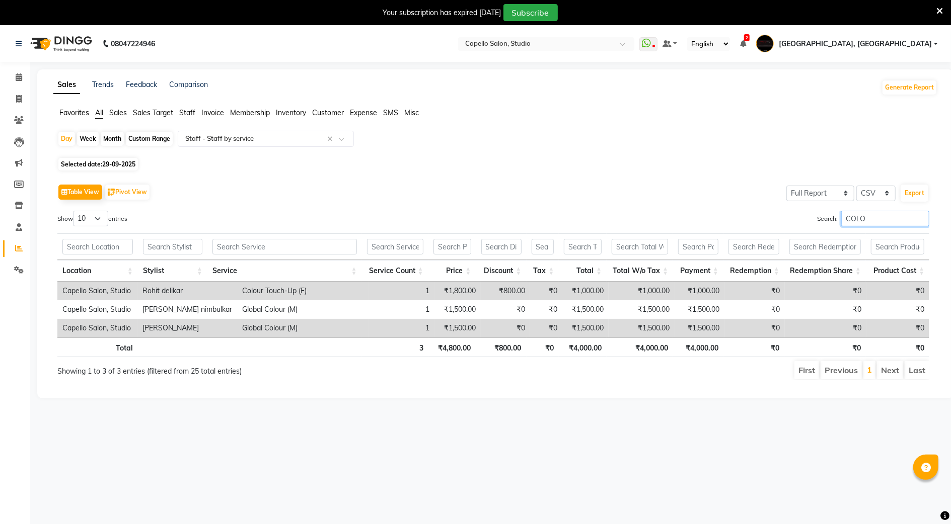
type input "COLO"
click at [16, 74] on icon at bounding box center [19, 77] width 7 height 8
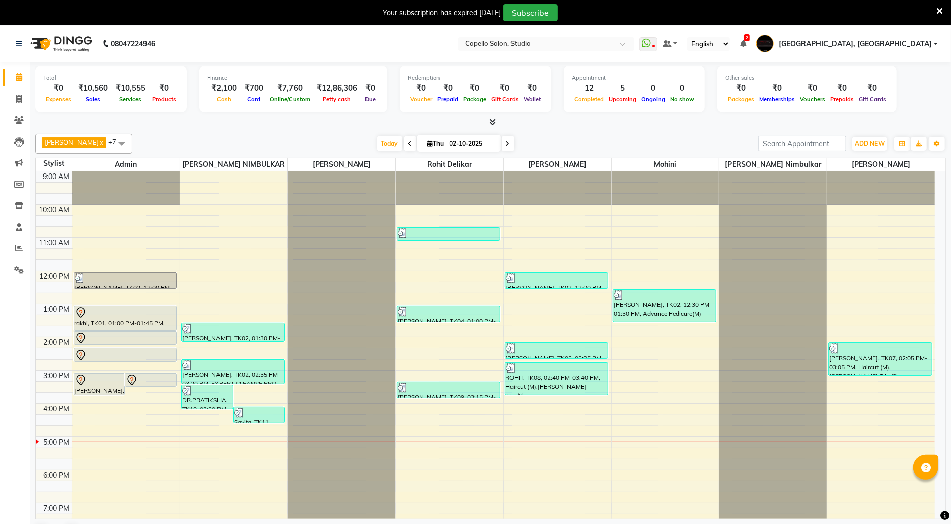
scroll to position [91, 0]
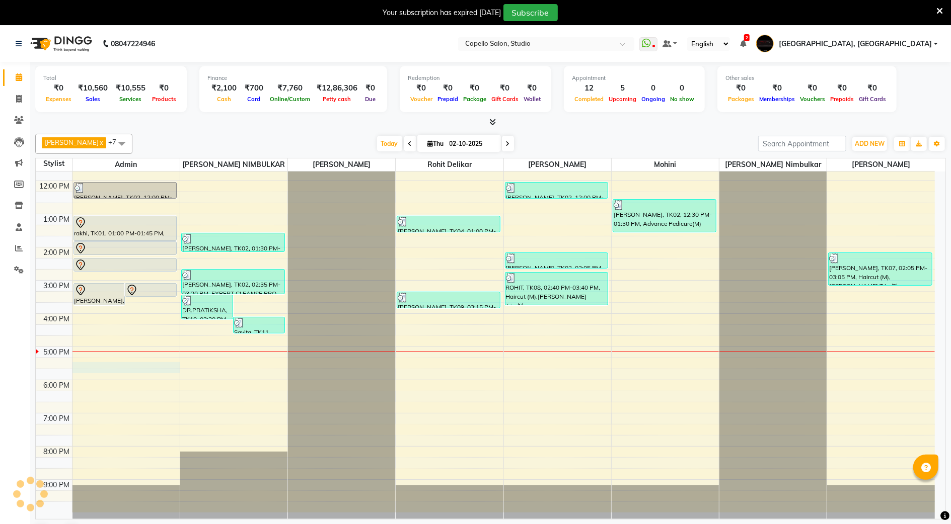
click at [89, 367] on div "9:00 AM 10:00 AM 11:00 AM 12:00 PM 1:00 PM 2:00 PM 3:00 PM 4:00 PM 5:00 PM 6:00…" at bounding box center [485, 297] width 899 height 431
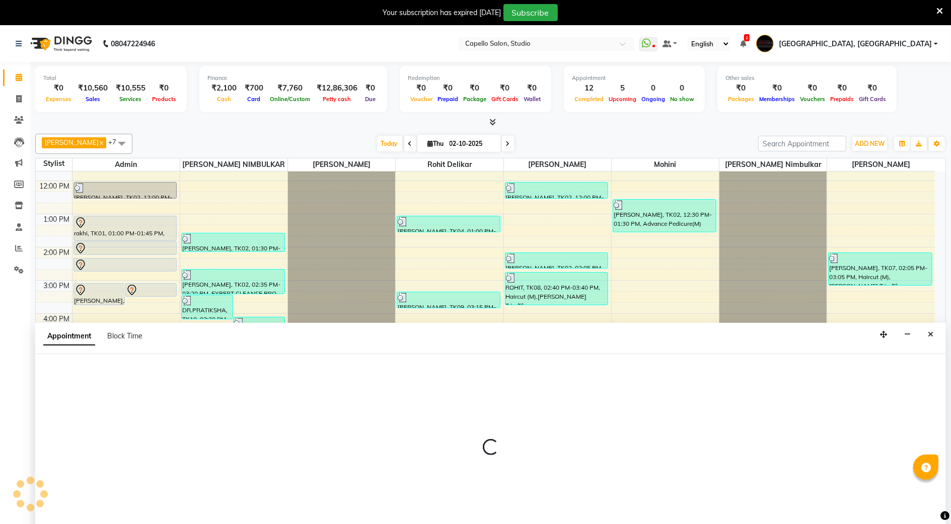
scroll to position [26, 0]
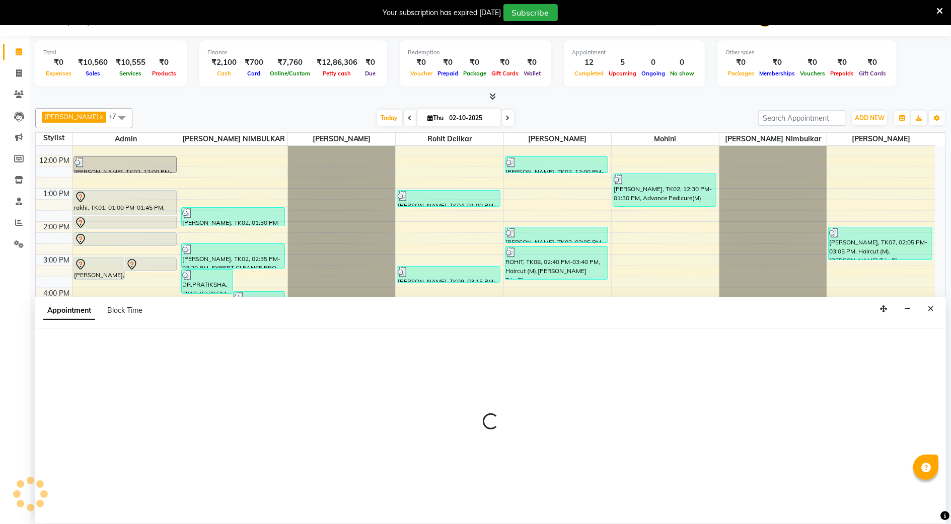
select select "14652"
select select "tentative"
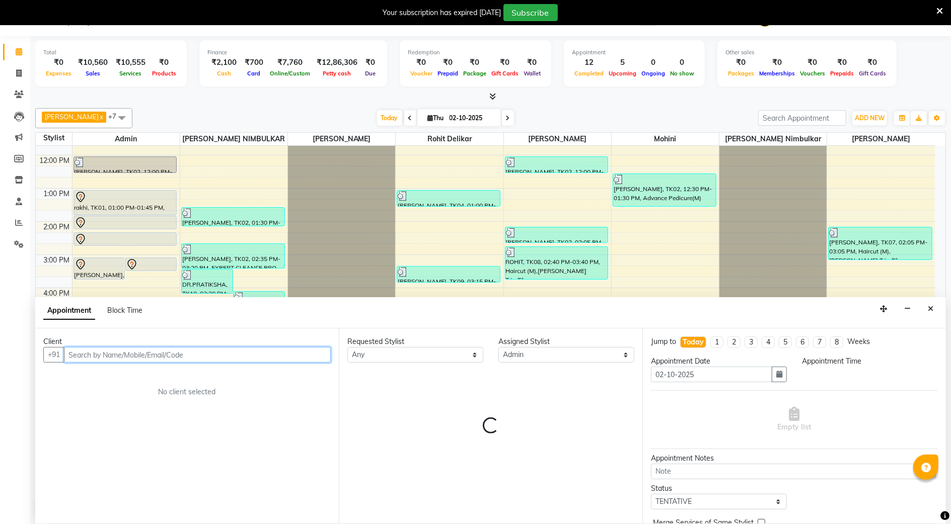
select select "1035"
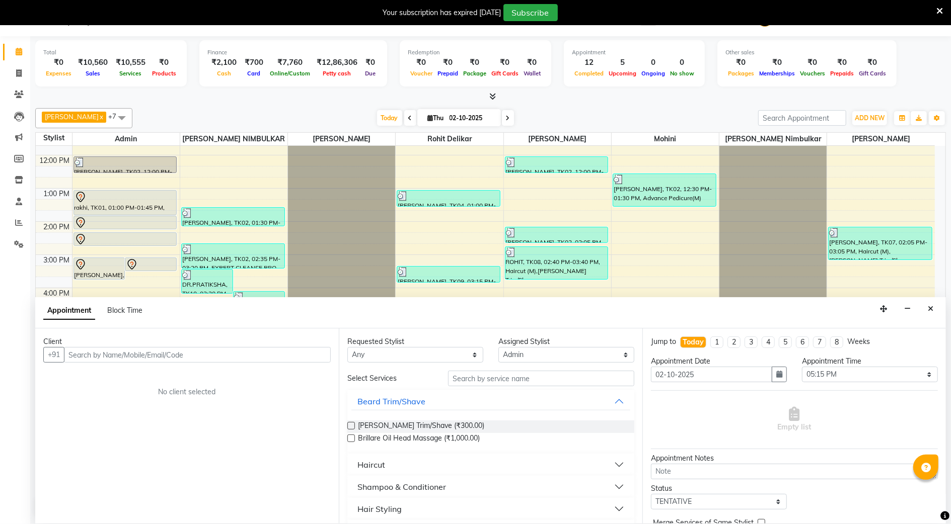
click at [93, 346] on div "Client" at bounding box center [186, 342] width 287 height 11
click at [98, 347] on input "text" at bounding box center [197, 355] width 267 height 16
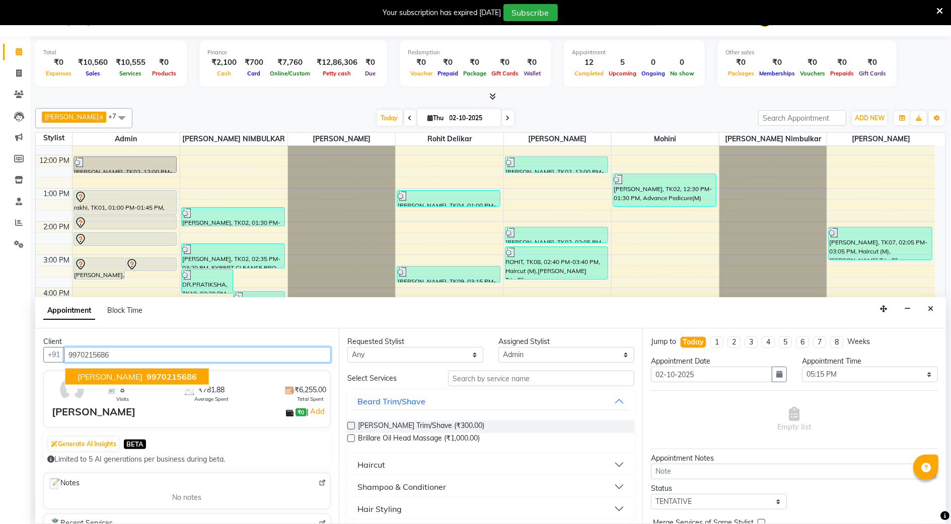
click at [146, 379] on span "9970215686" at bounding box center [171, 377] width 50 height 10
type input "9970215686"
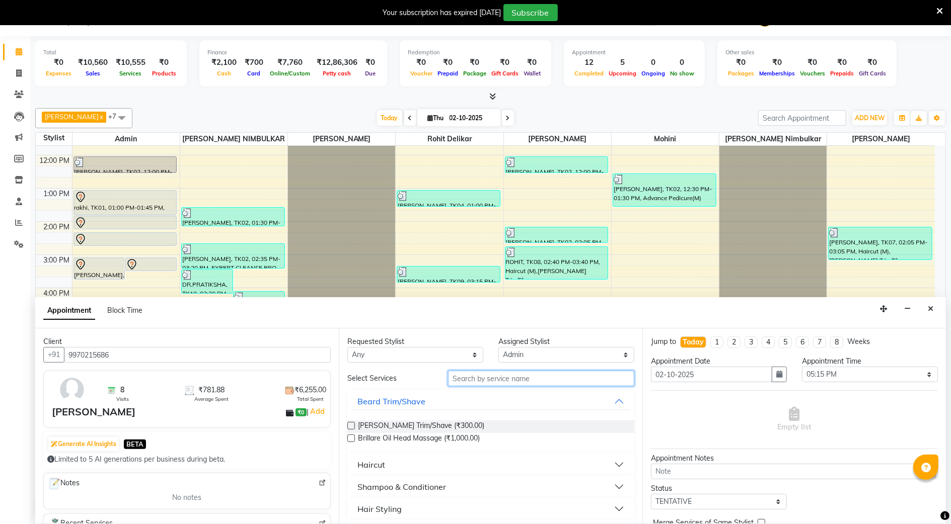
click at [467, 376] on input "text" at bounding box center [541, 379] width 186 height 16
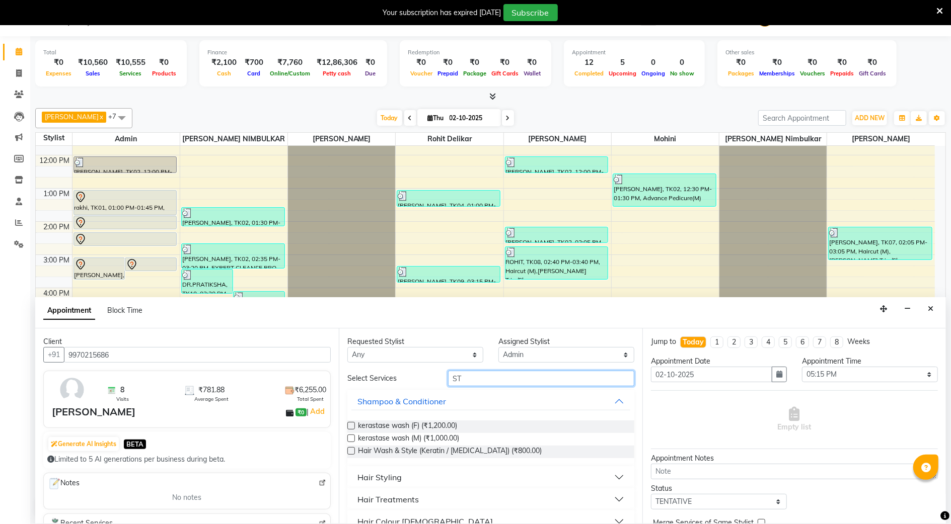
type input "ST"
click at [362, 476] on div "Hair Styling" at bounding box center [379, 478] width 44 height 12
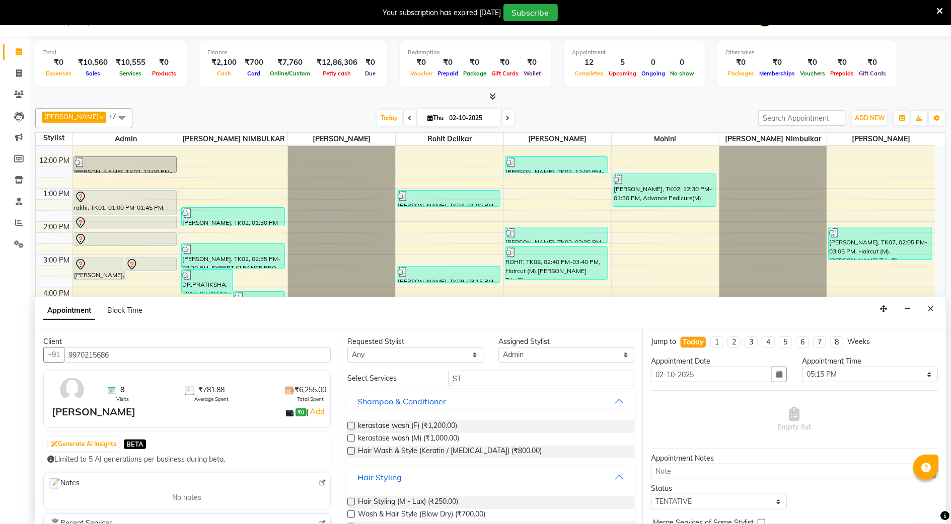
scroll to position [67, 0]
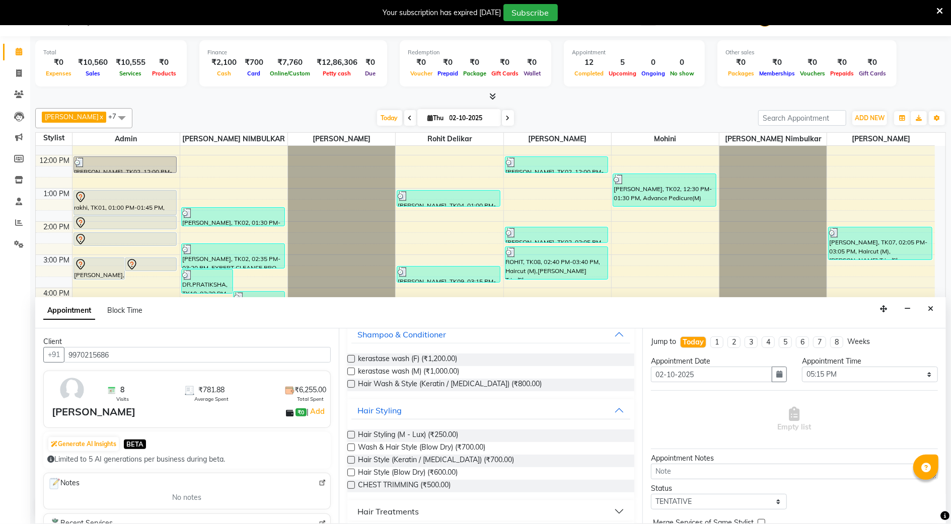
click at [349, 381] on label at bounding box center [351, 384] width 8 height 8
click at [349, 382] on input "checkbox" at bounding box center [350, 385] width 7 height 7
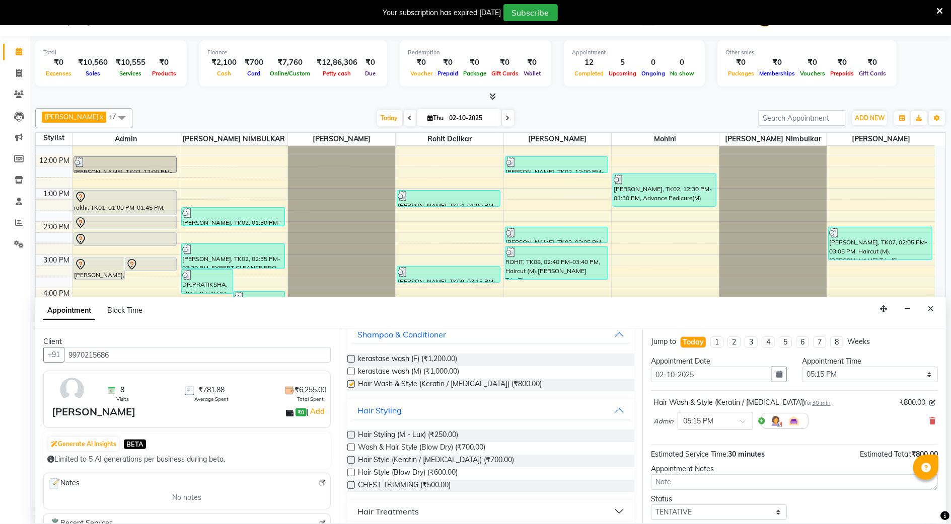
checkbox input "false"
click at [818, 375] on select "Select 10:00 AM 10:15 AM 10:30 AM 10:45 AM 11:00 AM 11:15 AM 11:30 AM 11:45 AM …" at bounding box center [870, 375] width 136 height 16
select select "1050"
click at [802, 368] on select "Select 10:00 AM 10:15 AM 10:30 AM 10:45 AM 11:00 AM 11:15 AM 11:30 AM 11:45 AM …" at bounding box center [870, 375] width 136 height 16
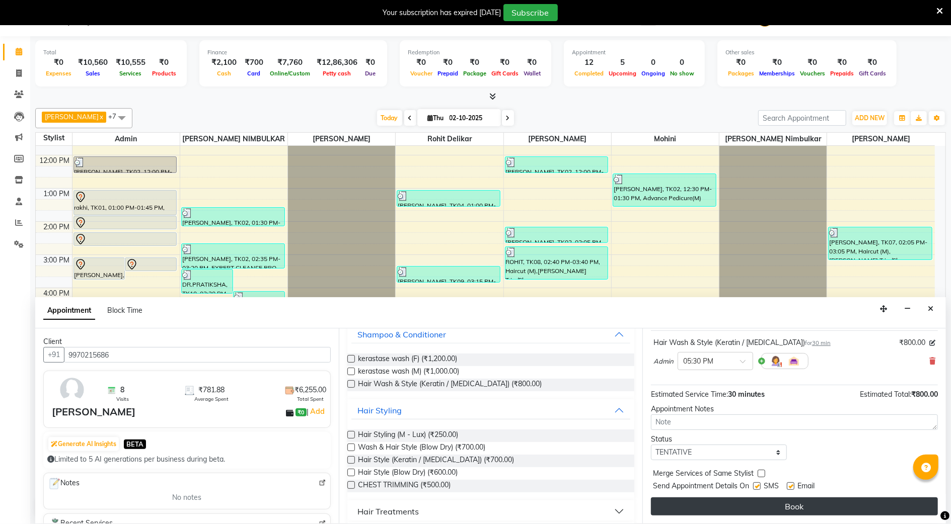
click at [723, 511] on button "Book" at bounding box center [794, 507] width 287 height 18
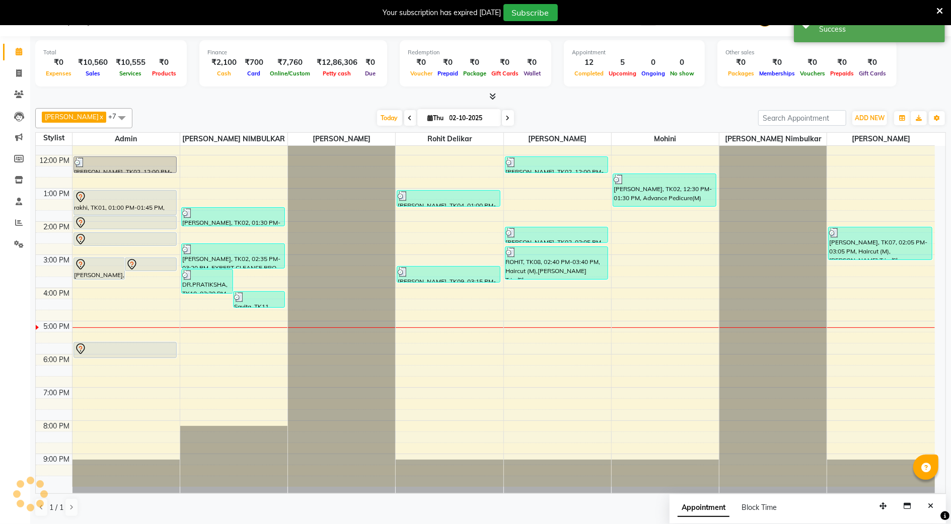
scroll to position [0, 0]
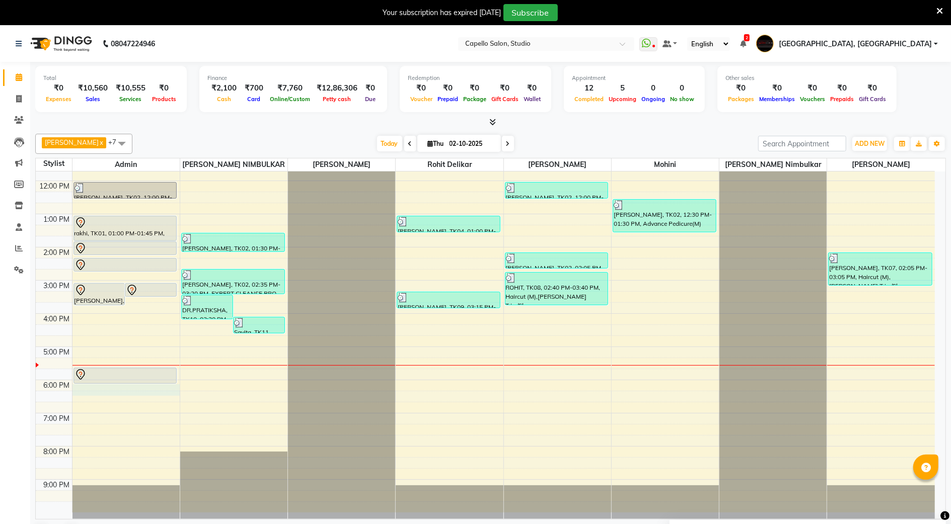
click at [96, 391] on div "9:00 AM 10:00 AM 11:00 AM 12:00 PM 1:00 PM 2:00 PM 3:00 PM 4:00 PM 5:00 PM 6:00…" at bounding box center [485, 297] width 899 height 431
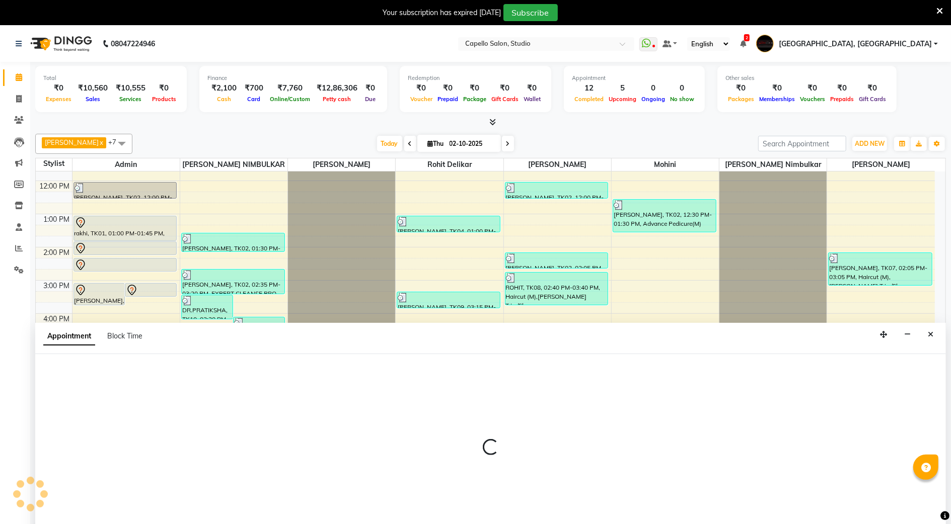
scroll to position [26, 0]
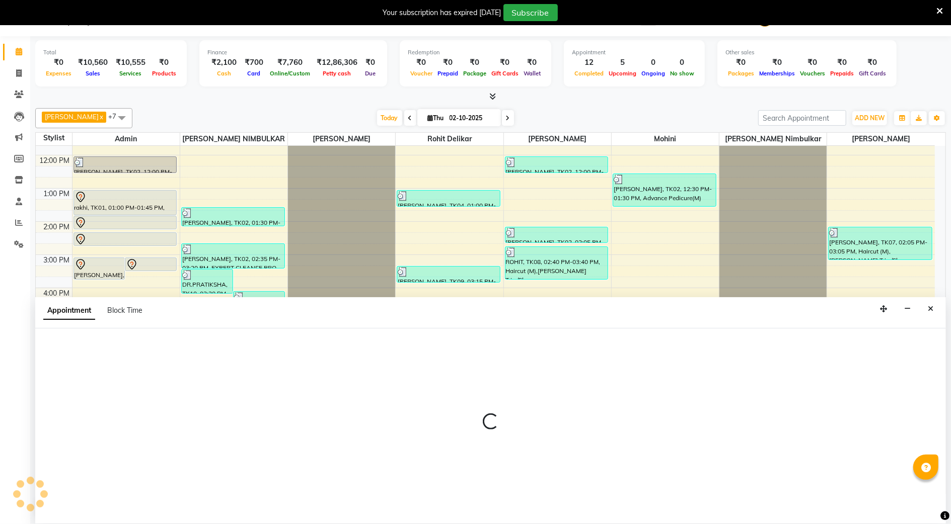
select select "14652"
select select "1080"
select select "tentative"
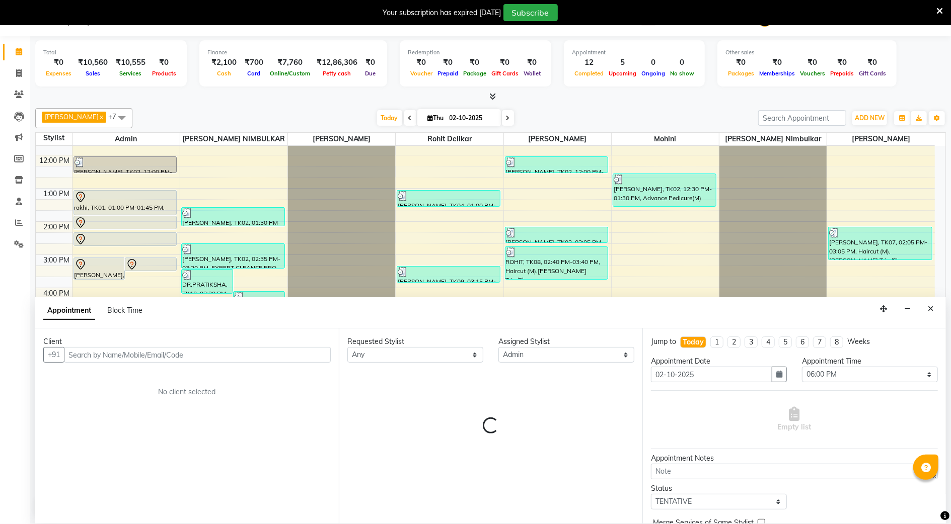
click at [121, 354] on input "text" at bounding box center [197, 355] width 267 height 16
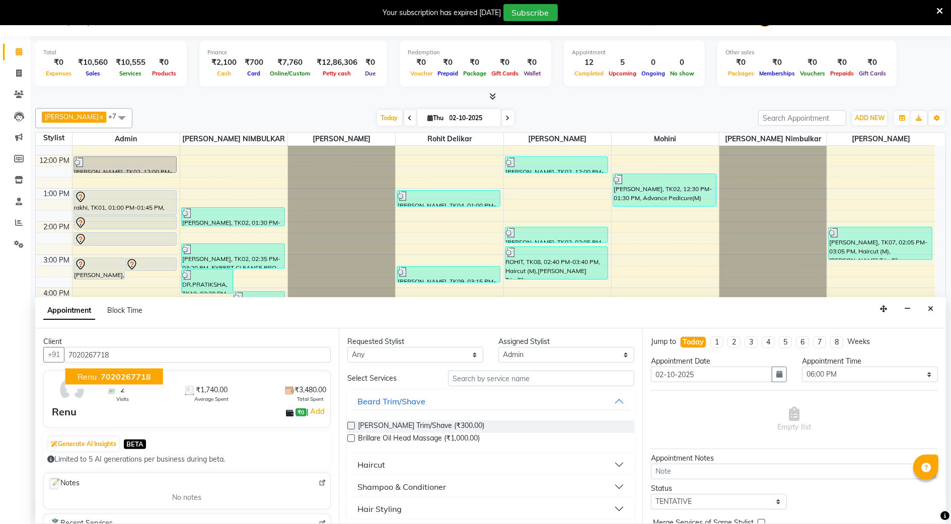
click at [123, 384] on button "Renu 7020267718" at bounding box center [114, 377] width 98 height 16
type input "7020267718"
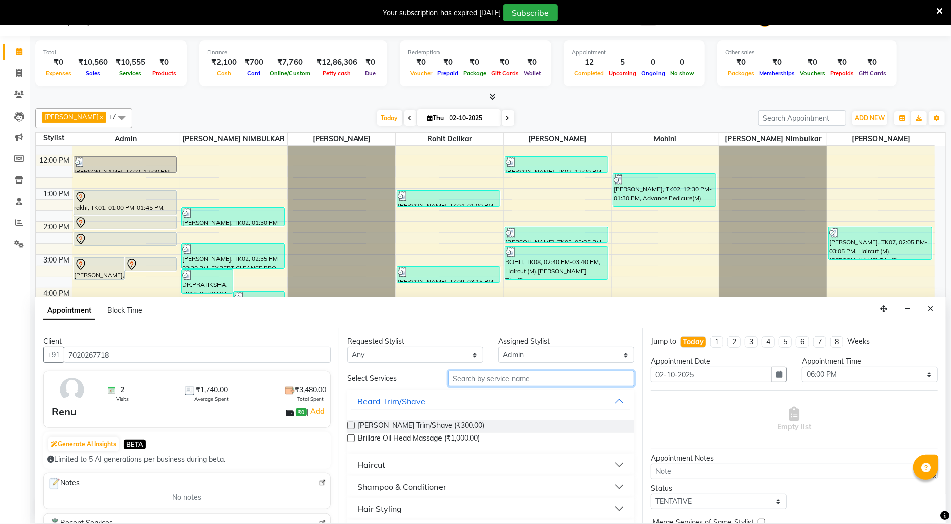
click at [474, 381] on input "text" at bounding box center [541, 379] width 186 height 16
type input "TOUCH"
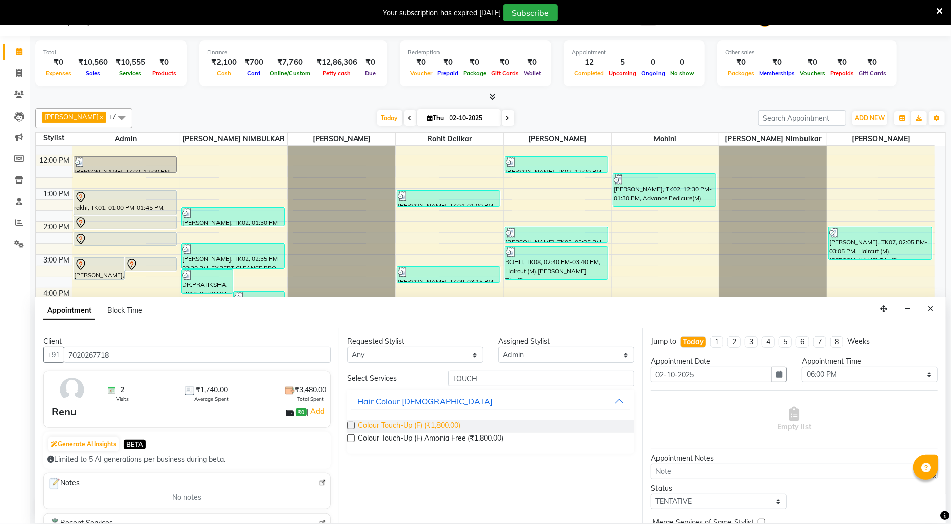
click at [392, 424] on span "Colour Touch-Up (F) (₹1,800.00)" at bounding box center [409, 427] width 102 height 13
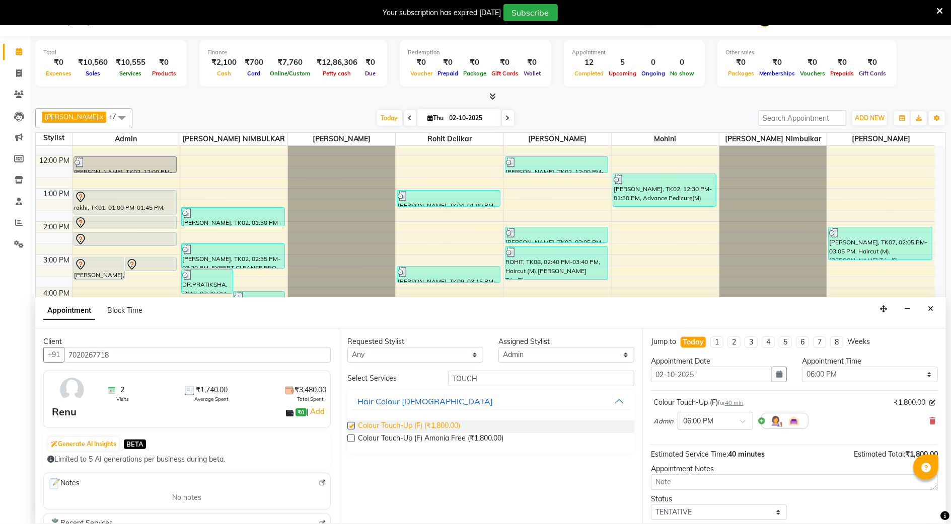
checkbox input "false"
click at [738, 421] on div at bounding box center [715, 420] width 74 height 11
click at [822, 376] on select "Select 10:00 AM 10:15 AM 10:30 AM 10:45 AM 11:00 AM 11:15 AM 11:30 AM 11:45 AM …" at bounding box center [870, 375] width 136 height 16
select select "1065"
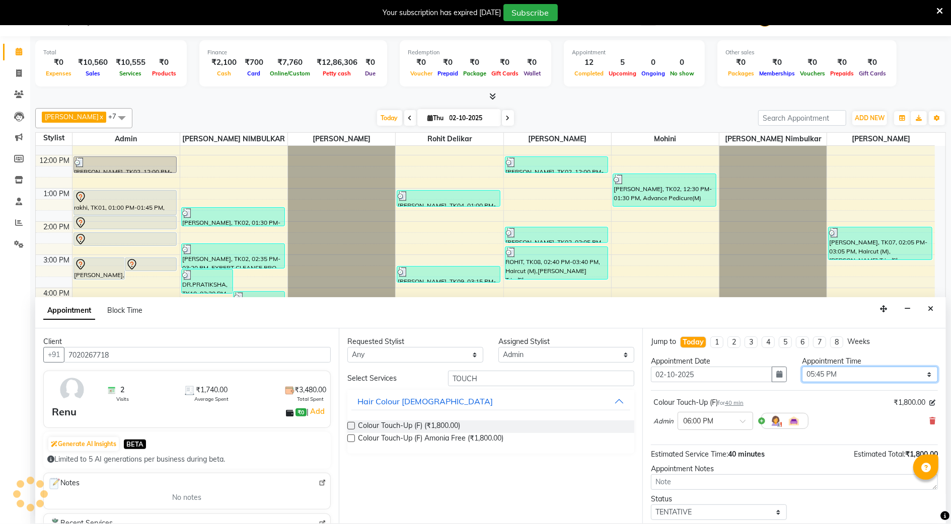
click at [802, 368] on select "Select 10:00 AM 10:15 AM 10:30 AM 10:45 AM 11:00 AM 11:15 AM 11:30 AM 11:45 AM …" at bounding box center [870, 375] width 136 height 16
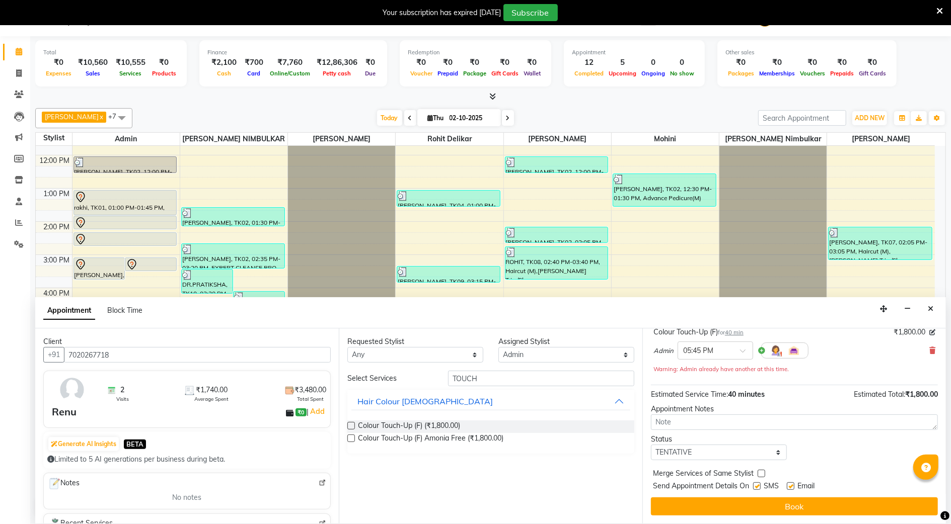
scroll to position [71, 0]
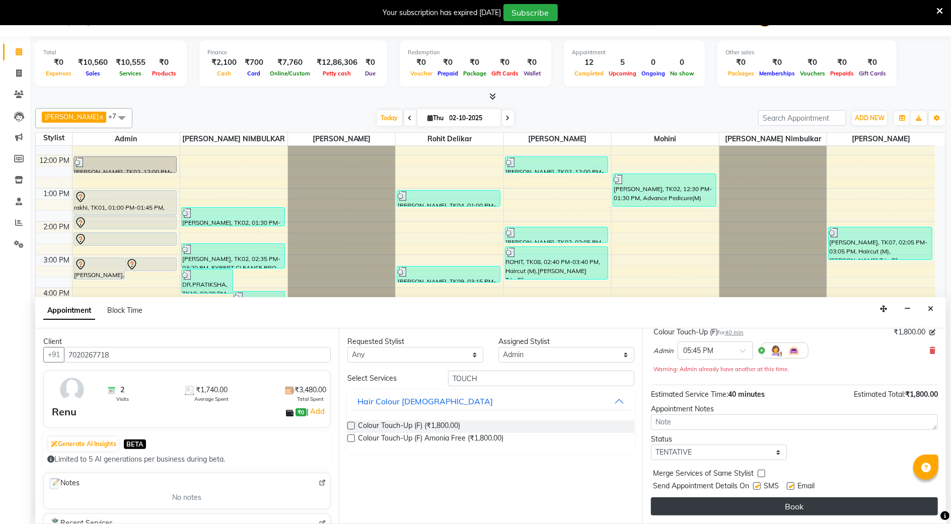
click at [666, 504] on button "Book" at bounding box center [794, 507] width 287 height 18
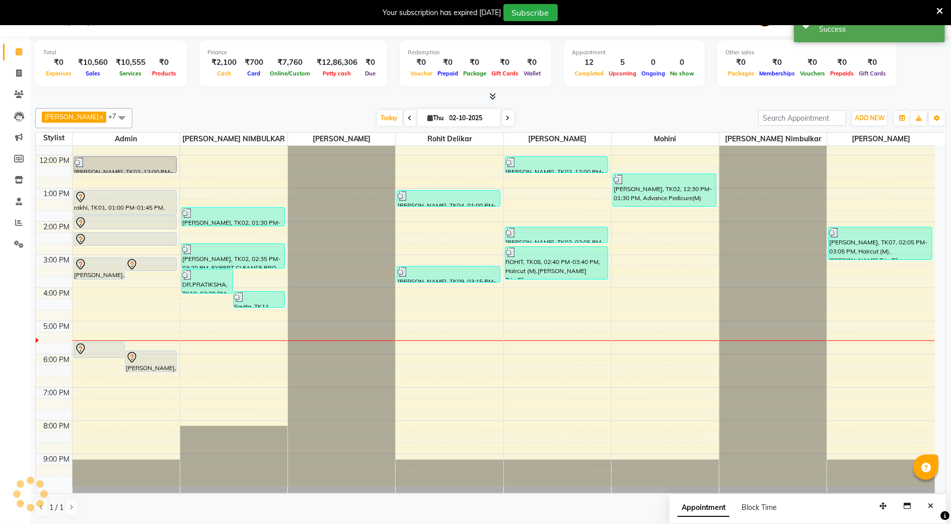
scroll to position [0, 0]
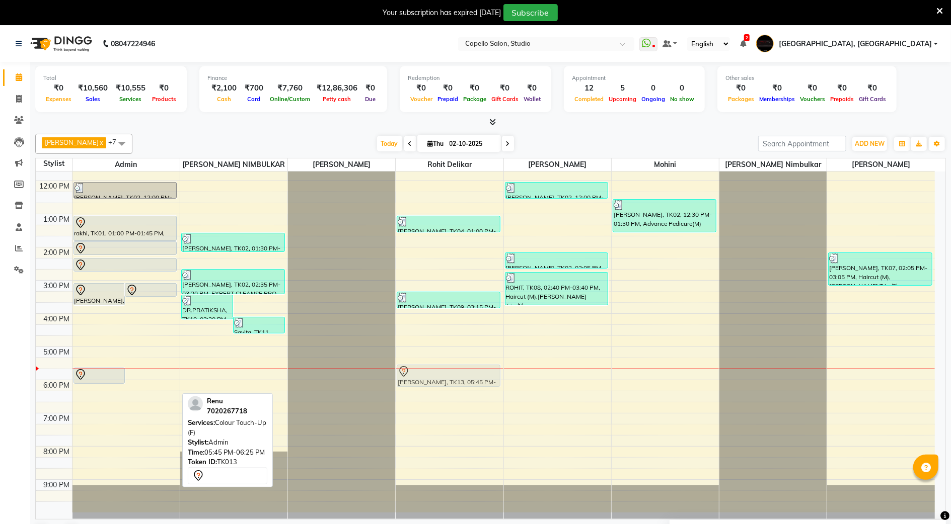
drag, startPoint x: 151, startPoint y: 386, endPoint x: 441, endPoint y: 375, distance: 290.1
click at [441, 375] on tr "Ashwin Didolkar, TK06, 03:00 PM-03:40 PM, Haircut (F) DR. PRATIKSHA SAHARKAR, T…" at bounding box center [485, 297] width 899 height 431
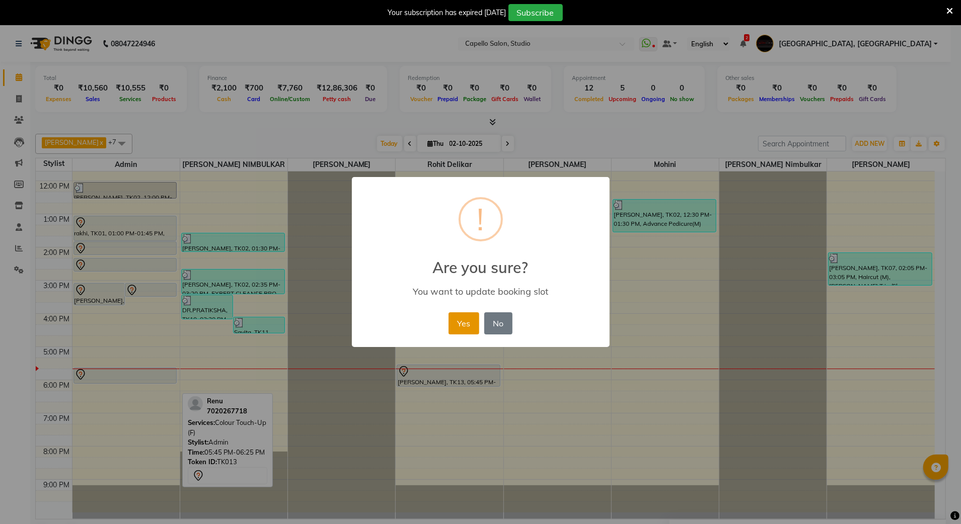
click at [467, 321] on button "Yes" at bounding box center [463, 324] width 31 height 22
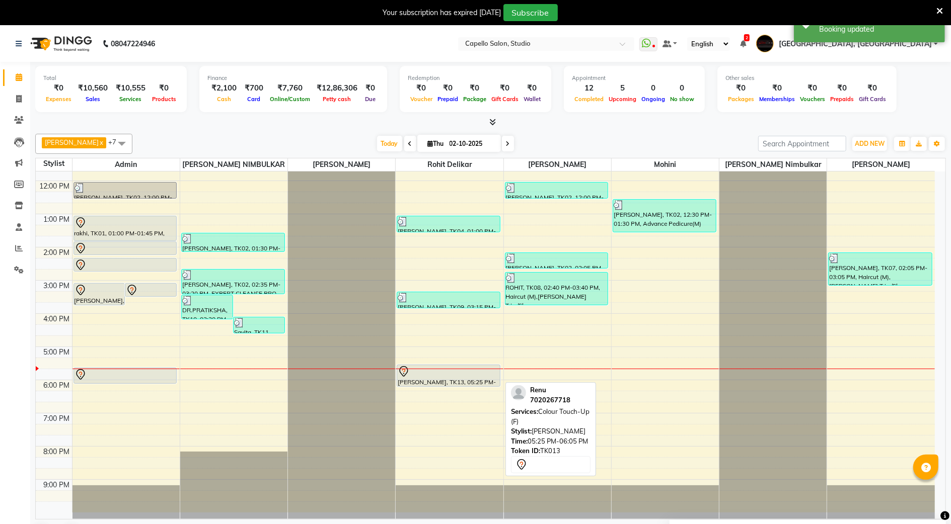
click at [460, 371] on div at bounding box center [449, 372] width 102 height 12
click at [461, 377] on div at bounding box center [449, 372] width 102 height 12
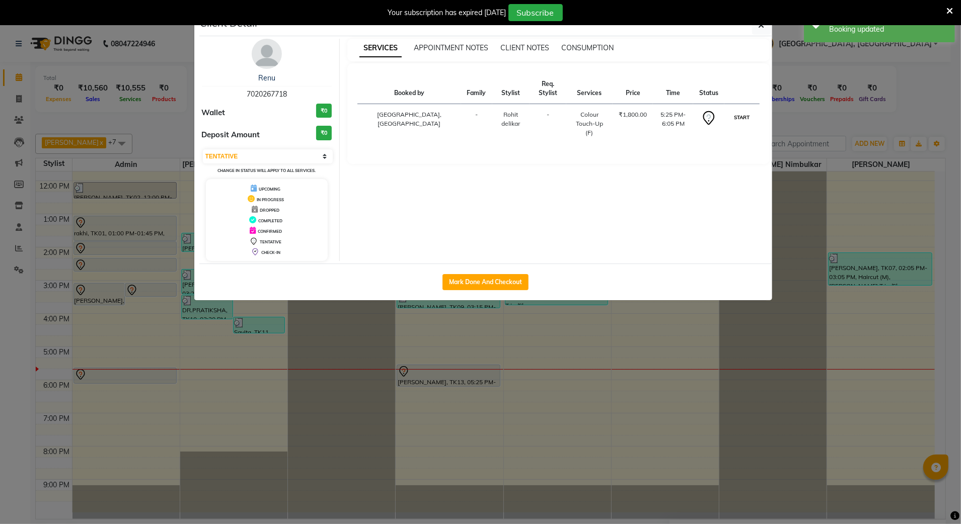
click at [734, 118] on button "START" at bounding box center [741, 117] width 21 height 13
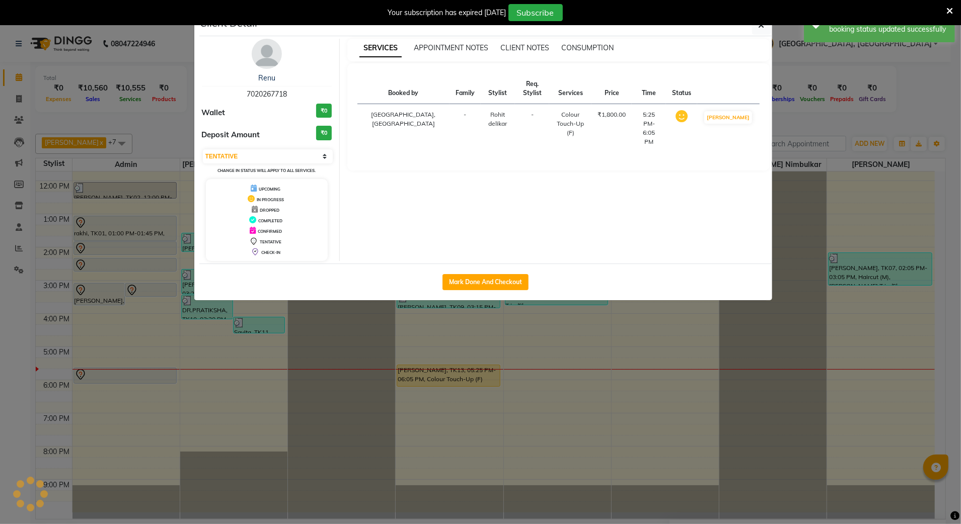
select select "1"
click at [777, 162] on ngb-modal-window "Client Detail Renu 7020267718 Wallet ₹0 Deposit Amount ₹0 Select IN SERVICE CON…" at bounding box center [480, 262] width 961 height 524
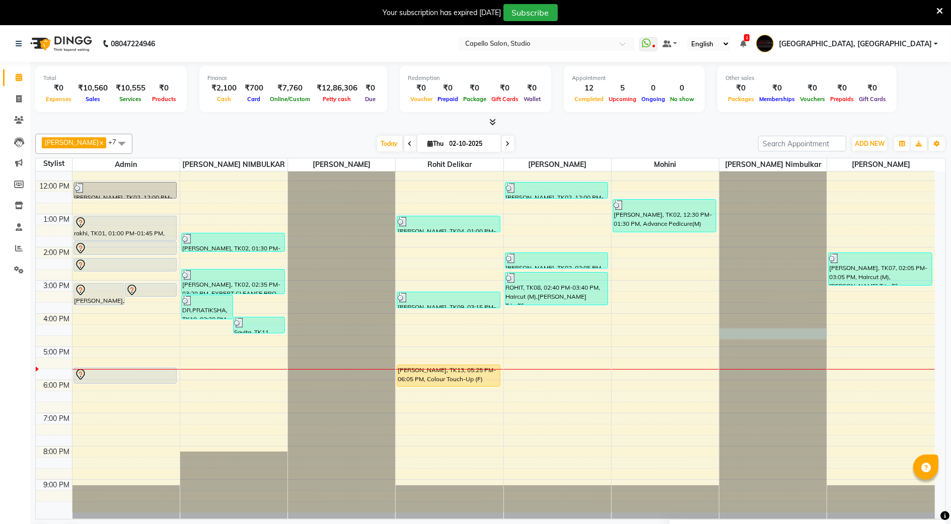
click at [798, 82] on div at bounding box center [772, 82] width 107 height 0
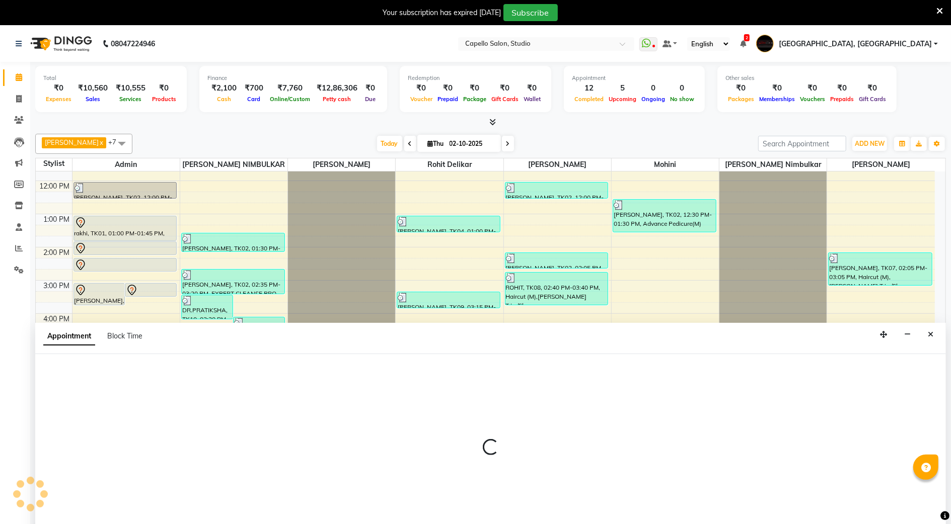
scroll to position [26, 0]
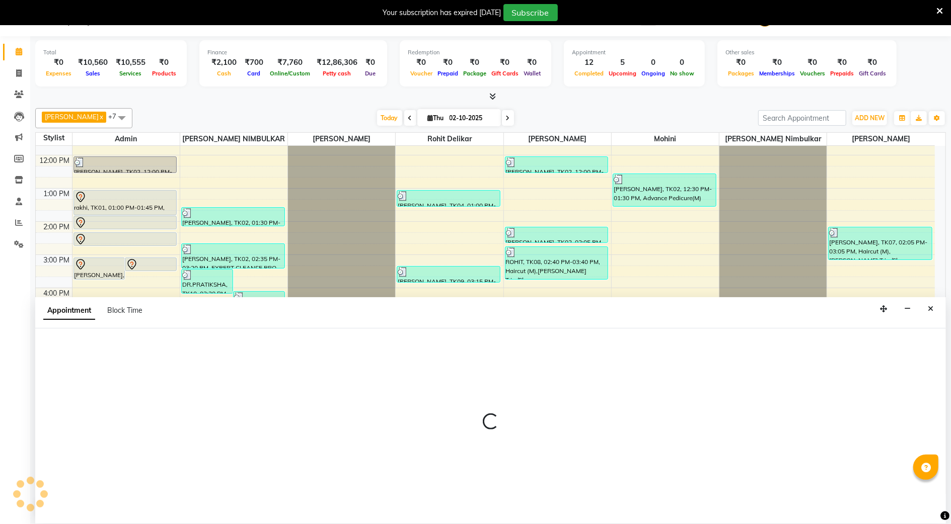
select select "84747"
select select "tentative"
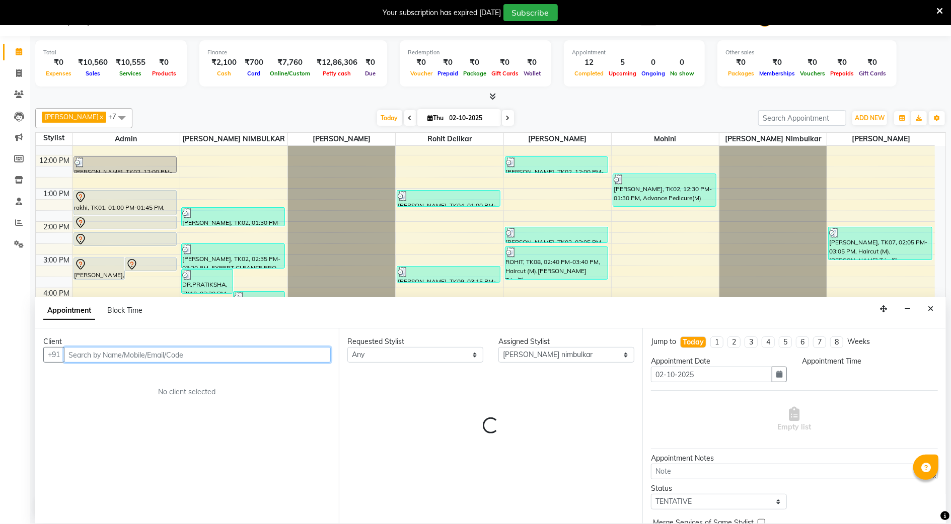
select select "975"
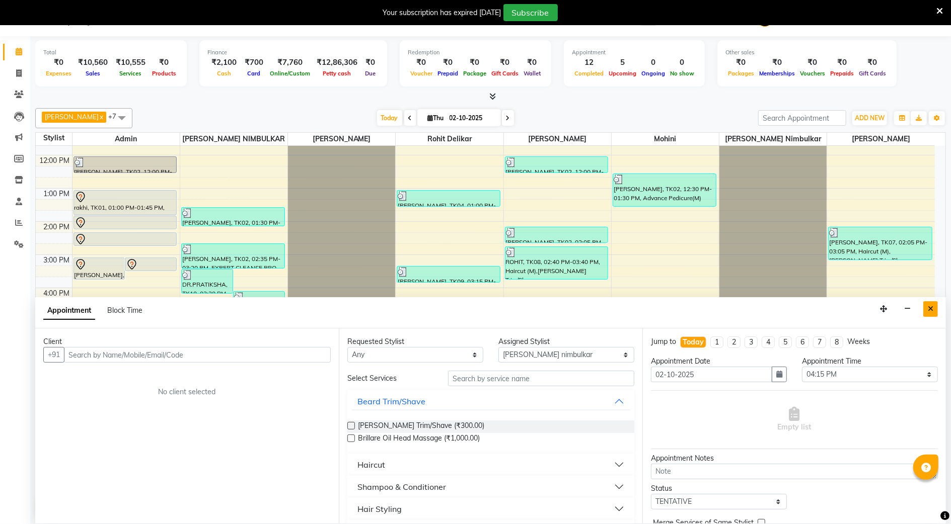
click at [933, 312] on icon "Close" at bounding box center [931, 308] width 6 height 7
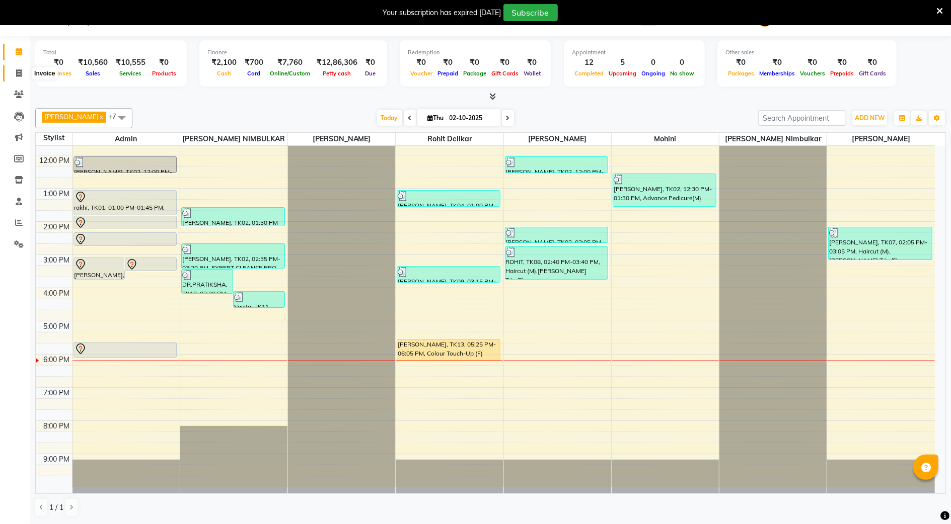
click at [15, 78] on span at bounding box center [19, 74] width 18 height 12
select select "service"
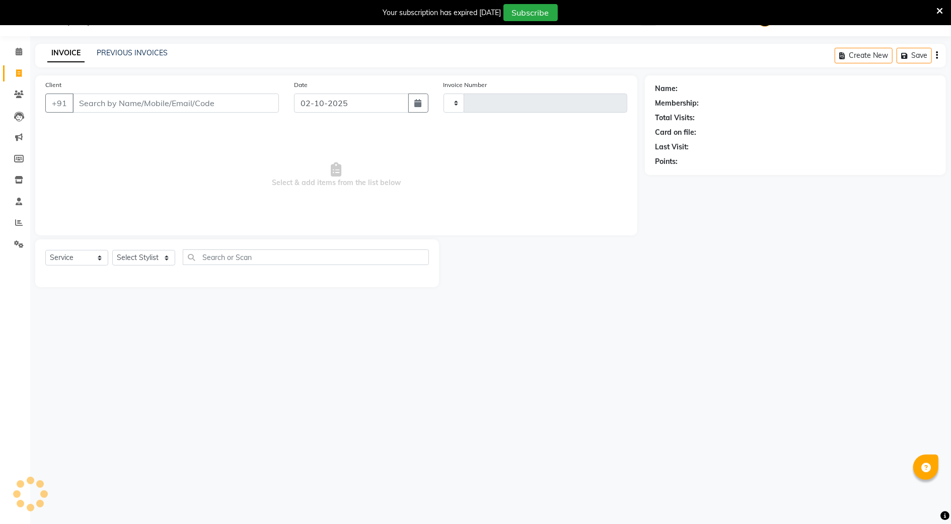
type input "3894"
select select "847"
click at [153, 253] on select "Select Stylist Admin [PERSON_NAME] [PERSON_NAME] Studio, Shivaji Nagar [PERSON_…" at bounding box center [159, 259] width 94 height 16
click at [99, 401] on div "08047224946 Select Location × Capello Salon, Studio WhatsApp Status ✕ Status: D…" at bounding box center [475, 263] width 951 height 524
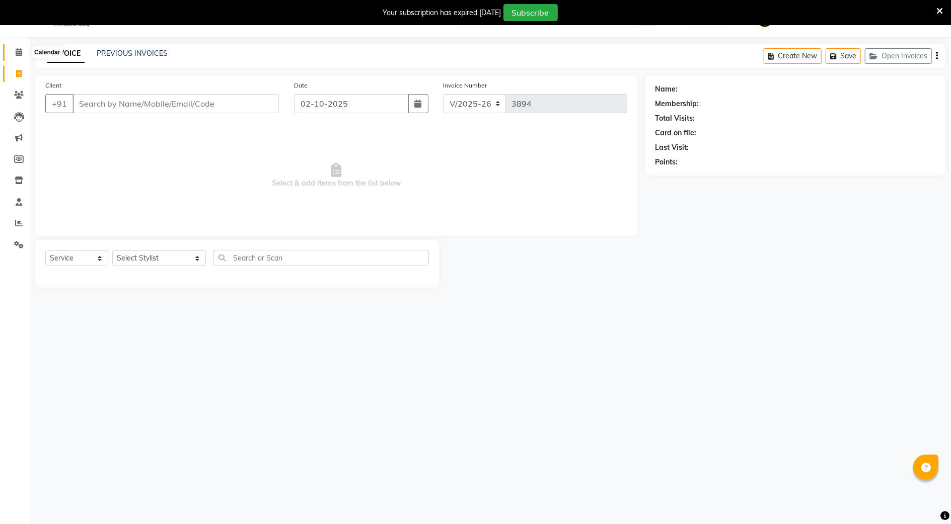
click at [13, 54] on span at bounding box center [19, 53] width 18 height 12
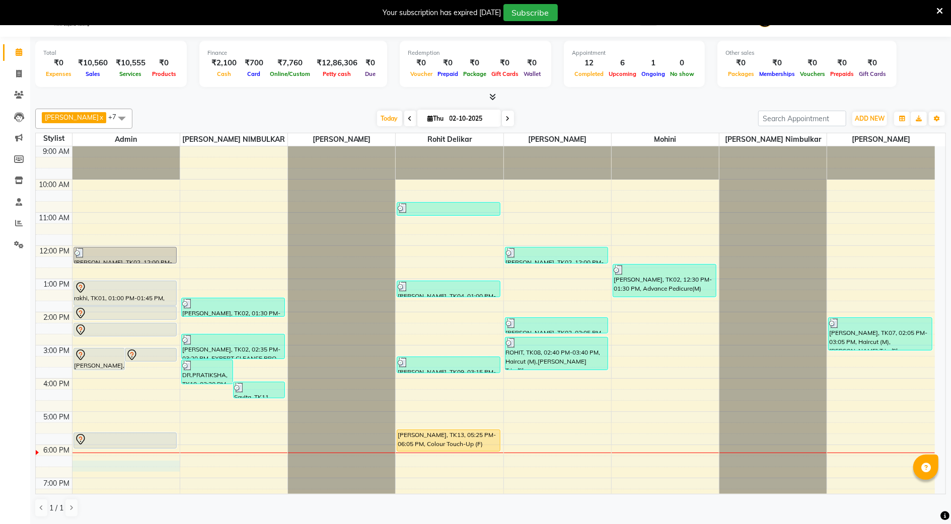
click at [75, 466] on div "9:00 AM 10:00 AM 11:00 AM 12:00 PM 1:00 PM 2:00 PM 3:00 PM 4:00 PM 5:00 PM 6:00…" at bounding box center [485, 361] width 899 height 431
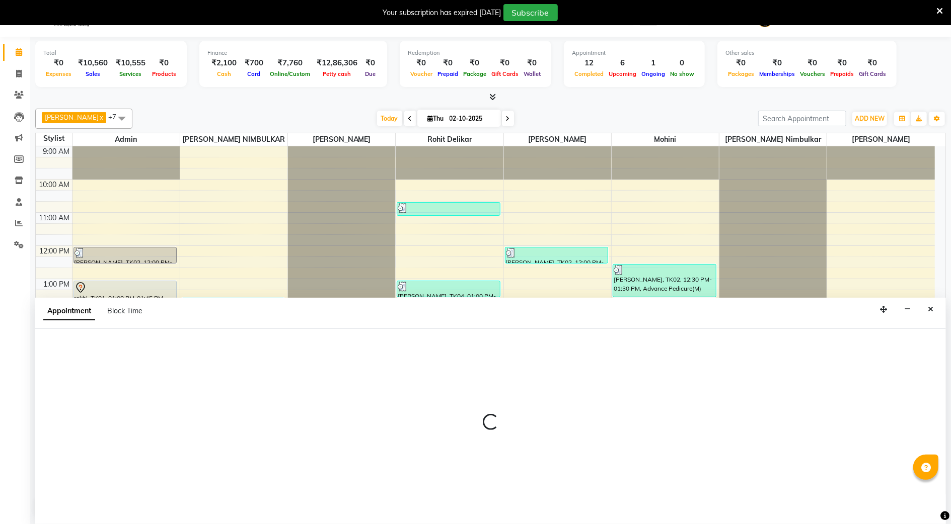
select select "14652"
select select "tentative"
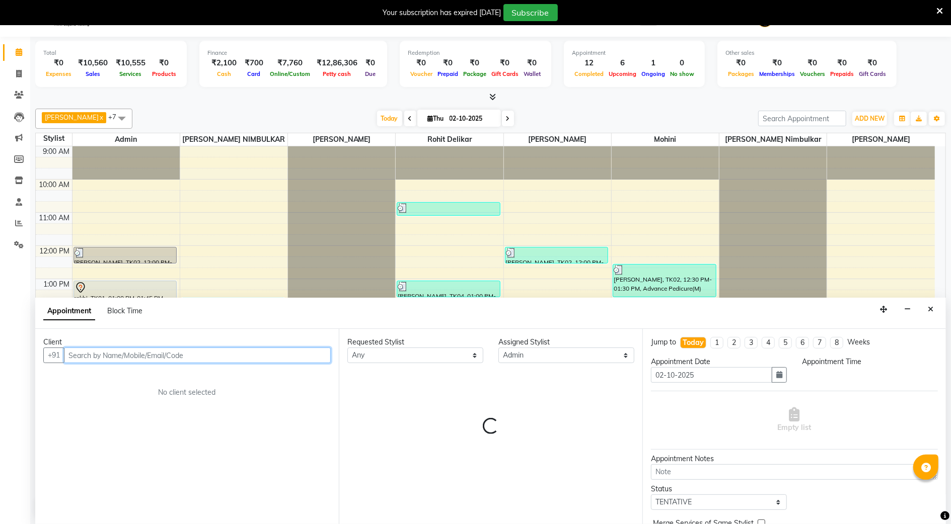
select select "1095"
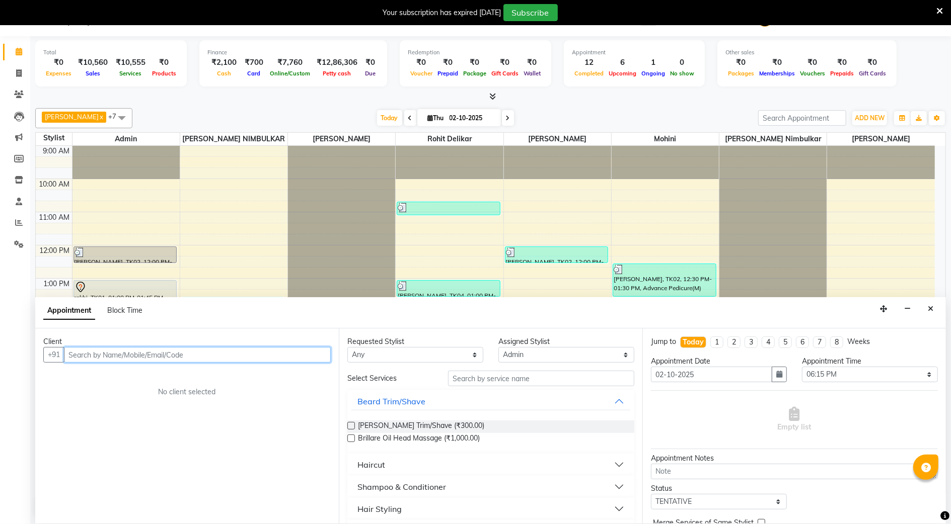
click at [152, 348] on input "text" at bounding box center [197, 355] width 267 height 16
type input "9561048320"
click at [925, 311] on button "Close" at bounding box center [930, 309] width 15 height 16
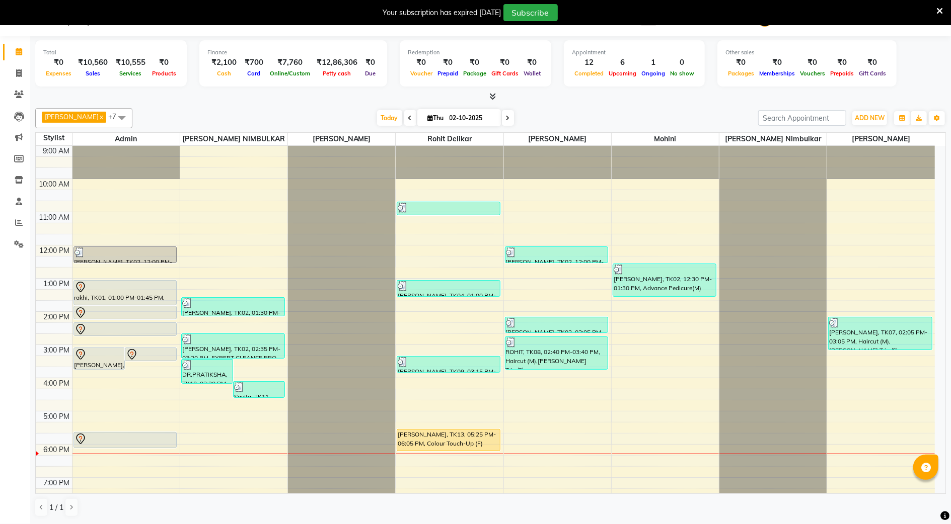
click at [7, 48] on link "Calendar" at bounding box center [15, 52] width 24 height 17
click at [16, 75] on icon at bounding box center [19, 73] width 6 height 8
select select "service"
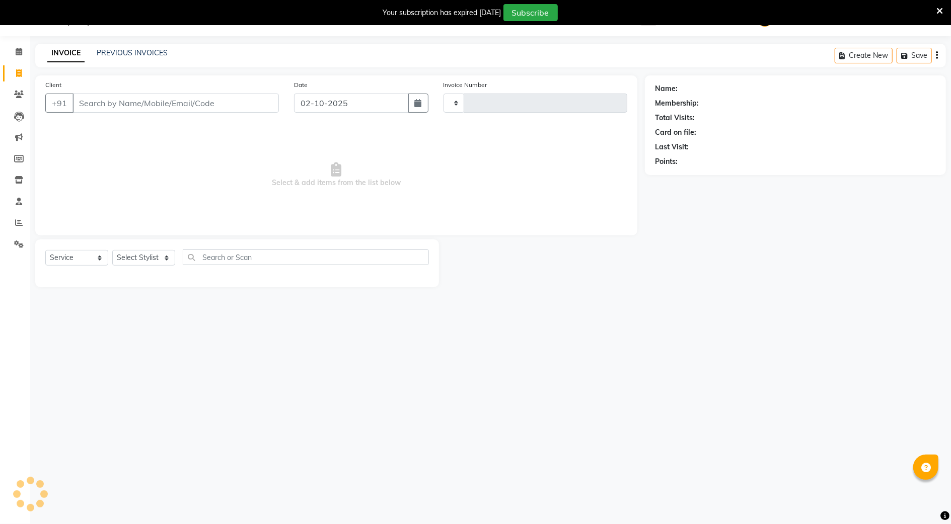
type input "3894"
select select "847"
click at [151, 249] on div "Select Service Product Membership Package Voucher Prepaid Gift Card Select Styl…" at bounding box center [237, 264] width 404 height 48
drag, startPoint x: 151, startPoint y: 258, endPoint x: 154, endPoint y: 250, distance: 8.3
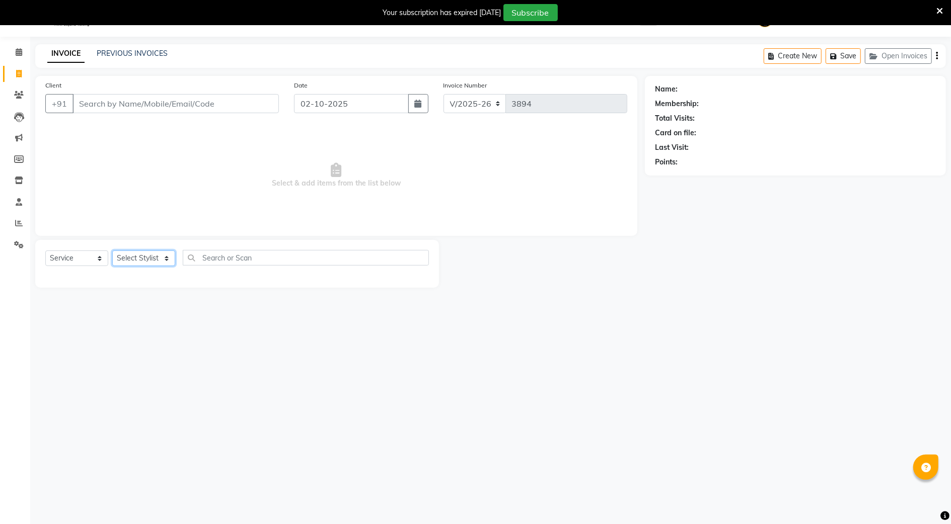
click at [154, 254] on select "Select Stylist" at bounding box center [143, 259] width 63 height 16
select select "85681"
click at [112, 251] on select "Select Stylist Admin [PERSON_NAME] [PERSON_NAME] Studio, Shivaji Nagar [PERSON_…" at bounding box center [159, 259] width 94 height 16
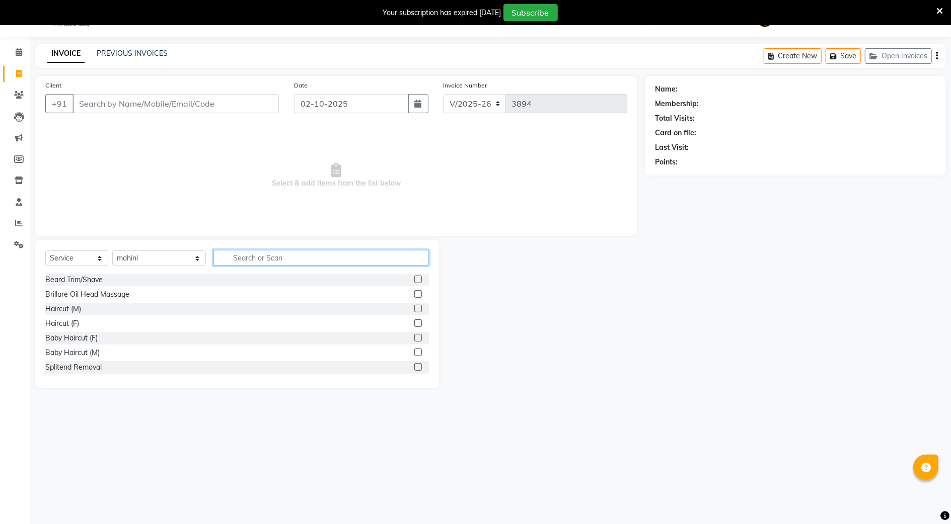
click at [227, 262] on input "text" at bounding box center [320, 258] width 215 height 16
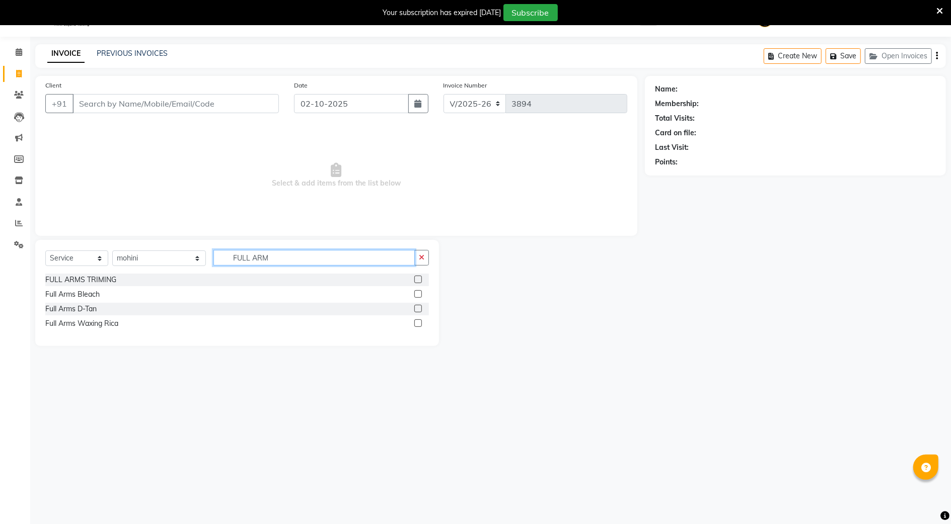
type input "FULL ARM"
click at [163, 326] on div "Full Arms Waxing Rica" at bounding box center [237, 324] width 384 height 13
click at [424, 325] on div at bounding box center [421, 324] width 15 height 13
click at [419, 325] on label at bounding box center [418, 324] width 8 height 8
click at [419, 325] on input "checkbox" at bounding box center [417, 324] width 7 height 7
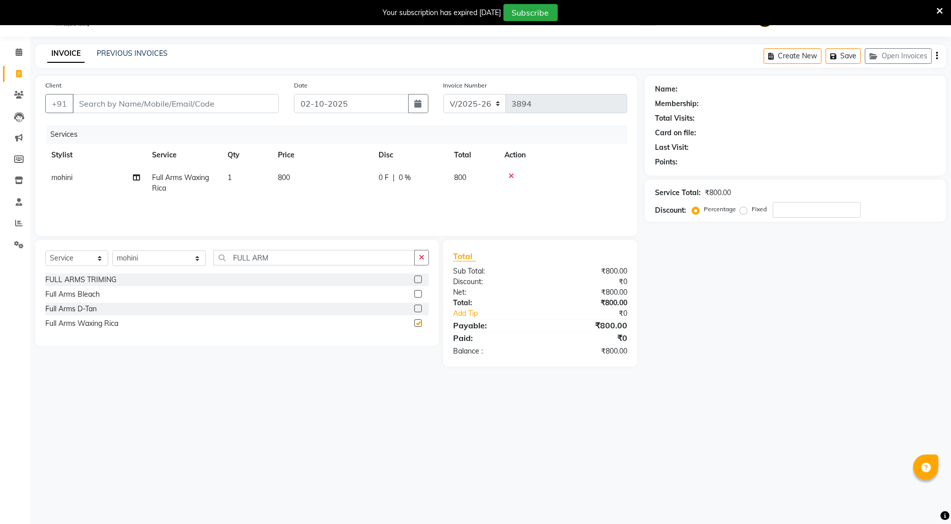
checkbox input "false"
click at [361, 244] on div "Select Service Product Membership Package Voucher Prepaid Gift Card Select Styl…" at bounding box center [237, 293] width 404 height 106
click at [336, 260] on input "FULL ARM" at bounding box center [313, 258] width 201 height 16
type input "F"
type input "FULL LEGS"
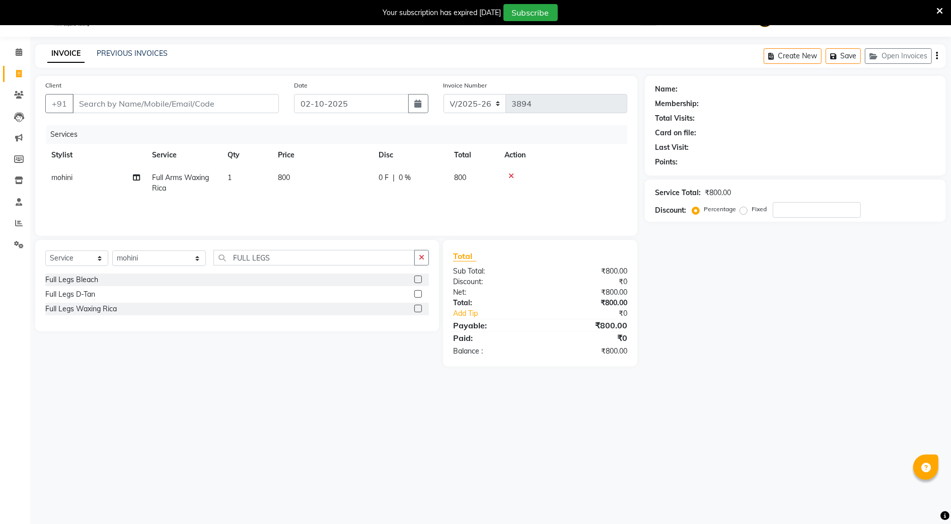
click at [421, 306] on label at bounding box center [418, 309] width 8 height 8
click at [421, 306] on input "checkbox" at bounding box center [417, 309] width 7 height 7
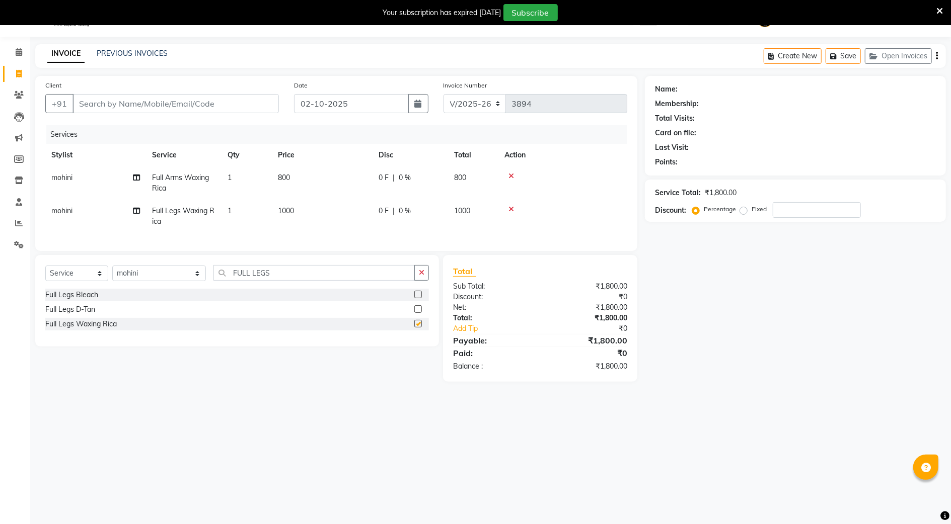
checkbox input "false"
drag, startPoint x: 317, startPoint y: 278, endPoint x: 300, endPoint y: 280, distance: 16.7
click at [317, 279] on input "FULL LEGS" at bounding box center [313, 273] width 201 height 16
type input "F"
type input "UNDER"
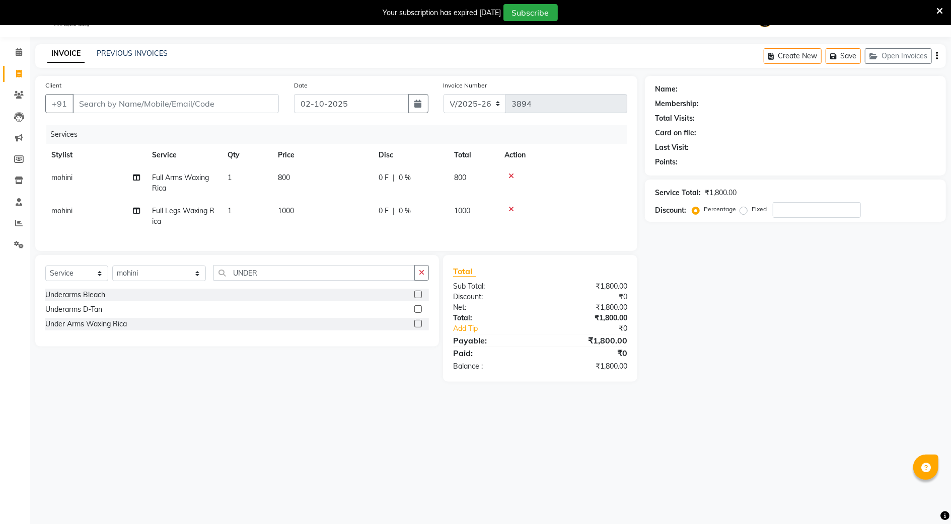
click at [299, 331] on div "Under Arms Waxing Rica" at bounding box center [237, 324] width 384 height 13
click at [415, 329] on div at bounding box center [421, 324] width 15 height 13
click at [416, 328] on label at bounding box center [418, 324] width 8 height 8
click at [416, 328] on input "checkbox" at bounding box center [417, 324] width 7 height 7
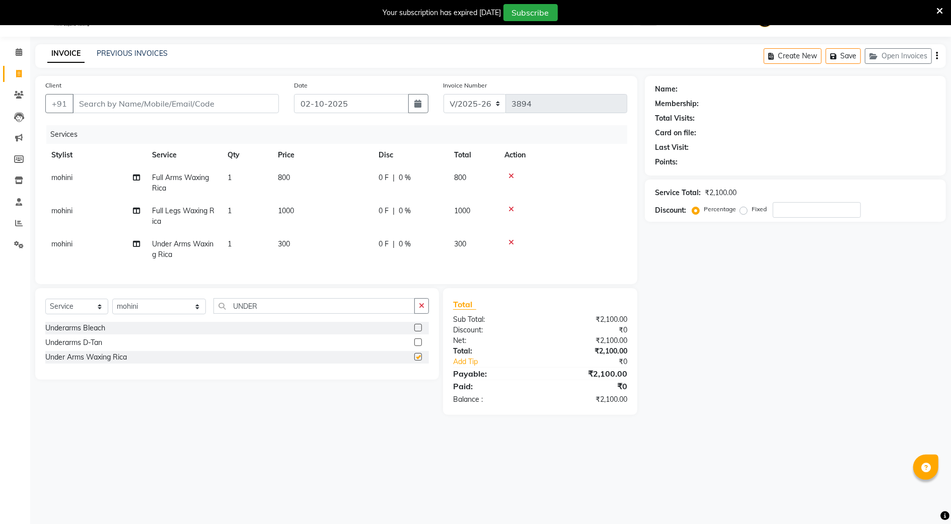
checkbox input "false"
drag, startPoint x: 347, startPoint y: 321, endPoint x: 276, endPoint y: 312, distance: 71.5
click at [344, 314] on input "UNDER" at bounding box center [313, 306] width 201 height 16
type input "U"
type input "EYEB"
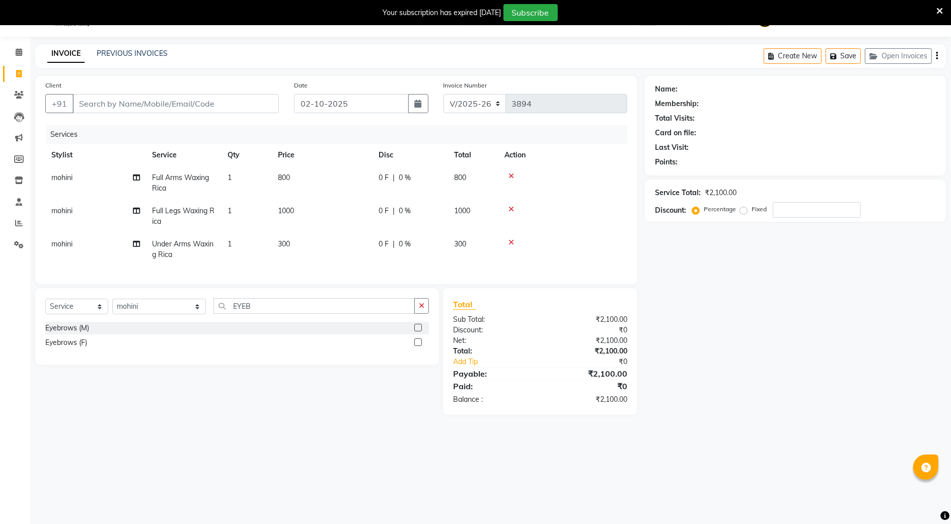
click at [419, 349] on div at bounding box center [417, 344] width 7 height 11
click at [419, 346] on label at bounding box center [418, 343] width 8 height 8
click at [419, 346] on input "checkbox" at bounding box center [417, 343] width 7 height 7
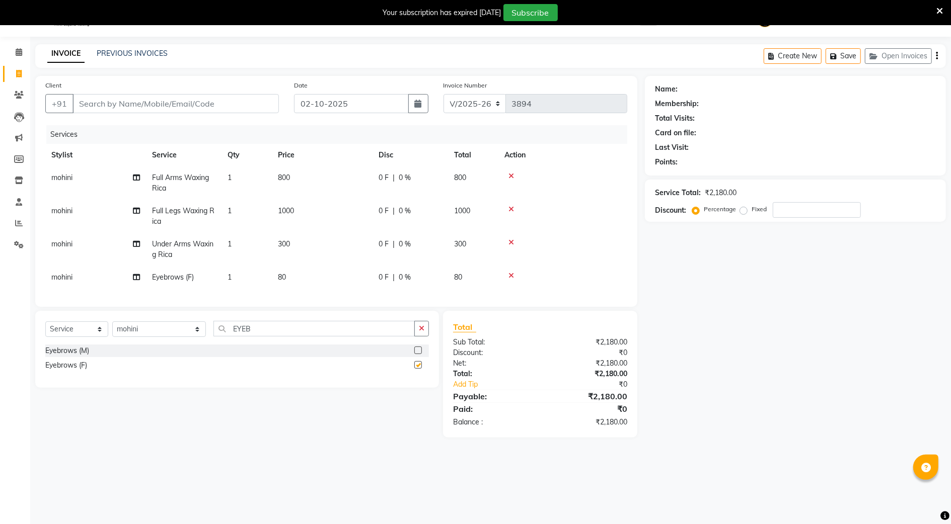
checkbox input "false"
drag, startPoint x: 386, startPoint y: 337, endPoint x: 315, endPoint y: 340, distance: 70.5
click at [381, 337] on input "EYEB" at bounding box center [313, 329] width 201 height 16
type input "E"
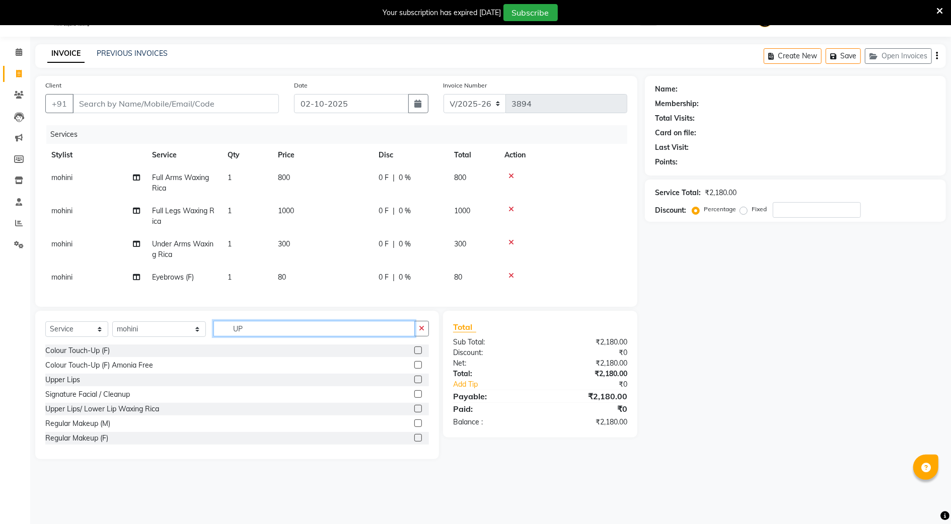
type input "UP"
click at [414, 384] on label at bounding box center [418, 380] width 8 height 8
click at [414, 384] on input "checkbox" at bounding box center [417, 380] width 7 height 7
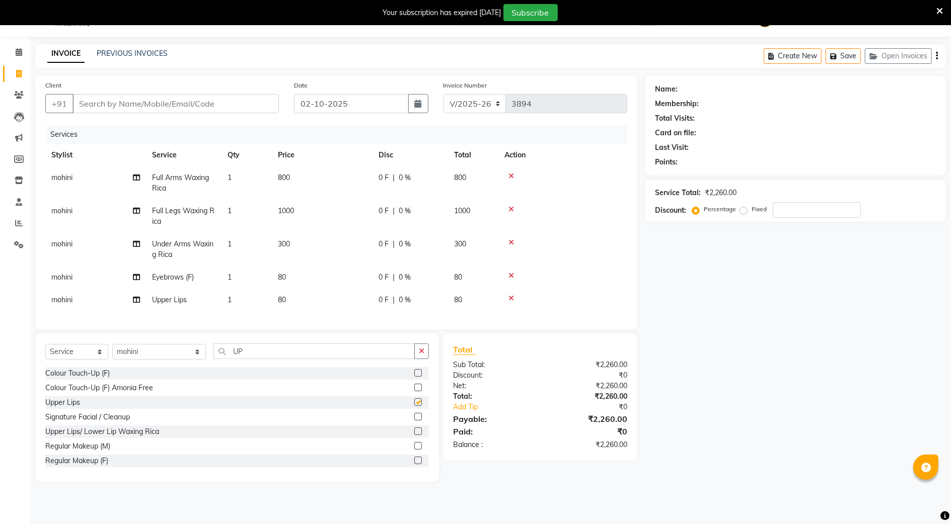
checkbox input "false"
click at [385, 359] on input "UP" at bounding box center [313, 352] width 201 height 16
type input "U"
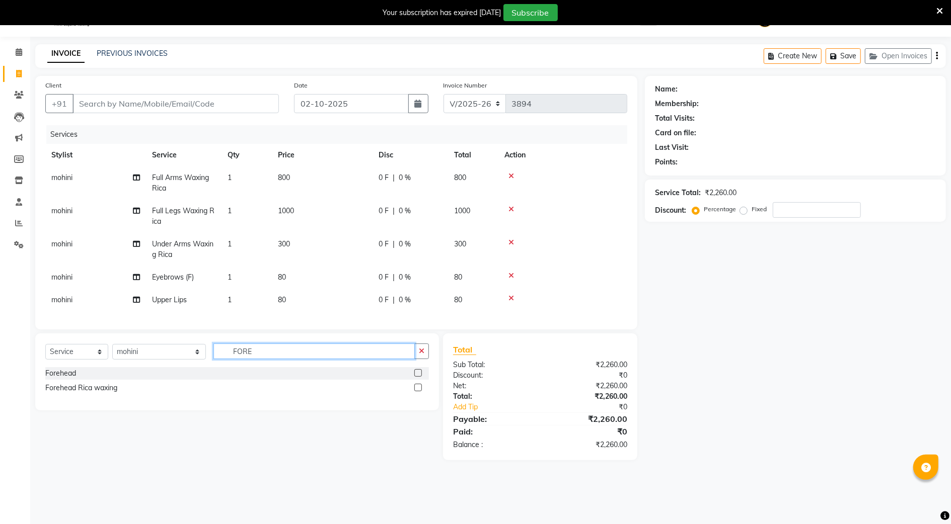
type input "FORE"
click at [421, 377] on label at bounding box center [418, 373] width 8 height 8
click at [421, 377] on input "checkbox" at bounding box center [417, 373] width 7 height 7
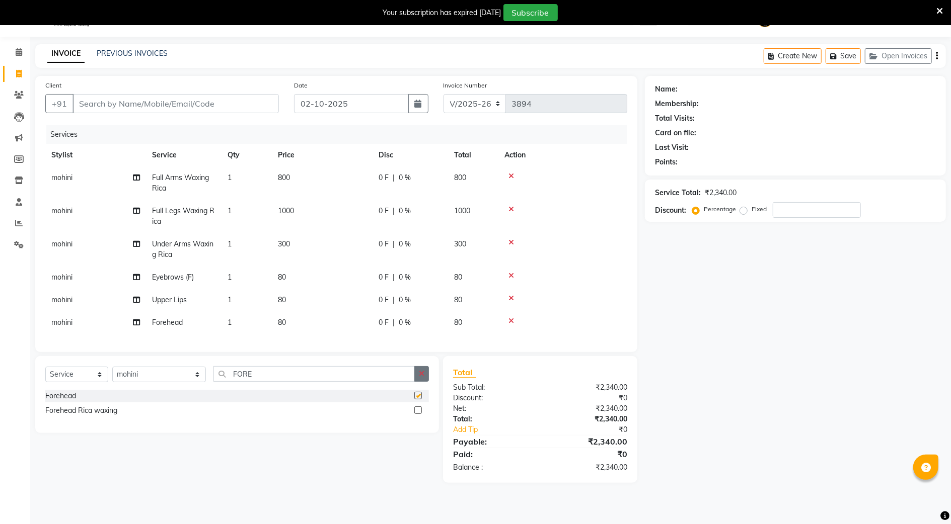
checkbox input "false"
click at [170, 103] on input "Client" at bounding box center [175, 103] width 206 height 19
type input "7"
type input "0"
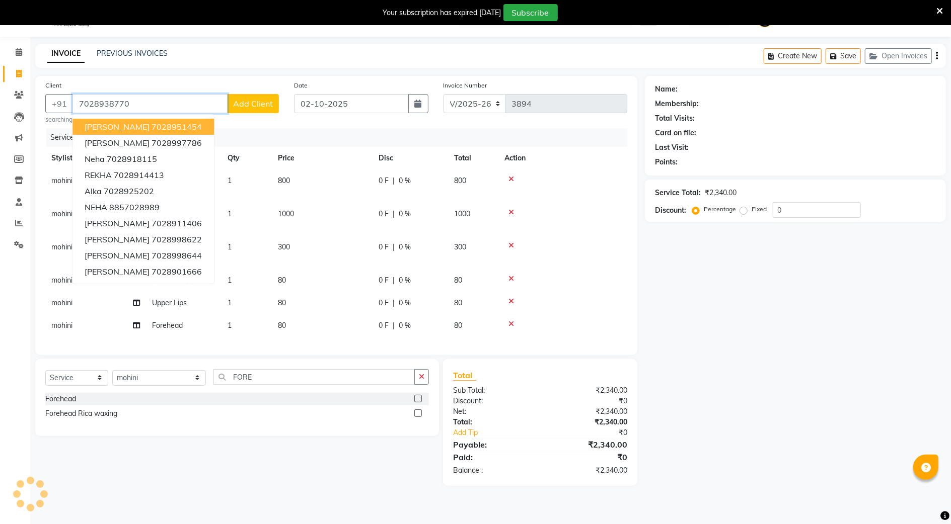
type input "7028938770"
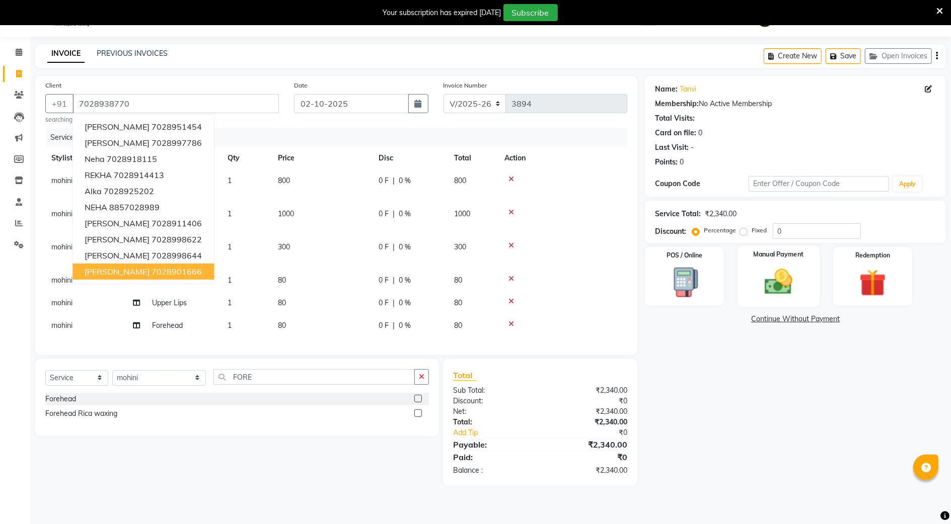
click at [784, 284] on img at bounding box center [778, 282] width 46 height 33
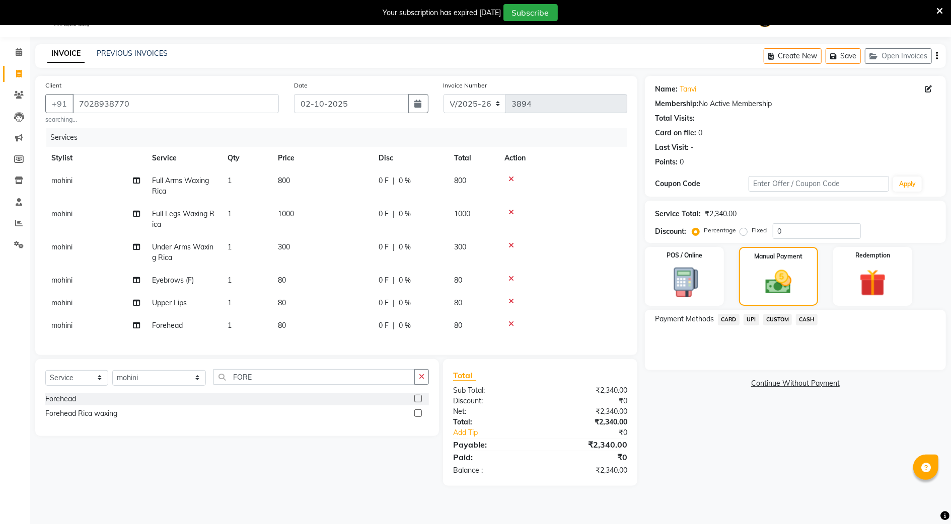
click at [807, 320] on span "CASH" at bounding box center [807, 320] width 22 height 12
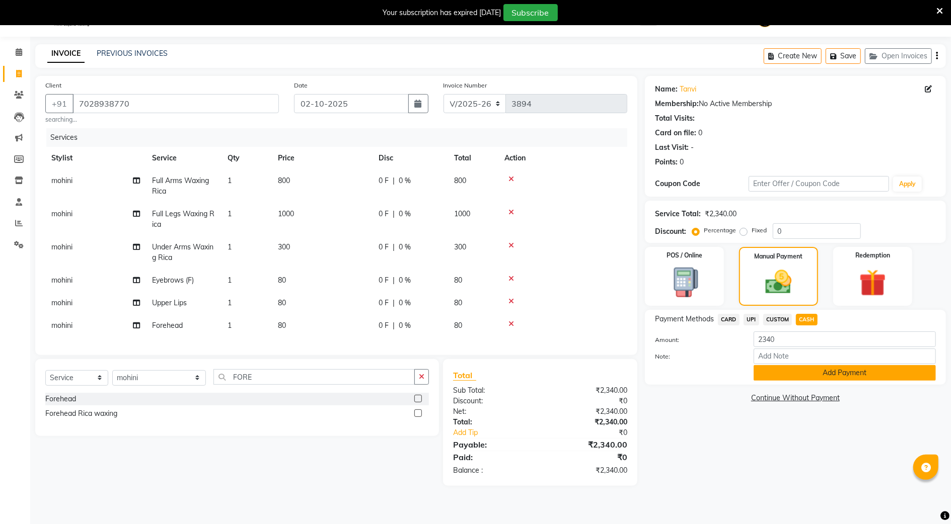
click at [847, 377] on button "Add Payment" at bounding box center [844, 373] width 182 height 16
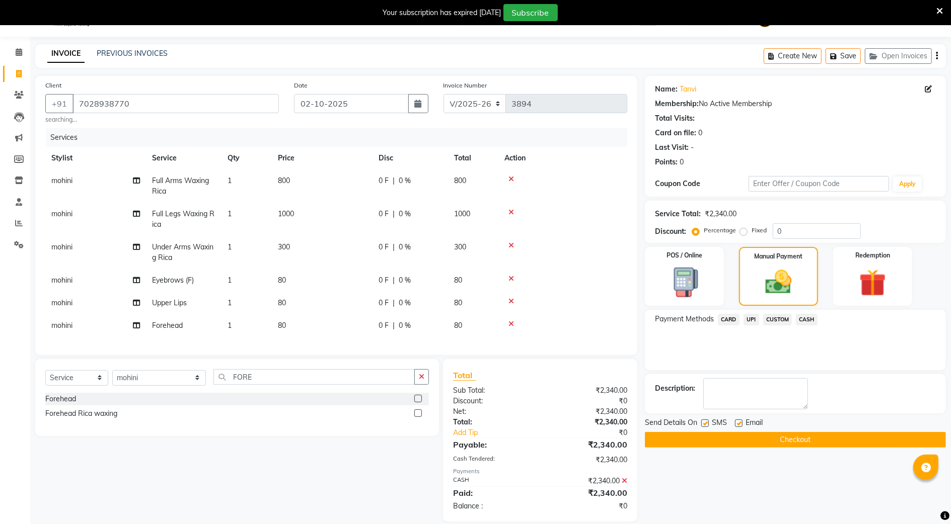
click at [828, 446] on button "Checkout" at bounding box center [795, 440] width 301 height 16
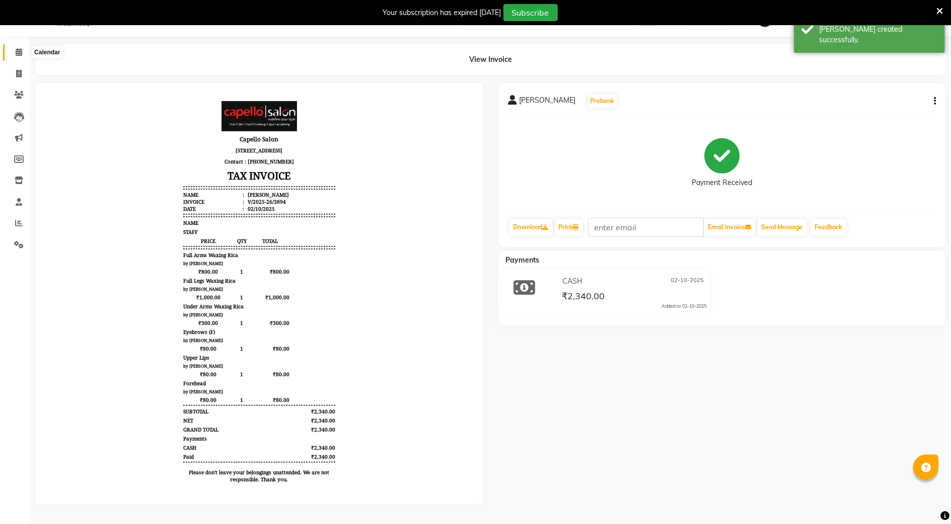
click at [20, 49] on icon at bounding box center [19, 52] width 7 height 8
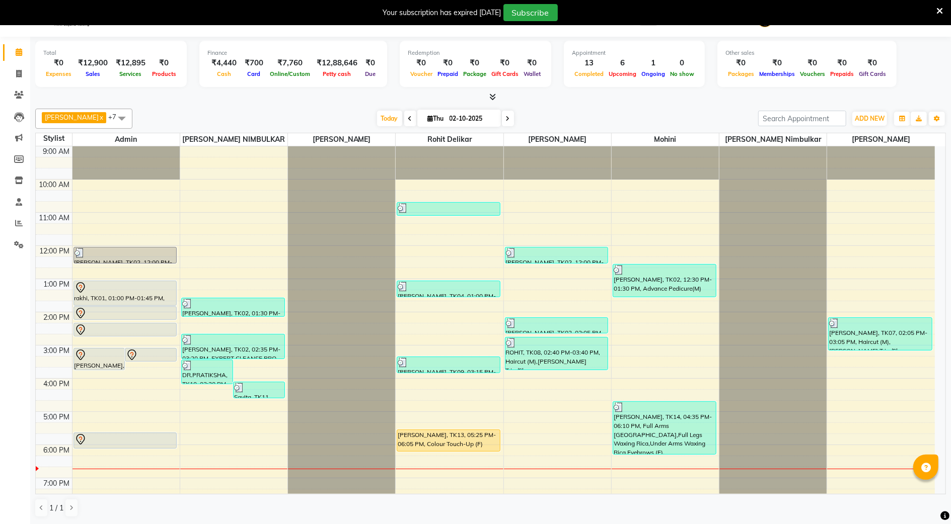
click at [859, 186] on div "9:00 AM 10:00 AM 11:00 AM 12:00 PM 1:00 PM 2:00 PM 3:00 PM 4:00 PM 5:00 PM 6:00…" at bounding box center [485, 361] width 899 height 431
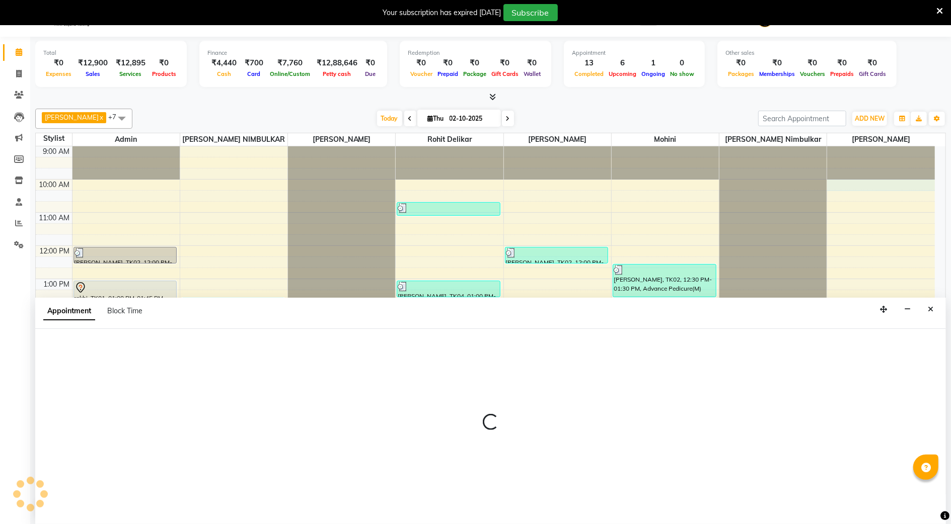
scroll to position [26, 0]
select select "93503"
select select "600"
select select "tentative"
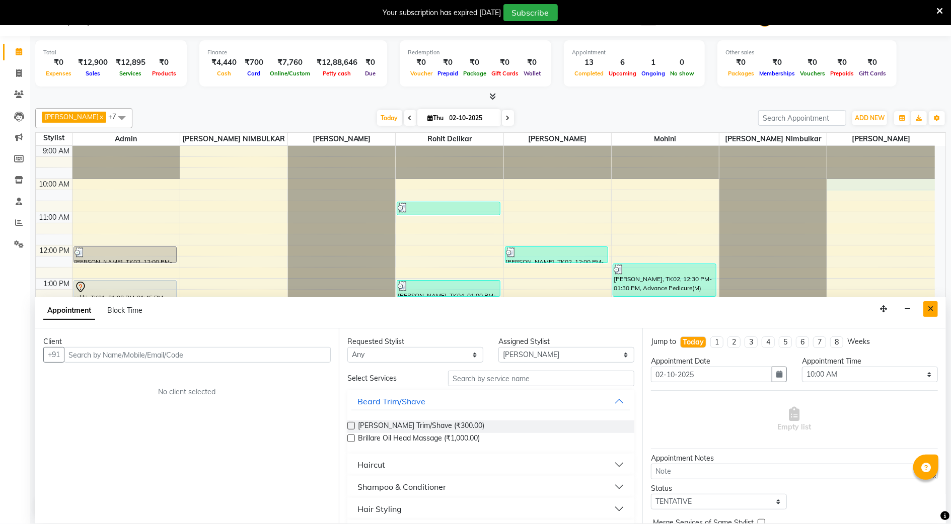
click at [935, 309] on button "Close" at bounding box center [930, 309] width 15 height 16
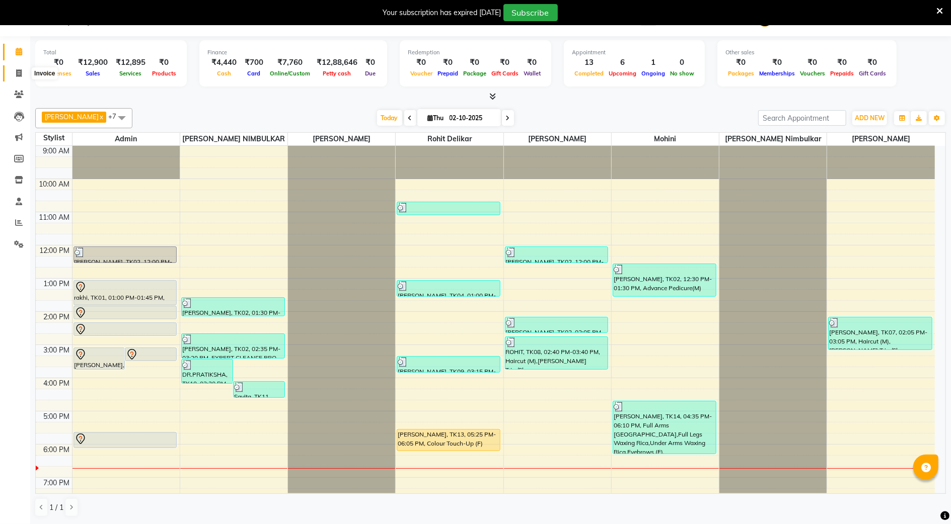
drag, startPoint x: 12, startPoint y: 69, endPoint x: 17, endPoint y: 72, distance: 6.1
click at [12, 69] on span at bounding box center [19, 74] width 18 height 12
select select "service"
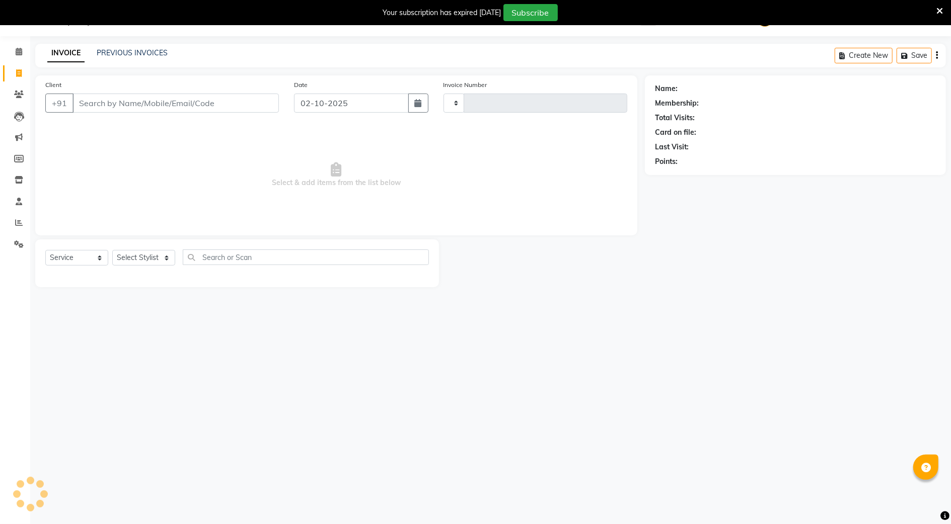
type input "3895"
click at [94, 102] on input "Client" at bounding box center [175, 103] width 206 height 19
select select "847"
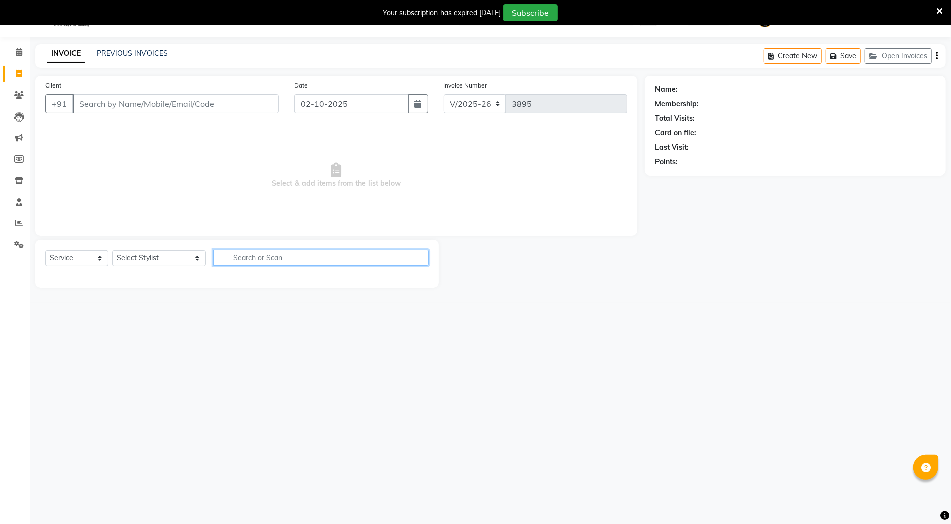
drag, startPoint x: 222, startPoint y: 252, endPoint x: 168, endPoint y: 198, distance: 76.5
click at [168, 198] on div "Client +91 Date 02-10-2025 Invoice Number V/2025 V/2025-26 3895 Select & add it…" at bounding box center [336, 182] width 617 height 212
click at [129, 264] on select "Select Stylist Admin AMIT SHENDE ANKIT Capello Studio, Shivaji Nagar DIVYANI NI…" at bounding box center [159, 259] width 94 height 16
select select "36848"
click at [112, 251] on select "Select Stylist Admin AMIT SHENDE ANKIT Capello Studio, Shivaji Nagar DIVYANI NI…" at bounding box center [159, 259] width 94 height 16
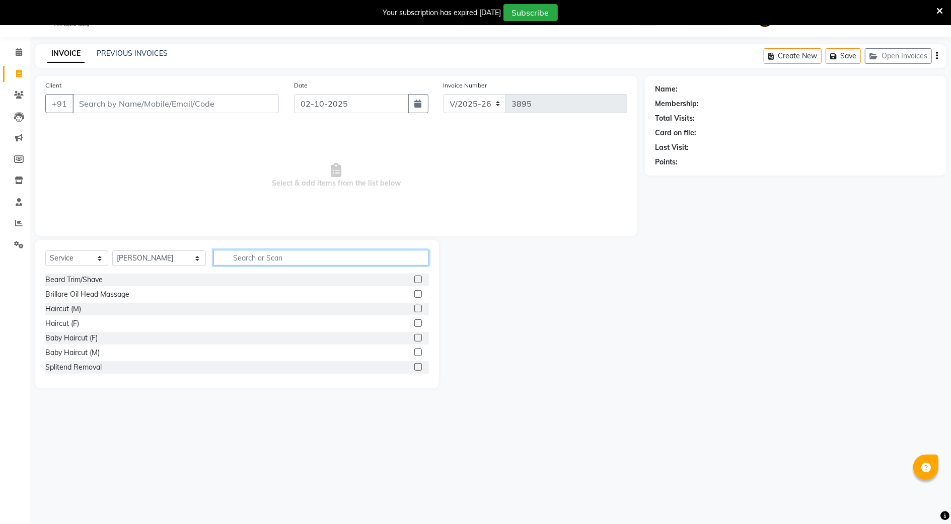
click at [224, 254] on input "text" at bounding box center [320, 258] width 215 height 16
type input "H"
type input "WASH"
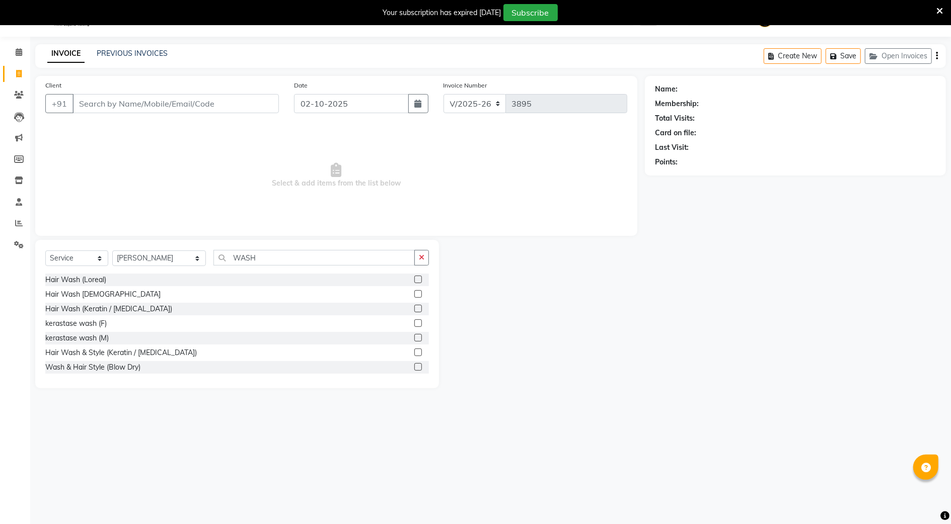
click at [569, 253] on div at bounding box center [542, 314] width 206 height 148
click at [414, 354] on label at bounding box center [418, 353] width 8 height 8
click at [414, 354] on input "checkbox" at bounding box center [417, 353] width 7 height 7
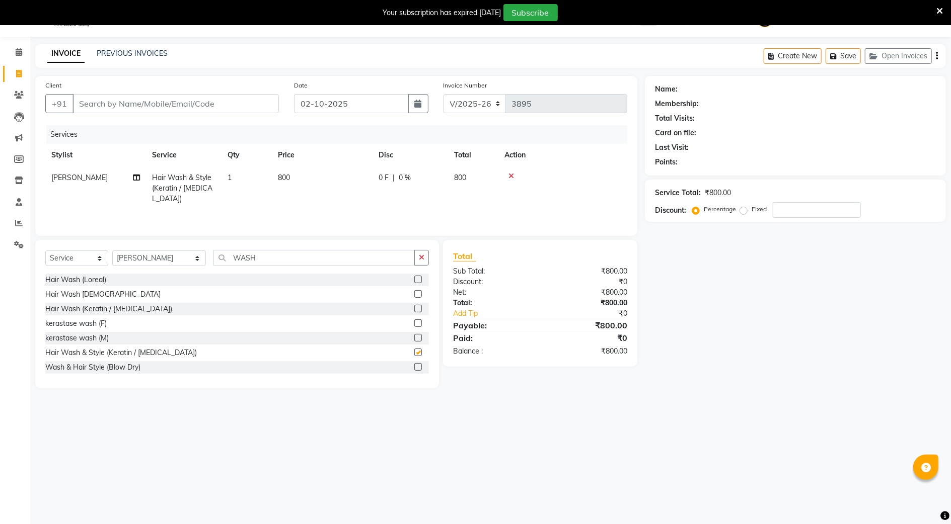
checkbox input "false"
click at [513, 180] on td at bounding box center [562, 189] width 129 height 44
click at [509, 173] on icon at bounding box center [511, 176] width 6 height 7
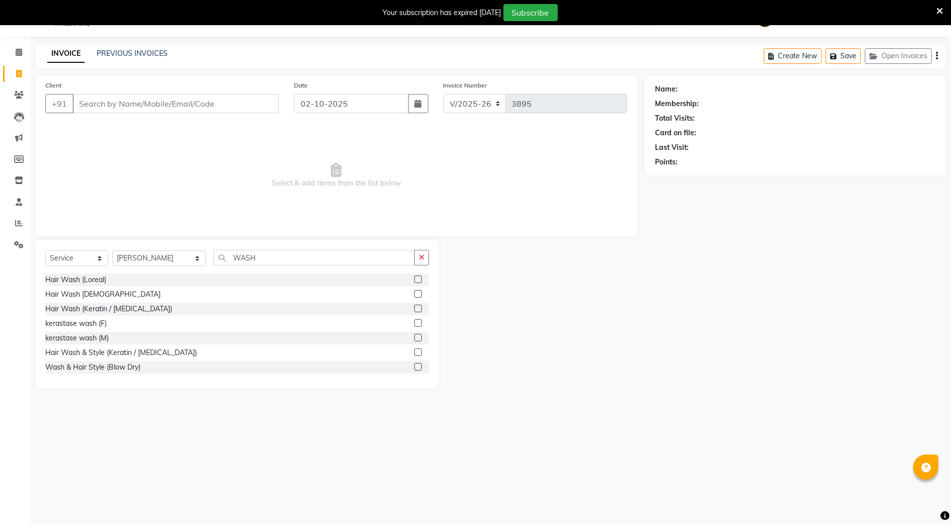
click at [449, 222] on span "Select & add items from the list below" at bounding box center [336, 175] width 582 height 101
click at [282, 252] on input "WASH" at bounding box center [313, 258] width 201 height 16
type input "W"
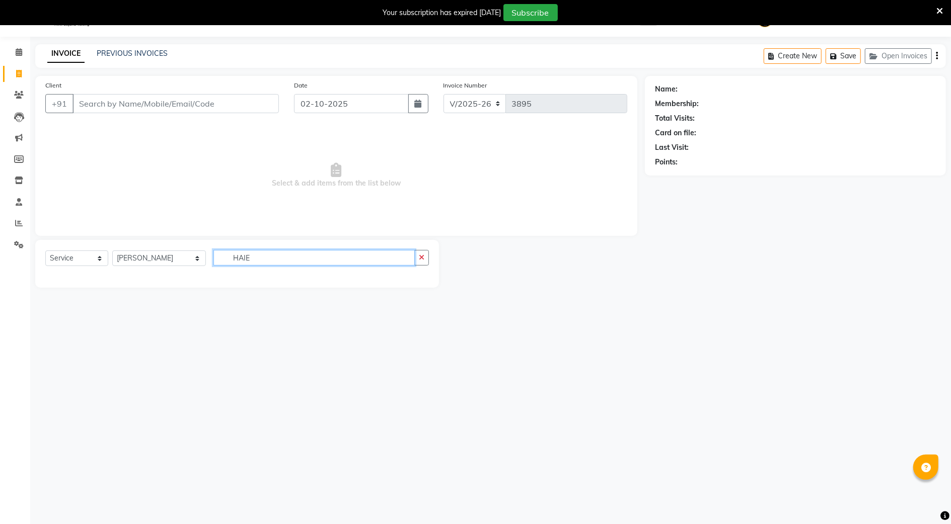
type input "HAIE"
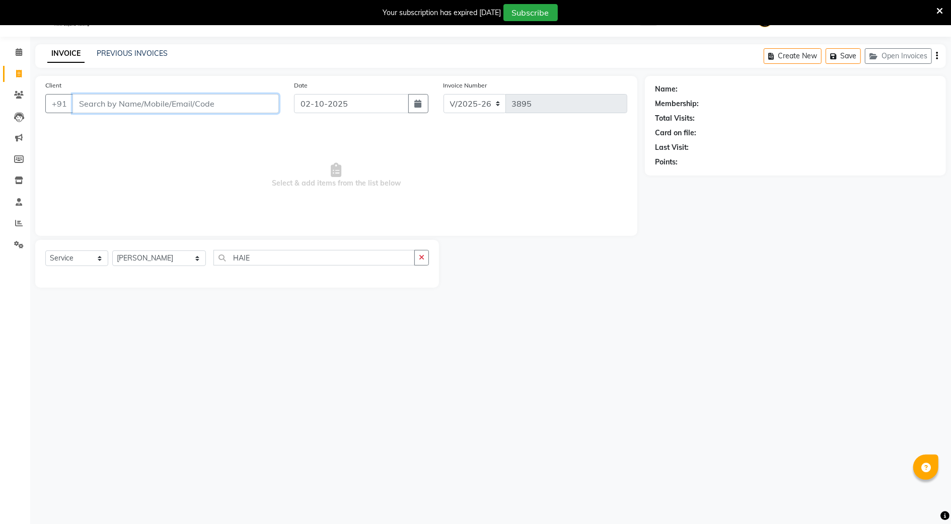
click at [142, 104] on input "Client" at bounding box center [175, 103] width 206 height 19
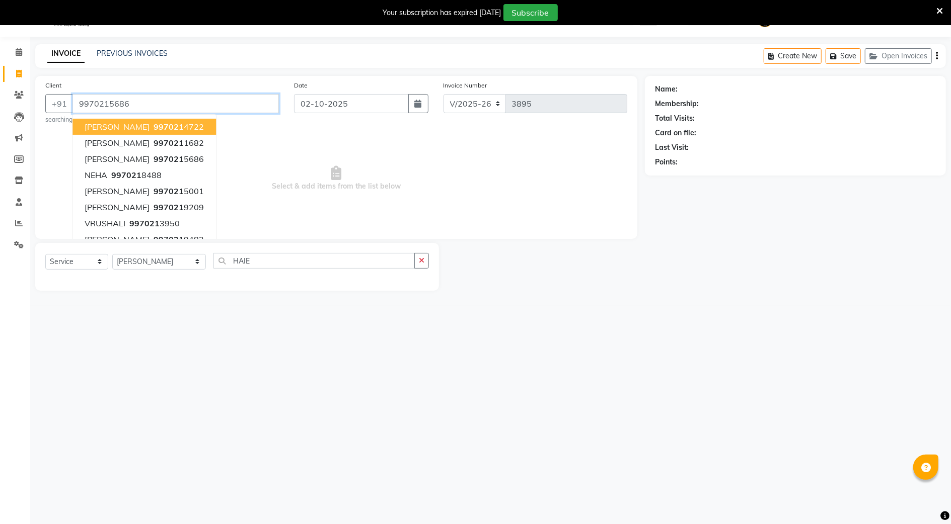
type input "9970215686"
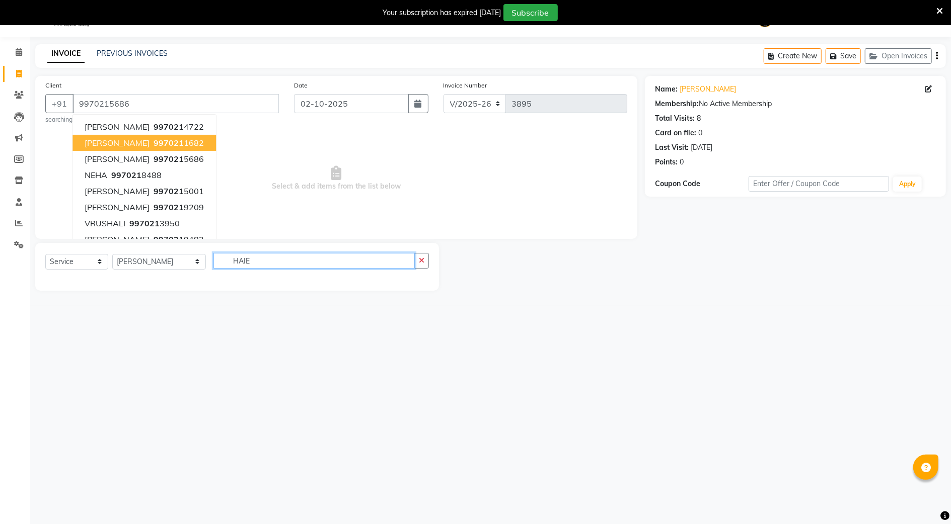
click at [313, 266] on input "HAIE" at bounding box center [313, 261] width 201 height 16
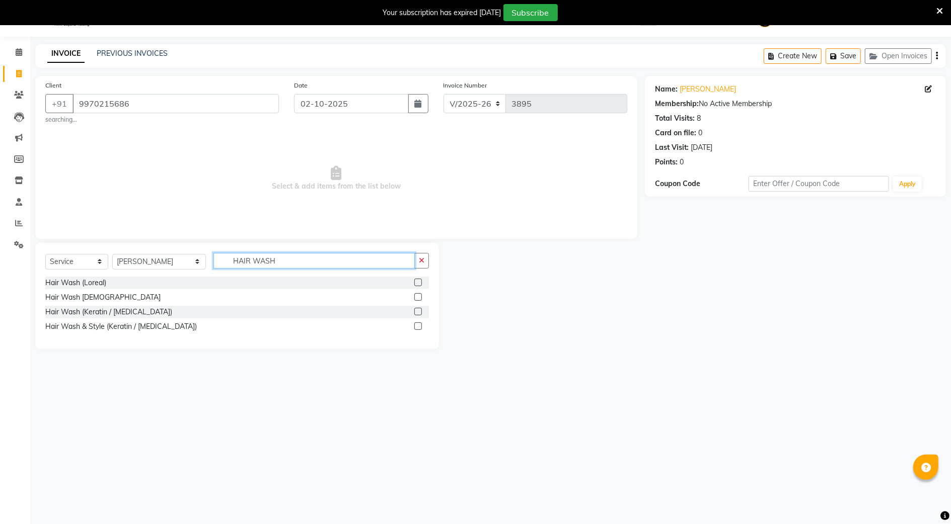
click at [277, 267] on input "HAIR WASH" at bounding box center [313, 261] width 201 height 16
type input "H"
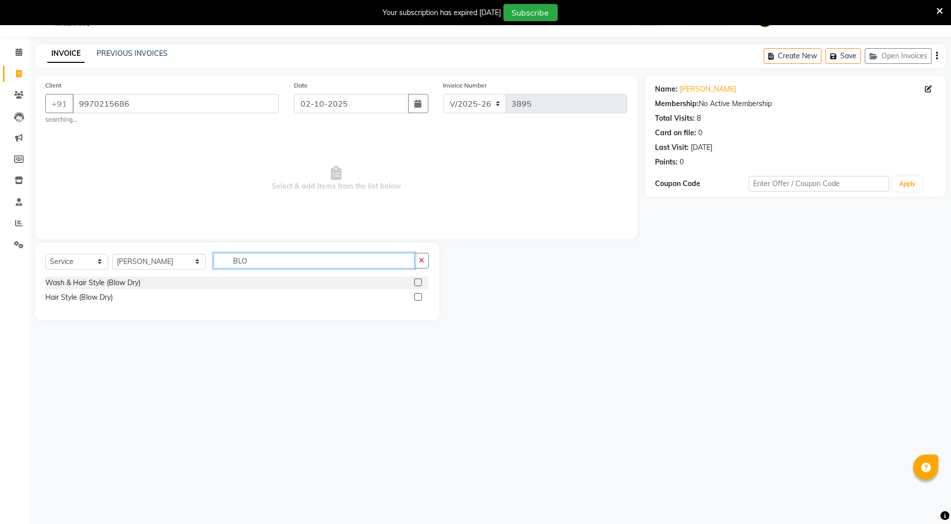
type input "BLO"
click at [411, 284] on div "Wash & Hair Style (Blow Dry)" at bounding box center [237, 283] width 384 height 13
click at [417, 282] on label at bounding box center [418, 283] width 8 height 8
click at [417, 282] on input "checkbox" at bounding box center [417, 283] width 7 height 7
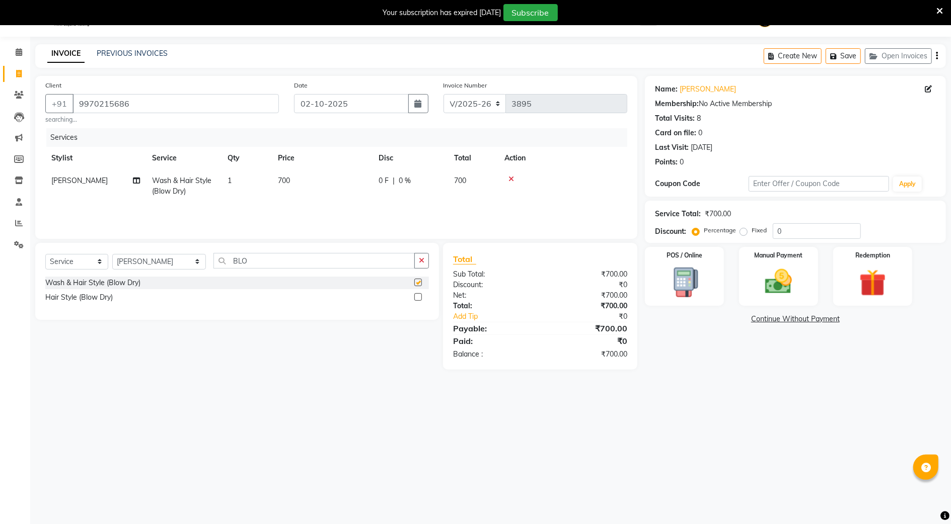
checkbox input "false"
click at [755, 280] on img at bounding box center [778, 282] width 46 height 33
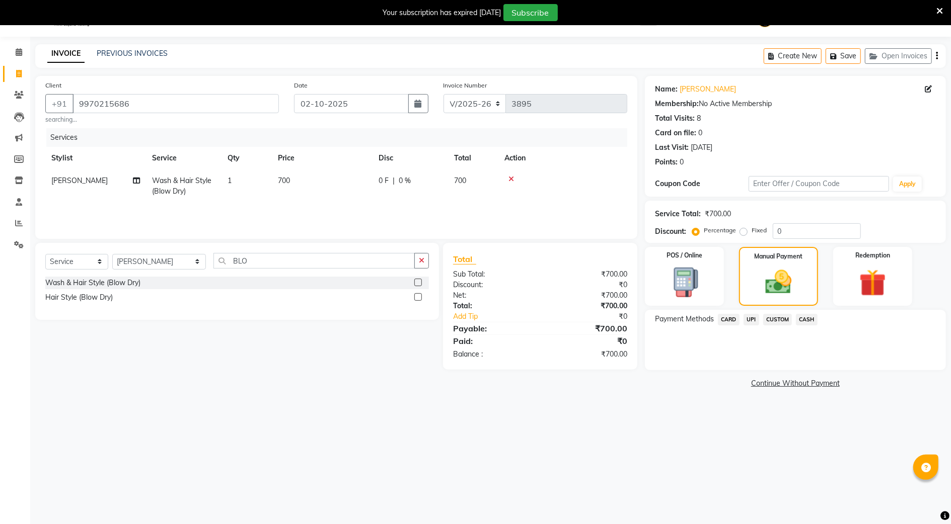
click at [750, 319] on span "UPI" at bounding box center [751, 320] width 16 height 12
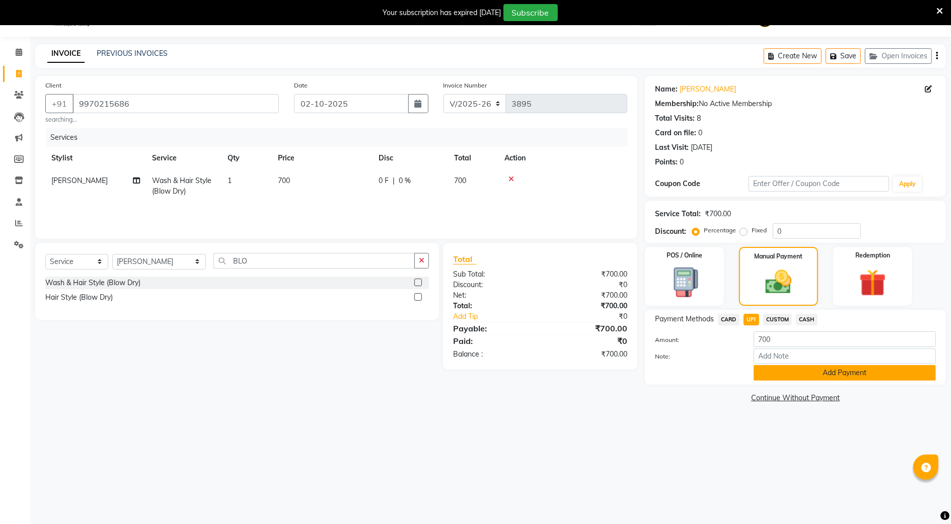
click at [786, 377] on button "Add Payment" at bounding box center [844, 373] width 182 height 16
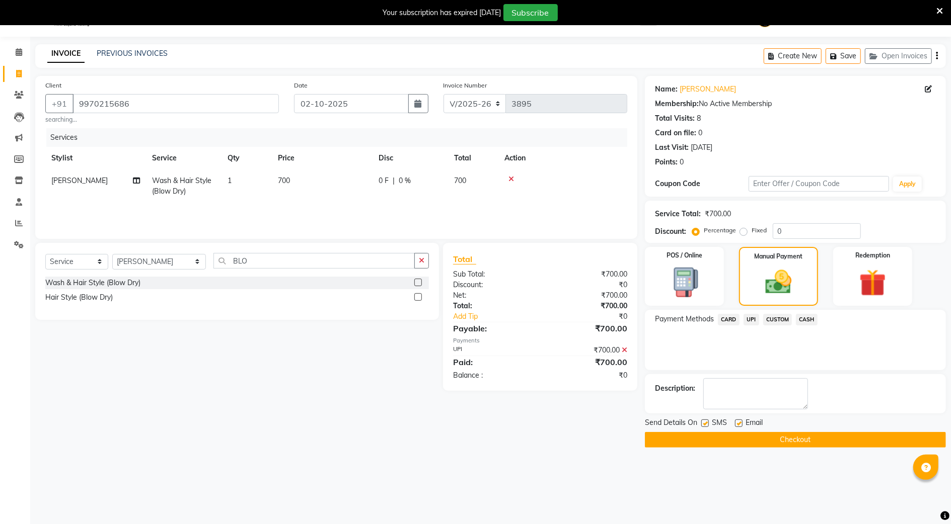
click at [674, 442] on button "Checkout" at bounding box center [795, 440] width 301 height 16
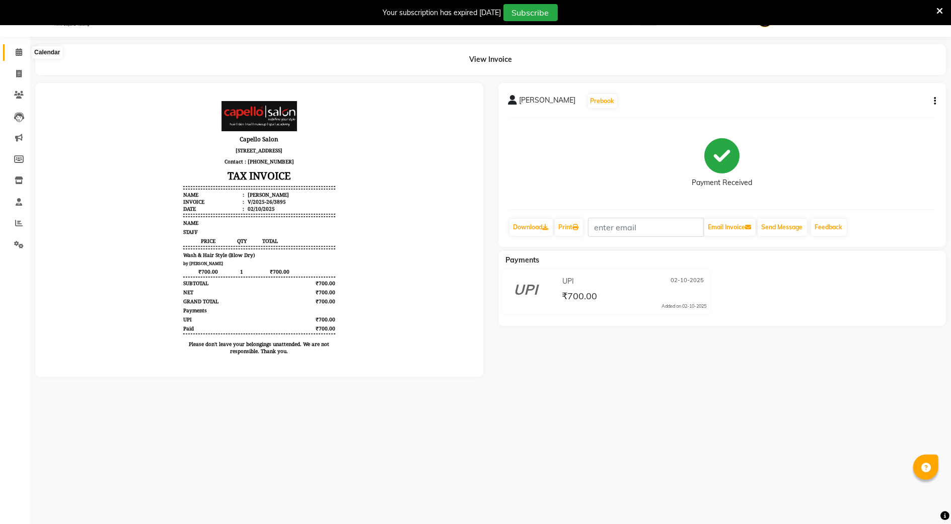
click at [16, 52] on icon at bounding box center [19, 52] width 7 height 8
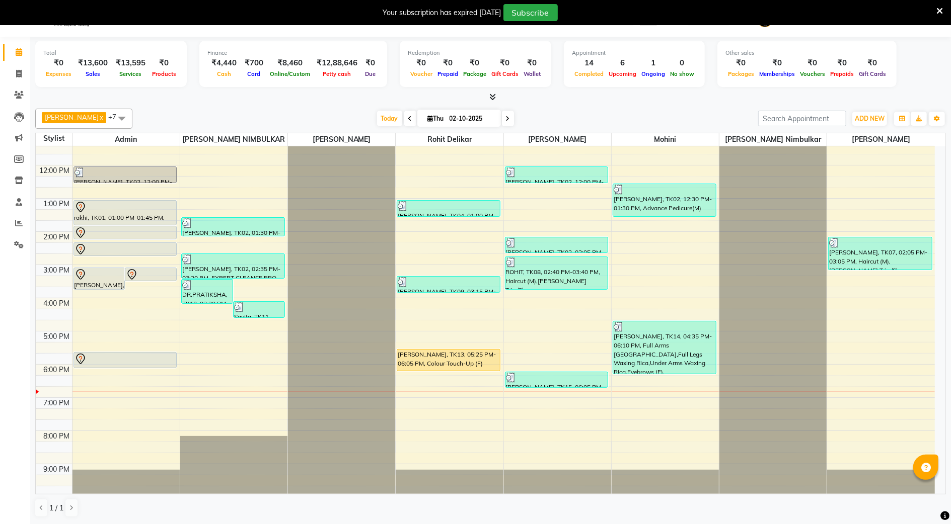
scroll to position [91, 0]
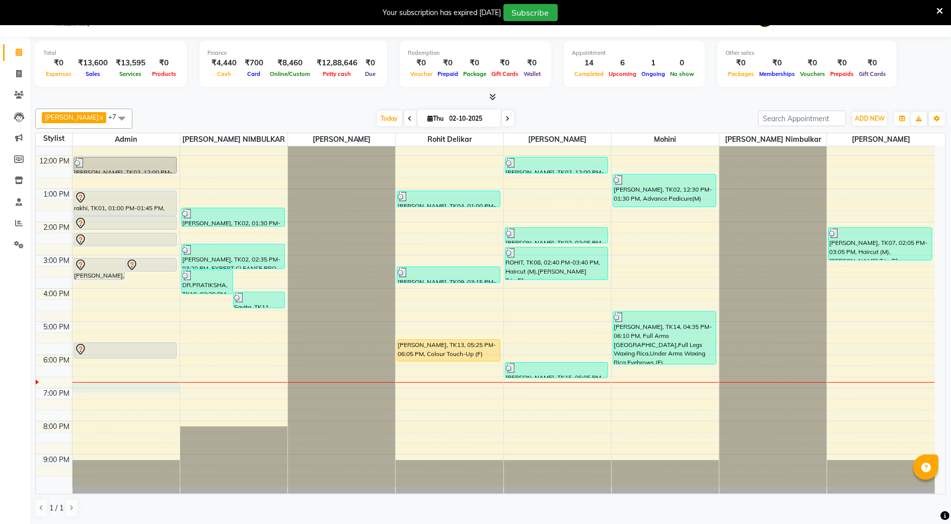
click at [85, 386] on div "9:00 AM 10:00 AM 11:00 AM 12:00 PM 1:00 PM 2:00 PM 3:00 PM 4:00 PM 5:00 PM 6:00…" at bounding box center [485, 271] width 899 height 431
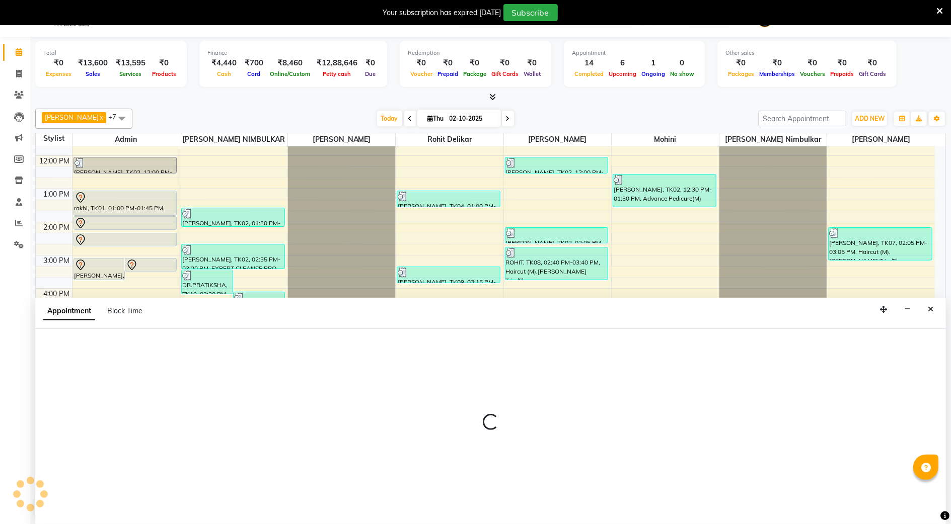
scroll to position [26, 0]
select select "14652"
select select "1125"
select select "tentative"
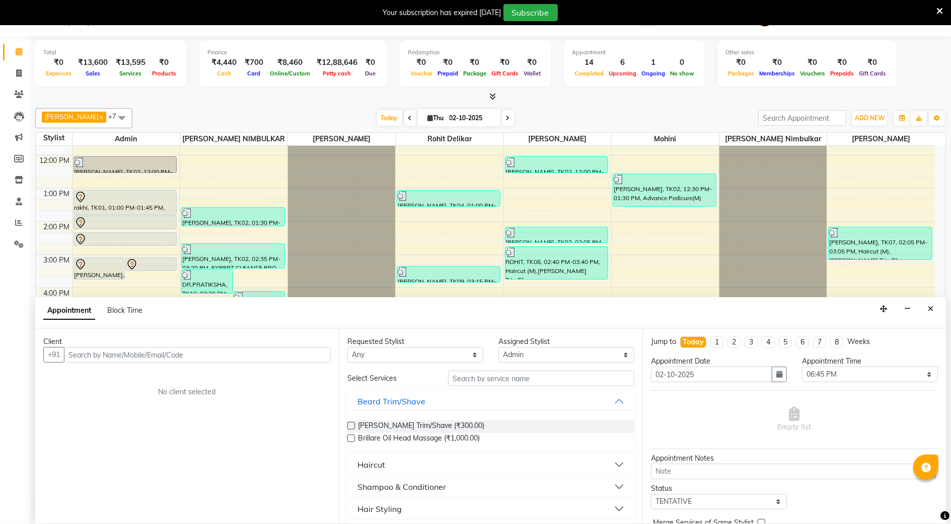
click at [102, 359] on input "text" at bounding box center [197, 355] width 267 height 16
click at [929, 311] on icon "Close" at bounding box center [931, 308] width 6 height 7
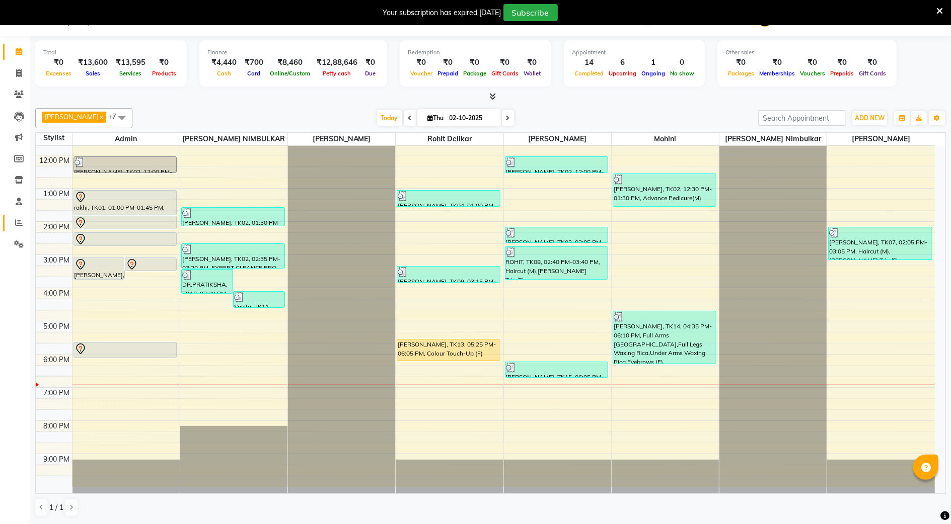
drag, startPoint x: 3, startPoint y: 219, endPoint x: 20, endPoint y: 18, distance: 202.0
click at [3, 219] on link "Reports" at bounding box center [15, 223] width 24 height 17
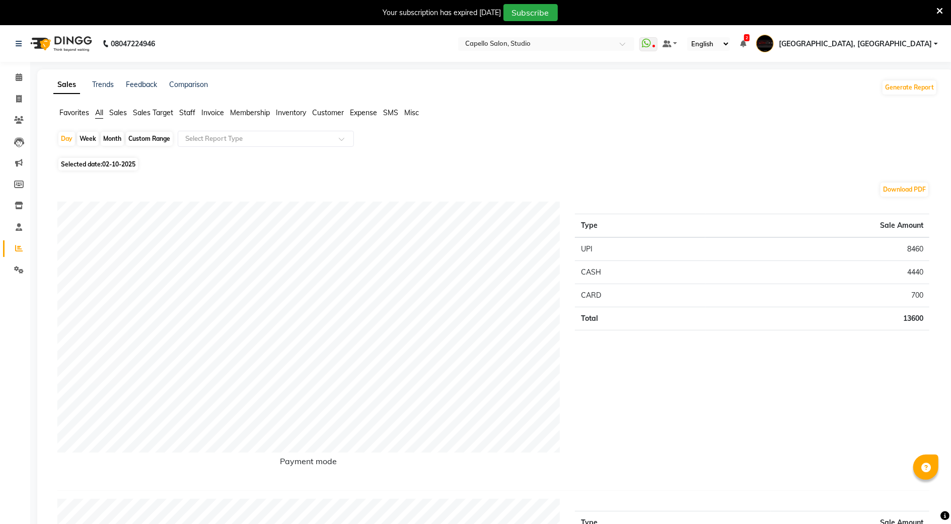
click at [5, 68] on li "Calendar" at bounding box center [15, 78] width 30 height 22
click at [7, 79] on link "Calendar" at bounding box center [15, 77] width 24 height 17
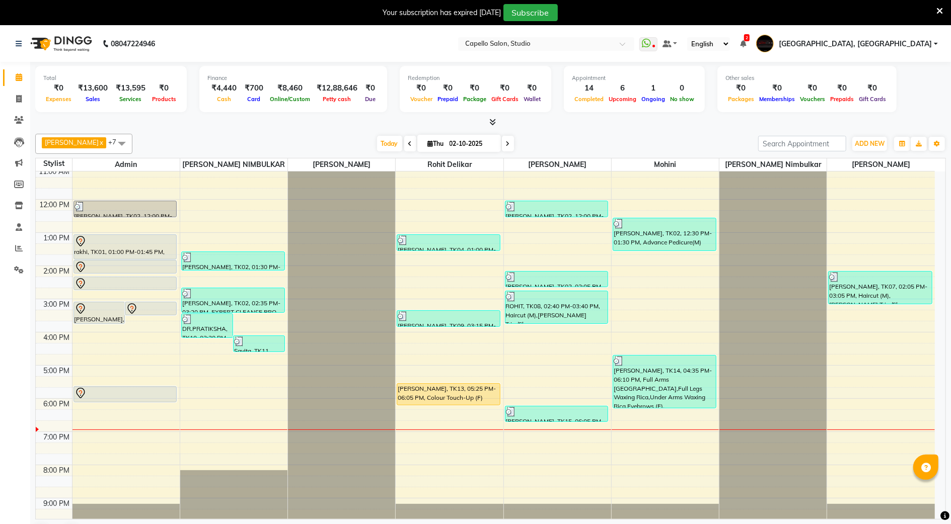
scroll to position [71, 0]
click at [17, 95] on icon at bounding box center [19, 99] width 6 height 8
select select "service"
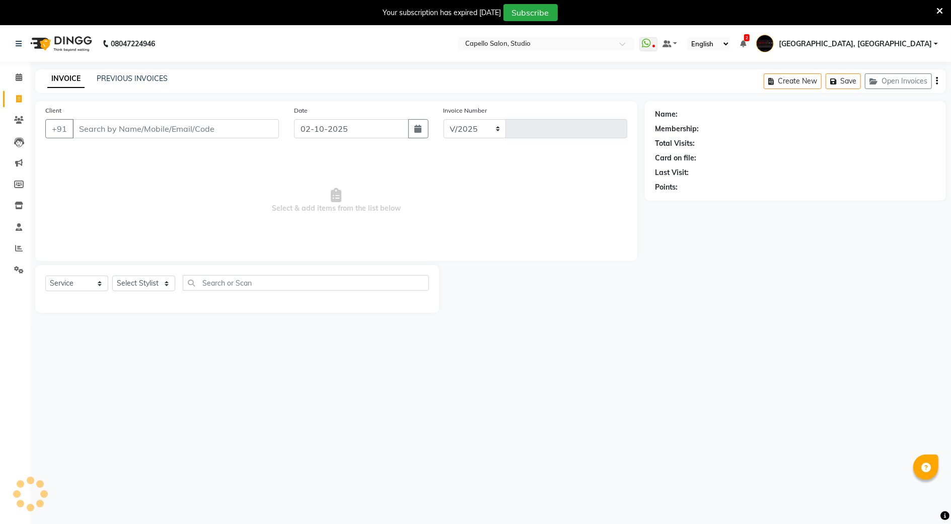
select select "847"
type input "3896"
click at [103, 119] on div "Client +91" at bounding box center [162, 125] width 249 height 41
click at [105, 129] on input "Client" at bounding box center [175, 128] width 206 height 19
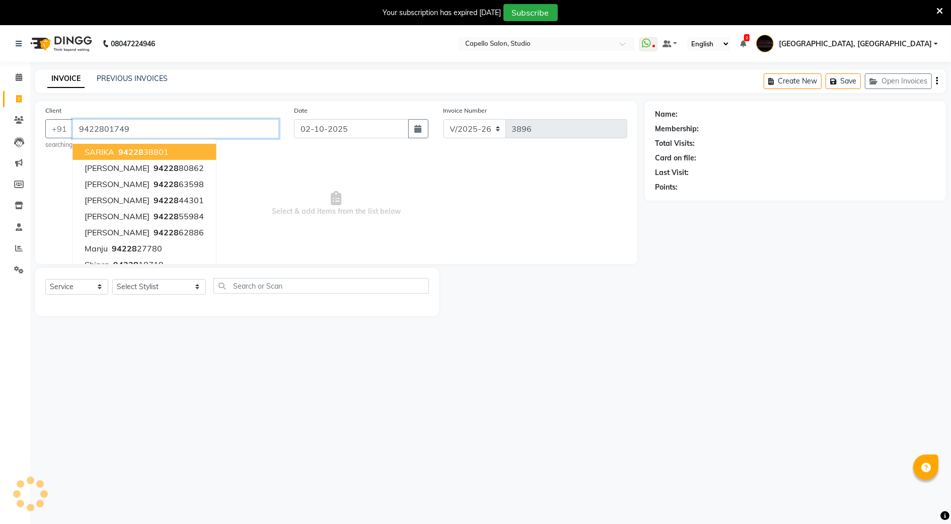
type input "9422801749"
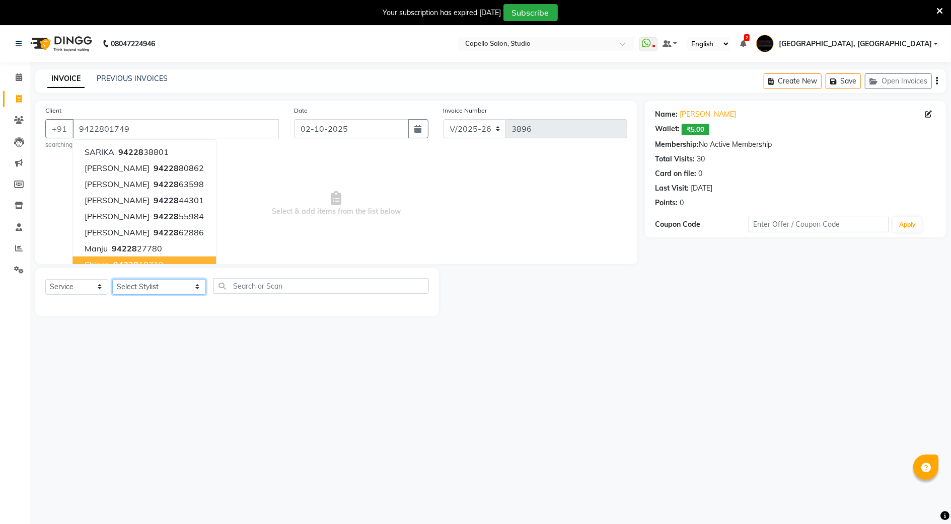
click at [139, 290] on select "Select Stylist Admin AMIT SHENDE ANKIT Capello Studio, Shivaji Nagar DIVYANI NI…" at bounding box center [159, 287] width 94 height 16
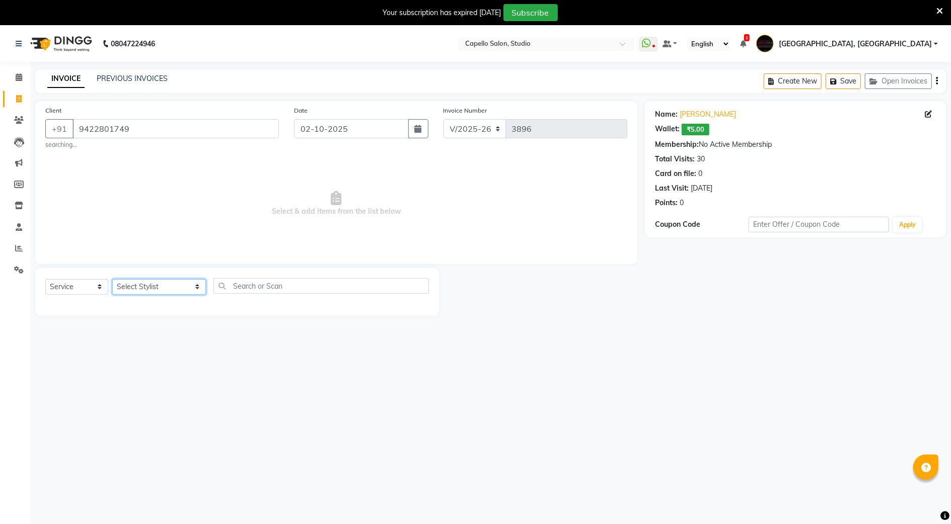
select select "52930"
click at [112, 279] on select "Select Stylist Admin AMIT SHENDE ANKIT Capello Studio, Shivaji Nagar DIVYANI NI…" at bounding box center [159, 287] width 94 height 16
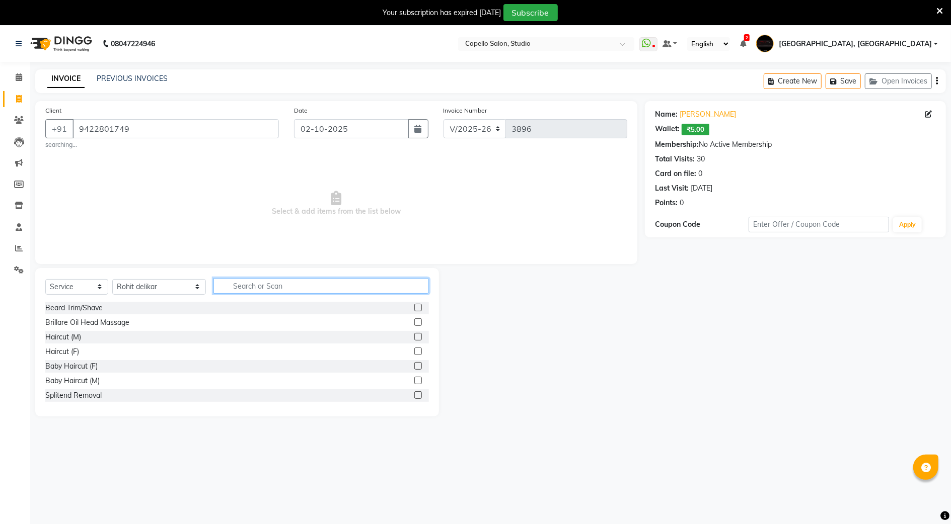
click at [252, 293] on input "text" at bounding box center [320, 286] width 215 height 16
type input "TOUCH"
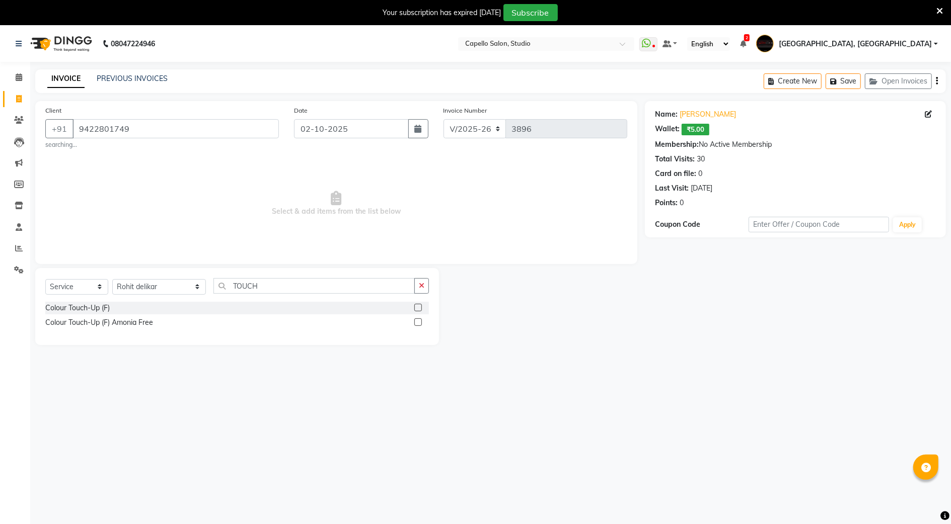
click at [416, 325] on label at bounding box center [418, 323] width 8 height 8
click at [416, 325] on input "checkbox" at bounding box center [417, 323] width 7 height 7
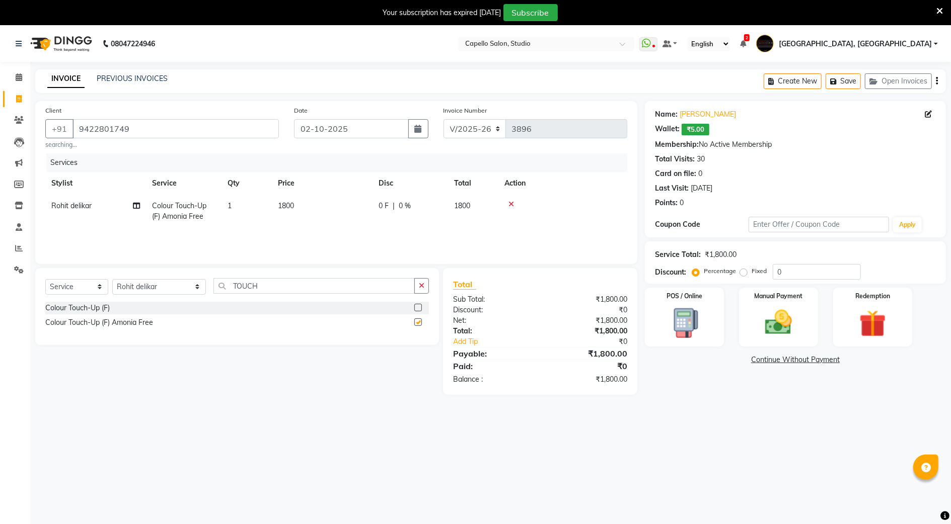
checkbox input "false"
click at [759, 319] on img at bounding box center [778, 323] width 46 height 33
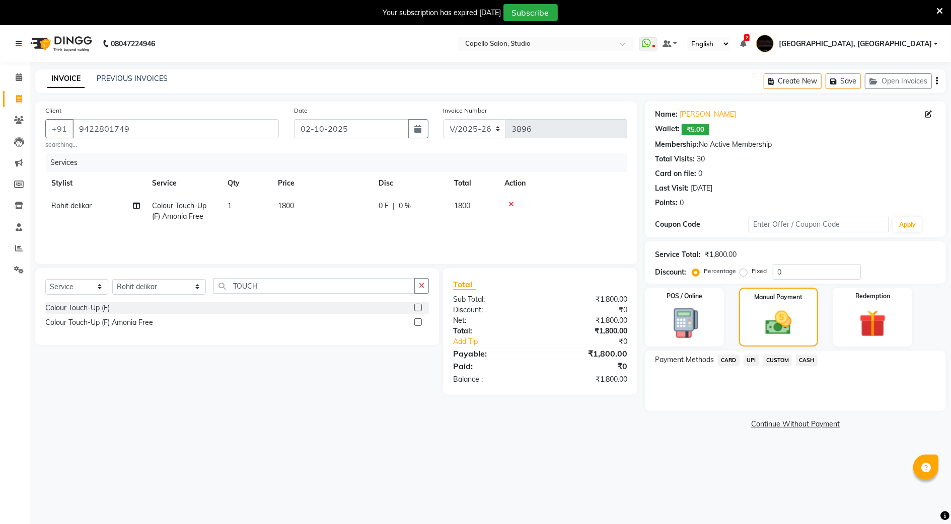
click at [805, 363] on span "CASH" at bounding box center [807, 361] width 22 height 12
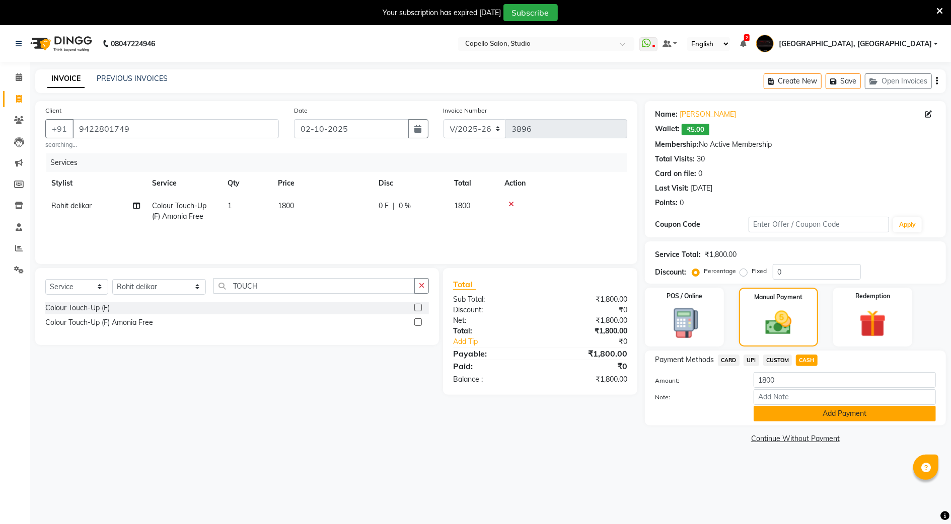
click at [790, 416] on button "Add Payment" at bounding box center [844, 414] width 182 height 16
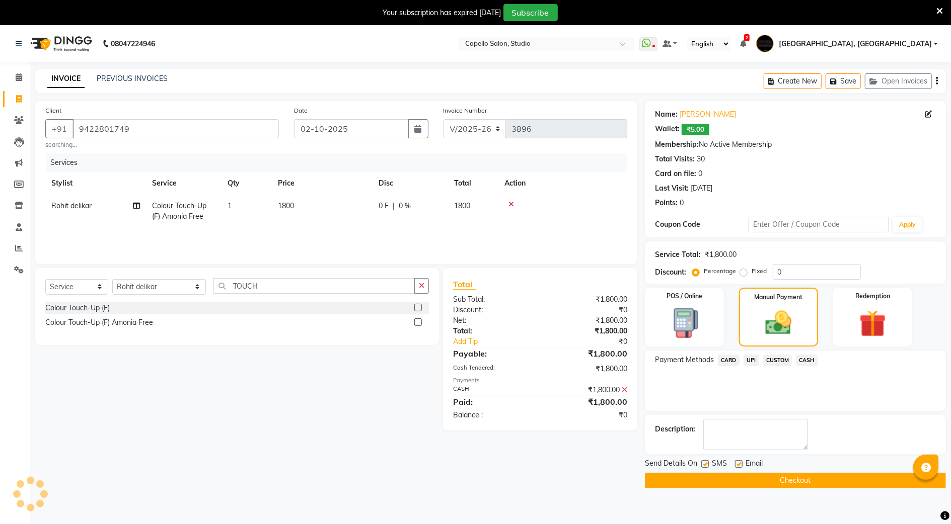
click at [689, 482] on button "Checkout" at bounding box center [795, 481] width 301 height 16
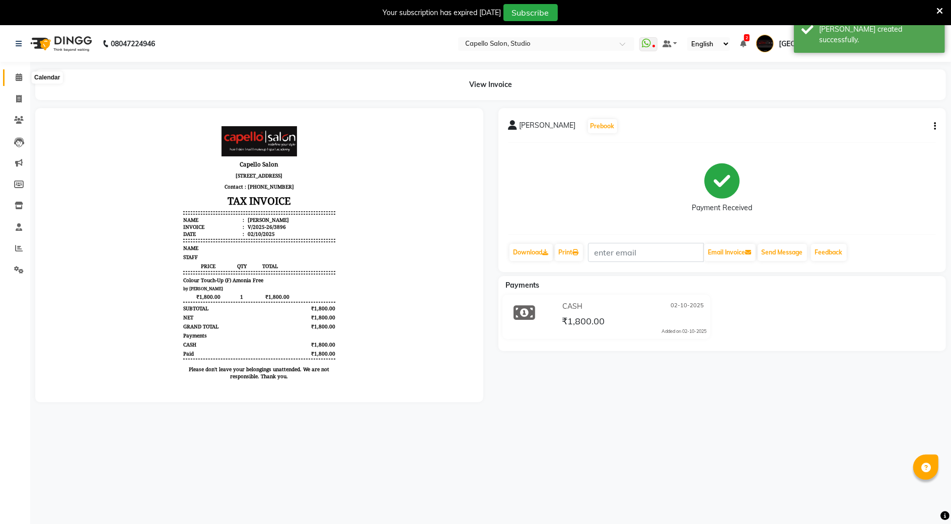
click at [21, 76] on icon at bounding box center [19, 77] width 7 height 8
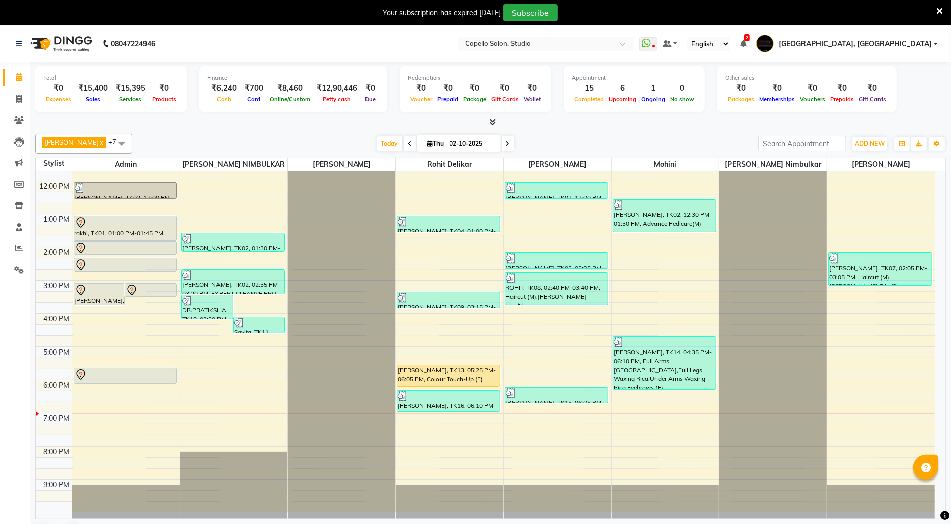
scroll to position [26, 0]
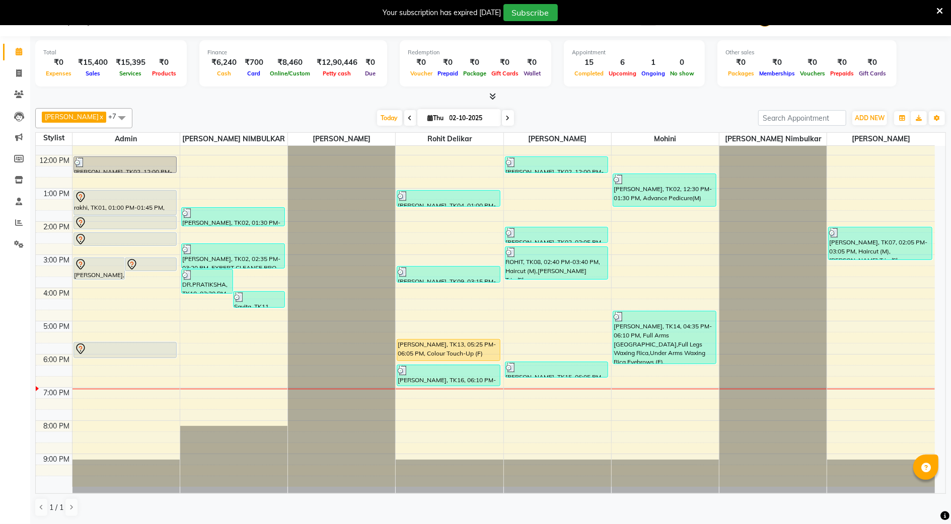
click at [506, 117] on icon at bounding box center [508, 118] width 4 height 6
type input "03-10-2025"
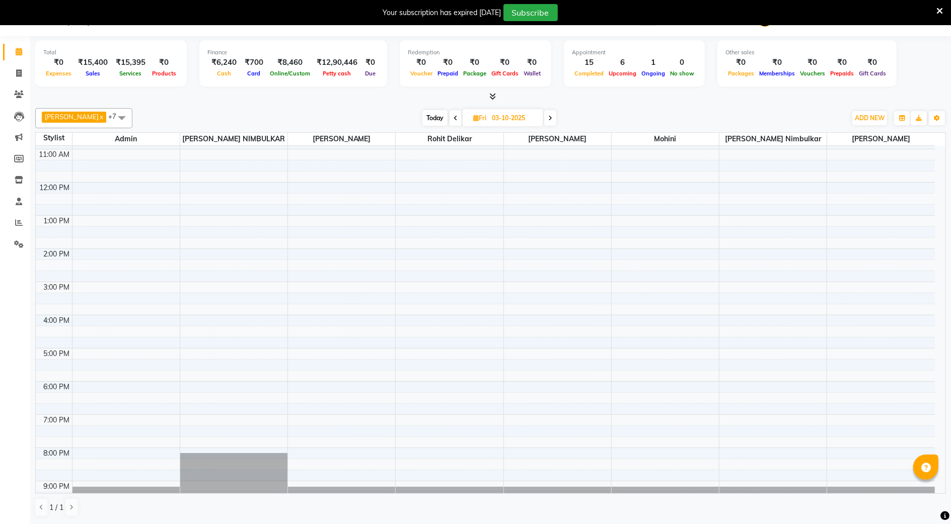
scroll to position [23, 0]
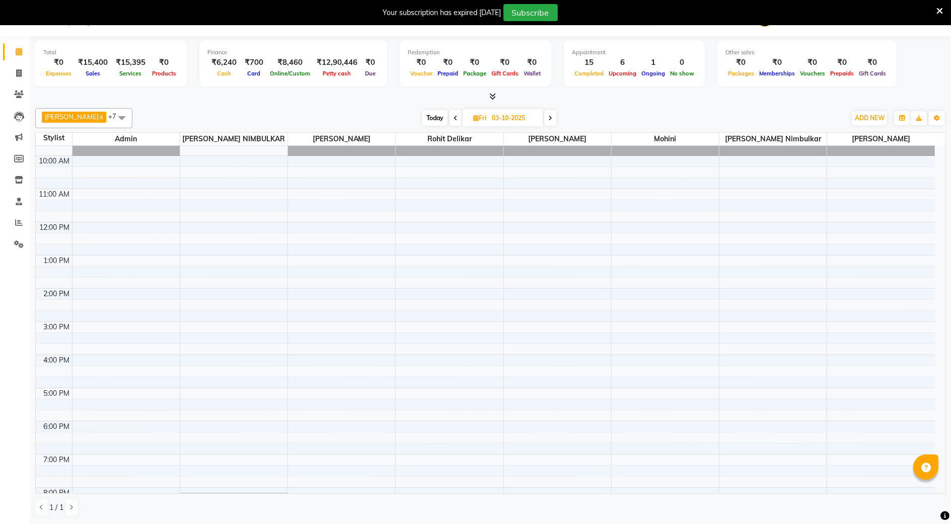
click at [116, 230] on div "9:00 AM 10:00 AM 11:00 AM 12:00 PM 1:00 PM 2:00 PM 3:00 PM 4:00 PM 5:00 PM 6:00…" at bounding box center [485, 338] width 899 height 431
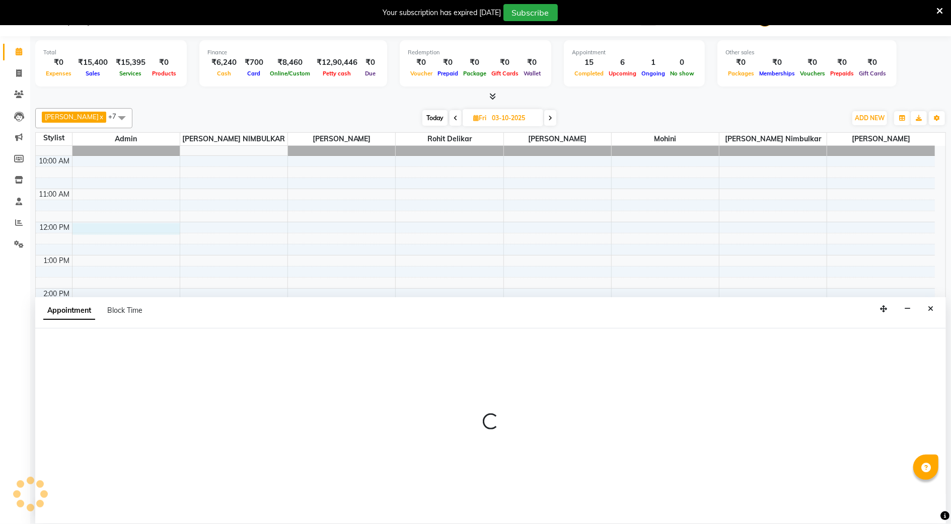
select select "14652"
select select "tentative"
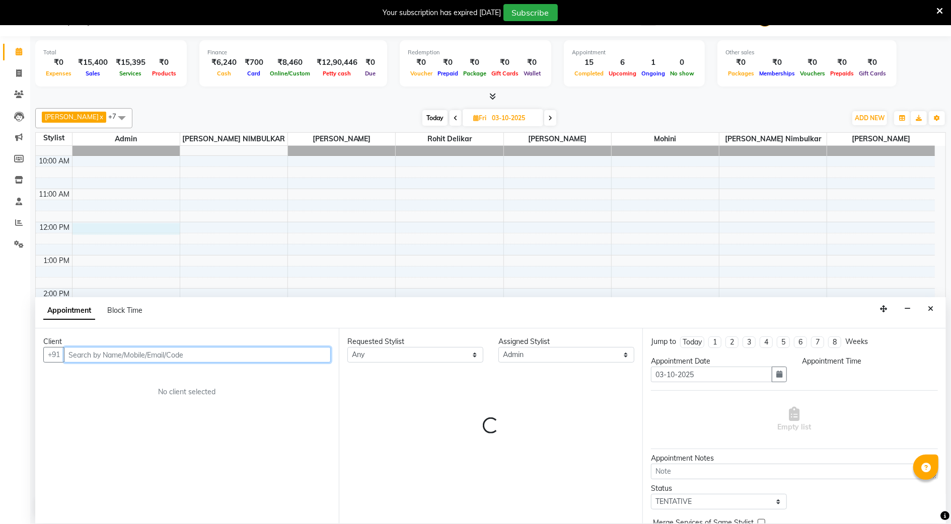
select select "720"
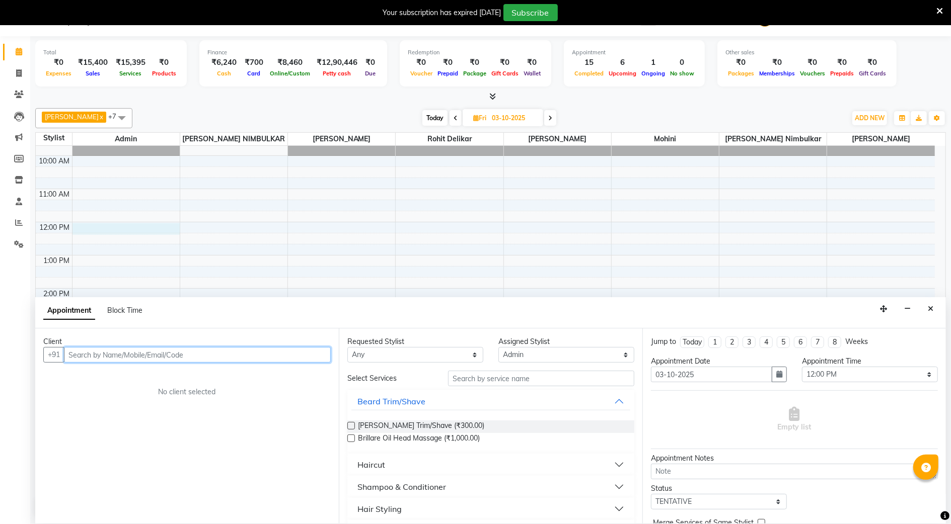
click at [96, 355] on input "text" at bounding box center [197, 355] width 267 height 16
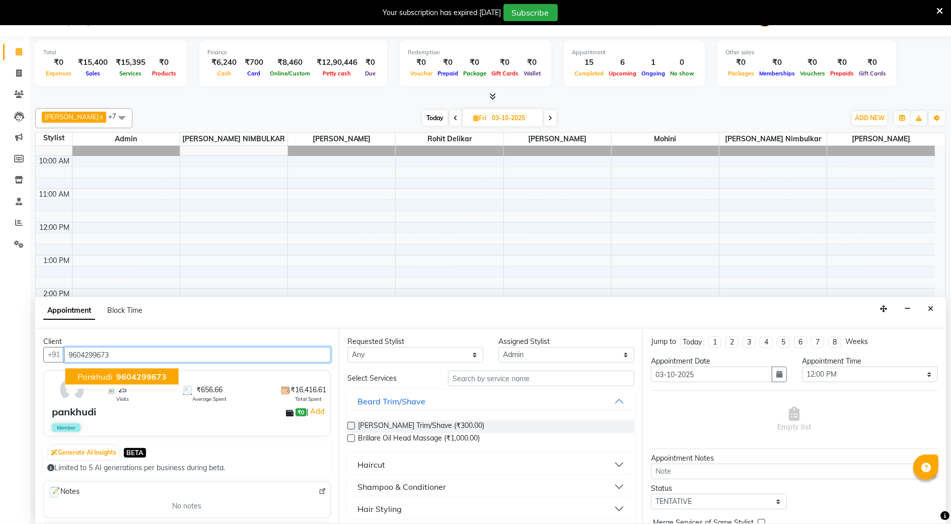
click at [129, 375] on span "9604299673" at bounding box center [141, 377] width 50 height 10
type input "9604299673"
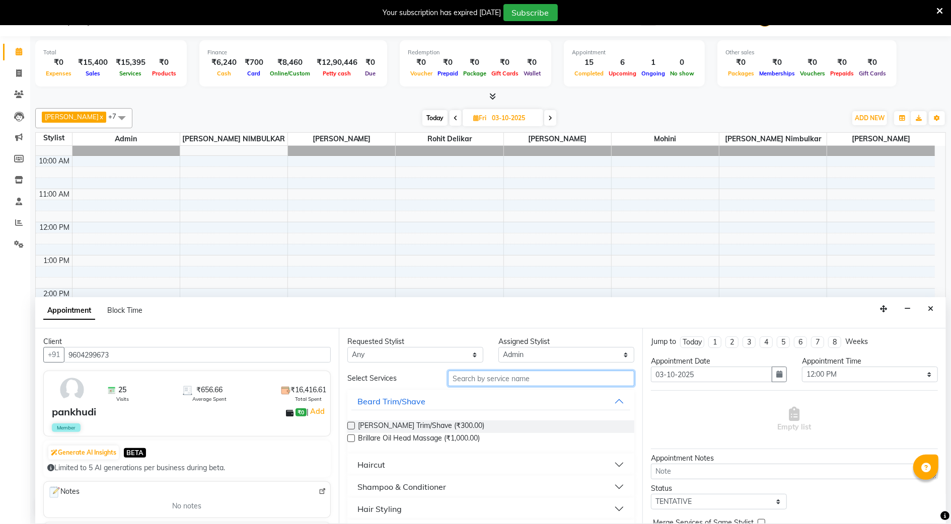
click at [480, 379] on input "text" at bounding box center [541, 379] width 186 height 16
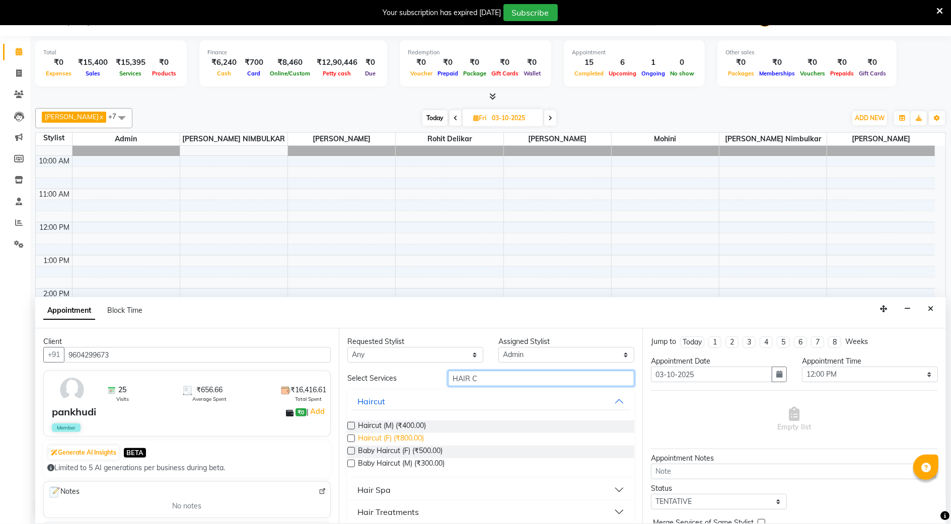
type input "HAIR C"
click at [391, 441] on span "Haircut (F) (₹800.00)" at bounding box center [391, 439] width 66 height 13
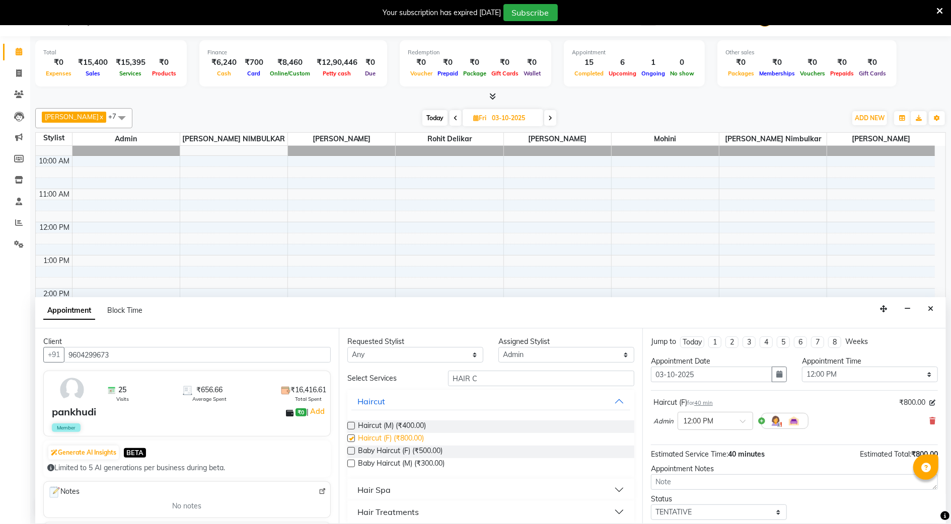
checkbox input "false"
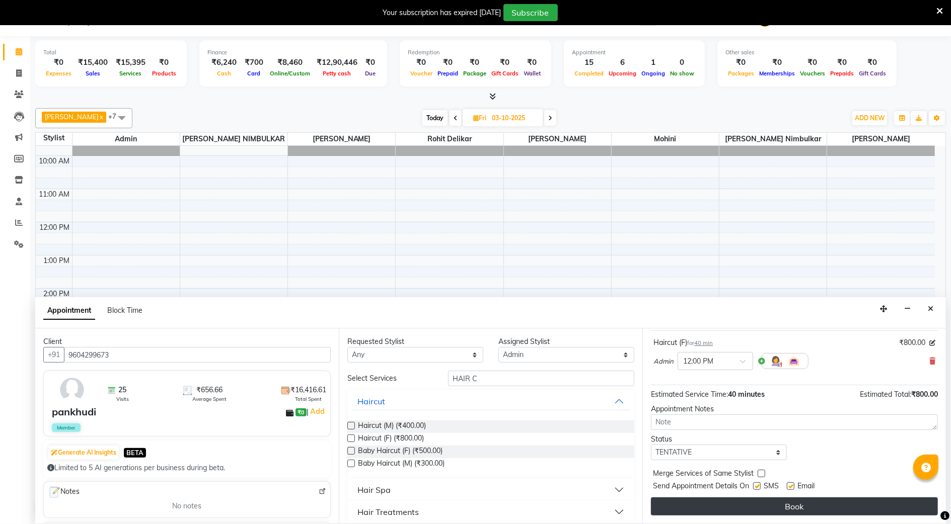
click at [700, 512] on button "Book" at bounding box center [794, 507] width 287 height 18
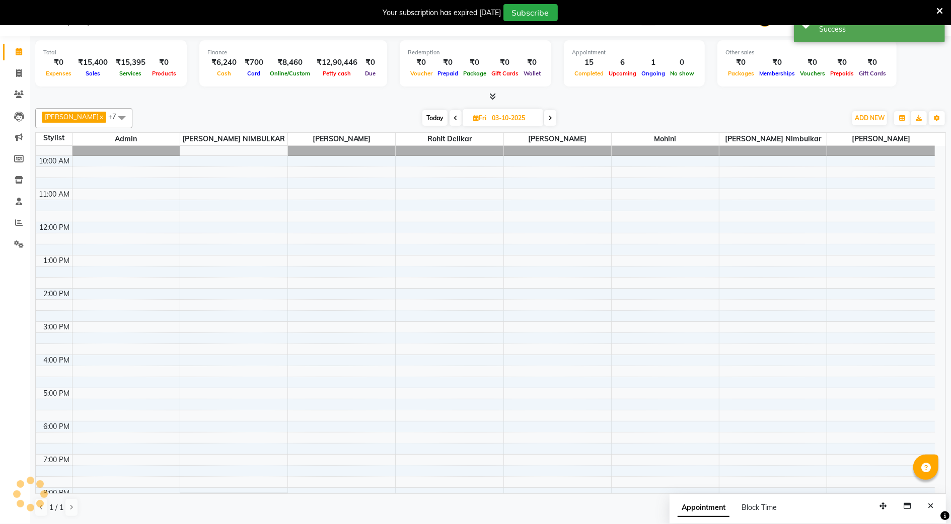
scroll to position [0, 0]
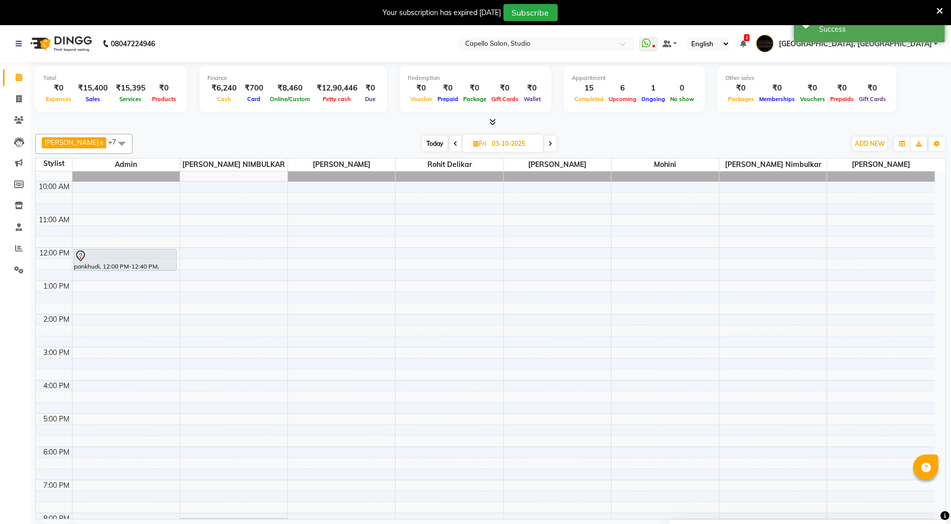
click at [449, 144] on span at bounding box center [455, 144] width 12 height 16
type input "02-10-2025"
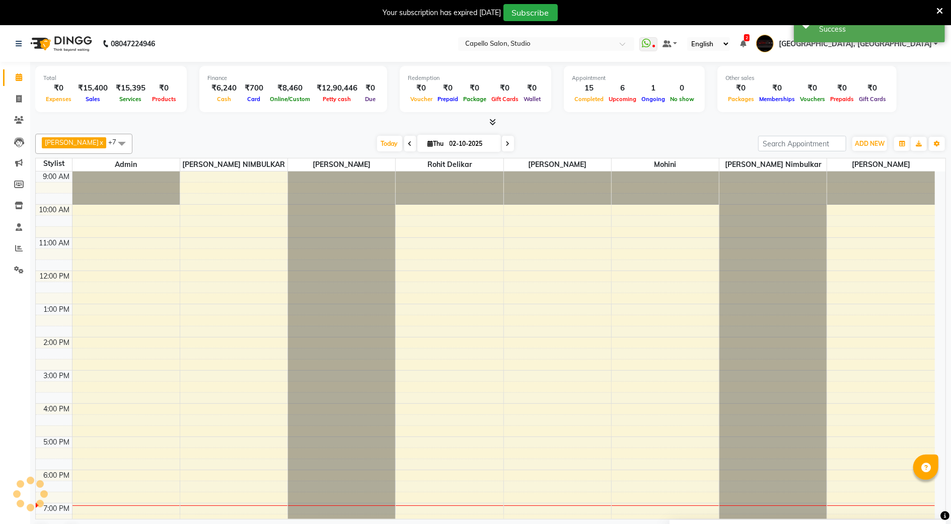
scroll to position [91, 0]
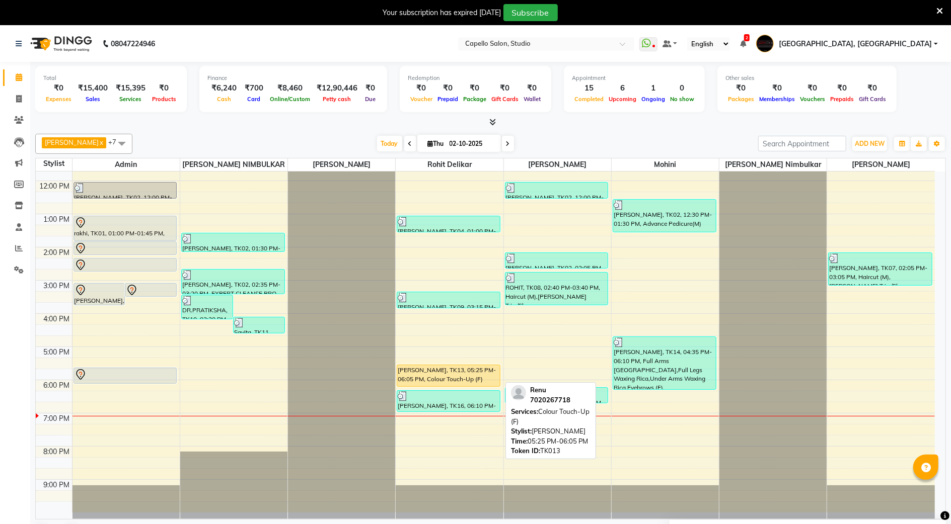
click at [436, 369] on div "Renu, TK13, 05:25 PM-06:05 PM, Colour Touch-Up (F)" at bounding box center [448, 375] width 103 height 21
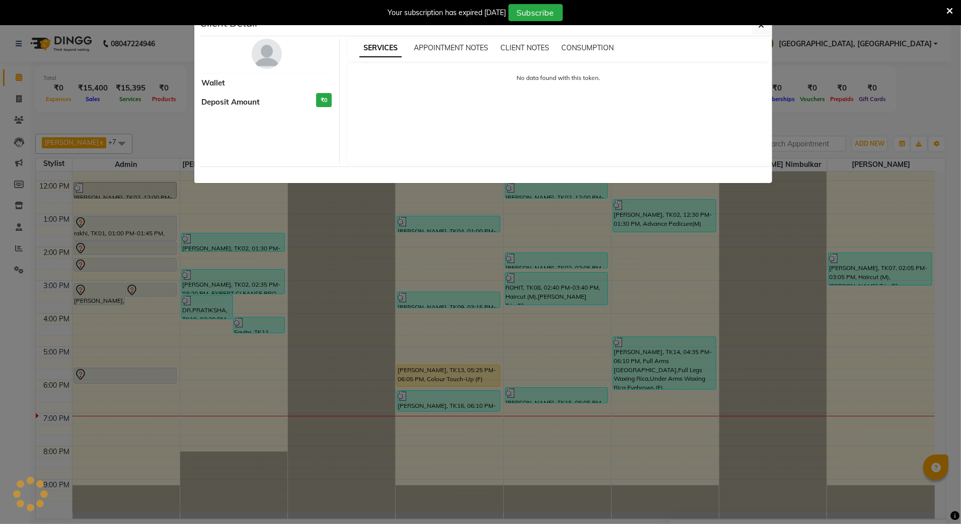
select select "1"
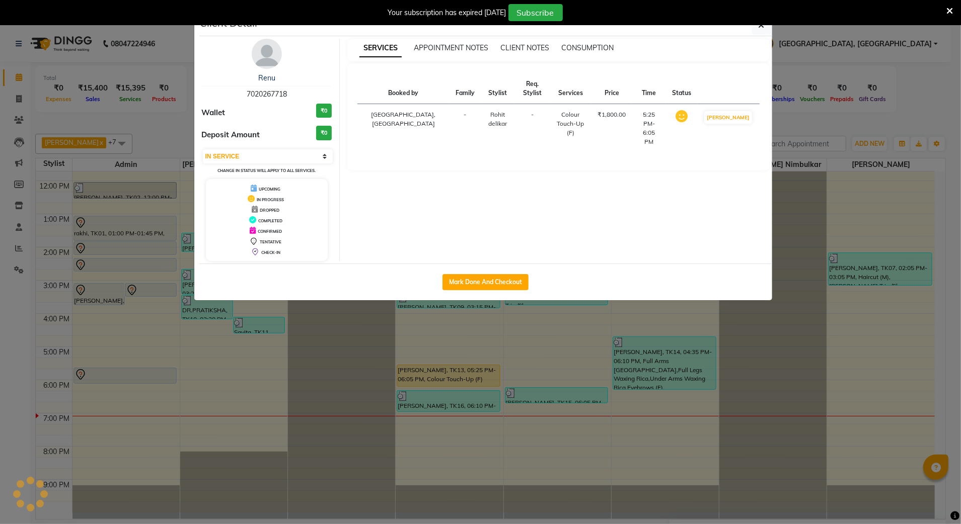
click at [758, 24] on div "Your subscription has expired 1 days ago Subscribe" at bounding box center [480, 12] width 961 height 25
click at [759, 32] on button "button" at bounding box center [761, 25] width 19 height 19
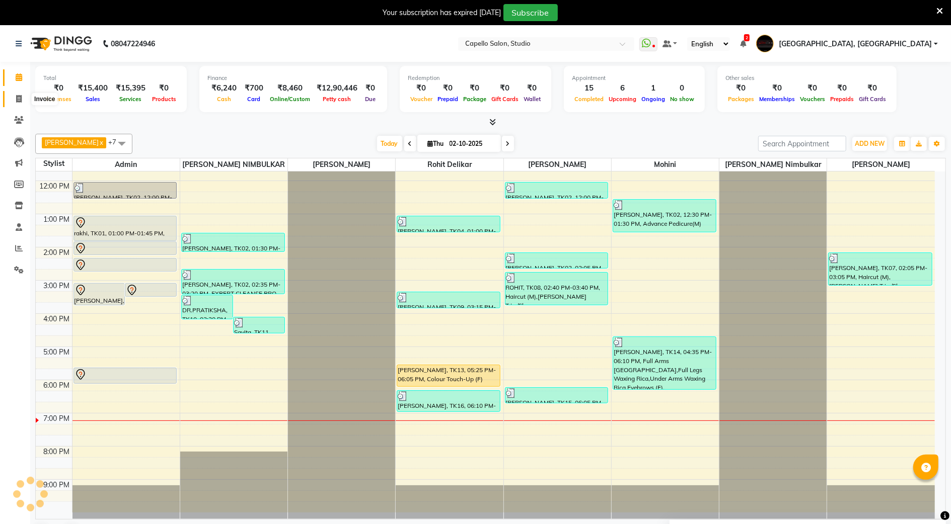
click at [18, 104] on span at bounding box center [19, 100] width 18 height 12
select select "service"
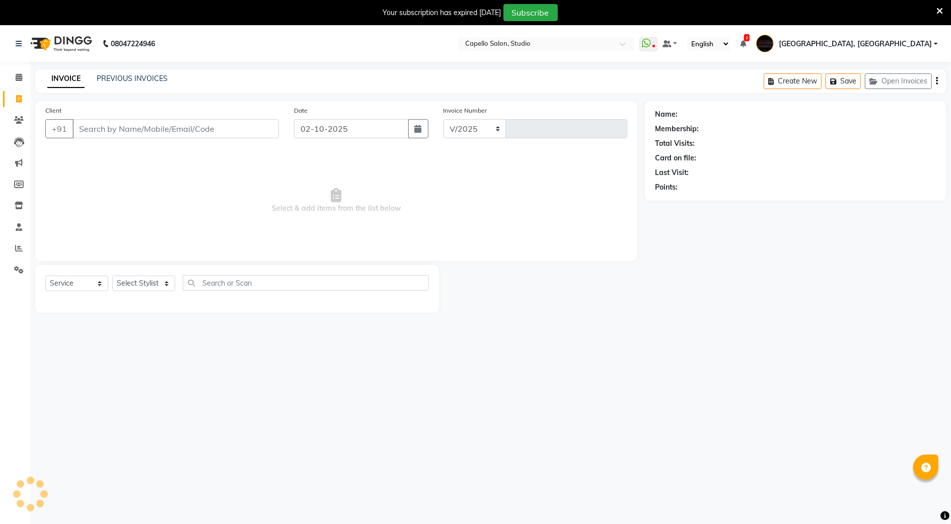
select select "847"
type input "3897"
click at [155, 284] on select "Select Stylist Admin AMIT SHENDE ANKIT Capello Studio, Shivaji Nagar DIVYANI NI…" at bounding box center [159, 284] width 94 height 16
click at [75, 286] on select "Select Service Product Membership Package Voucher Prepaid Gift Card" at bounding box center [76, 284] width 63 height 16
select select "product"
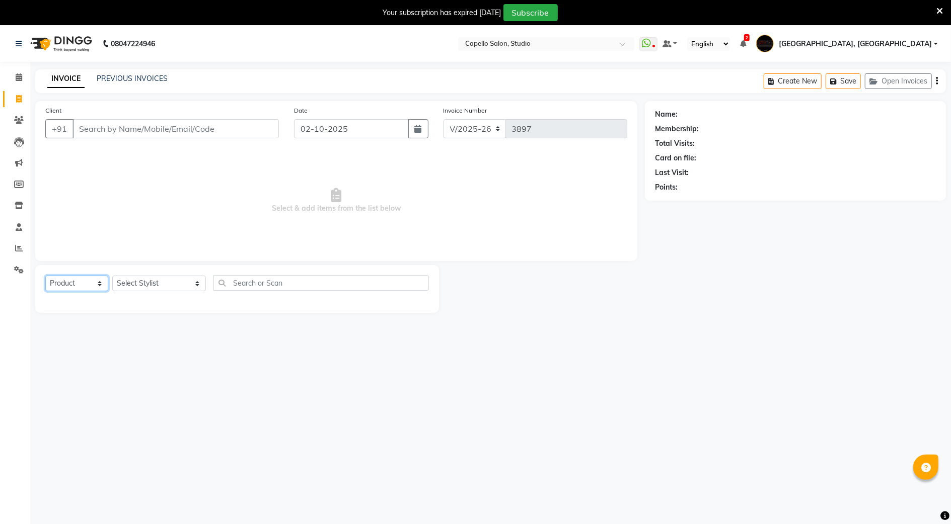
click at [45, 276] on select "Select Service Product Membership Package Voucher Prepaid Gift Card" at bounding box center [76, 284] width 63 height 16
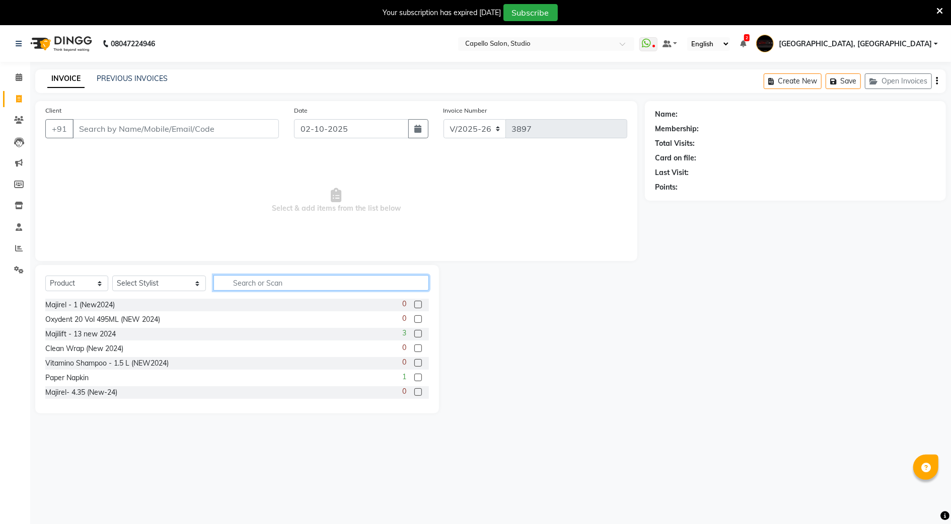
click at [248, 282] on input "text" at bounding box center [320, 283] width 215 height 16
type input "A"
type input "S"
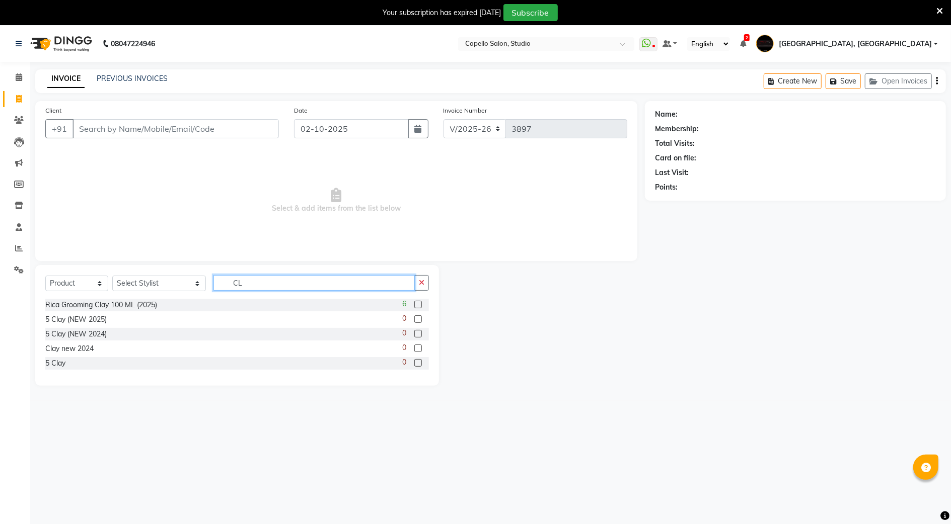
type input "C"
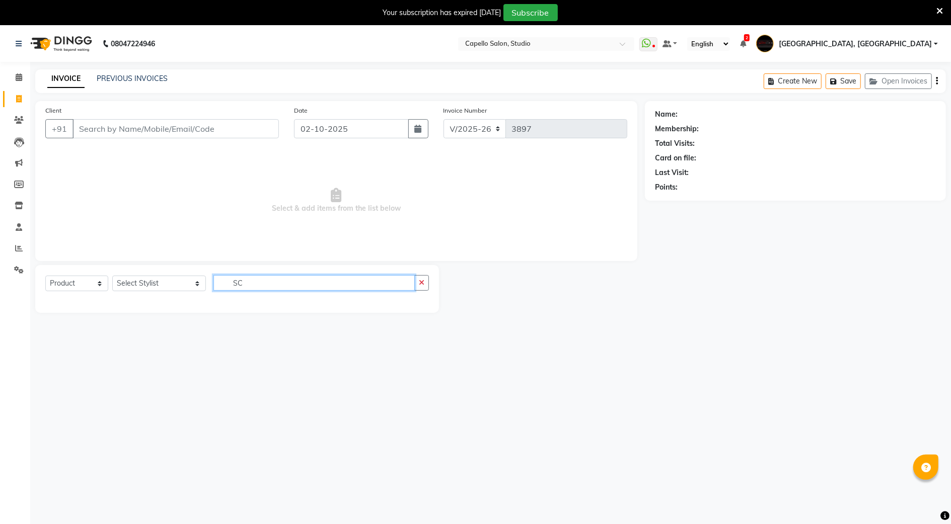
type input "S"
type input "L"
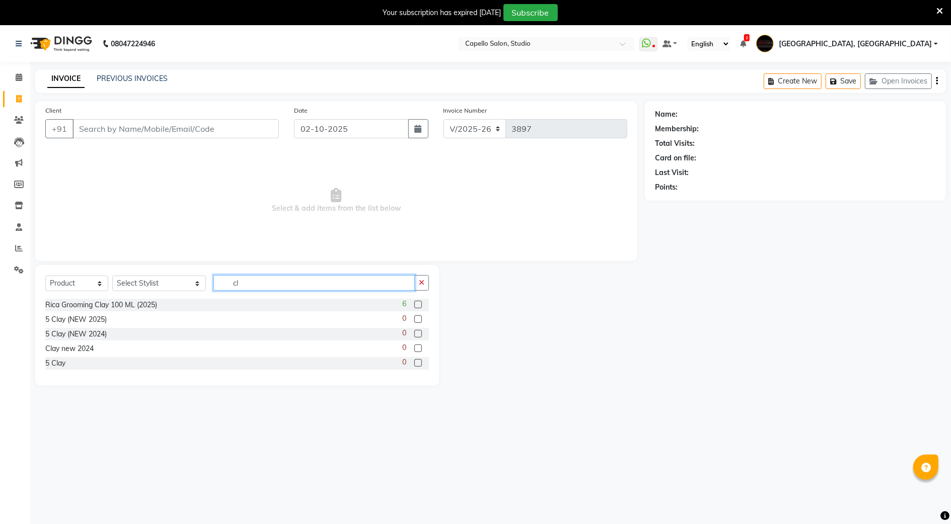
type input "c"
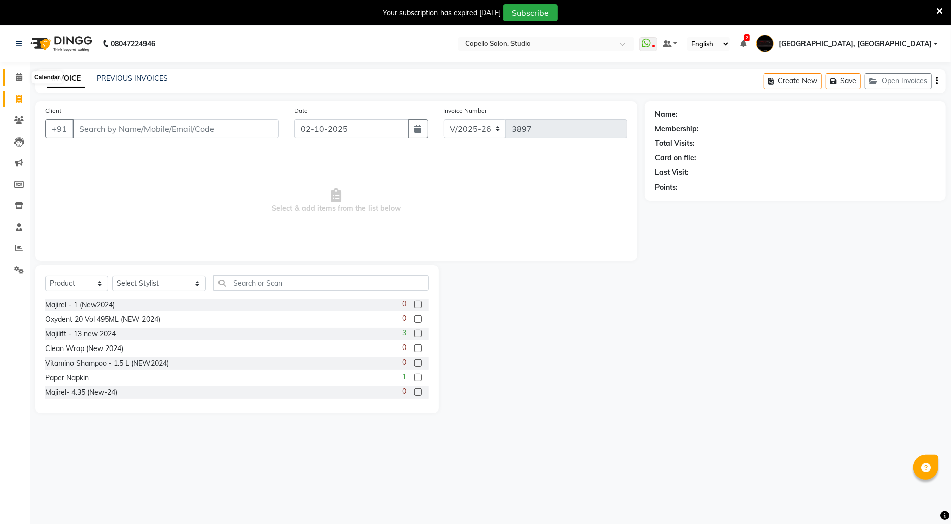
click at [12, 79] on span at bounding box center [19, 78] width 18 height 12
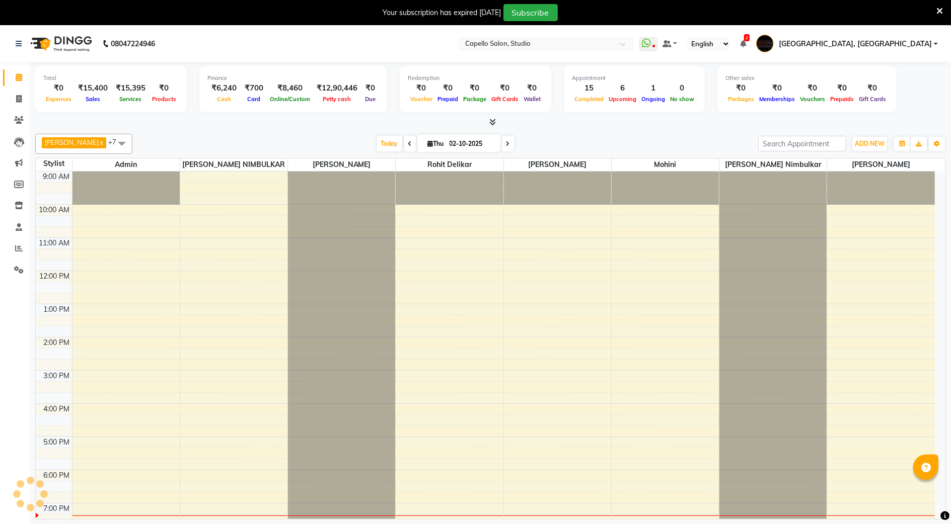
scroll to position [71, 0]
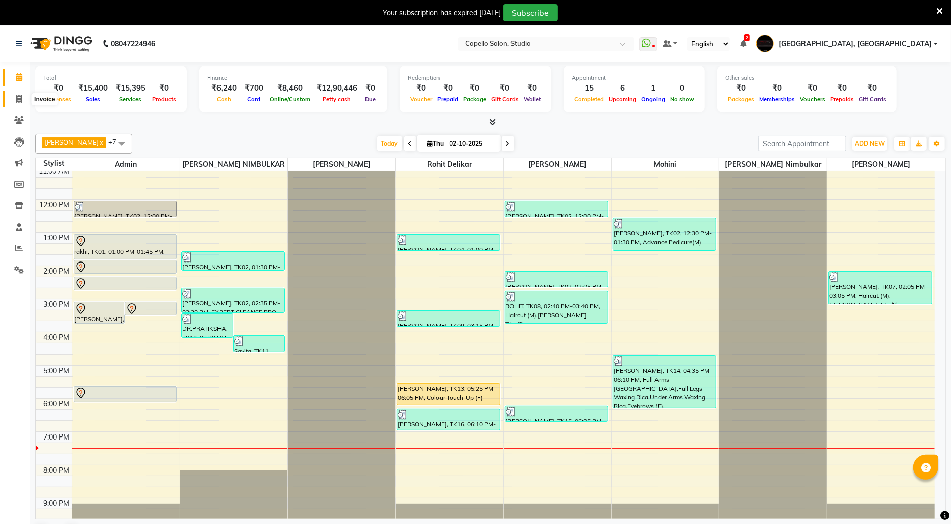
click at [17, 100] on icon at bounding box center [19, 99] width 6 height 8
select select "service"
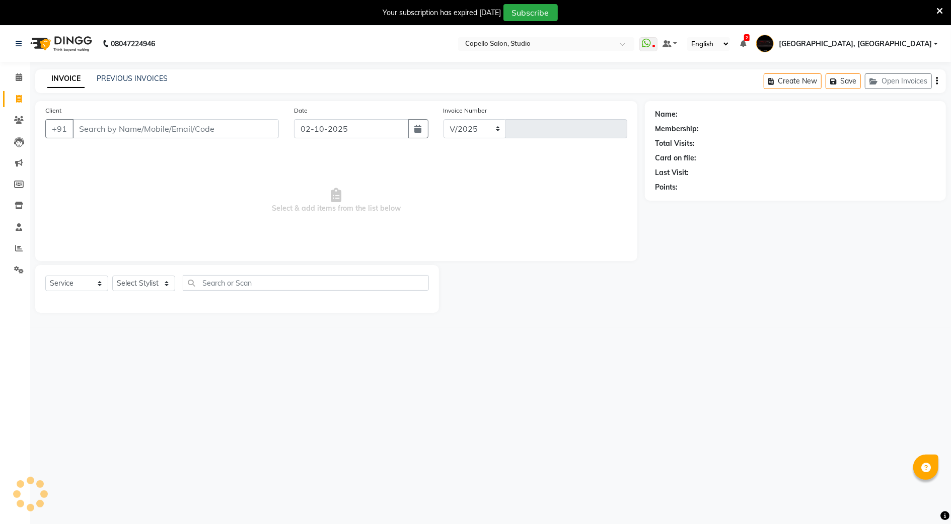
select select "847"
type input "3897"
click at [180, 132] on input "Client" at bounding box center [175, 128] width 206 height 19
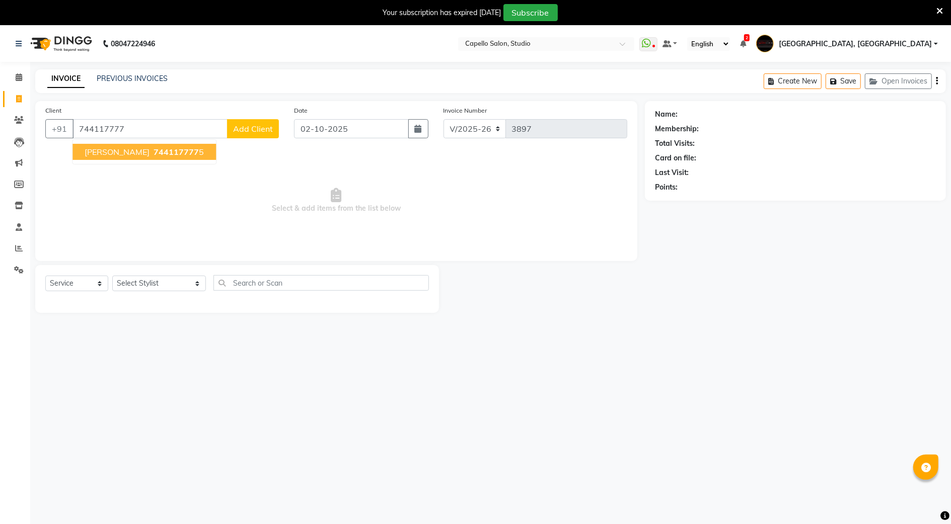
click at [124, 154] on button "PRANEET 744117777 5" at bounding box center [143, 152] width 143 height 16
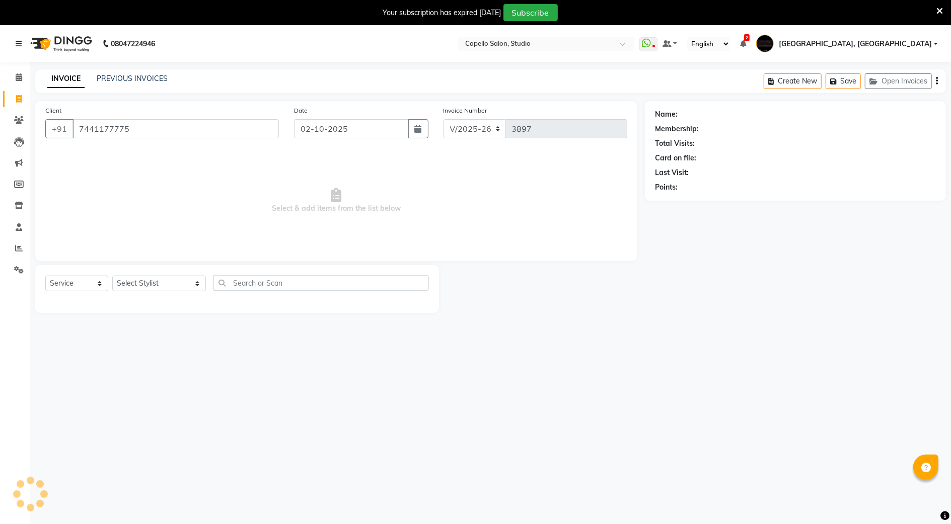
type input "7441177775"
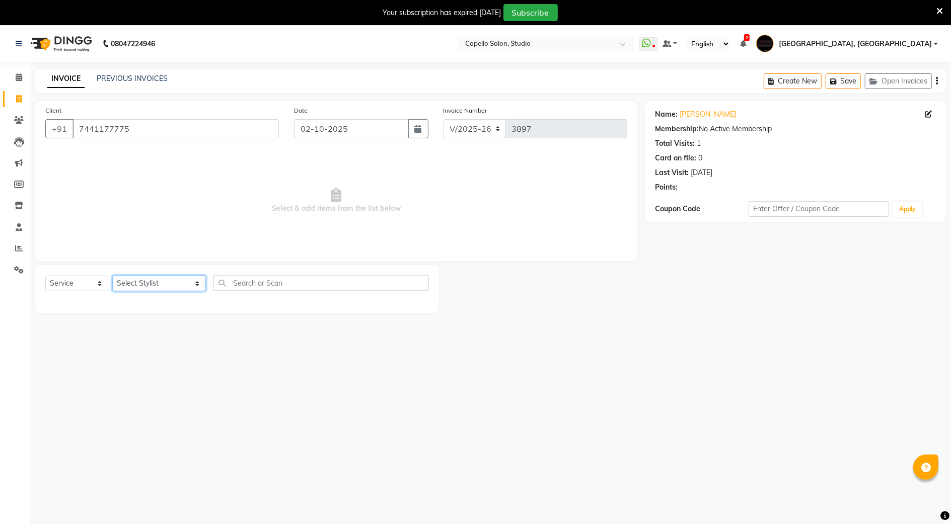
click at [141, 286] on select "Select Stylist Admin AMIT SHENDE ANKIT Capello Studio, Shivaji Nagar DIVYANI NI…" at bounding box center [159, 284] width 94 height 16
select select "93503"
click at [112, 276] on select "Select Stylist Admin AMIT SHENDE ANKIT Capello Studio, Shivaji Nagar DIVYANI NI…" at bounding box center [159, 284] width 94 height 16
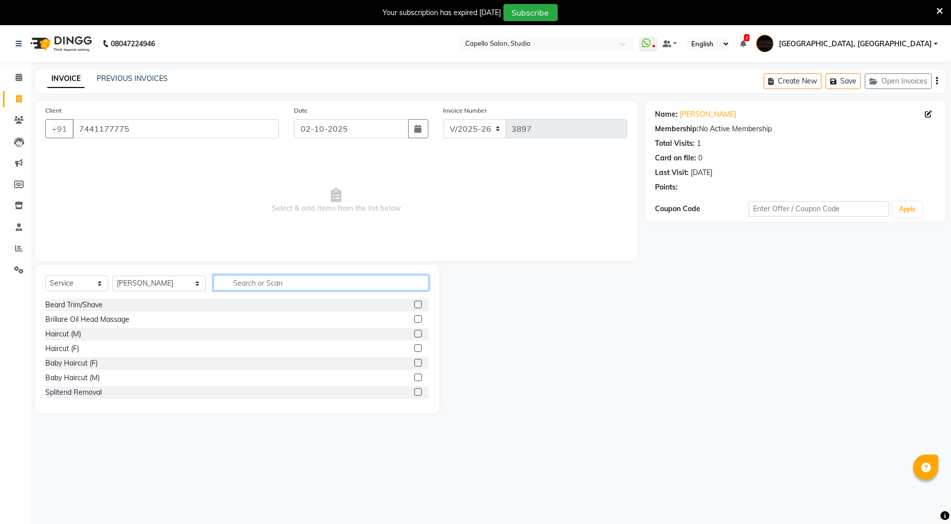
click at [278, 288] on input "text" at bounding box center [320, 283] width 215 height 16
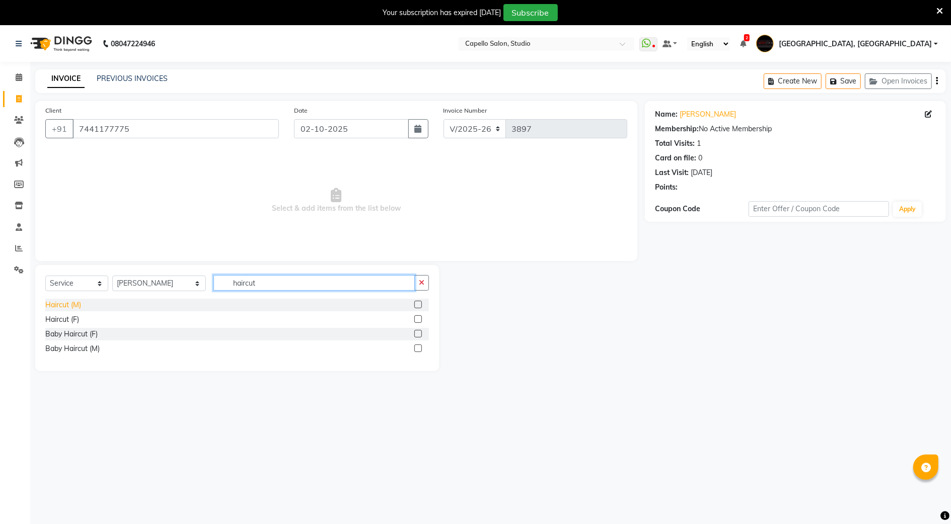
type input "haircut"
drag, startPoint x: 61, startPoint y: 300, endPoint x: 77, endPoint y: 320, distance: 25.8
click at [61, 300] on div "Haircut (M)" at bounding box center [63, 305] width 36 height 11
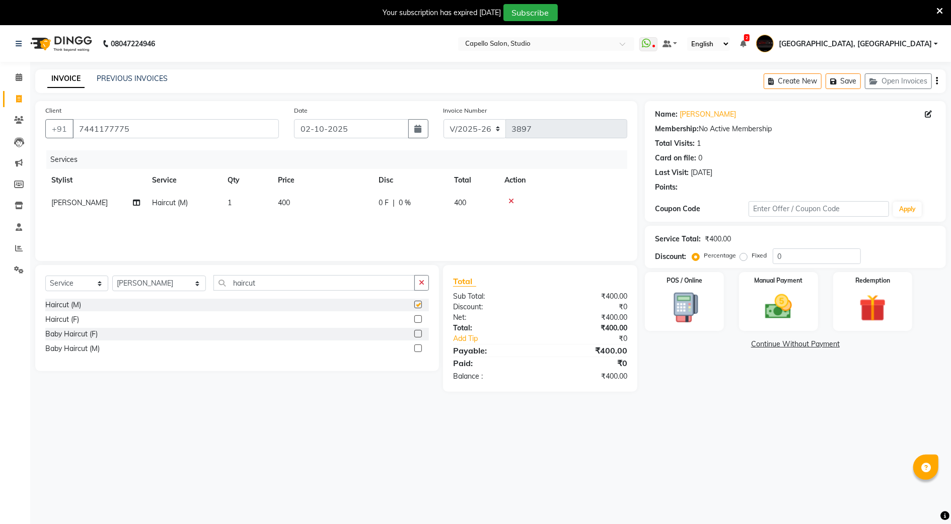
checkbox input "false"
click at [261, 300] on div "Haircut (M)" at bounding box center [237, 305] width 384 height 13
click at [248, 283] on input "haircut" at bounding box center [313, 283] width 201 height 16
type input "h"
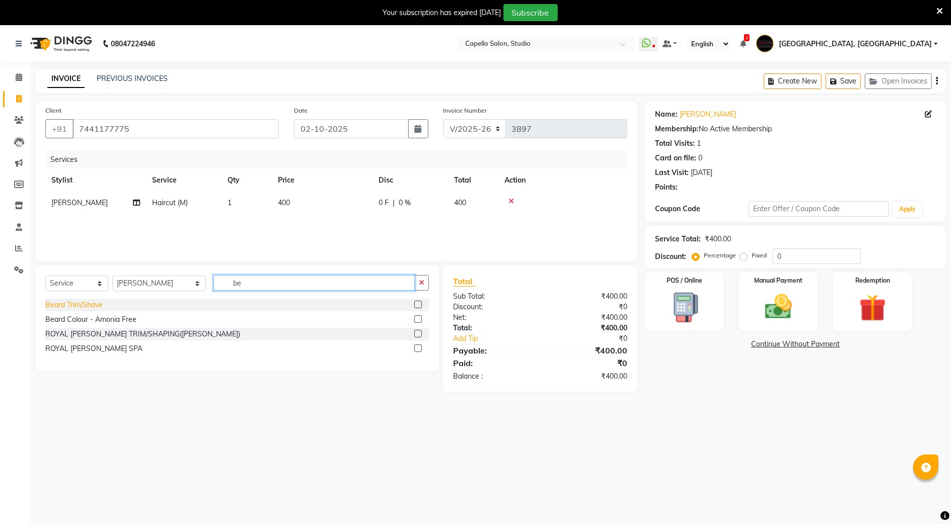
type input "be"
click at [91, 300] on div "Beard Trim/Shave" at bounding box center [73, 305] width 57 height 11
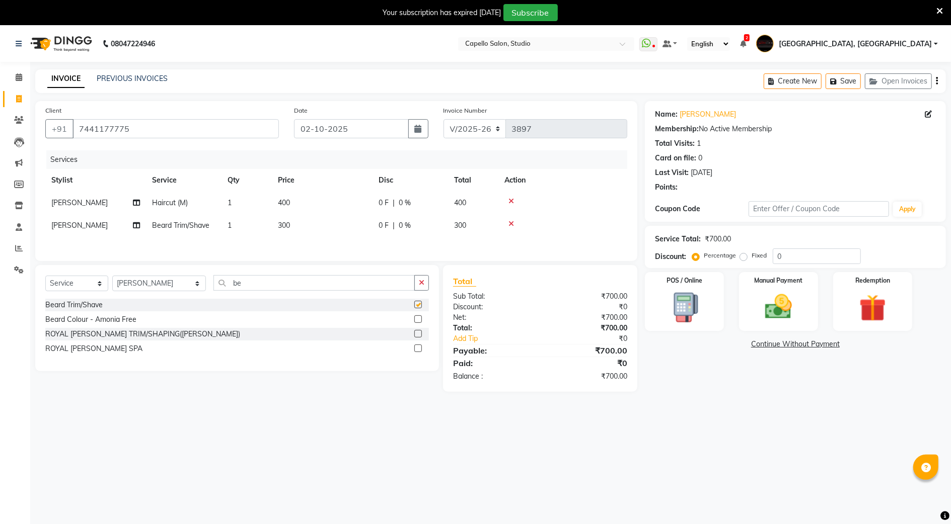
checkbox input "false"
click at [787, 325] on div "Manual Payment" at bounding box center [778, 301] width 82 height 61
click at [732, 343] on span "CARD" at bounding box center [729, 345] width 22 height 12
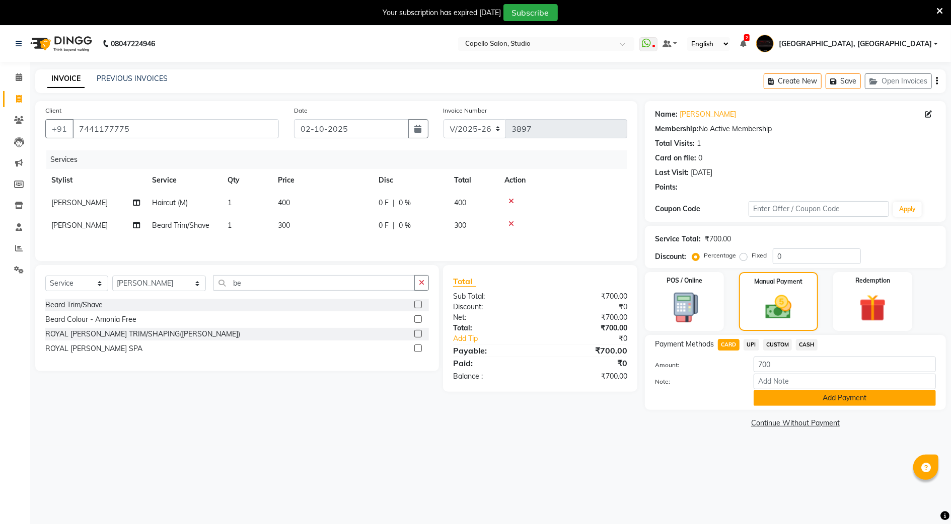
click at [812, 403] on button "Add Payment" at bounding box center [844, 399] width 182 height 16
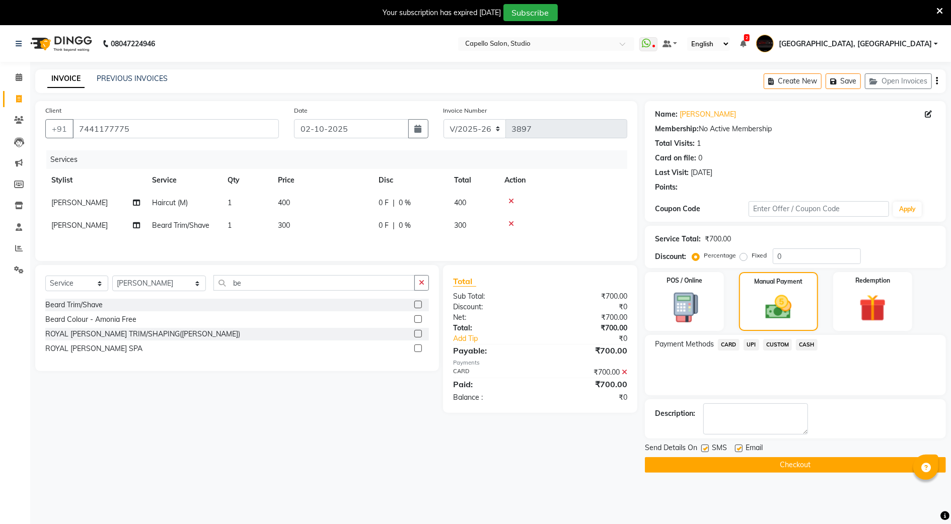
scroll to position [25, 0]
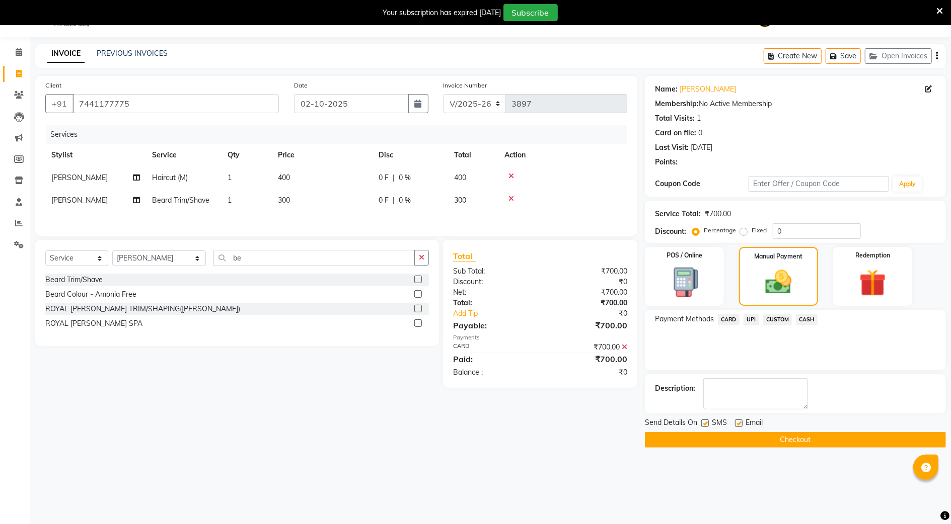
click at [774, 445] on button "Checkout" at bounding box center [795, 440] width 301 height 16
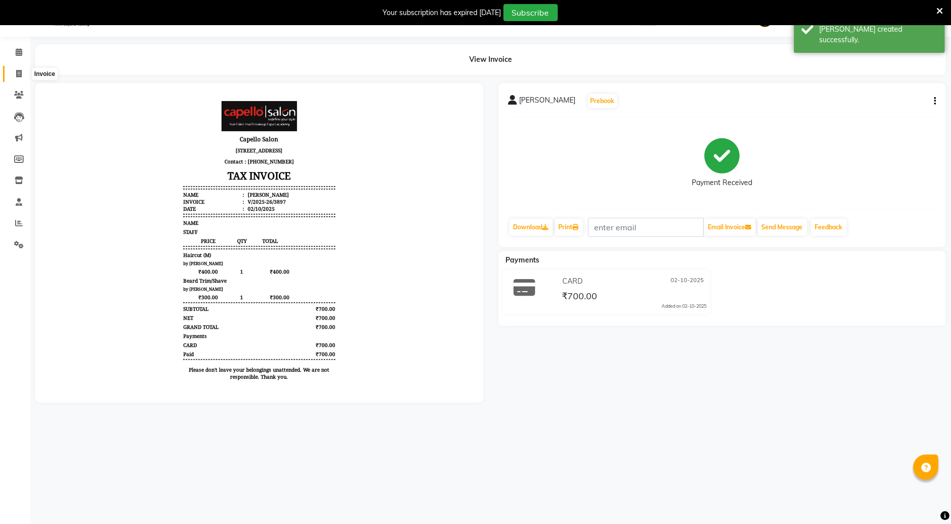
click at [21, 76] on icon at bounding box center [19, 74] width 6 height 8
select select "service"
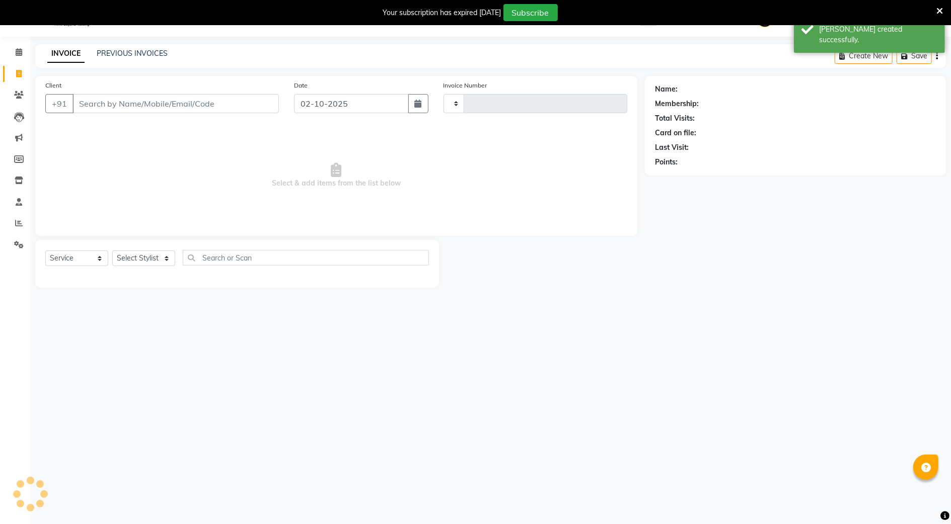
type input "3898"
select select "847"
click at [15, 47] on span at bounding box center [19, 53] width 18 height 12
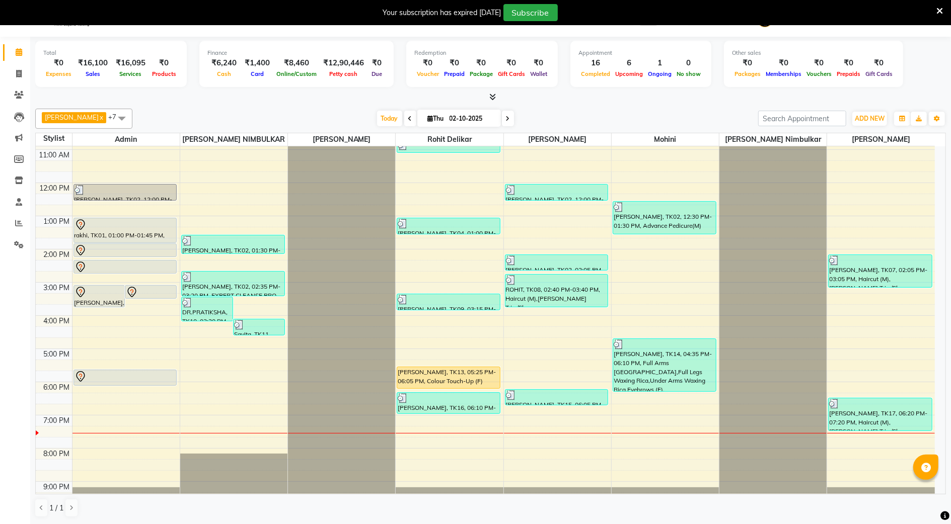
scroll to position [91, 0]
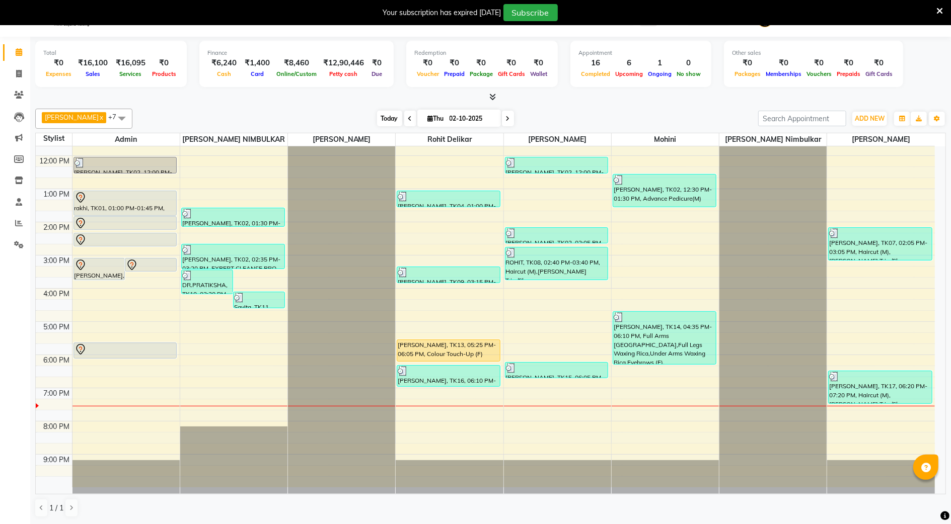
click at [391, 119] on span "Today" at bounding box center [389, 119] width 25 height 16
click at [25, 72] on span at bounding box center [19, 74] width 18 height 12
select select "service"
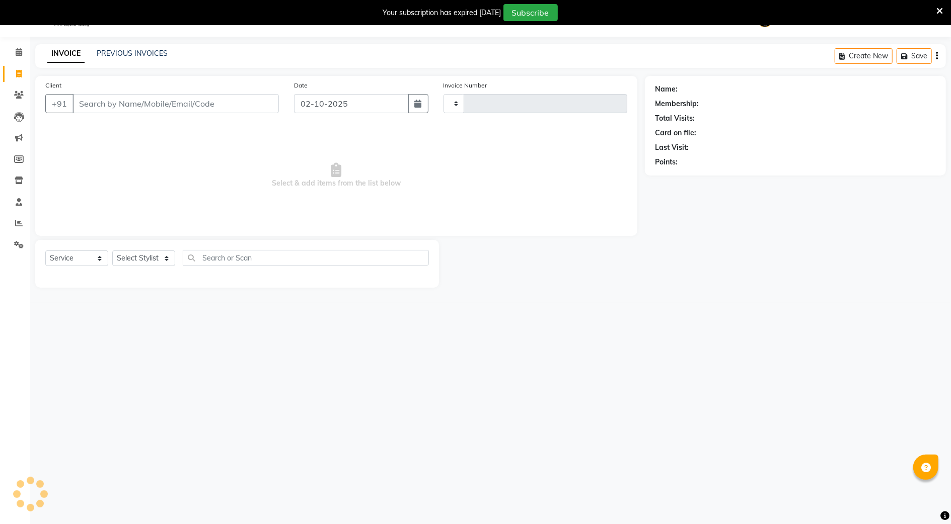
type input "3898"
select select "847"
click at [102, 101] on input "Client" at bounding box center [175, 103] width 206 height 19
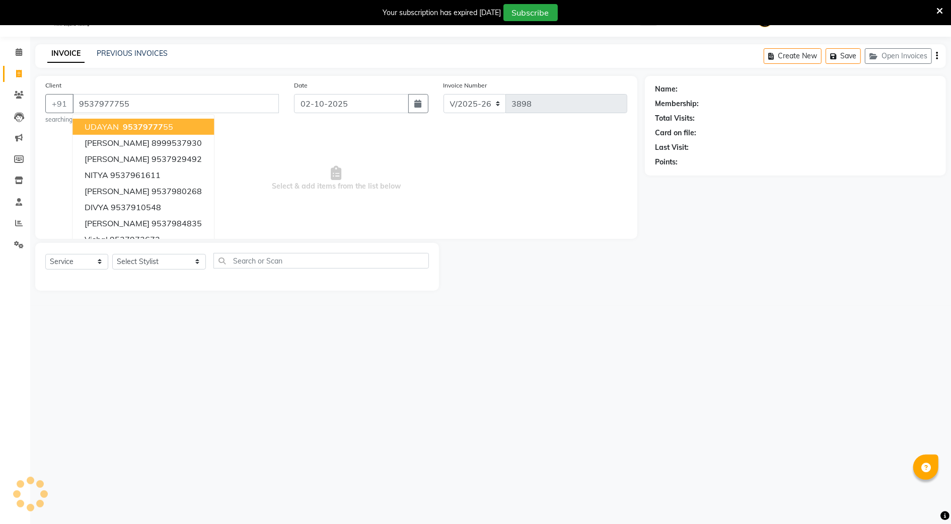
type input "9537977755"
select select "1: Object"
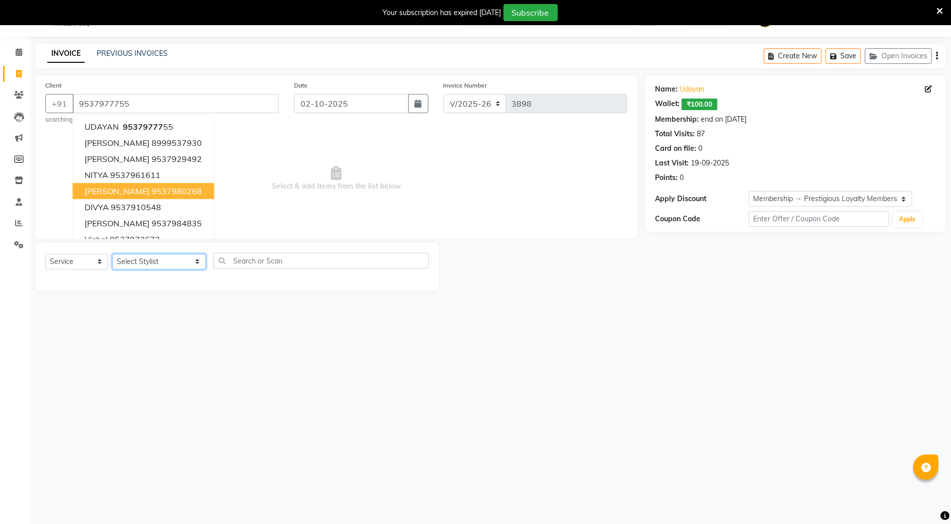
drag, startPoint x: 127, startPoint y: 255, endPoint x: 151, endPoint y: 282, distance: 36.4
click at [127, 255] on select "Select Stylist Admin AMIT SHENDE ANKIT Capello Studio, Shivaji Nagar DIVYANI NI…" at bounding box center [159, 262] width 94 height 16
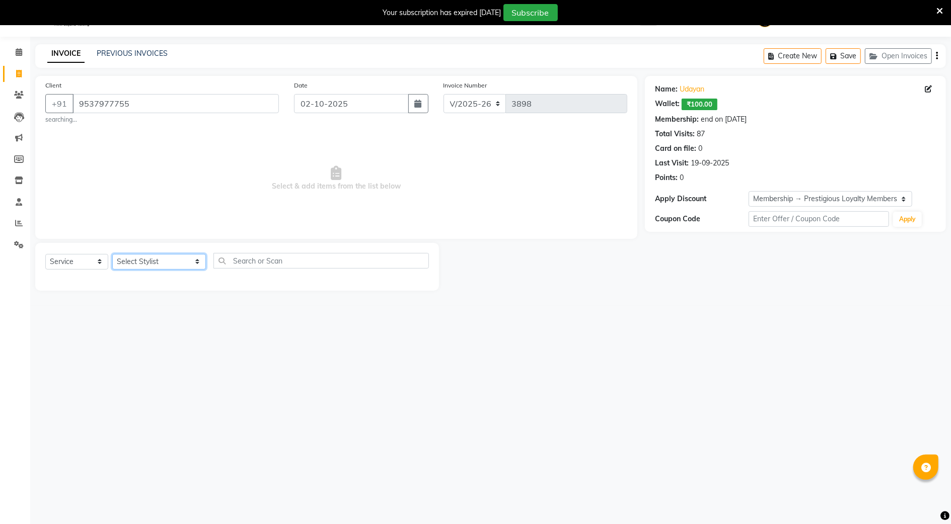
select select "36848"
click at [112, 254] on select "Select Stylist Admin AMIT SHENDE ANKIT Capello Studio, Shivaji Nagar DIVYANI NI…" at bounding box center [159, 262] width 94 height 16
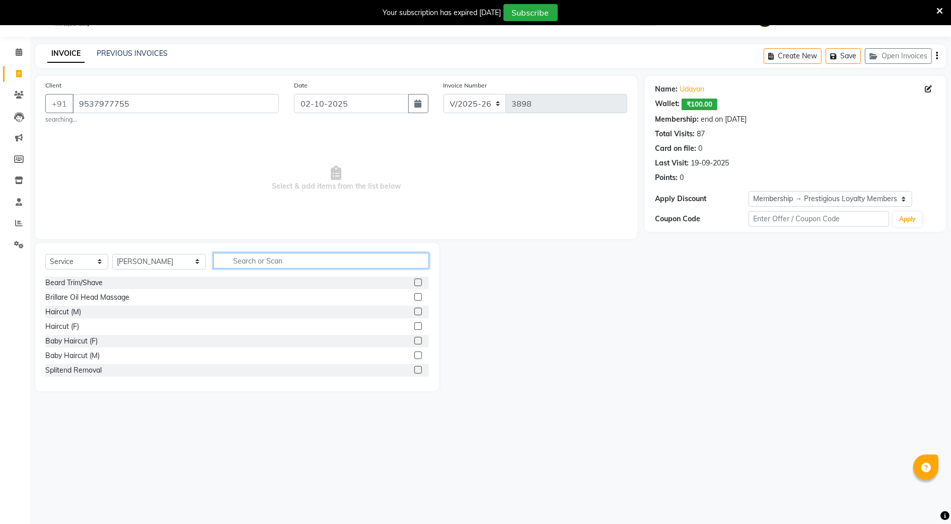
click at [262, 262] on input "text" at bounding box center [320, 261] width 215 height 16
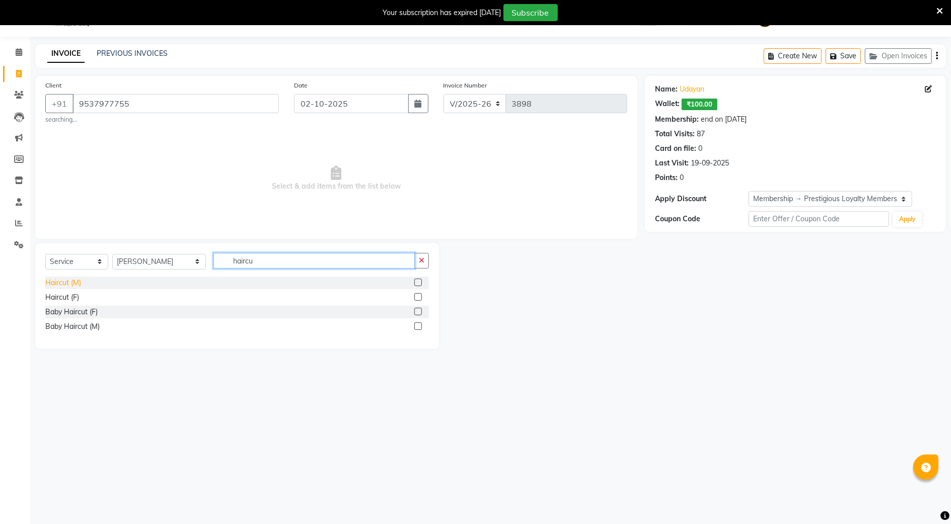
type input "haircu"
click at [60, 286] on div "Haircut (M)" at bounding box center [63, 283] width 36 height 11
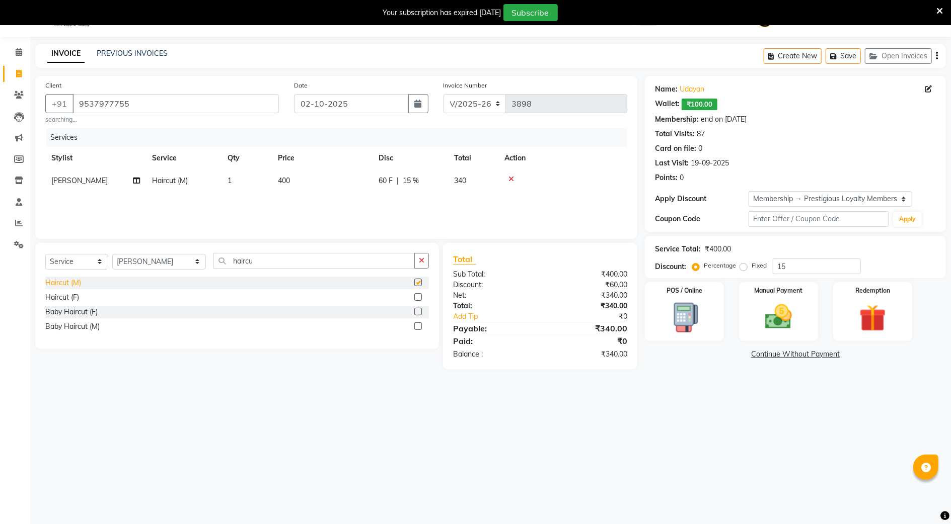
checkbox input "false"
click at [244, 260] on input "haircu" at bounding box center [313, 261] width 201 height 16
type input "h"
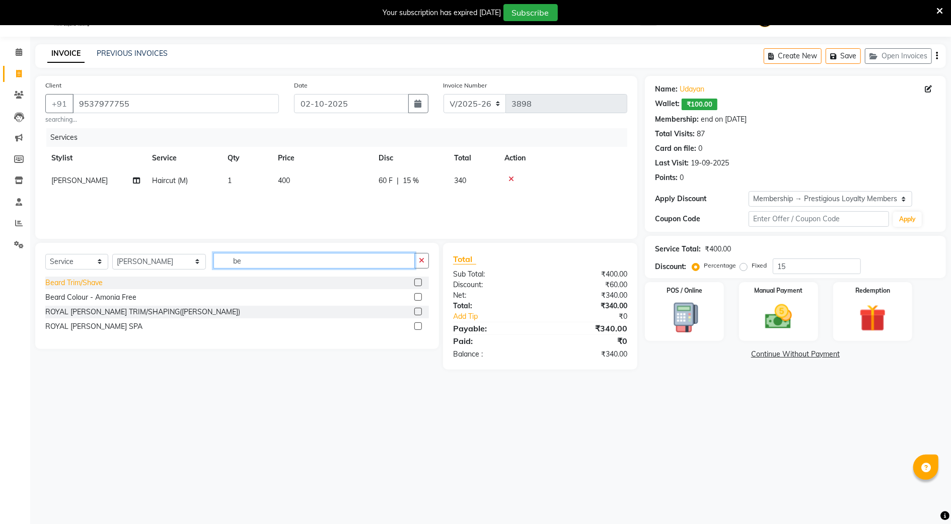
type input "be"
click at [90, 282] on div "Beard Trim/Shave" at bounding box center [73, 283] width 57 height 11
checkbox input "false"
click at [170, 180] on span "Haircut (M)" at bounding box center [170, 180] width 36 height 9
select select "36848"
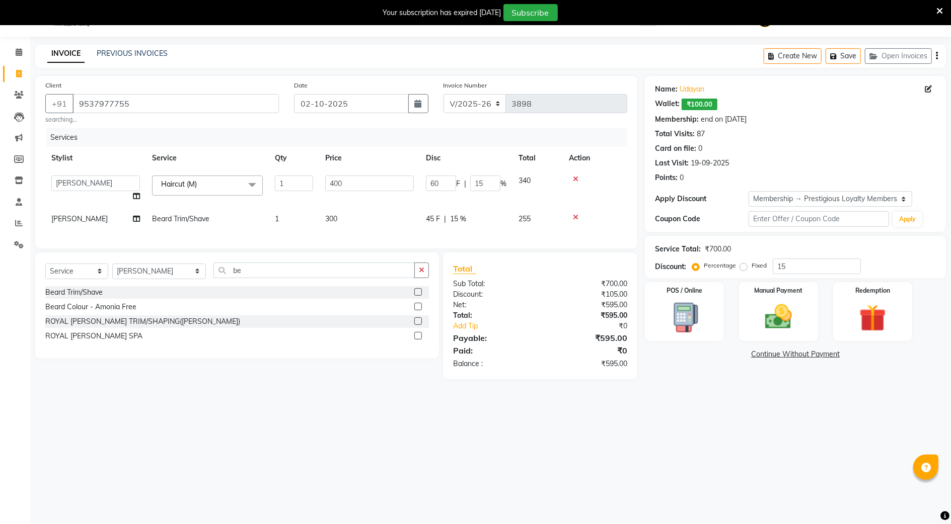
click at [171, 185] on span "Haircut (M)" at bounding box center [179, 184] width 36 height 9
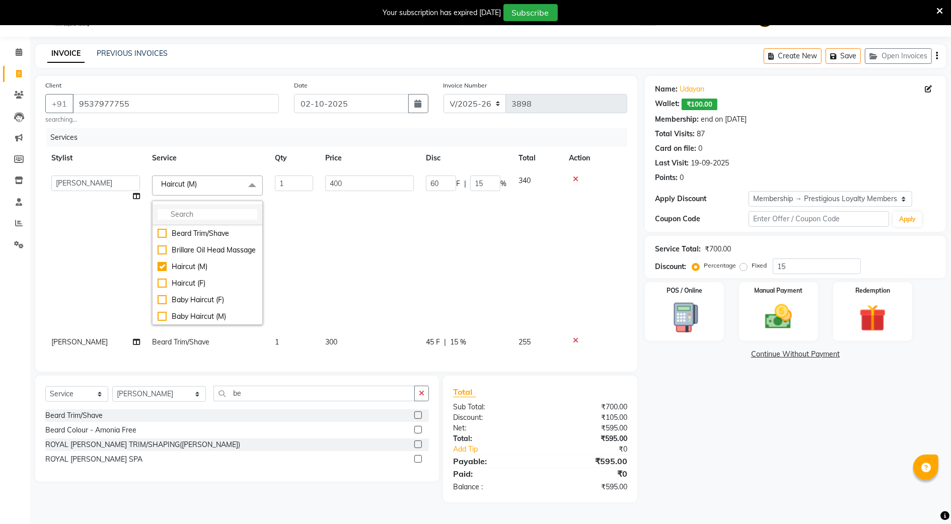
click at [170, 217] on input "multiselect-search" at bounding box center [208, 214] width 100 height 11
type input "s"
type input "wa"
click at [180, 252] on div "Hair Wash Male" at bounding box center [208, 255] width 100 height 21
type input "300"
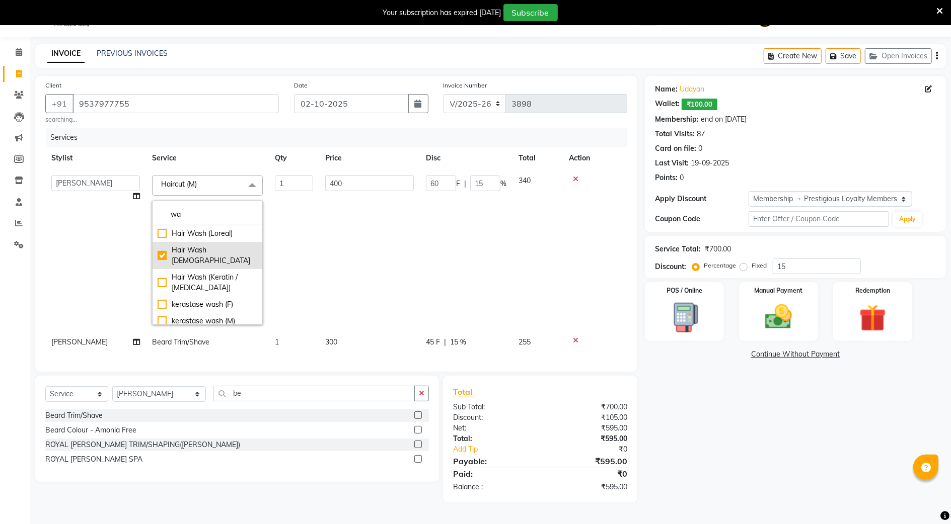
type input "45"
checkbox input "true"
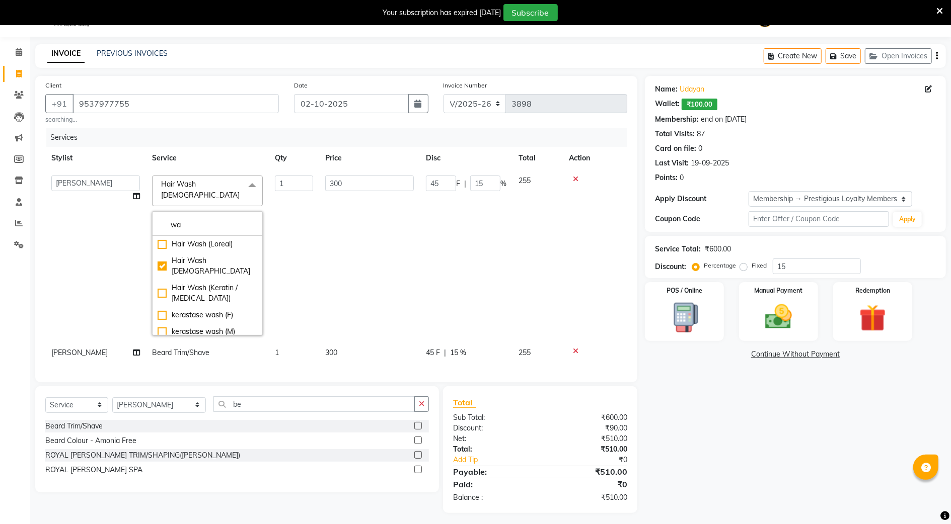
drag, startPoint x: 474, startPoint y: 231, endPoint x: 456, endPoint y: 286, distance: 58.7
click at [473, 234] on td "45 F | 15 %" at bounding box center [466, 256] width 93 height 172
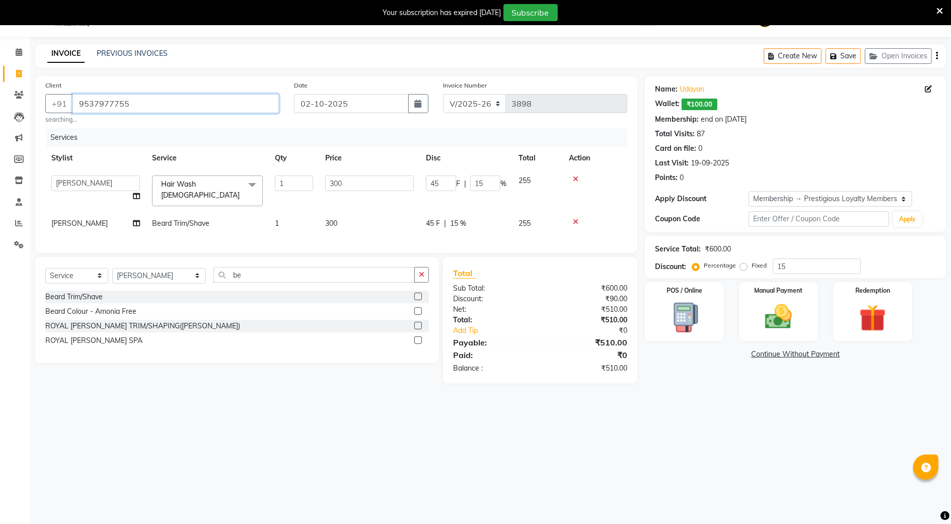
drag, startPoint x: 75, startPoint y: 103, endPoint x: 151, endPoint y: 92, distance: 76.8
click at [151, 92] on div "Client +91 9537977755 searching..." at bounding box center [162, 102] width 249 height 44
drag, startPoint x: 151, startPoint y: 93, endPoint x: 73, endPoint y: 126, distance: 84.6
click at [764, 325] on img at bounding box center [778, 317] width 46 height 33
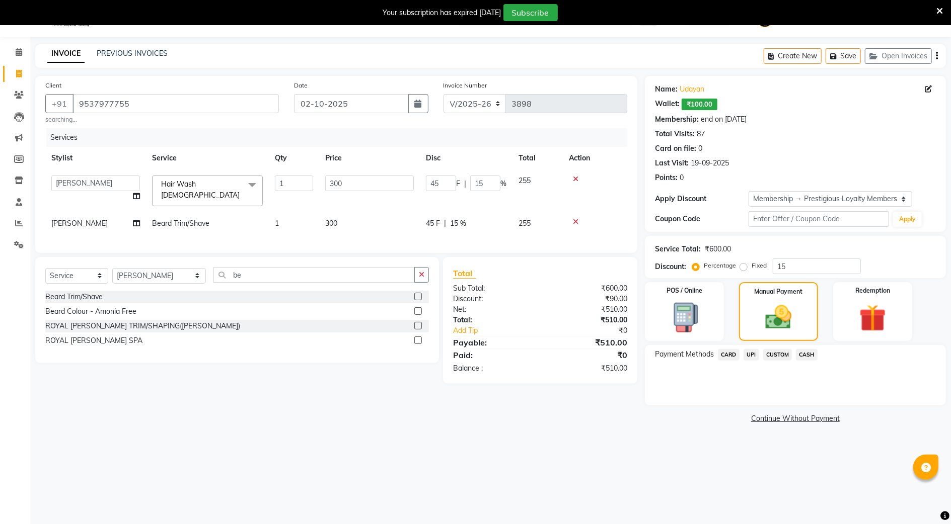
click at [748, 356] on span "UPI" at bounding box center [751, 355] width 16 height 12
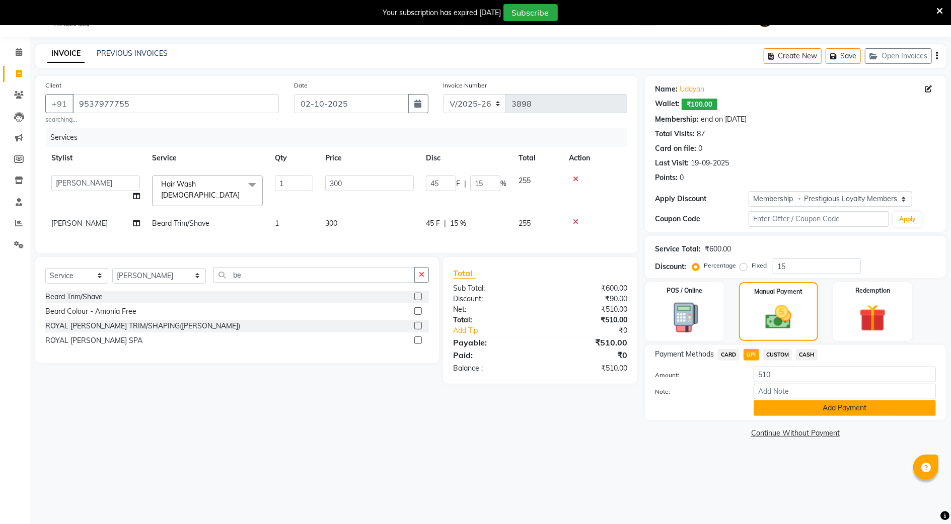
click at [777, 408] on button "Add Payment" at bounding box center [844, 409] width 182 height 16
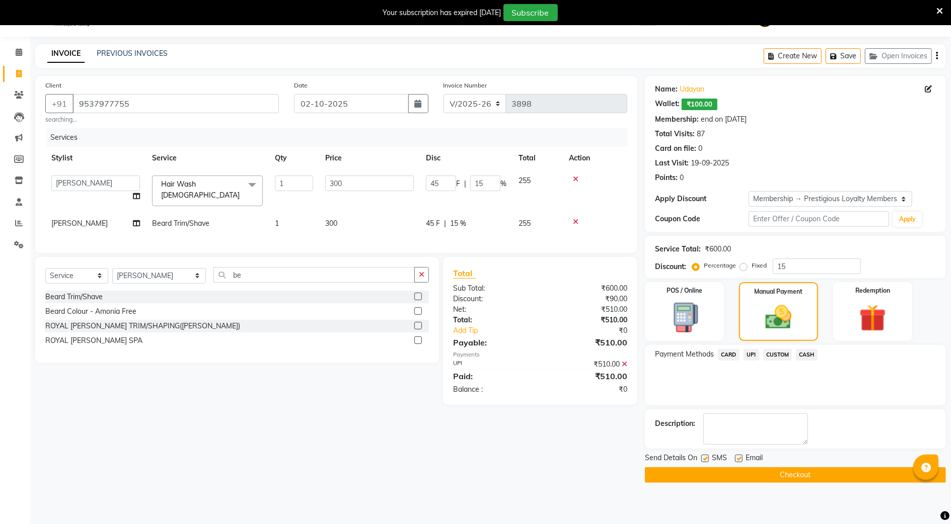
click at [735, 477] on button "Checkout" at bounding box center [795, 476] width 301 height 16
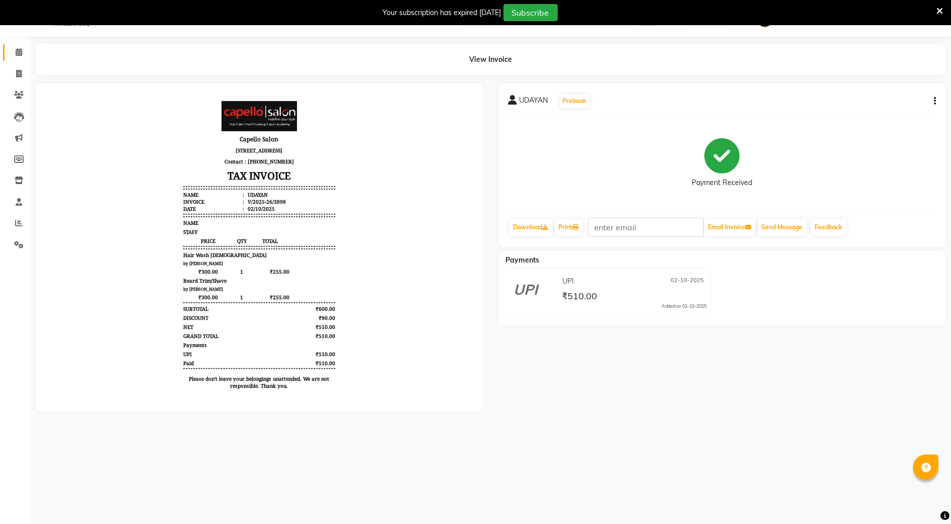
click at [19, 45] on link "Calendar" at bounding box center [15, 52] width 24 height 17
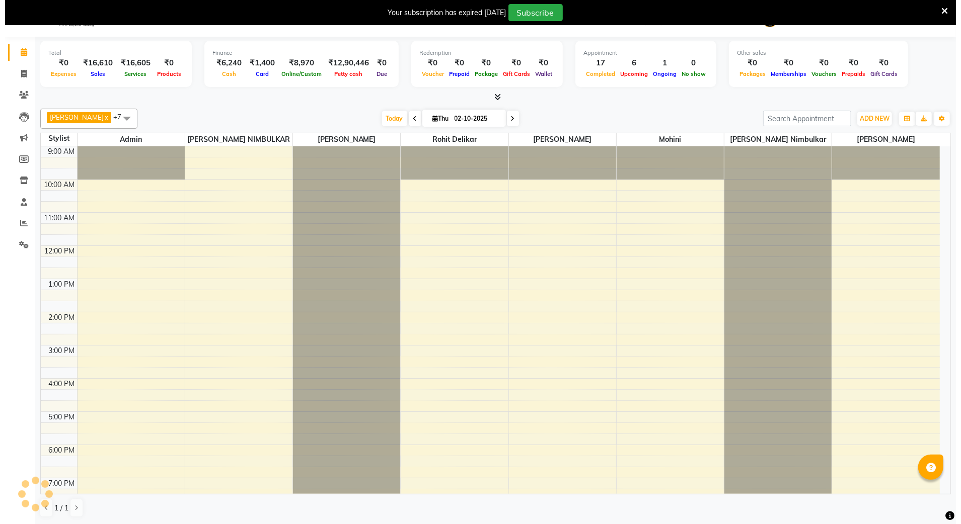
scroll to position [71, 0]
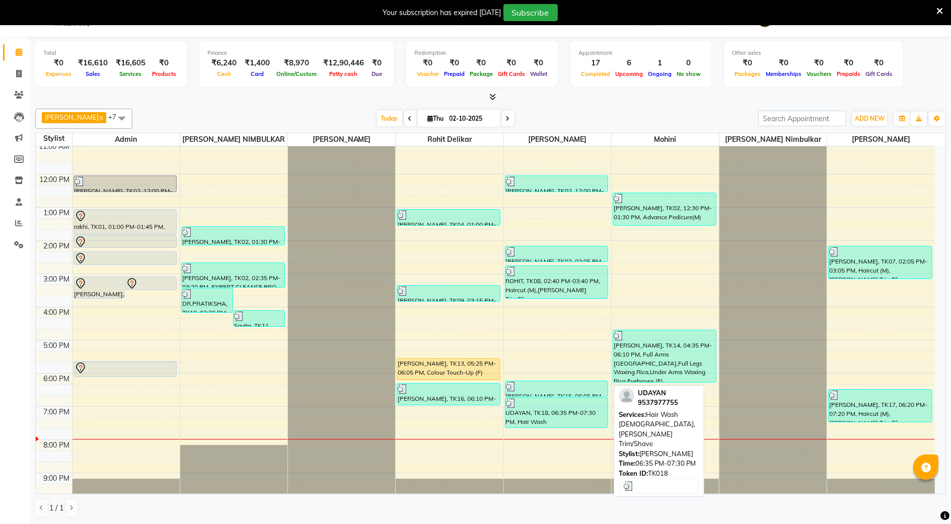
click at [562, 423] on div "UDAYAN, TK18, 06:35 PM-07:30 PM, Hair Wash Male,Beard Trim/Shave" at bounding box center [556, 413] width 103 height 30
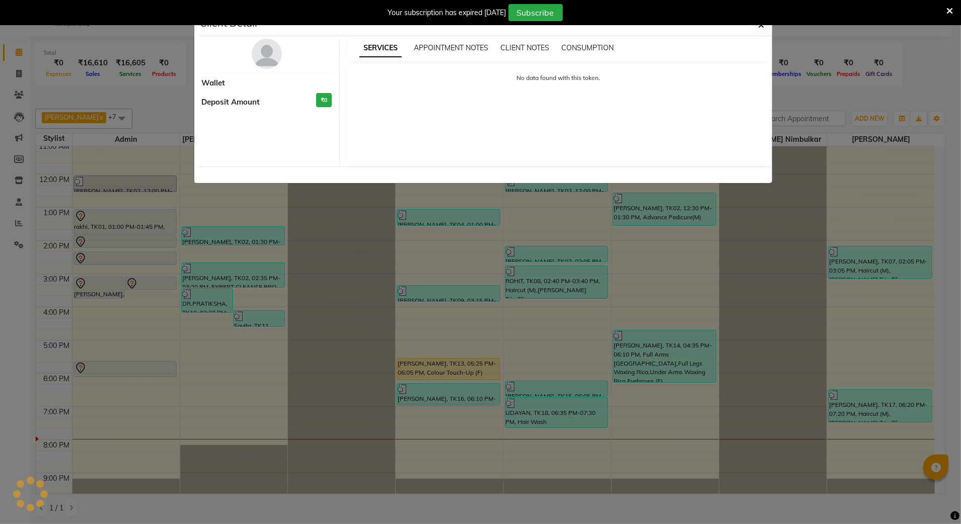
select select "3"
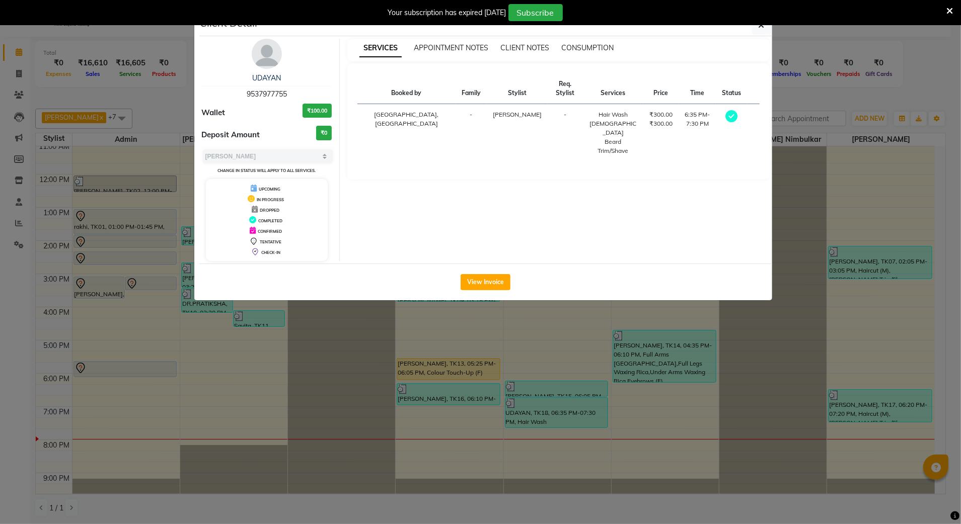
click at [270, 47] on img at bounding box center [267, 54] width 30 height 30
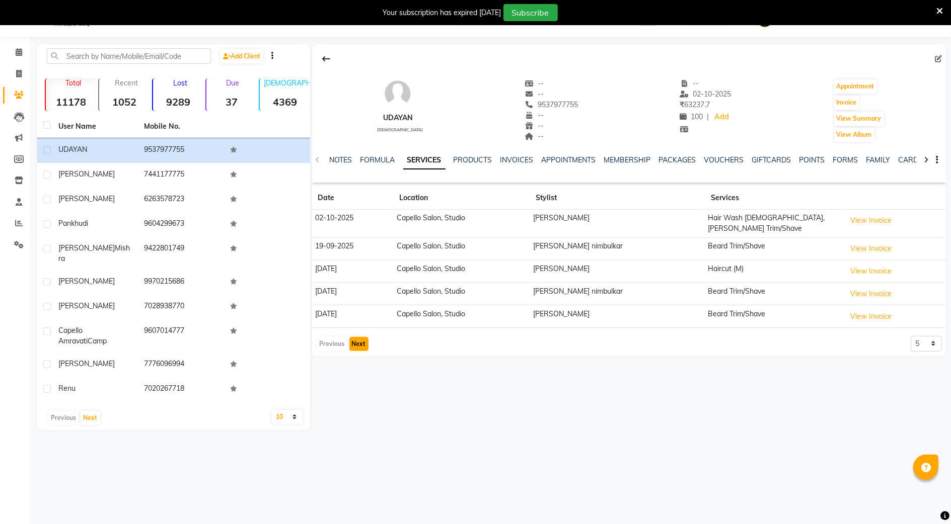
click at [365, 343] on button "Next" at bounding box center [358, 344] width 19 height 14
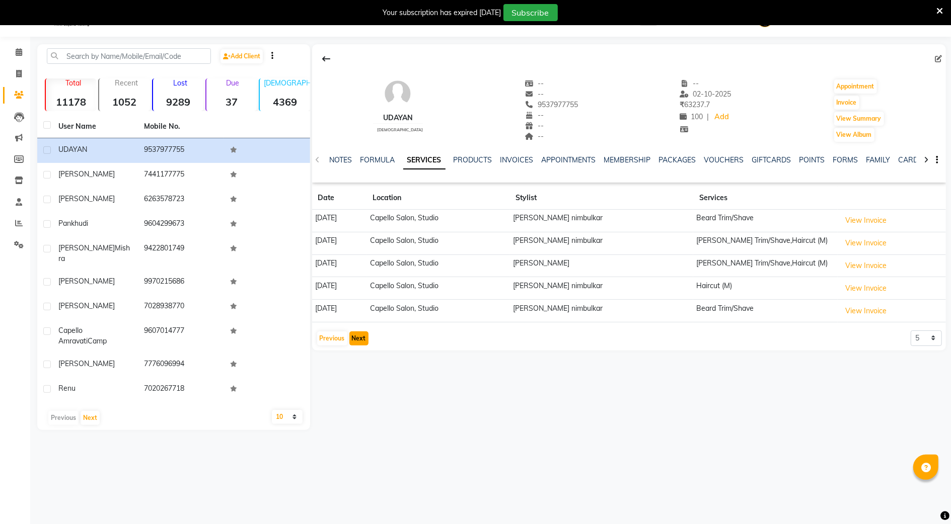
click at [351, 342] on button "Next" at bounding box center [358, 339] width 19 height 14
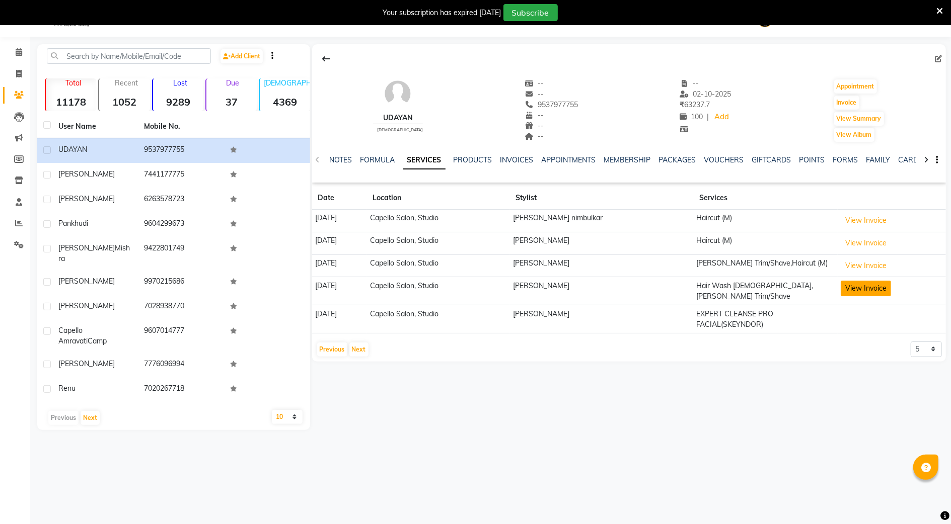
click at [844, 294] on button "View Invoice" at bounding box center [865, 289] width 50 height 16
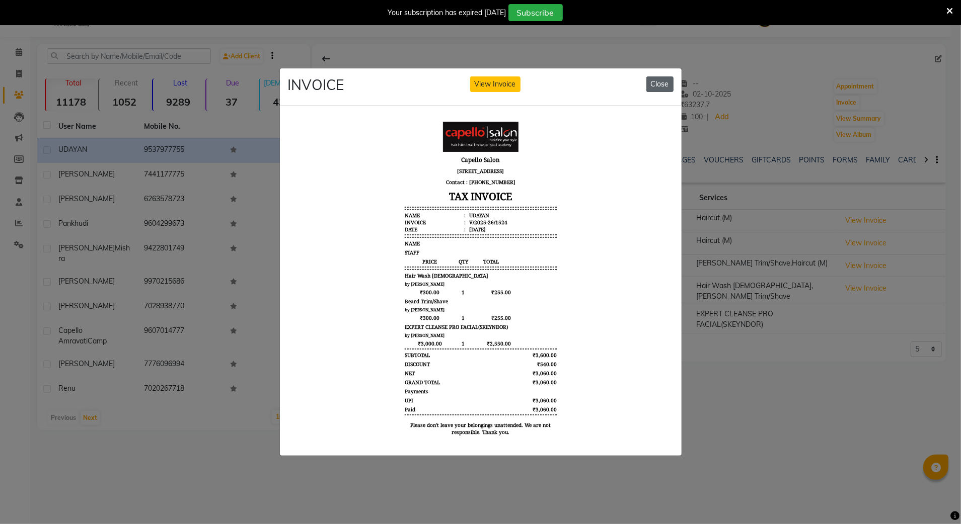
click at [661, 81] on button "Close" at bounding box center [659, 84] width 27 height 16
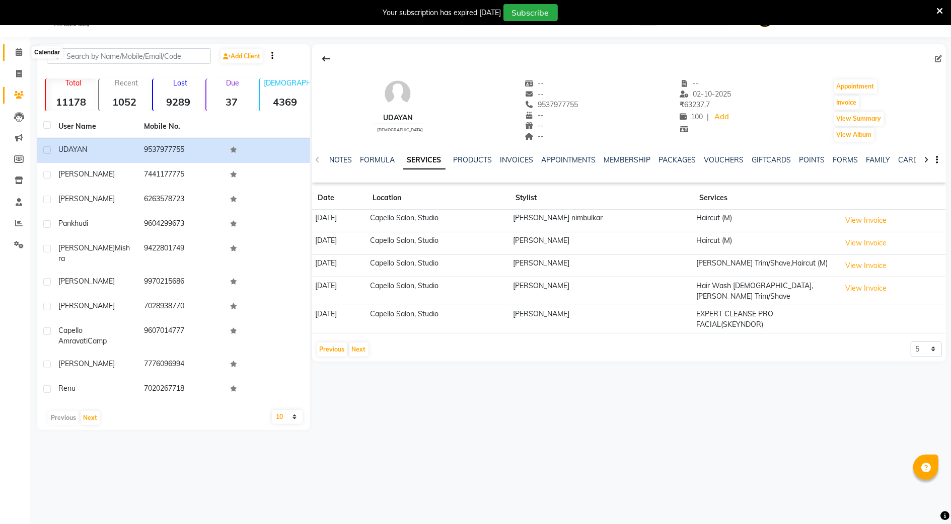
click at [22, 50] on span at bounding box center [19, 53] width 18 height 12
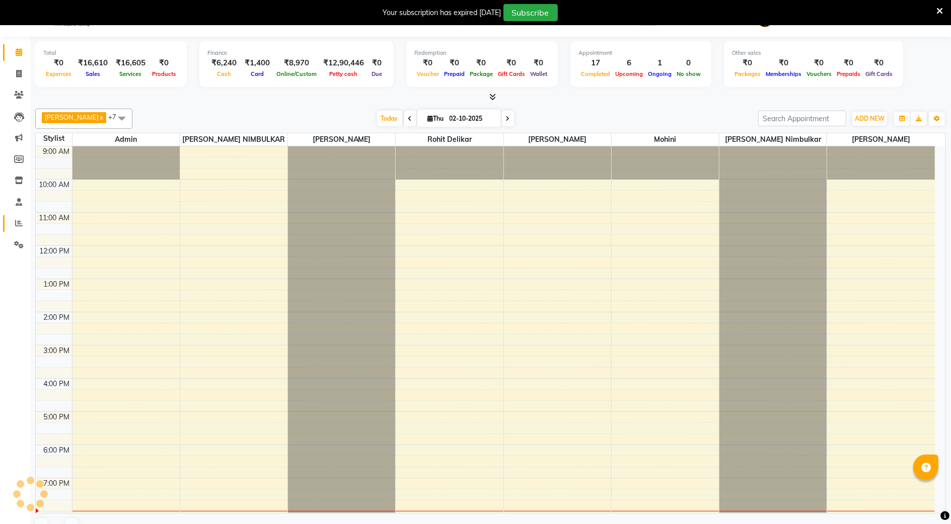
click at [23, 224] on span at bounding box center [19, 224] width 18 height 12
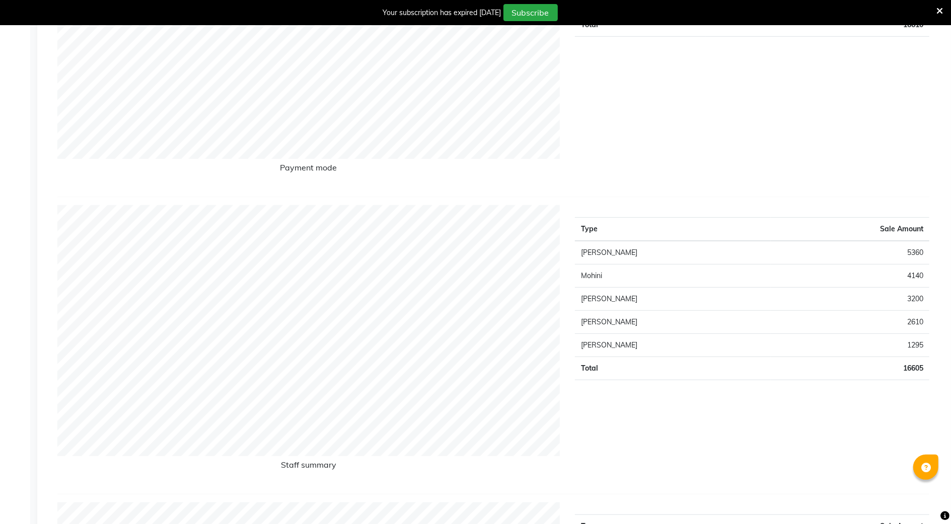
scroll to position [361, 0]
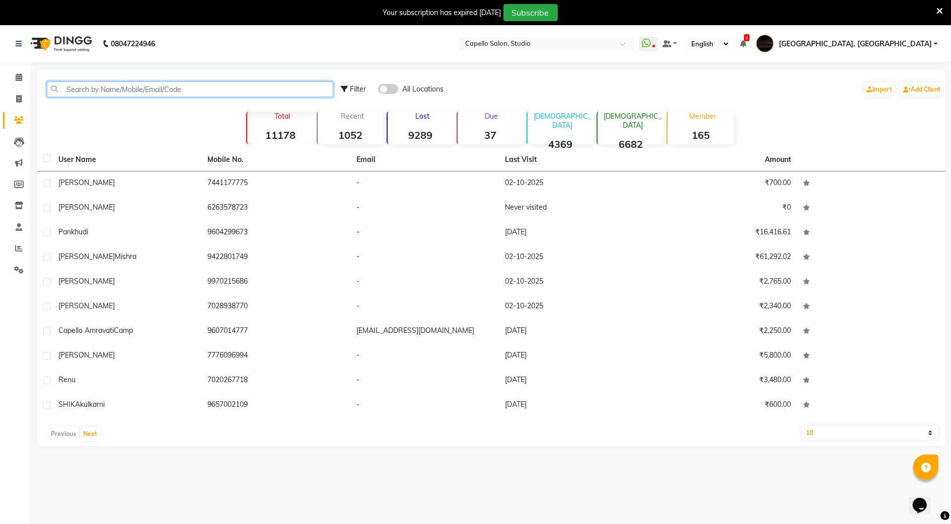
paste input "9537977755"
click at [147, 89] on input "9537977755" at bounding box center [190, 90] width 286 height 16
type input "9"
paste input "9537977755"
type input "9537977755"
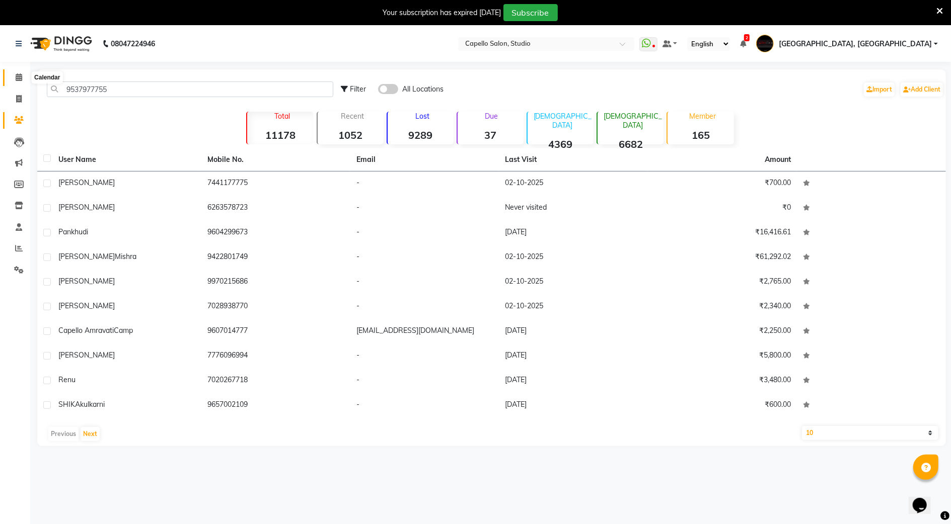
click at [21, 75] on icon at bounding box center [19, 77] width 7 height 8
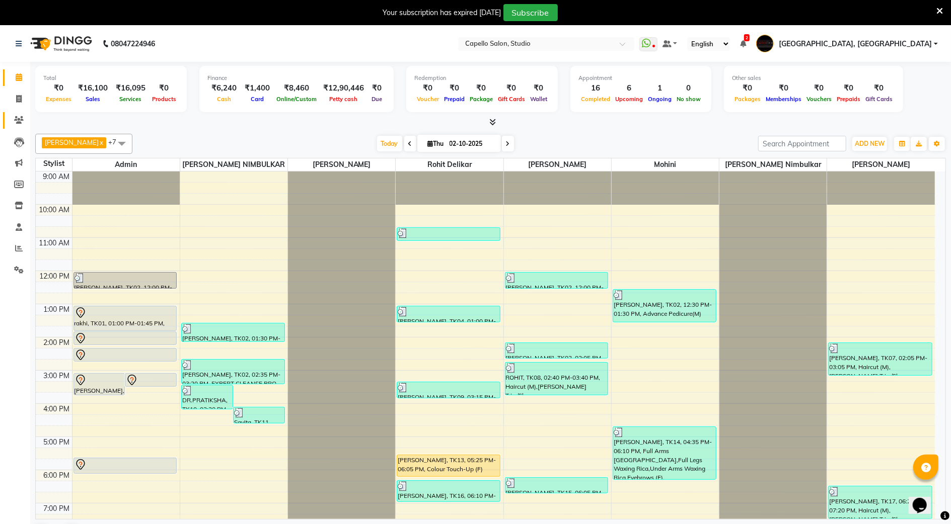
click at [17, 121] on icon at bounding box center [19, 120] width 10 height 8
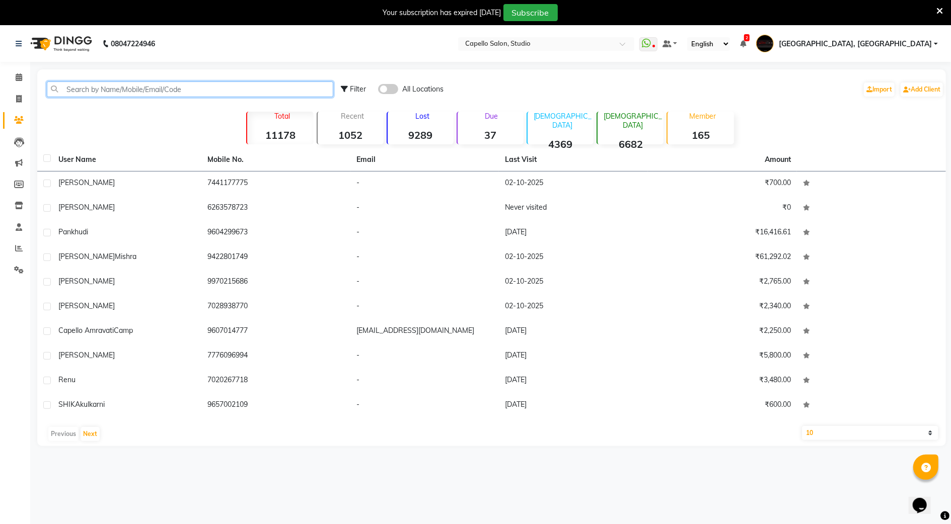
click at [105, 86] on input "text" at bounding box center [190, 90] width 286 height 16
paste input "9537977755"
type input "9537977755"
click at [17, 76] on icon at bounding box center [19, 77] width 7 height 8
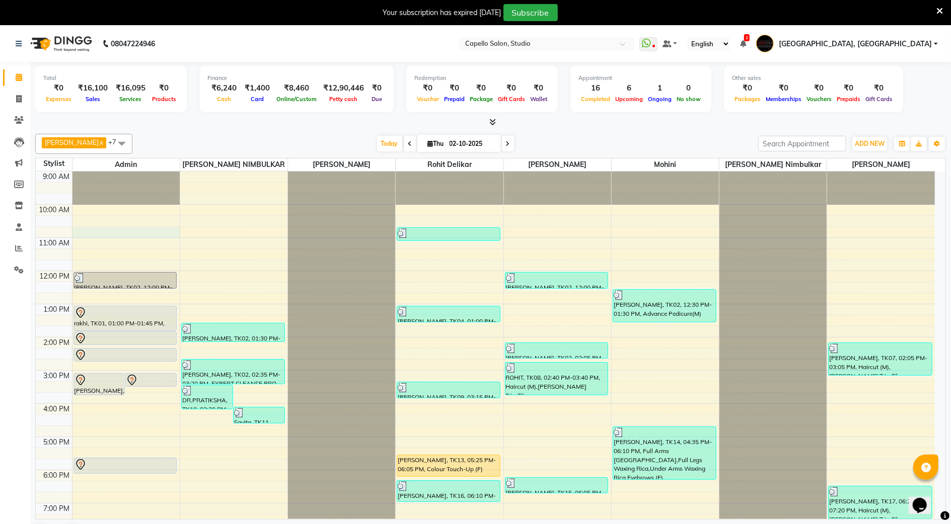
click at [111, 238] on div "9:00 AM 10:00 AM 11:00 AM 12:00 PM 1:00 PM 2:00 PM 3:00 PM 4:00 PM 5:00 PM 6:00…" at bounding box center [485, 387] width 899 height 431
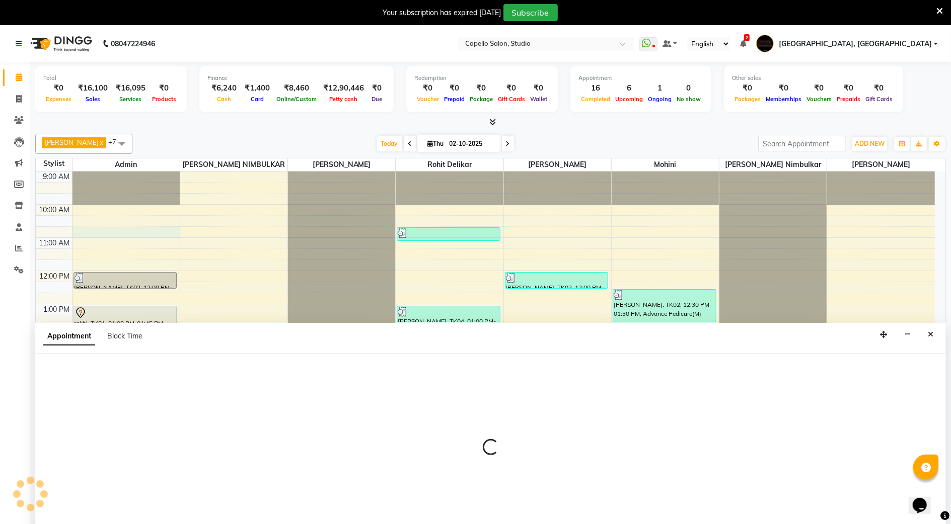
scroll to position [26, 0]
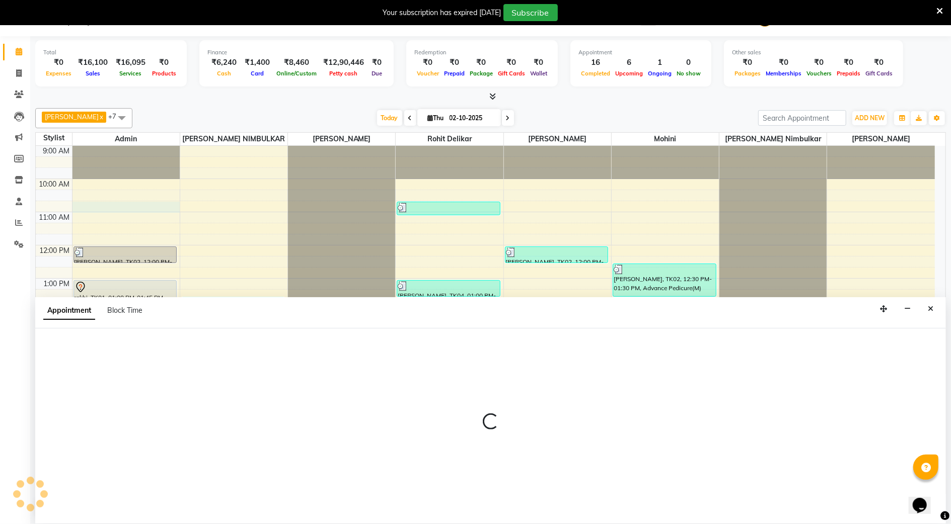
select select "14652"
select select "tentative"
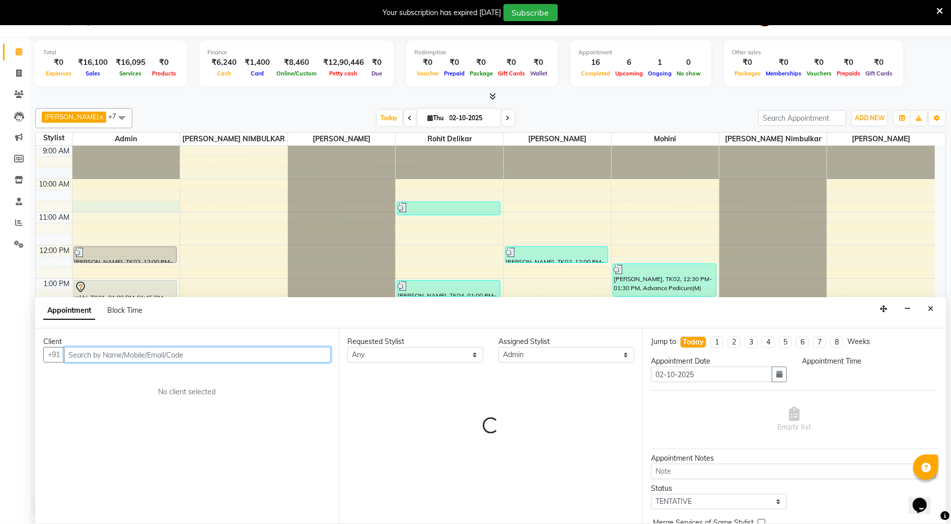
select select "645"
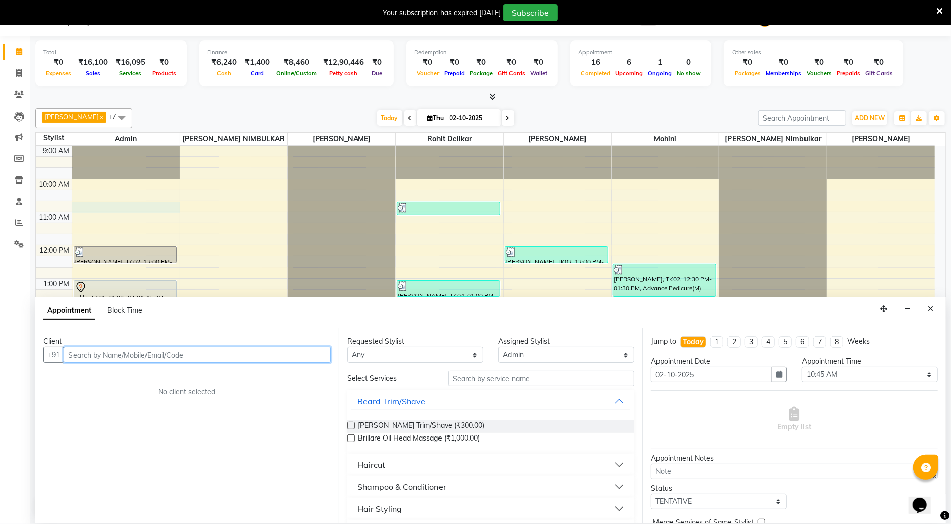
click at [94, 360] on input "text" at bounding box center [197, 355] width 267 height 16
paste input "9537977755"
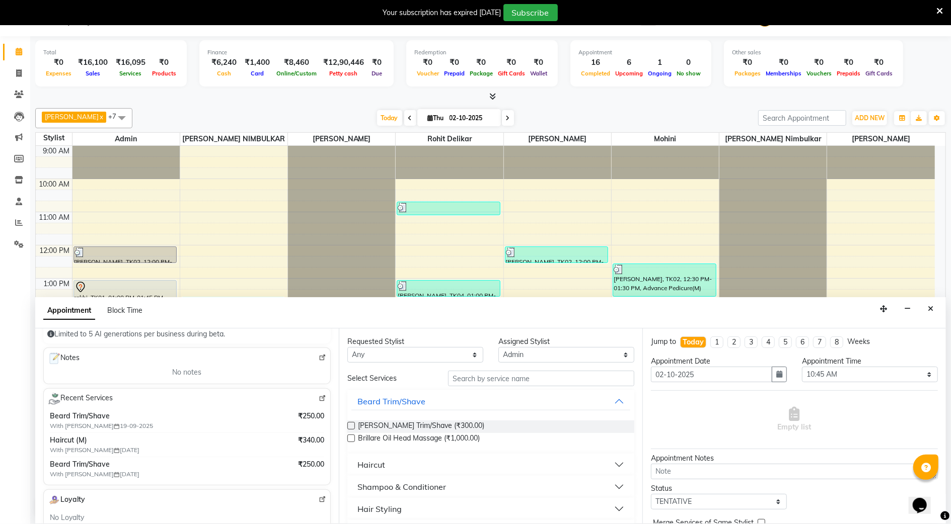
scroll to position [0, 0]
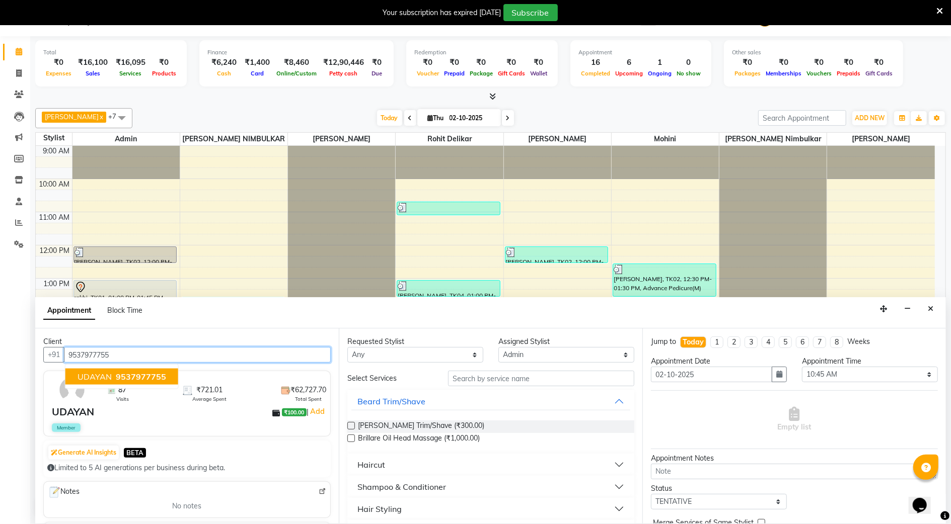
type input "9537977755"
click at [149, 420] on div "UDAYAN ₹100.00 | Add" at bounding box center [189, 412] width 274 height 15
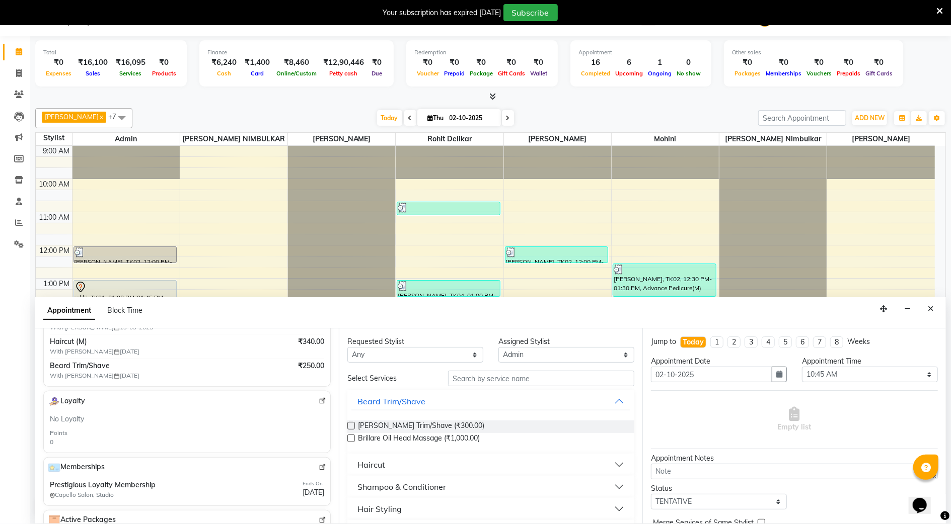
scroll to position [201, 0]
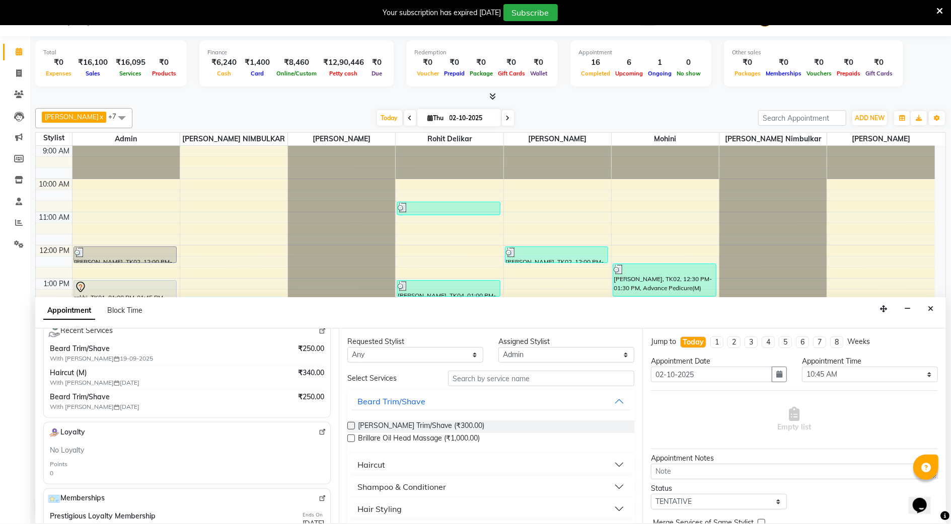
click at [169, 363] on span "With [PERSON_NAME] [DATE]" at bounding box center [113, 358] width 126 height 9
click at [166, 374] on span "Haircut (M)" at bounding box center [153, 373] width 206 height 11
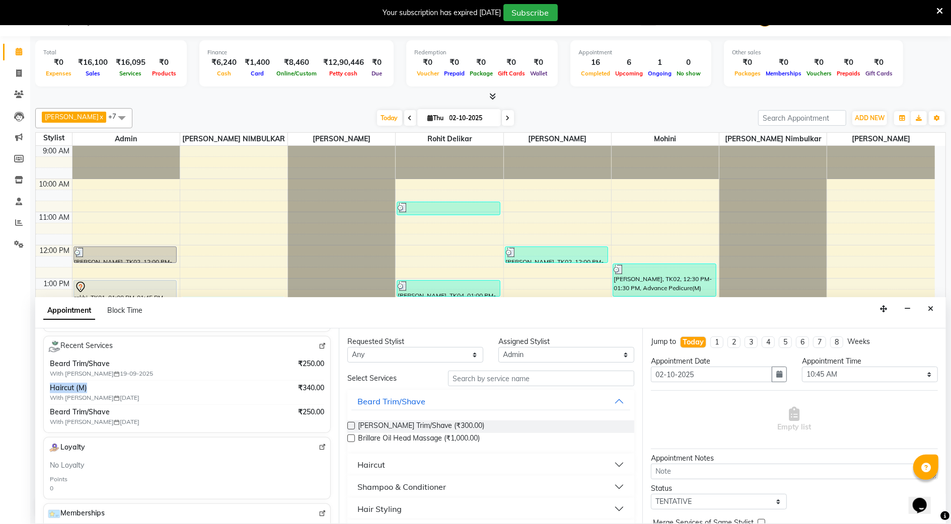
scroll to position [67, 0]
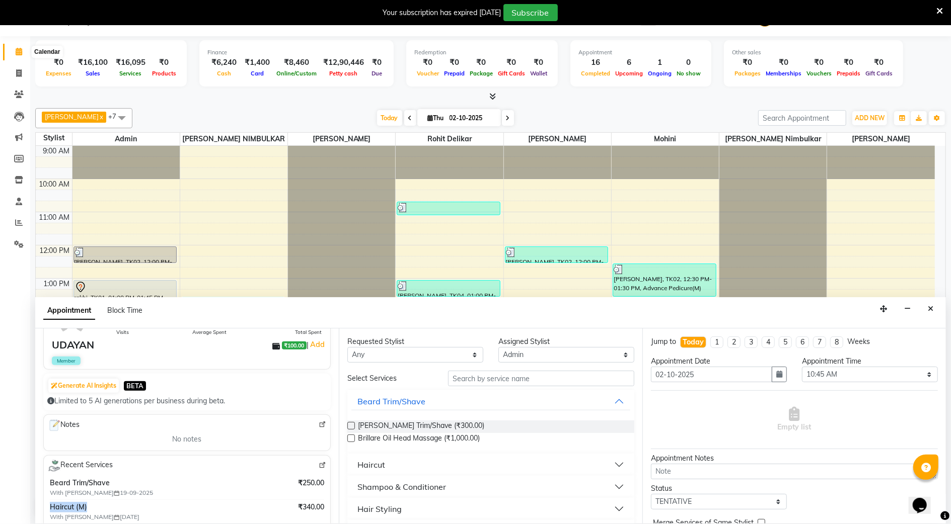
click at [18, 51] on icon at bounding box center [19, 52] width 7 height 8
click at [23, 69] on span at bounding box center [19, 74] width 18 height 12
select select "service"
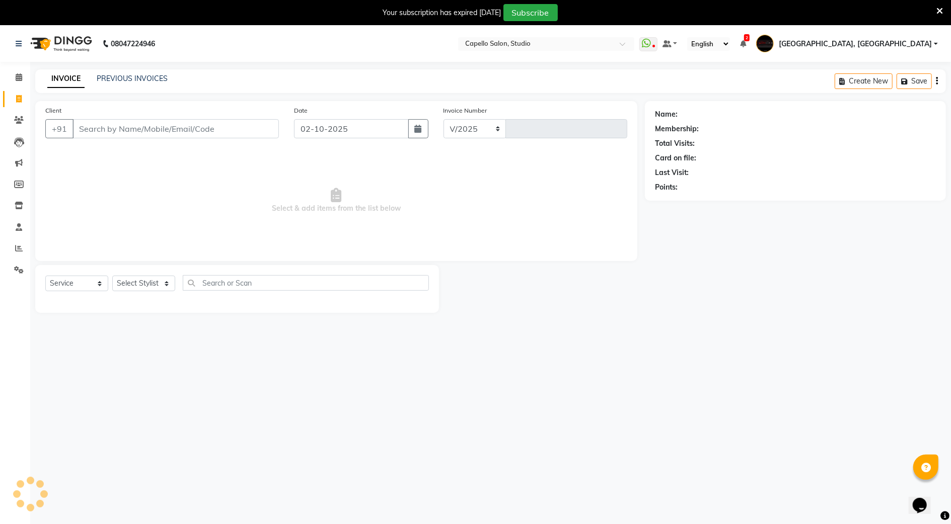
select select "847"
type input "3898"
click at [21, 123] on icon at bounding box center [19, 120] width 10 height 8
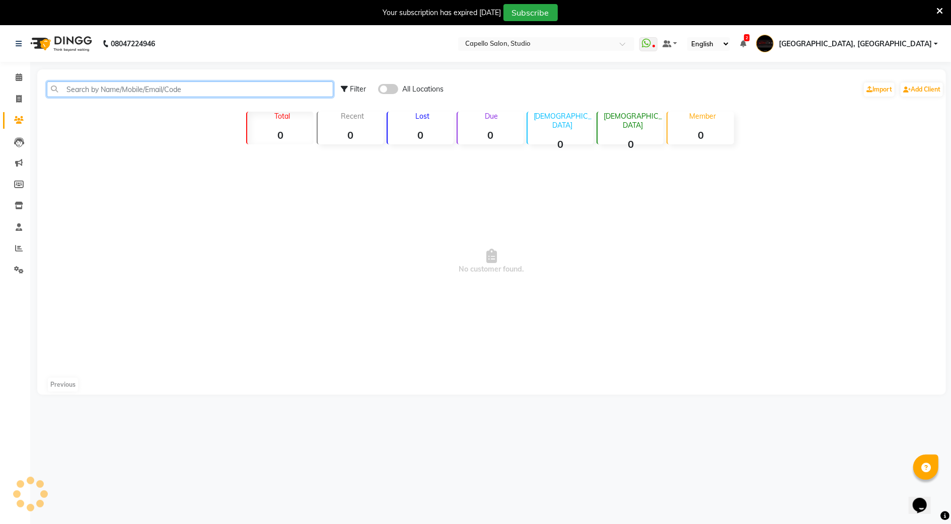
click at [98, 87] on input "text" at bounding box center [190, 90] width 286 height 16
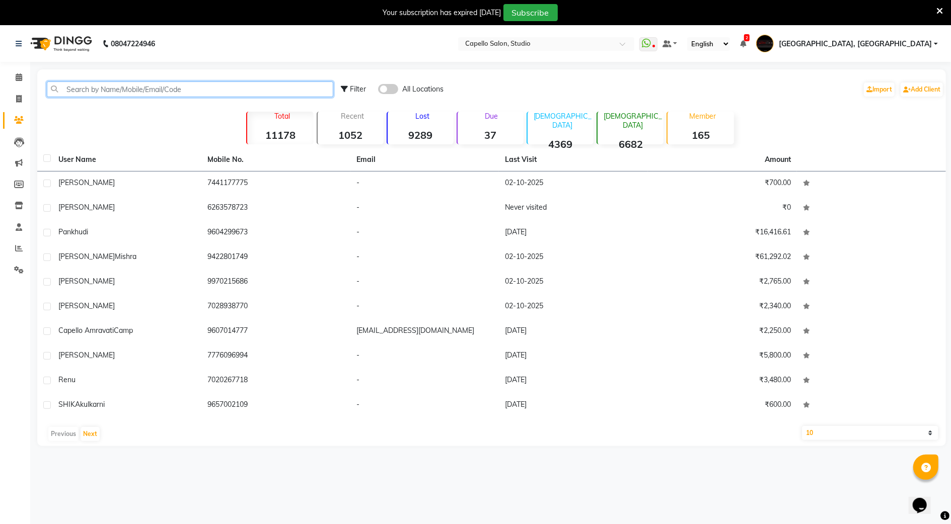
click at [99, 85] on input "text" at bounding box center [190, 90] width 286 height 16
click at [98, 88] on input "text" at bounding box center [190, 90] width 286 height 16
type input "9537977755"
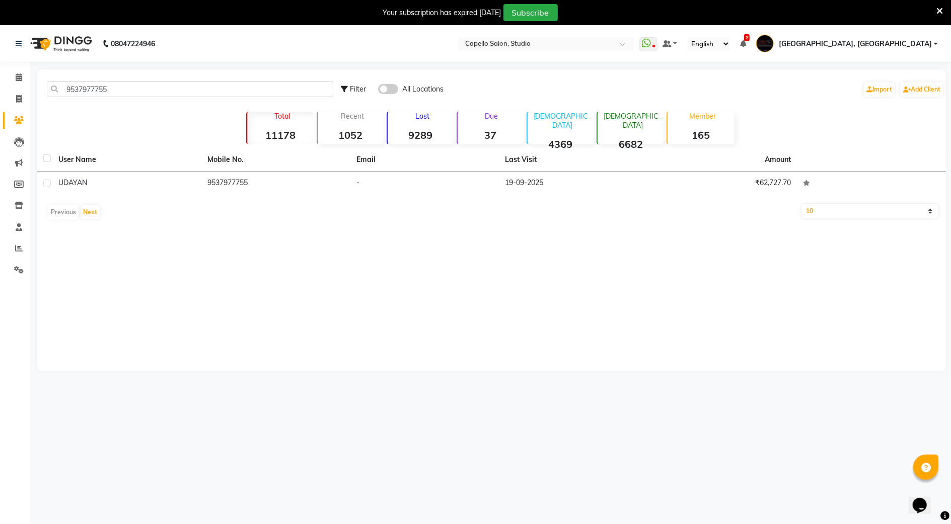
drag, startPoint x: 207, startPoint y: 180, endPoint x: 214, endPoint y: 205, distance: 26.0
click at [208, 182] on td "9537977755" at bounding box center [275, 184] width 149 height 25
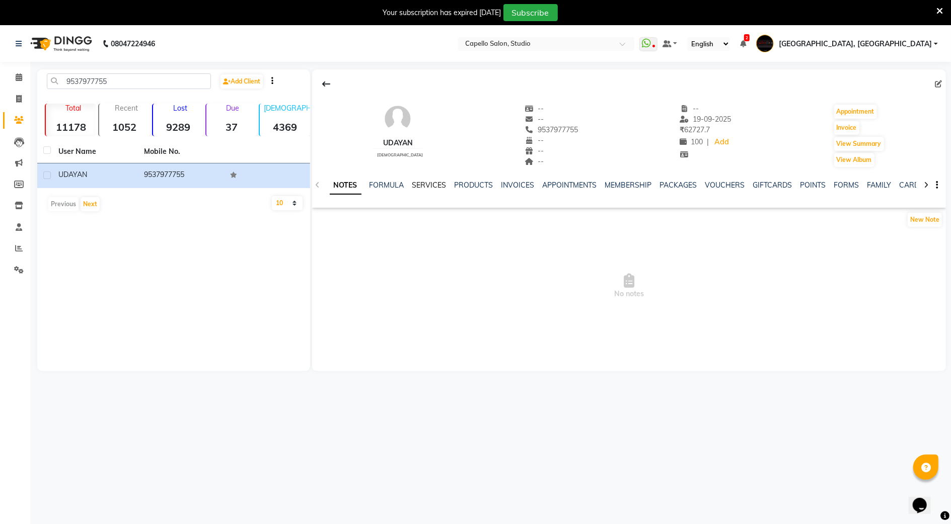
drag, startPoint x: 432, startPoint y: 184, endPoint x: 429, endPoint y: 205, distance: 21.9
click at [432, 184] on link "SERVICES" at bounding box center [429, 185] width 34 height 9
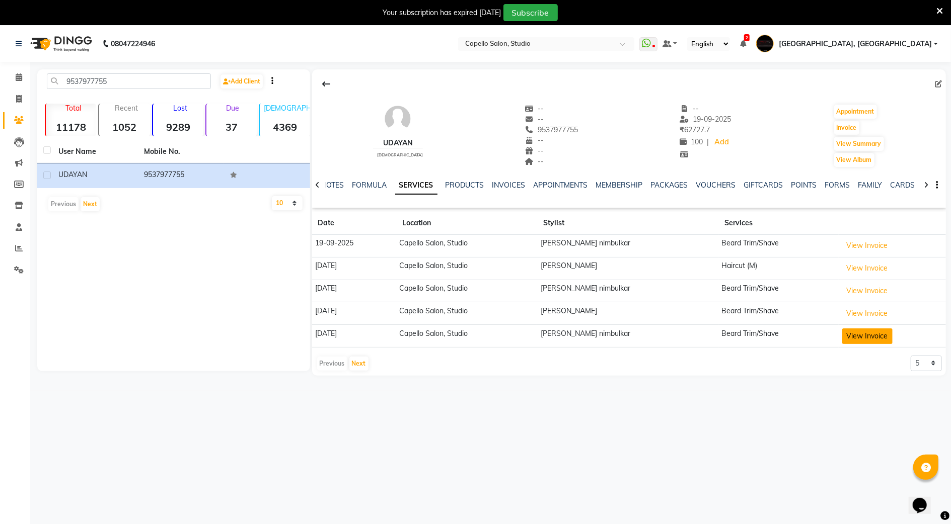
click at [868, 335] on button "View Invoice" at bounding box center [867, 337] width 50 height 16
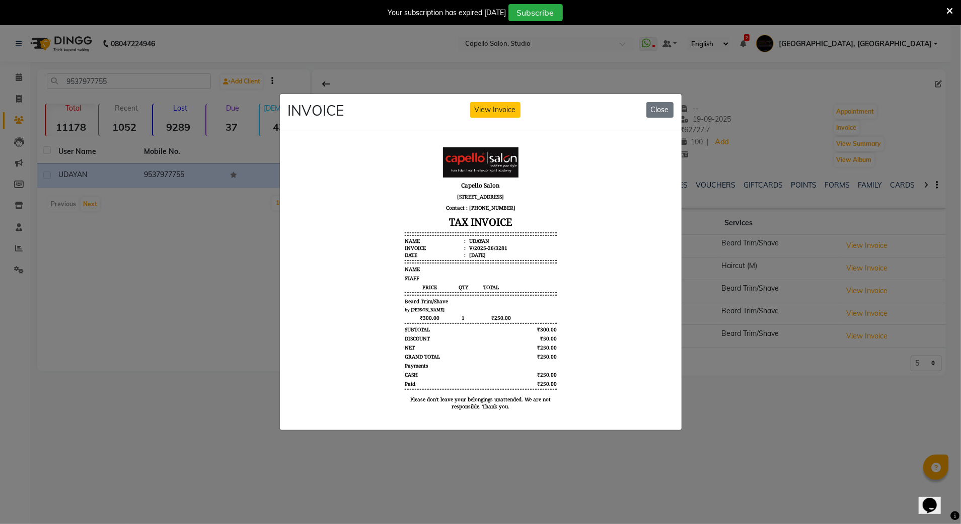
click at [819, 433] on ngb-modal-window "INVOICE View Invoice Close" at bounding box center [480, 262] width 961 height 524
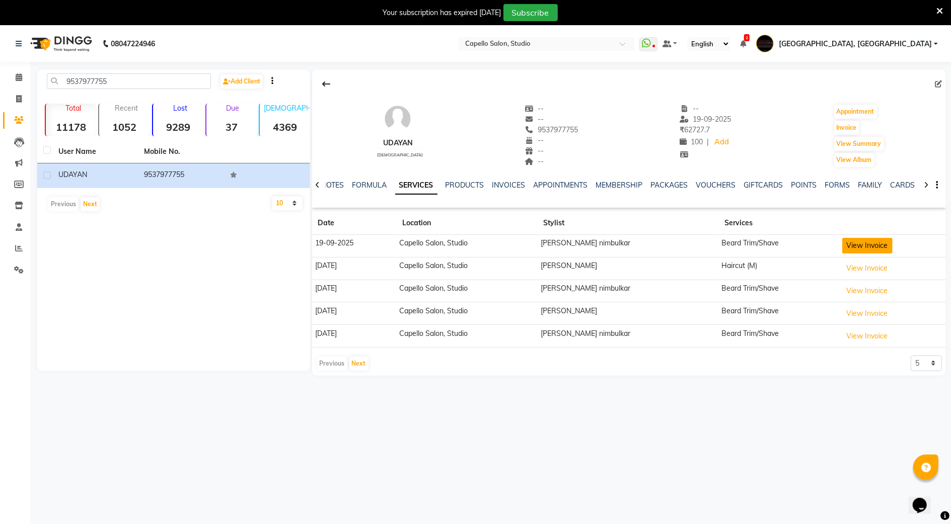
click at [871, 248] on button "View Invoice" at bounding box center [867, 246] width 50 height 16
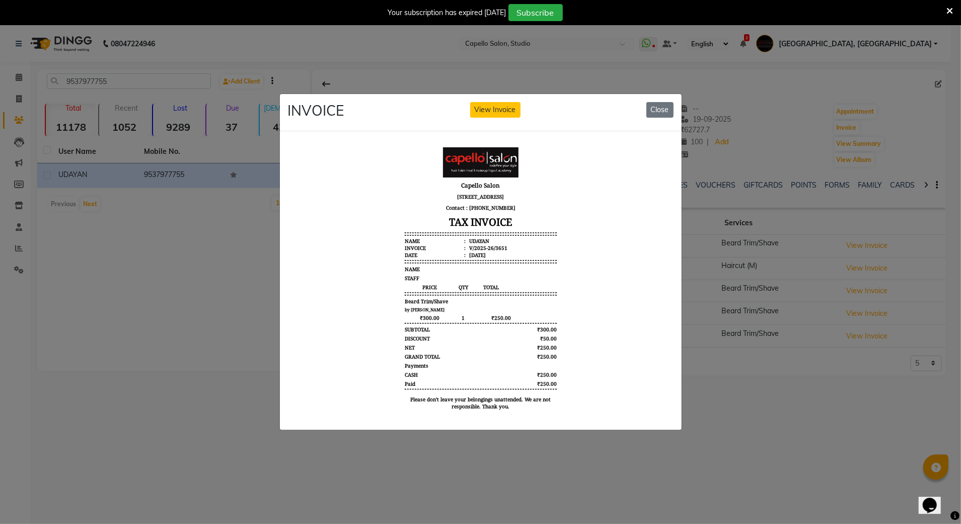
click at [712, 385] on ngb-modal-window "INVOICE View Invoice Close" at bounding box center [480, 262] width 961 height 524
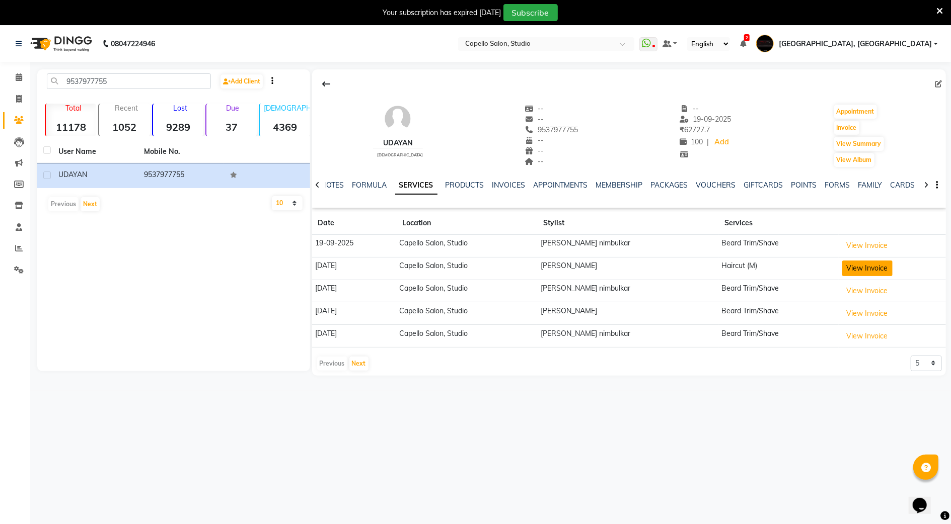
click at [843, 270] on button "View Invoice" at bounding box center [867, 269] width 50 height 16
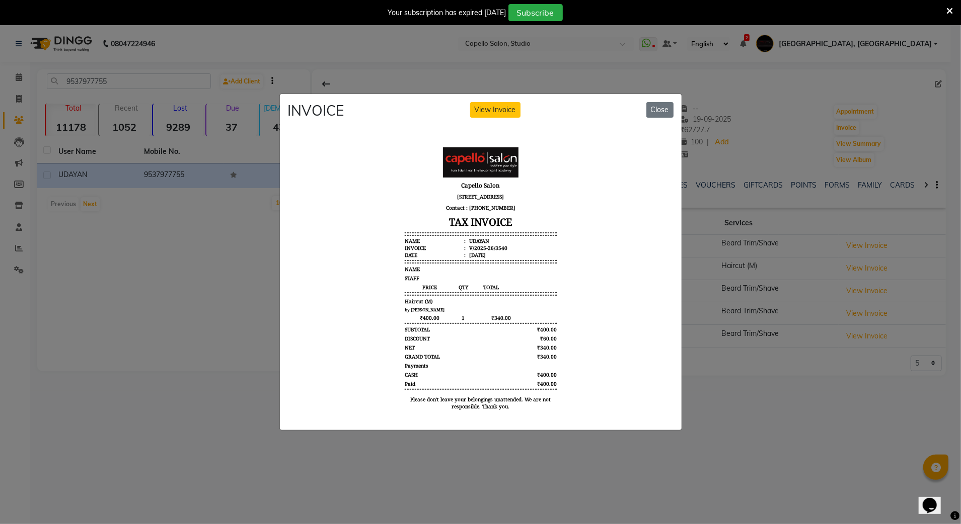
drag, startPoint x: 224, startPoint y: 329, endPoint x: 249, endPoint y: 331, distance: 24.7
click at [226, 329] on ngb-modal-window "INVOICE View Invoice Close" at bounding box center [480, 262] width 961 height 524
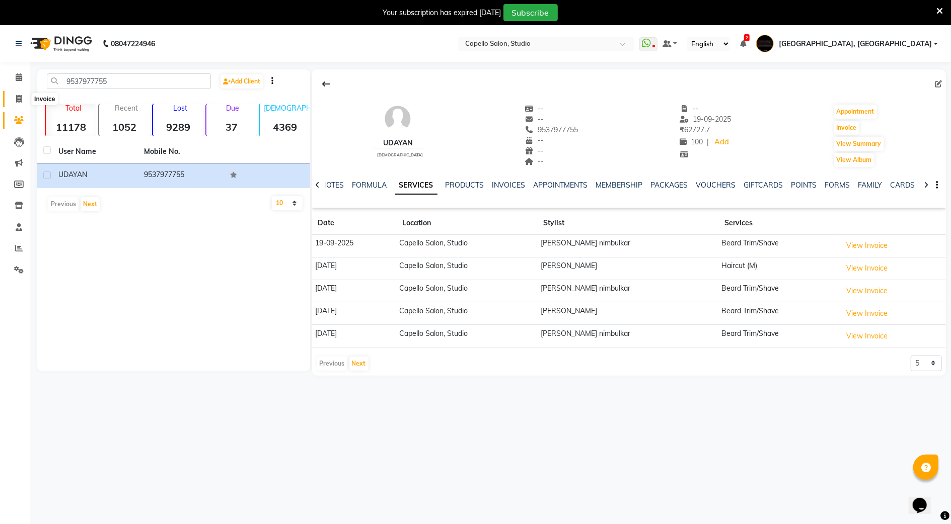
click at [19, 99] on icon at bounding box center [19, 99] width 6 height 8
select select "service"
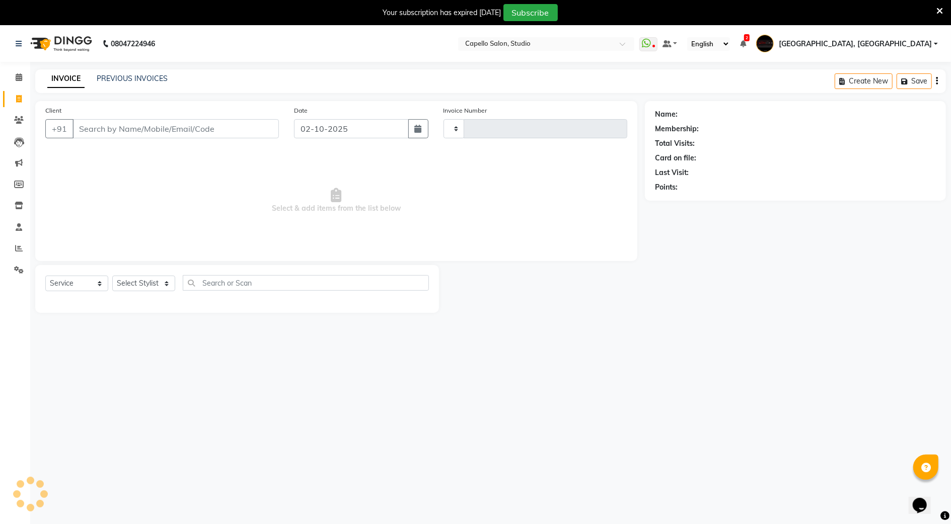
type input "3899"
select select "847"
click at [97, 134] on input "Client" at bounding box center [175, 128] width 206 height 19
click at [439, 59] on nav "08047224946 Select Location × Capello Salon, Studio WhatsApp Status ✕ Status: D…" at bounding box center [475, 44] width 951 height 36
click at [91, 133] on input "Client" at bounding box center [175, 128] width 206 height 19
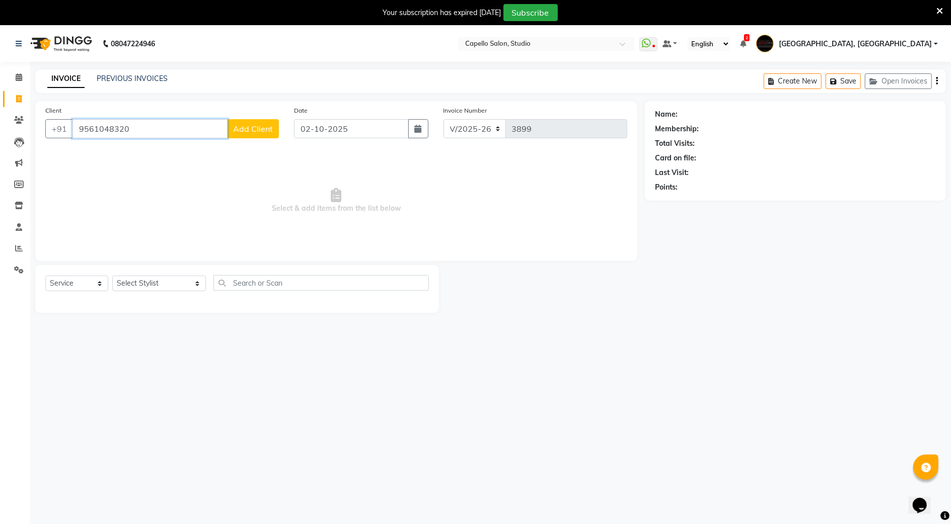
type input "9561048320"
click at [260, 129] on span "Add Client" at bounding box center [253, 129] width 40 height 10
select select "22"
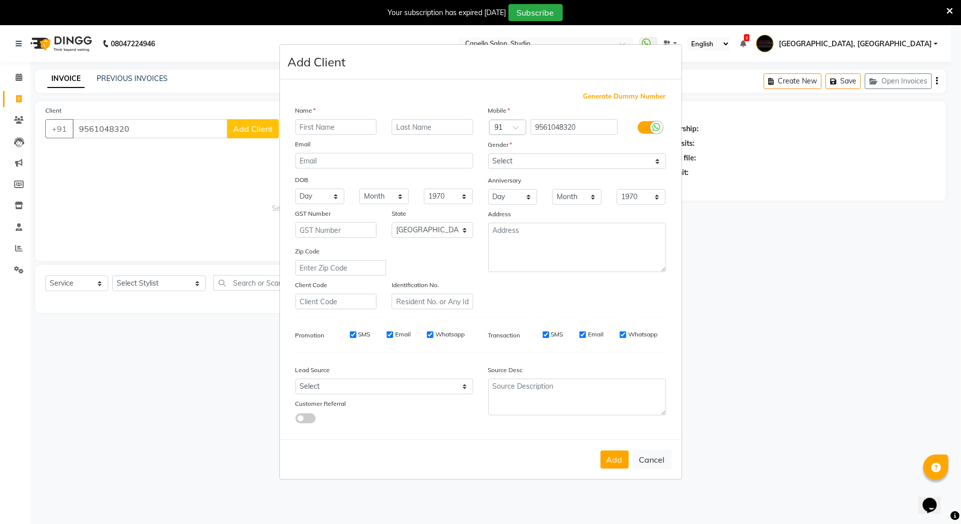
click at [300, 127] on input "text" at bounding box center [336, 127] width 82 height 16
type input "[PERSON_NAME]"
click at [516, 158] on select "Select [DEMOGRAPHIC_DATA] [DEMOGRAPHIC_DATA] Other Prefer Not To Say" at bounding box center [577, 162] width 178 height 16
select select "[DEMOGRAPHIC_DATA]"
click at [488, 155] on select "Select [DEMOGRAPHIC_DATA] [DEMOGRAPHIC_DATA] Other Prefer Not To Say" at bounding box center [577, 162] width 178 height 16
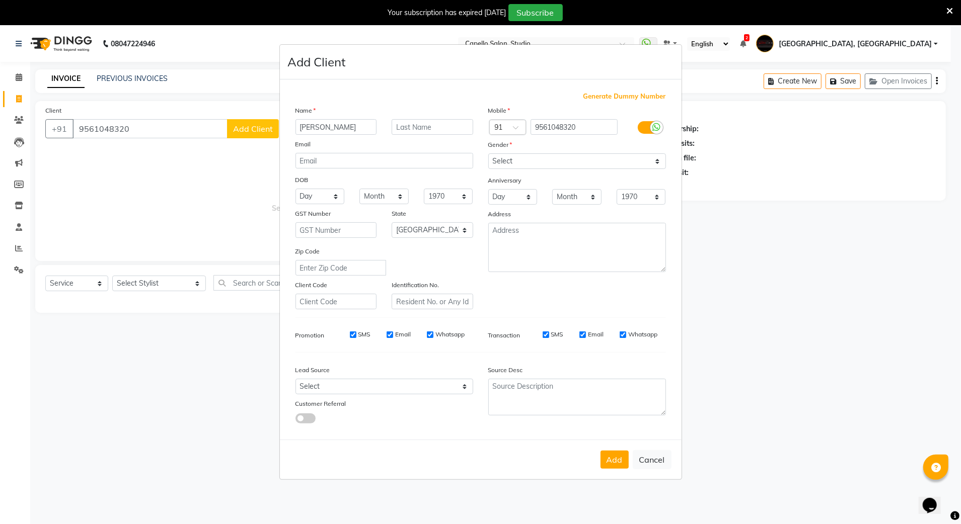
click at [609, 466] on button "Add" at bounding box center [614, 460] width 28 height 18
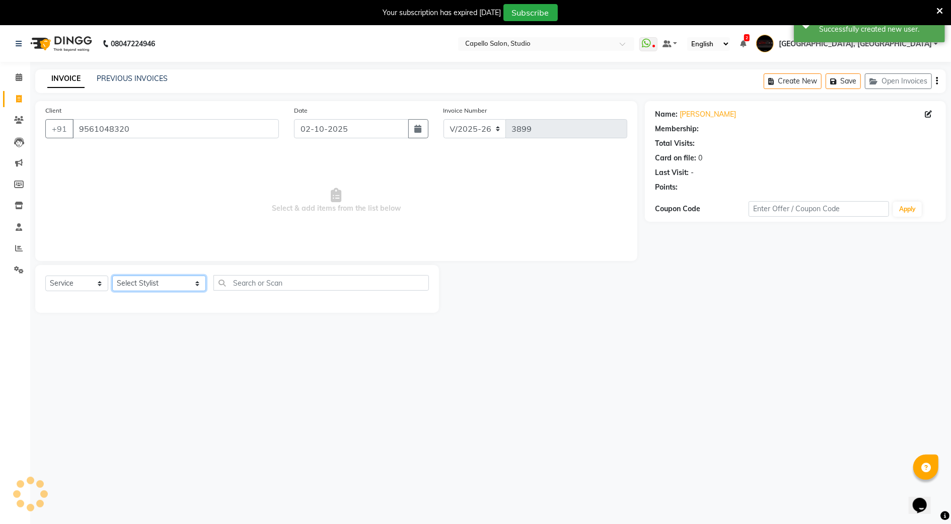
click at [146, 278] on select "Select Stylist Admin [PERSON_NAME] [PERSON_NAME] Studio, Shivaji Nagar [PERSON_…" at bounding box center [159, 284] width 94 height 16
select select "52930"
click at [112, 276] on select "Select Stylist Admin [PERSON_NAME] [PERSON_NAME] Studio, Shivaji Nagar [PERSON_…" at bounding box center [159, 284] width 94 height 16
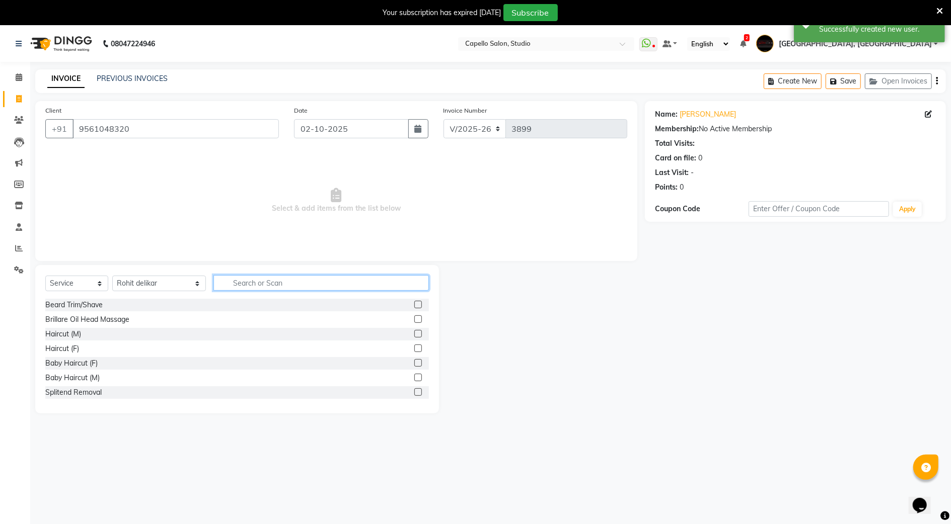
click at [278, 275] on input "text" at bounding box center [320, 283] width 215 height 16
type input "spa"
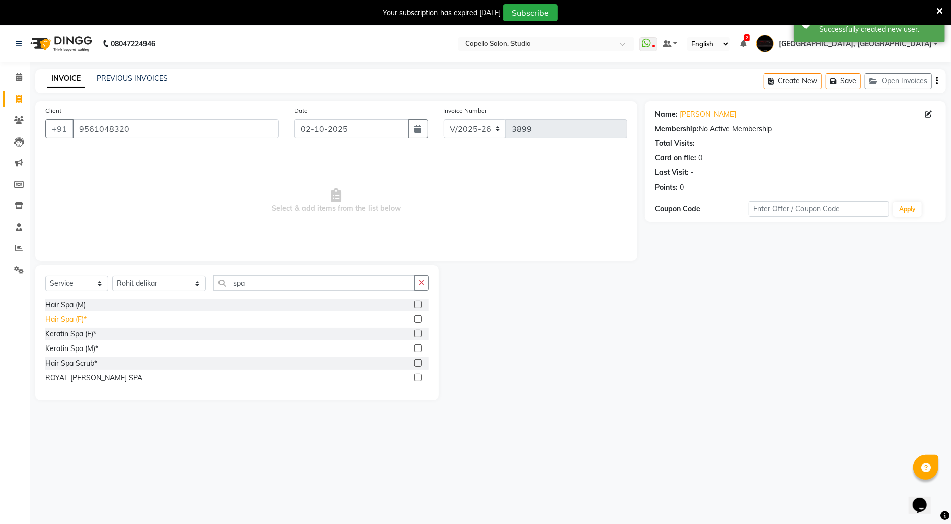
click at [65, 322] on div "Hair Spa (F)*" at bounding box center [65, 320] width 41 height 11
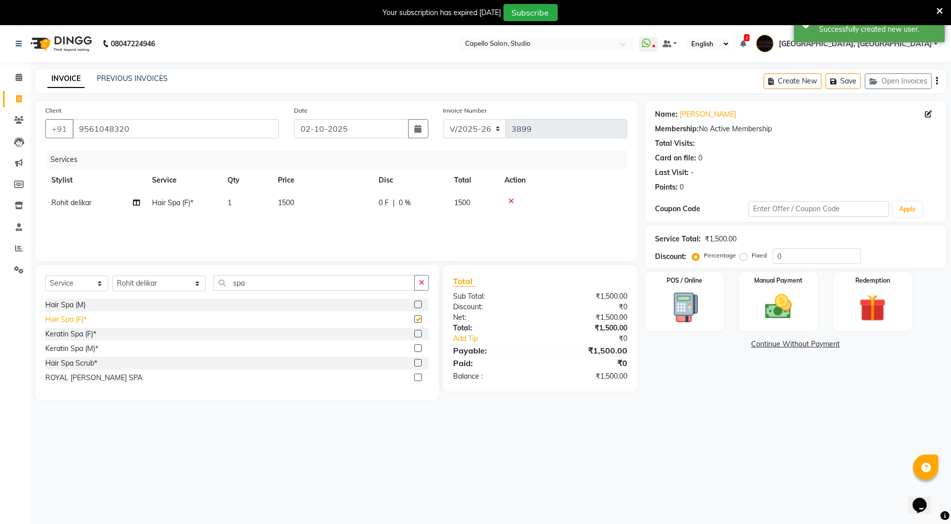
checkbox input "false"
click at [756, 321] on img at bounding box center [778, 307] width 46 height 33
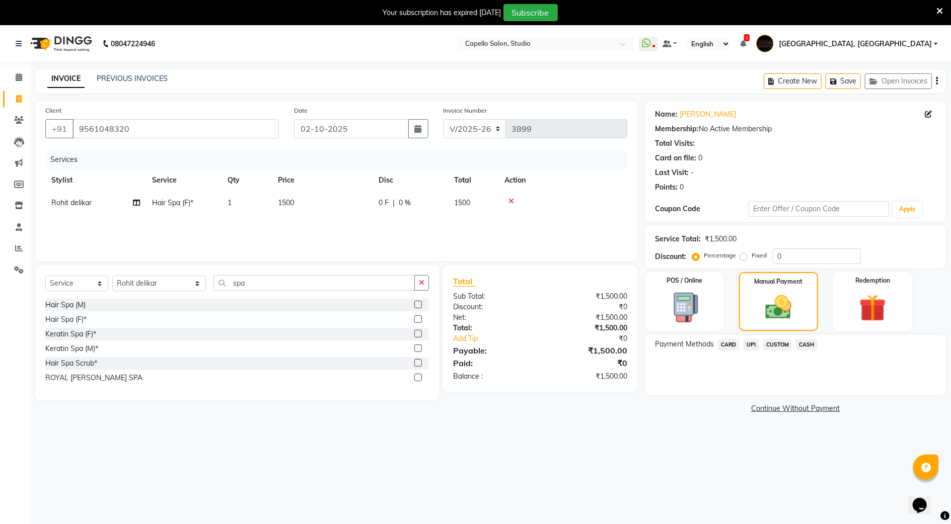
click at [808, 339] on span "CASH" at bounding box center [807, 345] width 22 height 12
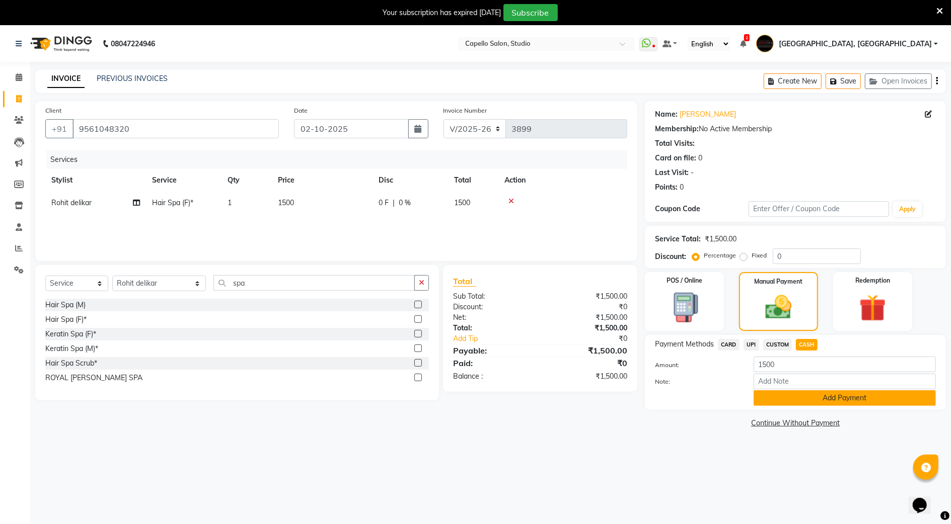
click at [791, 397] on button "Add Payment" at bounding box center [844, 399] width 182 height 16
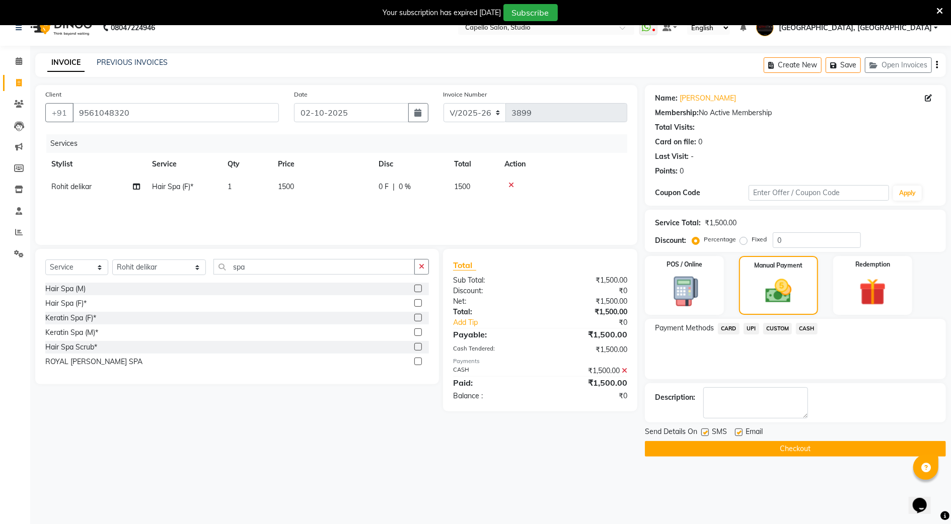
scroll to position [25, 0]
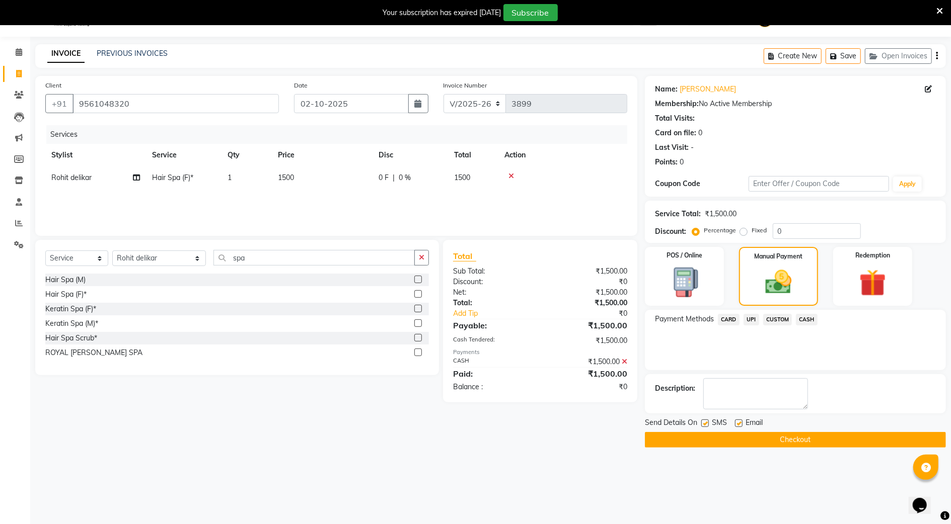
drag, startPoint x: 737, startPoint y: 435, endPoint x: 741, endPoint y: 462, distance: 27.0
click at [739, 435] on button "Checkout" at bounding box center [795, 440] width 301 height 16
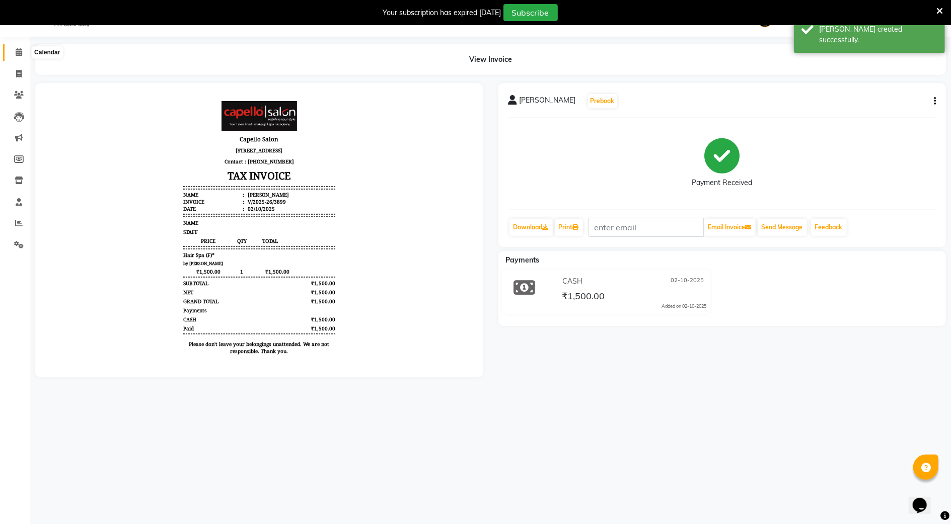
click at [20, 54] on icon at bounding box center [19, 52] width 7 height 8
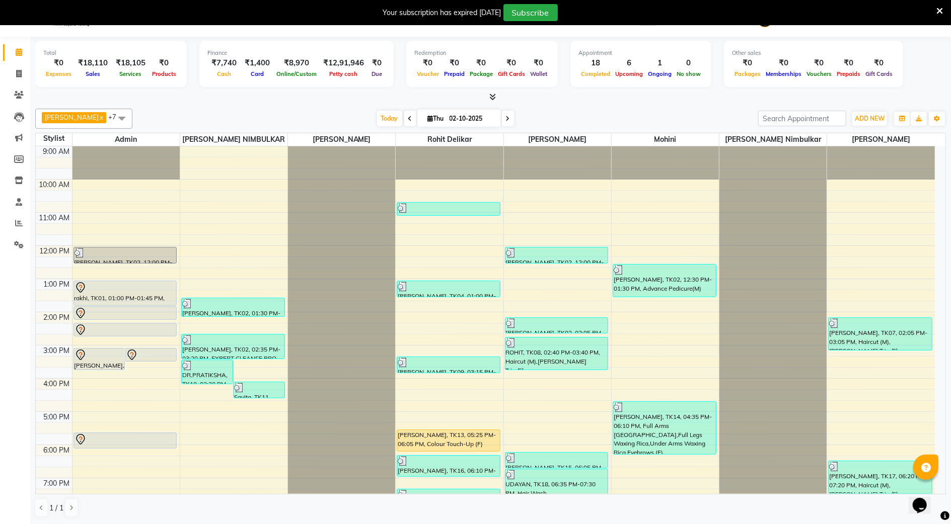
click at [787, 95] on div at bounding box center [490, 97] width 910 height 11
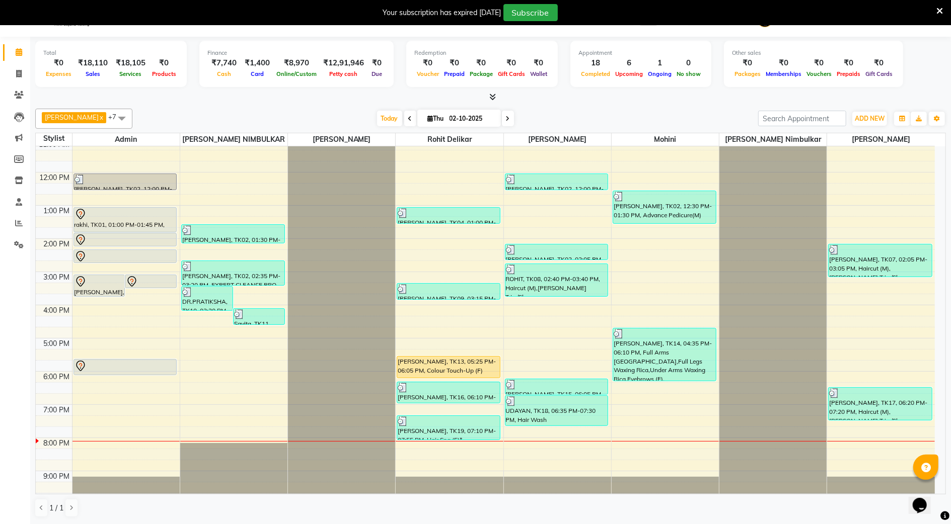
scroll to position [91, 0]
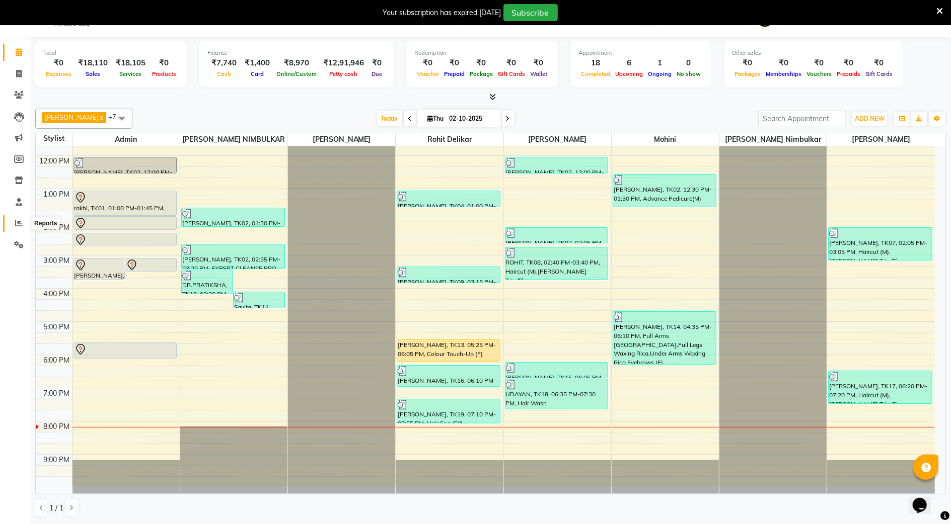
drag, startPoint x: 15, startPoint y: 228, endPoint x: 19, endPoint y: 216, distance: 12.6
click at [15, 228] on span at bounding box center [19, 224] width 18 height 12
click at [15, 224] on icon at bounding box center [19, 223] width 8 height 8
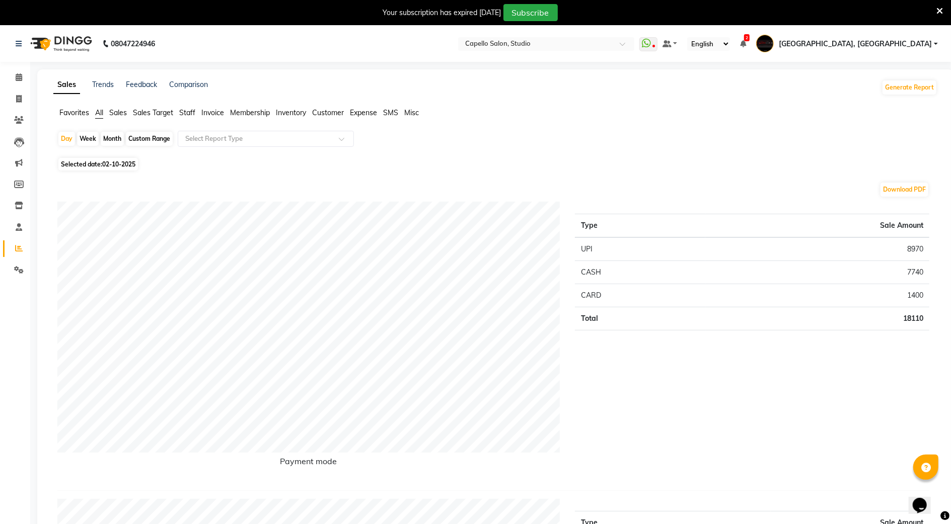
click at [91, 134] on div "Week" at bounding box center [88, 139] width 22 height 14
select select "10"
select select "2025"
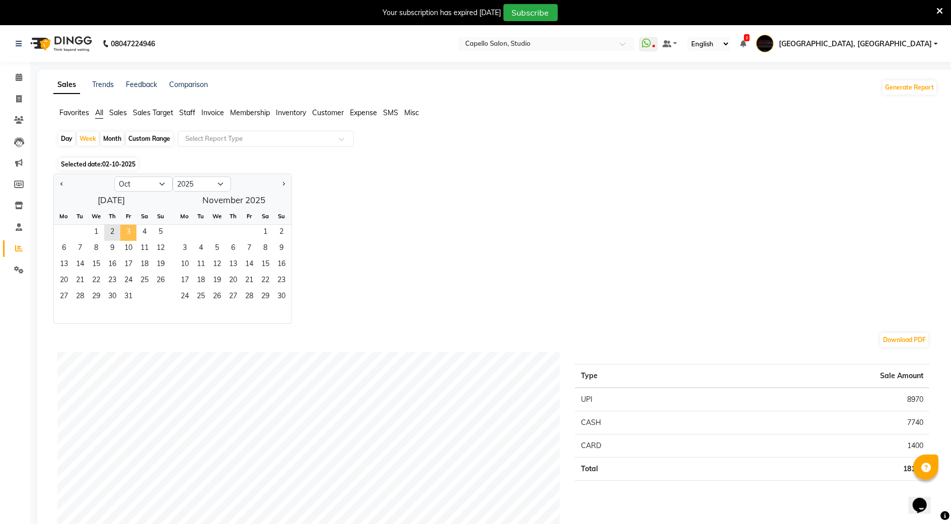
click at [128, 232] on span "3" at bounding box center [128, 233] width 16 height 16
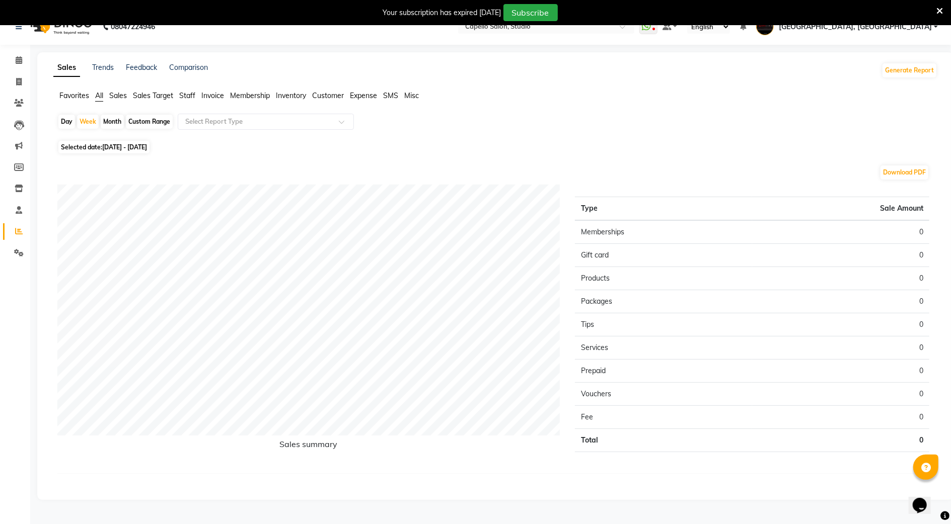
scroll to position [25, 0]
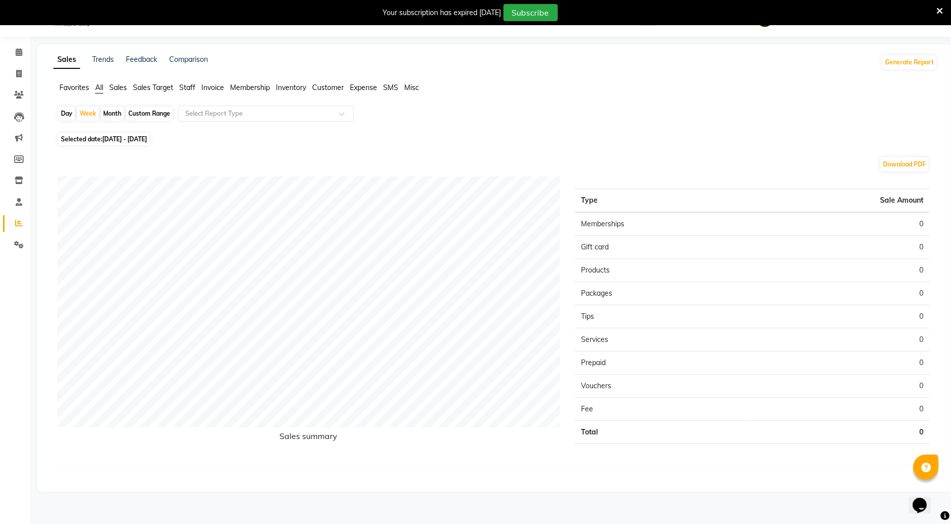
click at [93, 142] on span "Selected date: [DATE] - [DATE]" at bounding box center [103, 139] width 91 height 13
select select "10"
select select "2025"
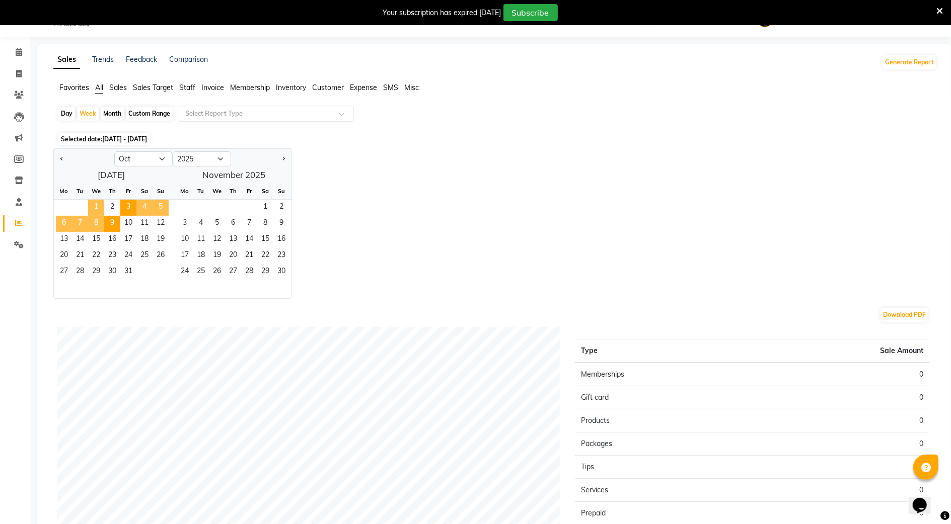
click at [88, 203] on span "1" at bounding box center [96, 208] width 16 height 16
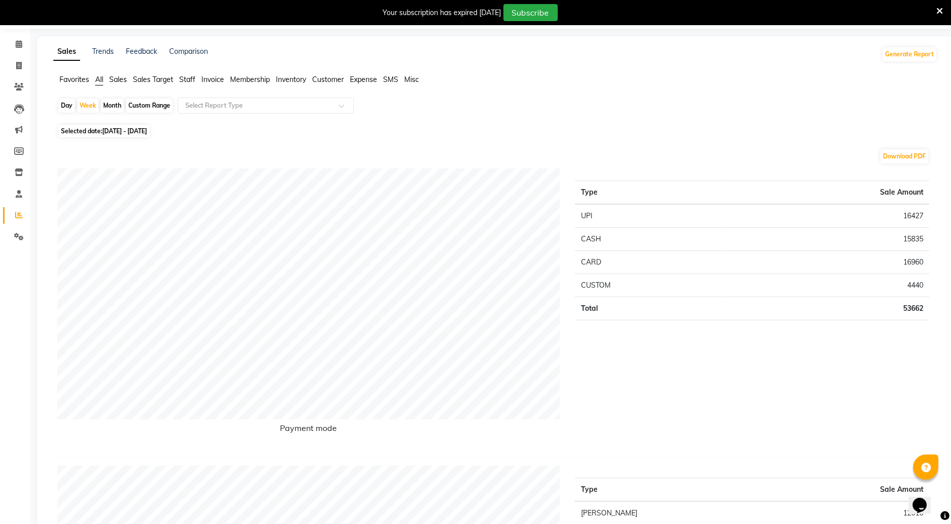
scroll to position [0, 0]
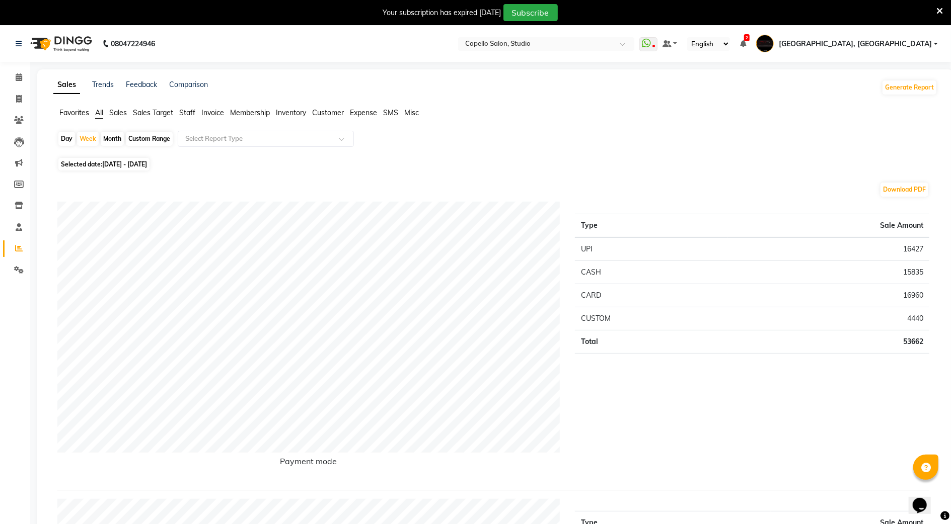
drag, startPoint x: 80, startPoint y: 41, endPoint x: 259, endPoint y: 18, distance: 180.6
click at [80, 41] on img at bounding box center [60, 44] width 69 height 28
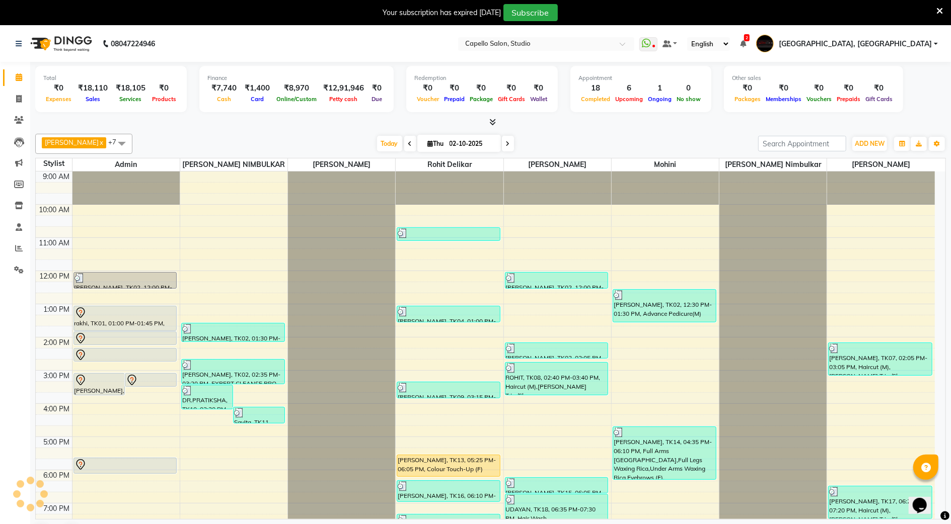
scroll to position [71, 0]
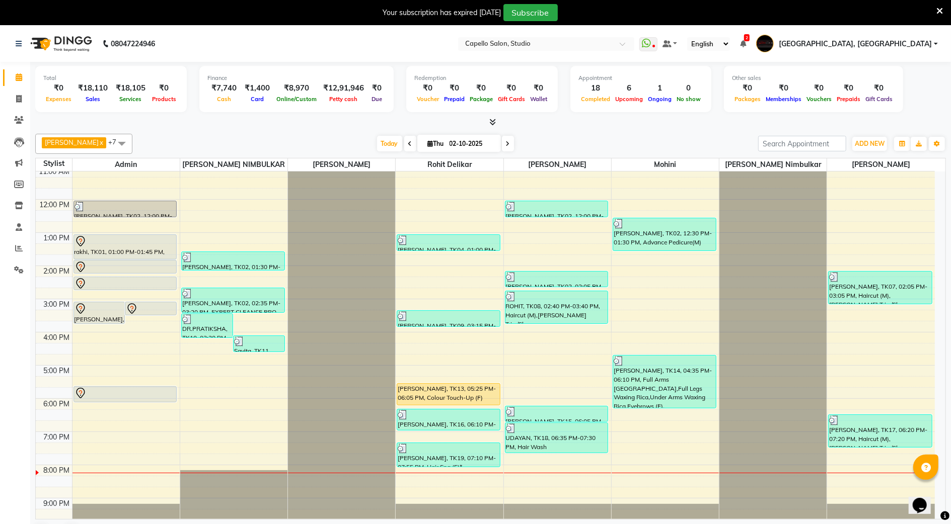
click at [190, 127] on div at bounding box center [490, 122] width 910 height 11
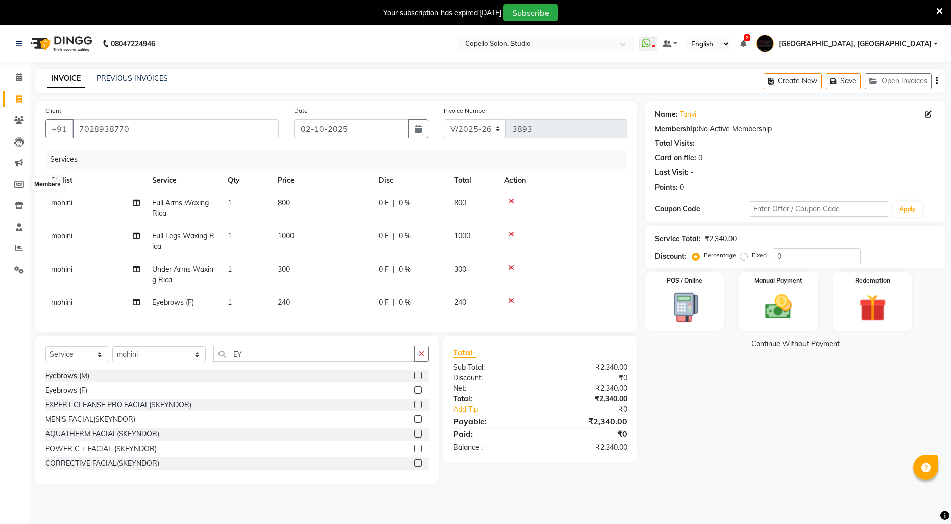
select select "847"
select select "service"
select select "85681"
